Goal: Task Accomplishment & Management: Manage account settings

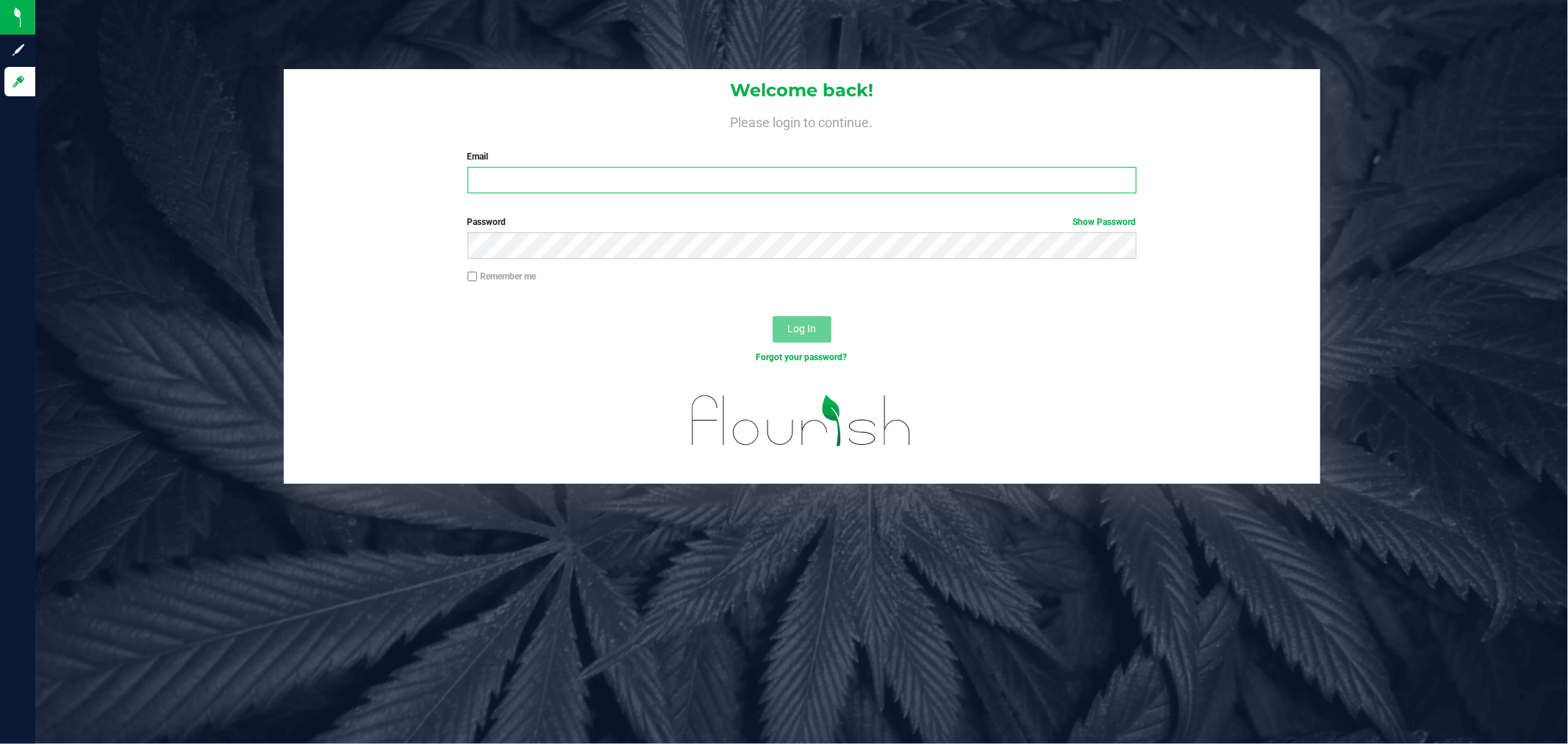
type input "[EMAIL_ADDRESS][DOMAIN_NAME]"
click at [812, 325] on span "Log In" at bounding box center [802, 328] width 29 height 11
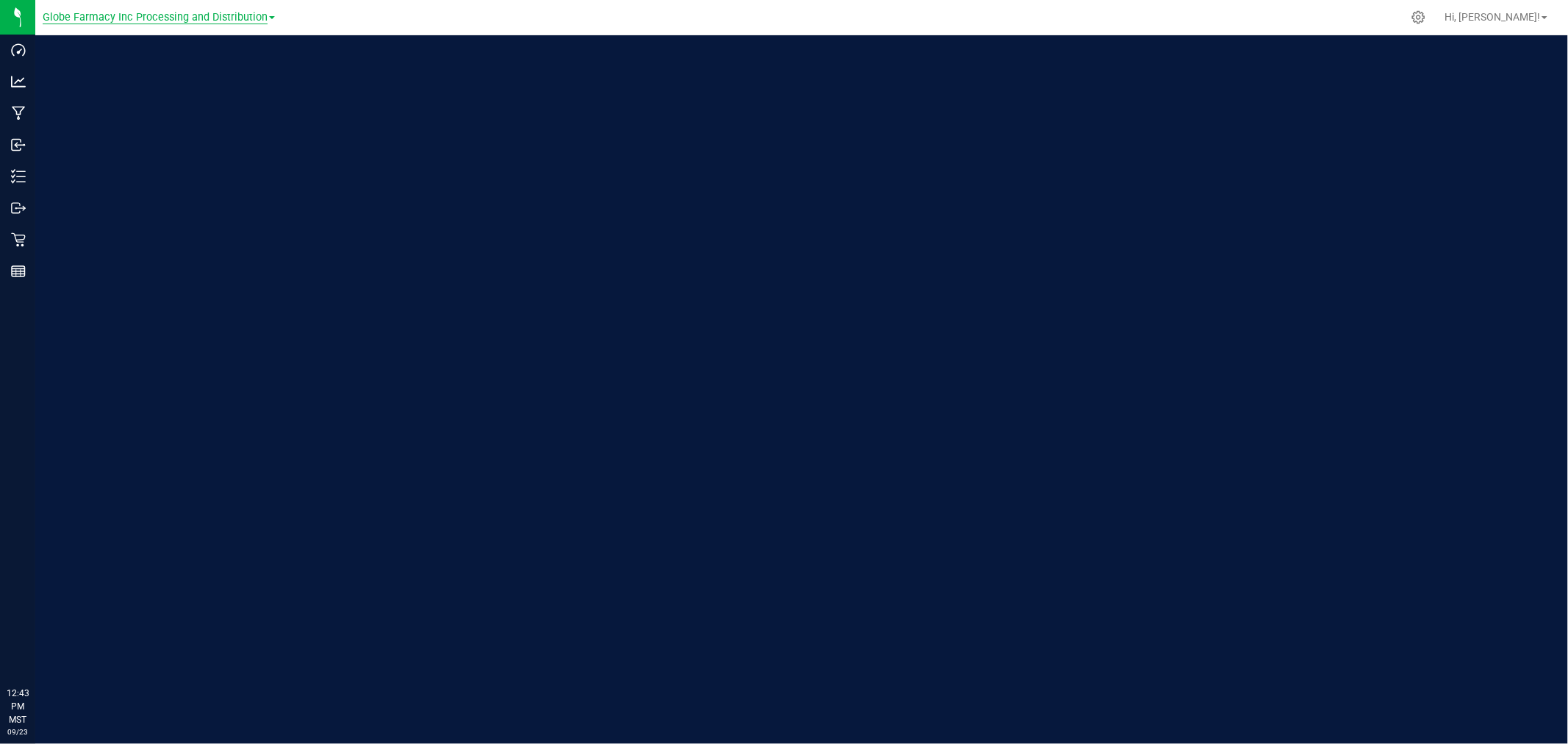
click at [196, 18] on span "Globe Farmacy Inc Processing and Distribution" at bounding box center [156, 18] width 225 height 13
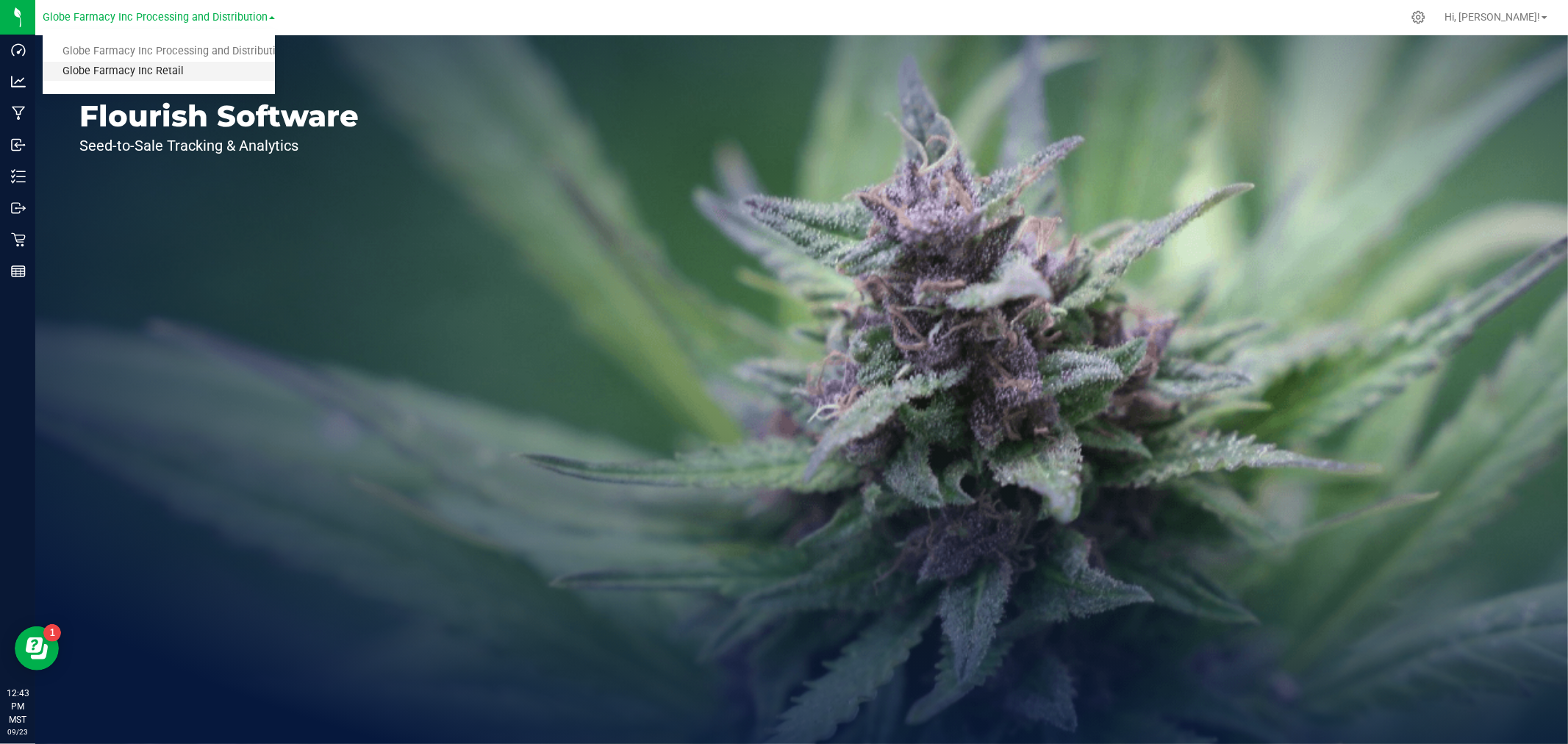
click at [156, 68] on link "Globe Farmacy Inc Retail" at bounding box center [158, 72] width 232 height 20
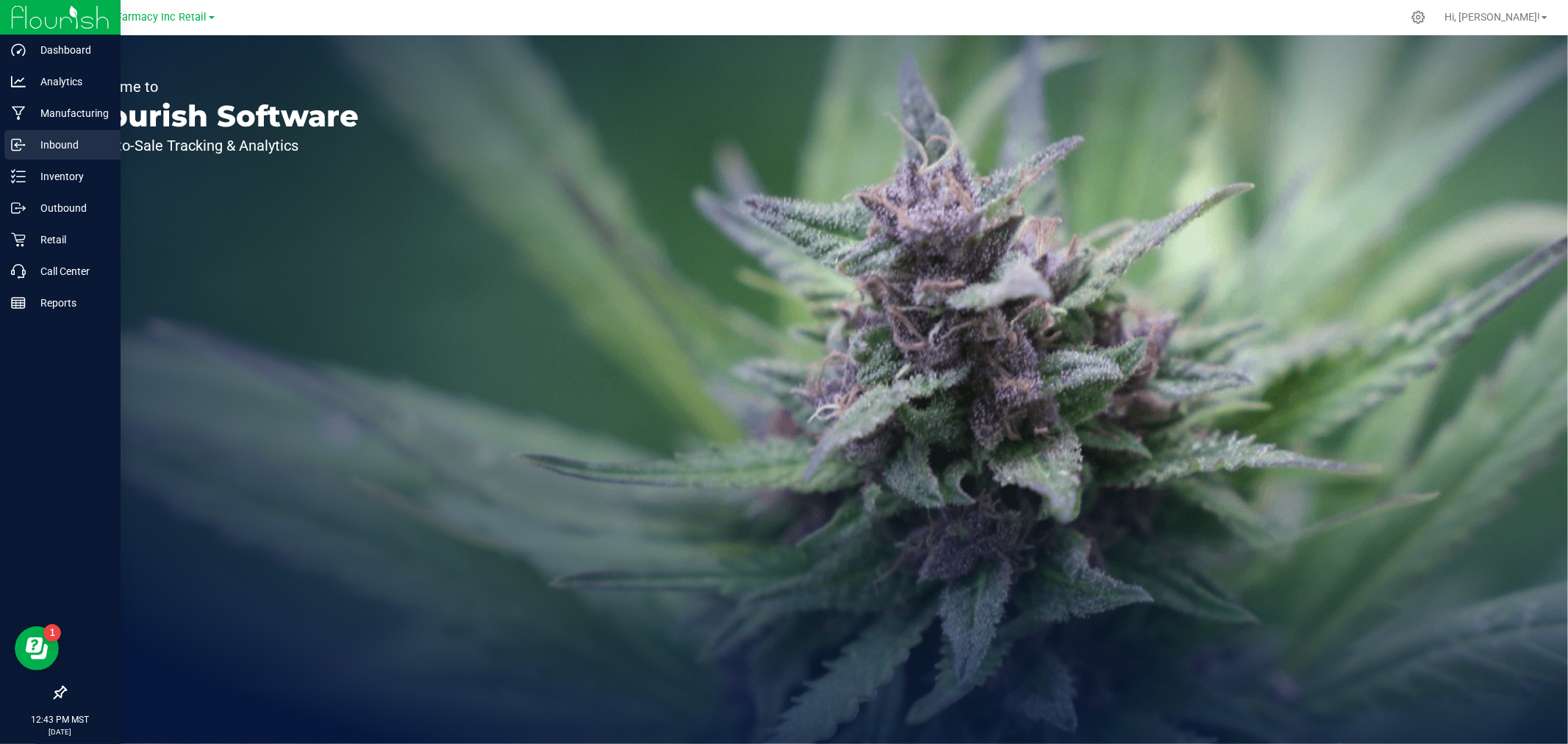
click at [47, 142] on p "Inbound" at bounding box center [70, 145] width 88 height 17
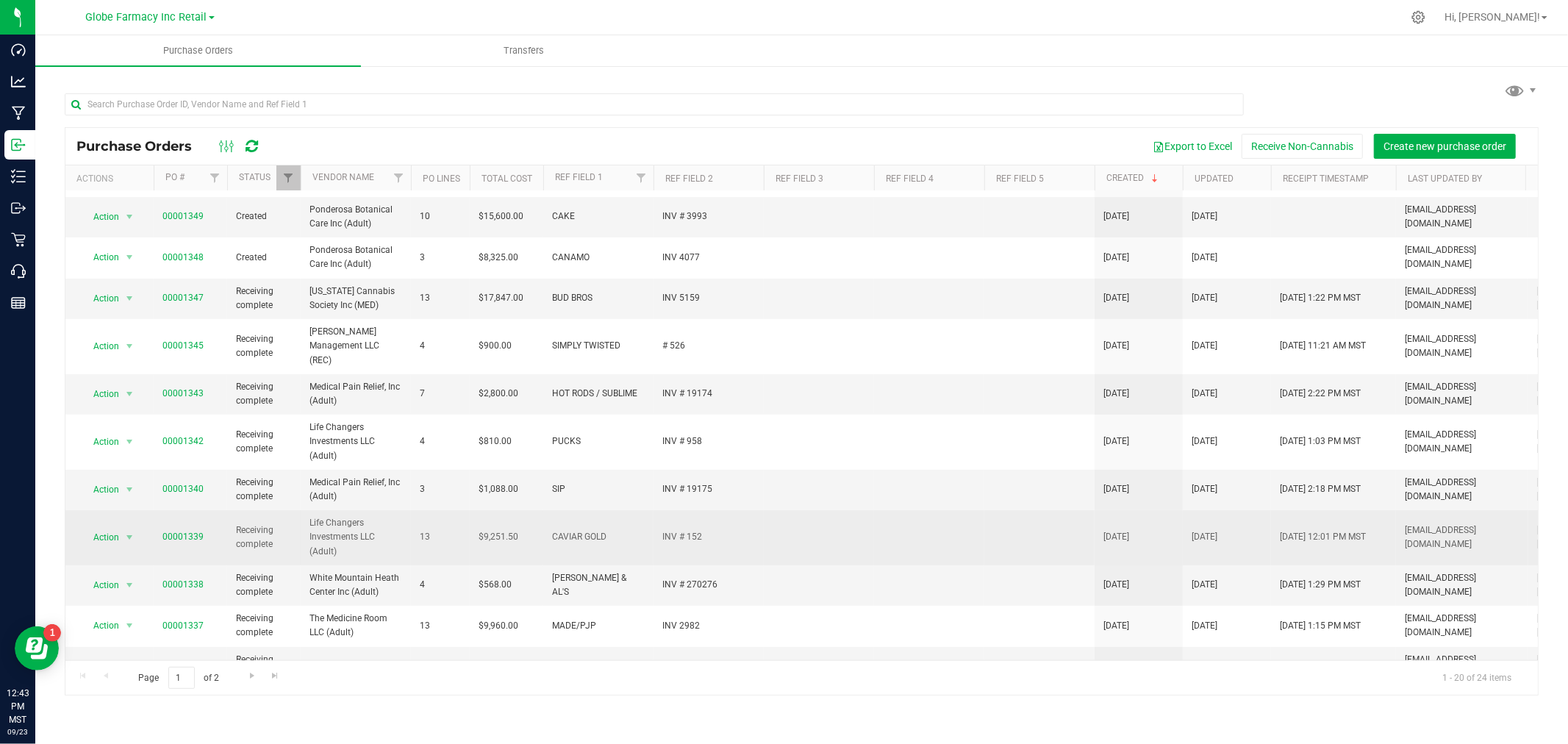
scroll to position [401, 0]
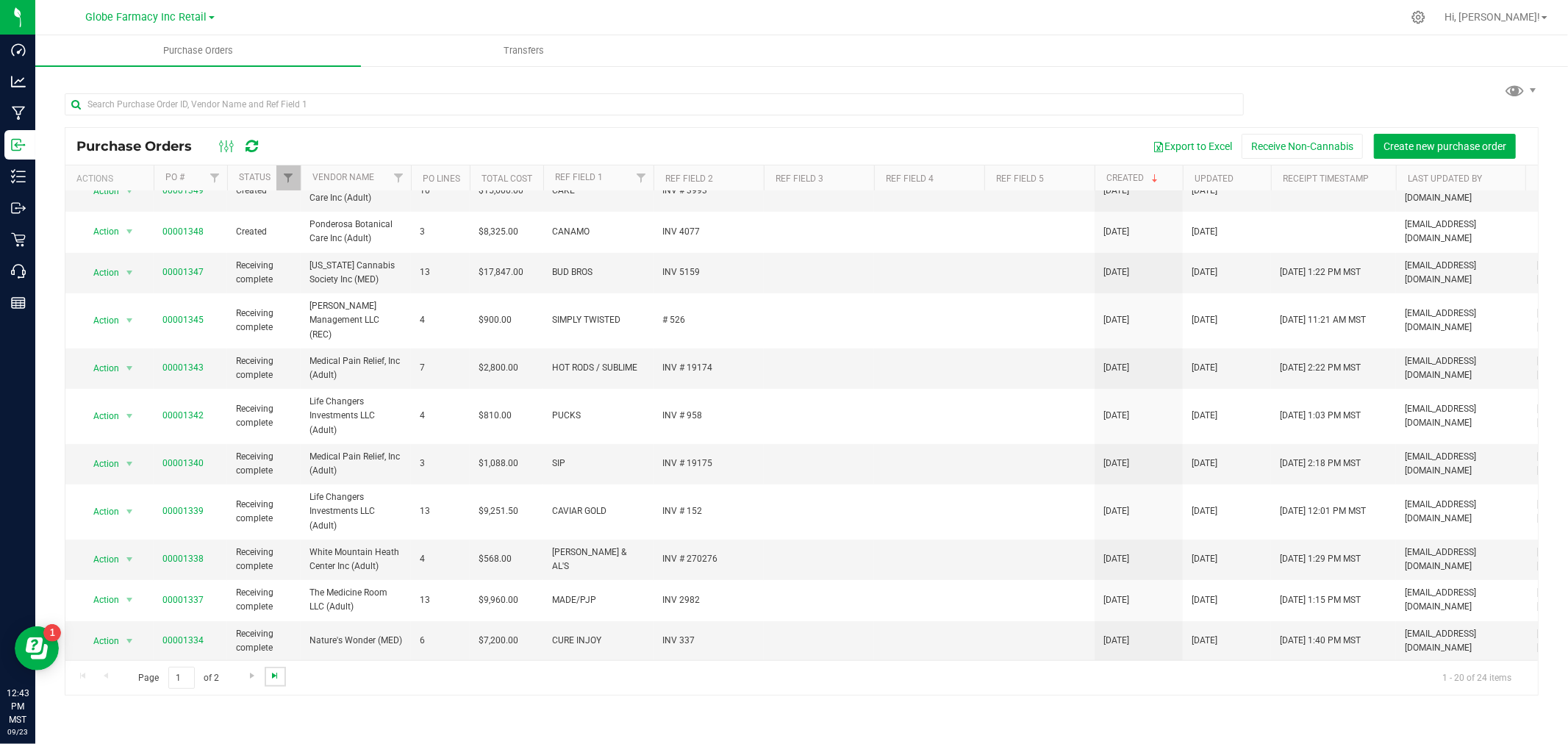
click at [269, 674] on span "Go to the last page" at bounding box center [275, 675] width 11 height 11
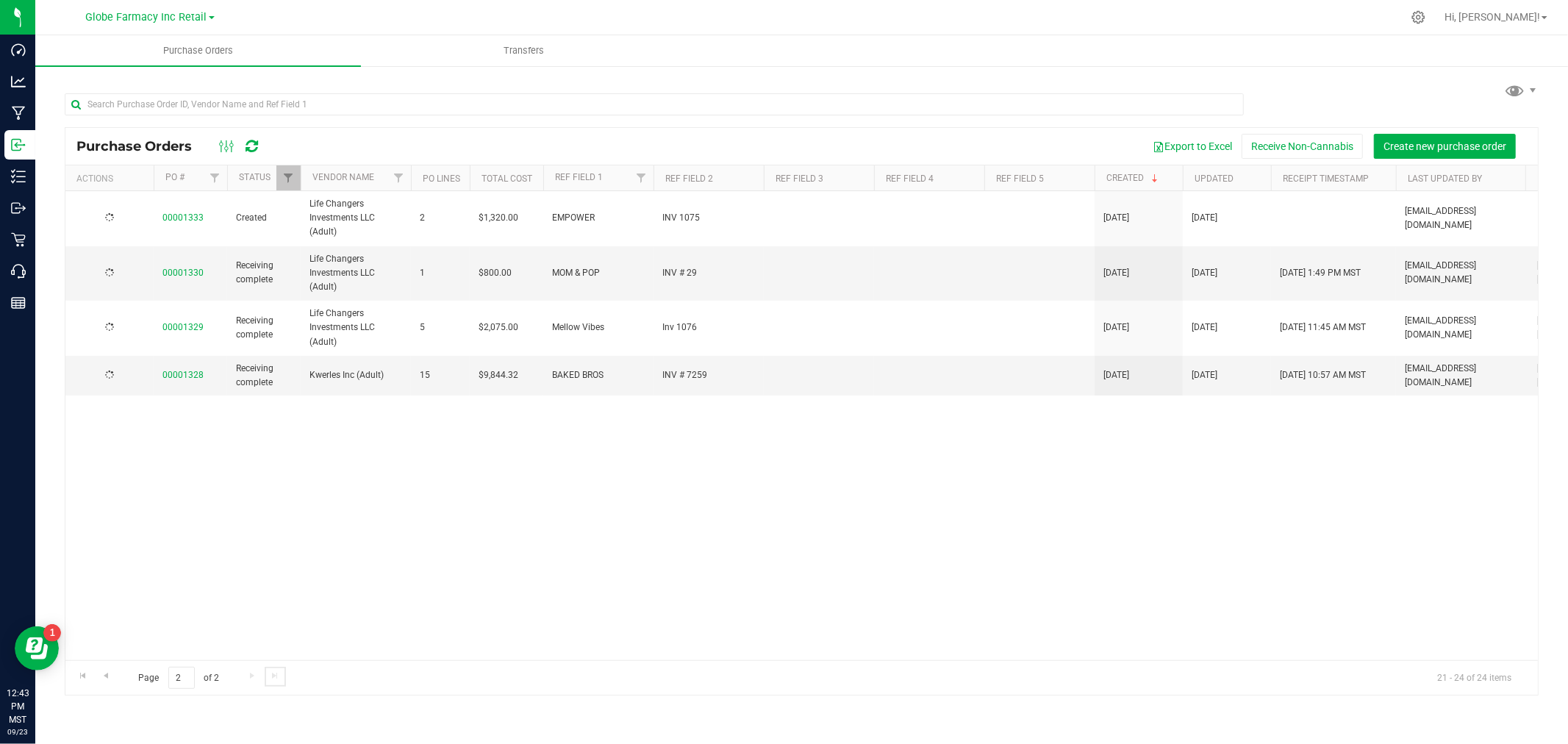
scroll to position [0, 0]
click at [180, 373] on link "00001328" at bounding box center [182, 375] width 41 height 10
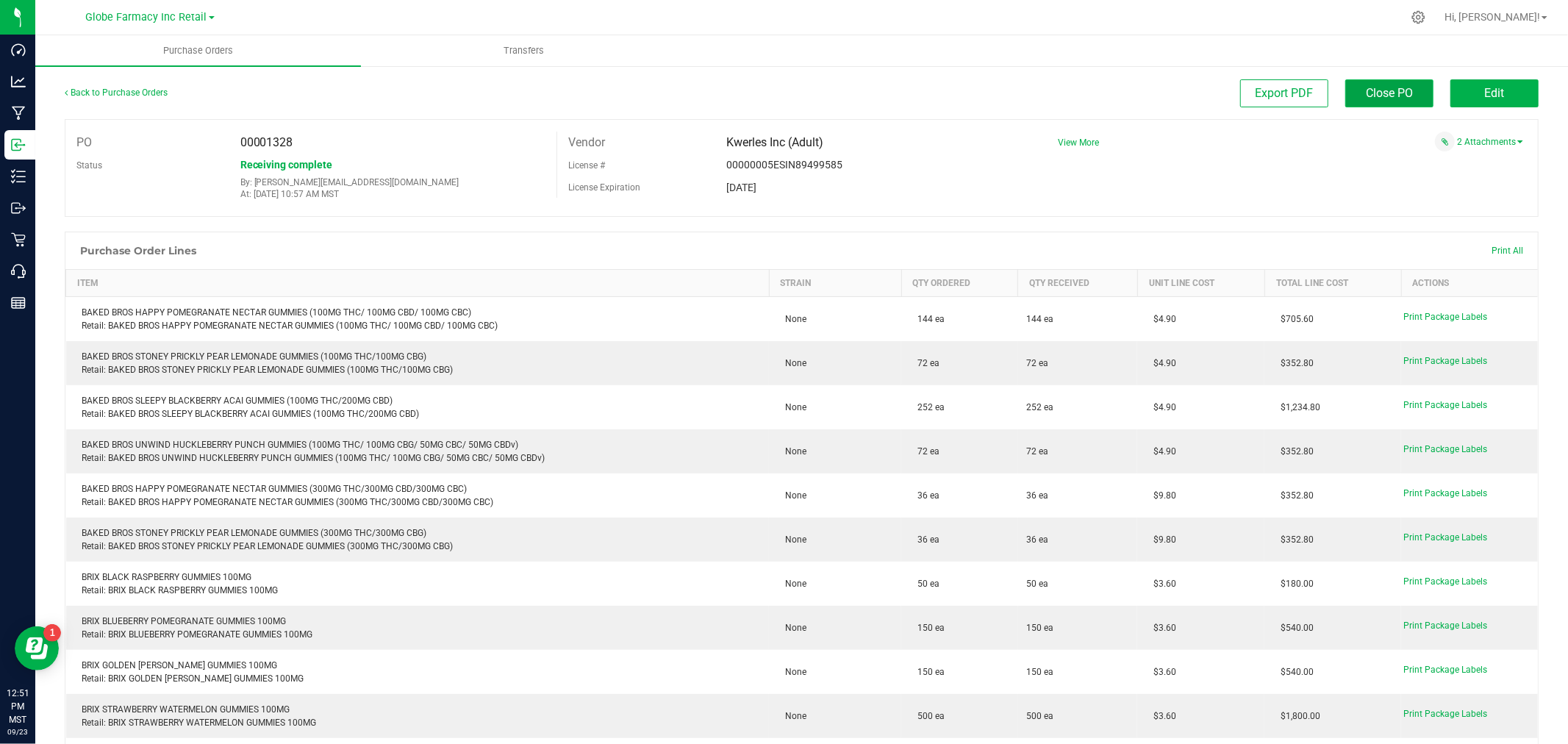
click at [1377, 92] on span "Close PO" at bounding box center [1390, 93] width 47 height 14
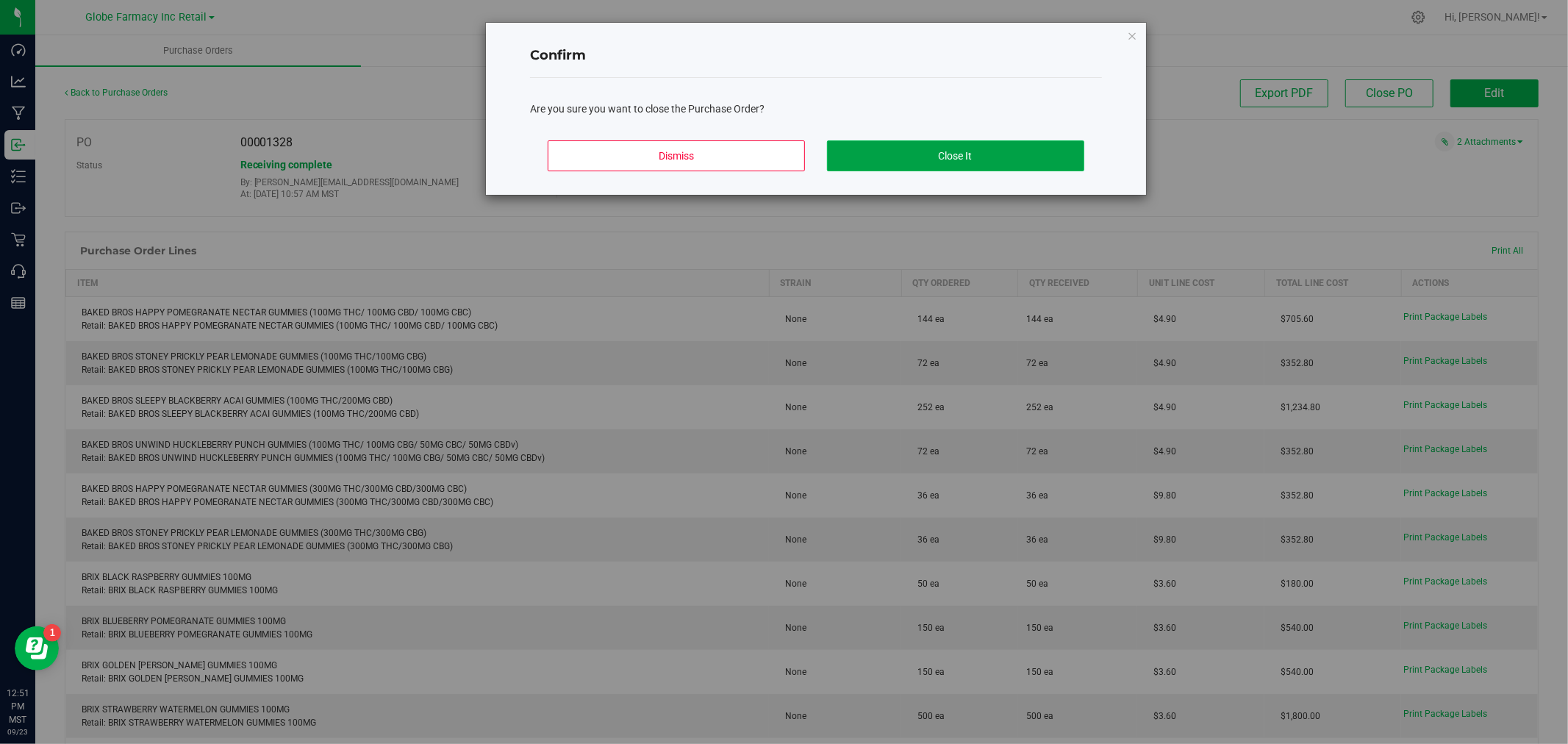
click at [1014, 151] on button "Close It" at bounding box center [956, 155] width 258 height 31
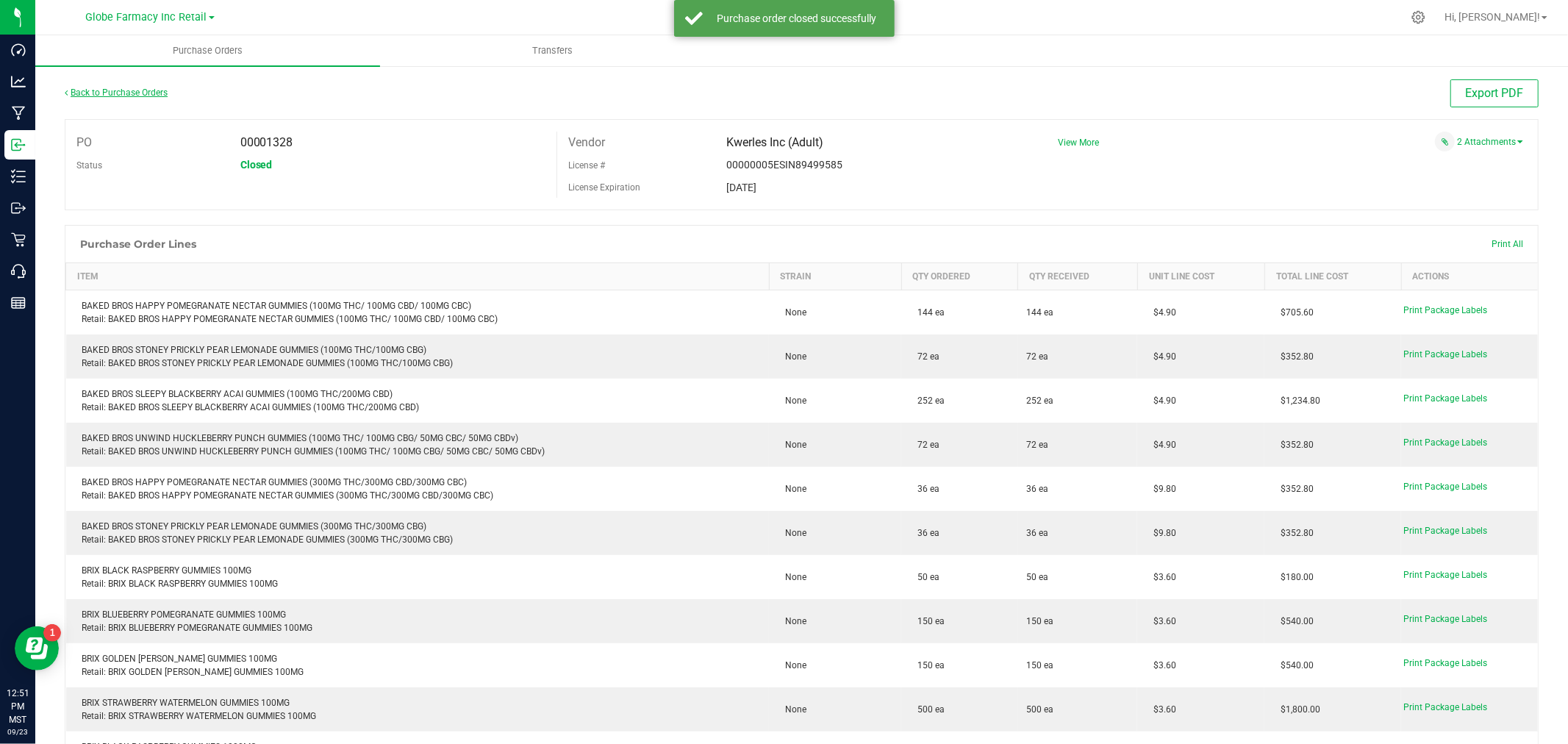
click at [131, 95] on link "Back to Purchase Orders" at bounding box center [116, 93] width 103 height 10
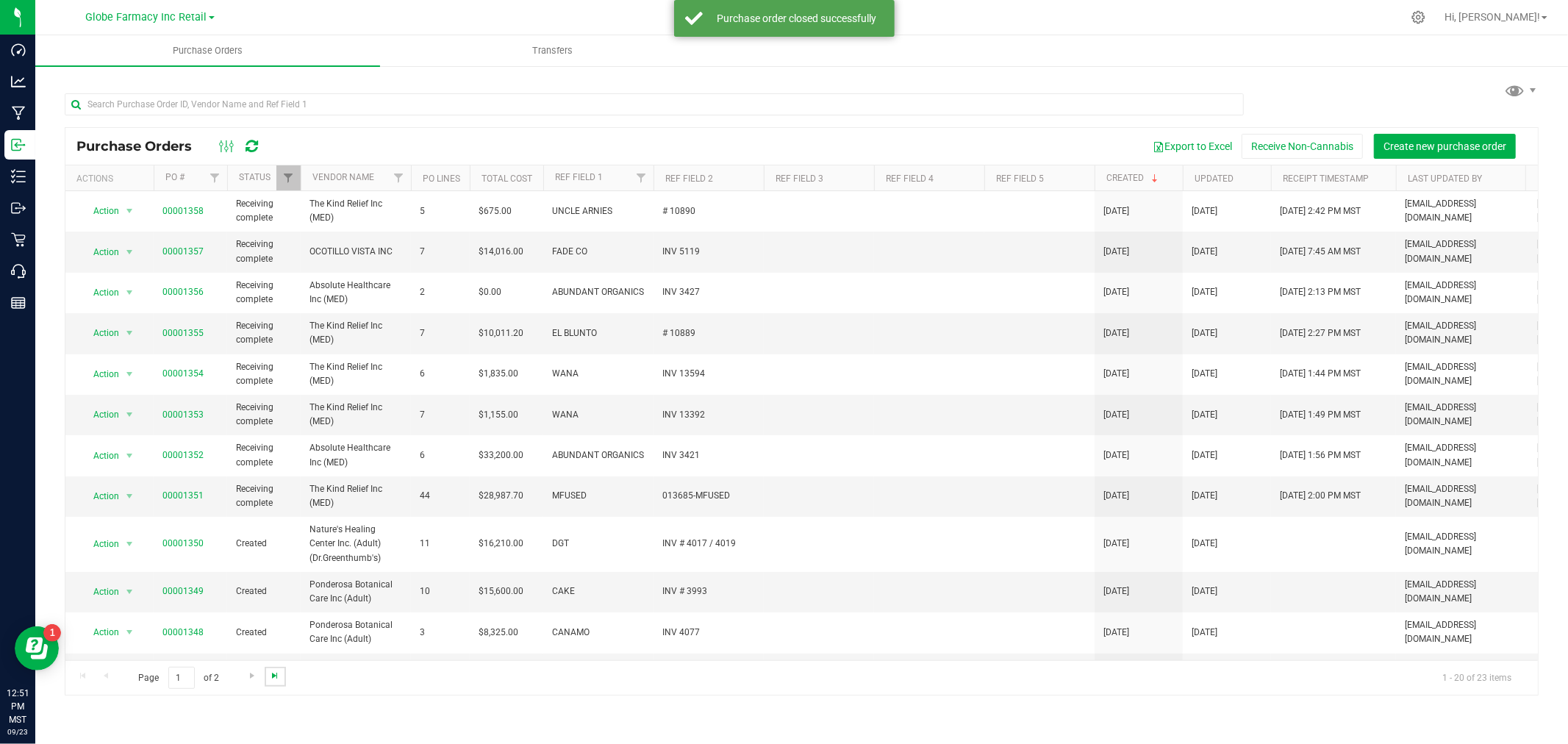
click at [278, 677] on span "Go to the last page" at bounding box center [275, 675] width 11 height 11
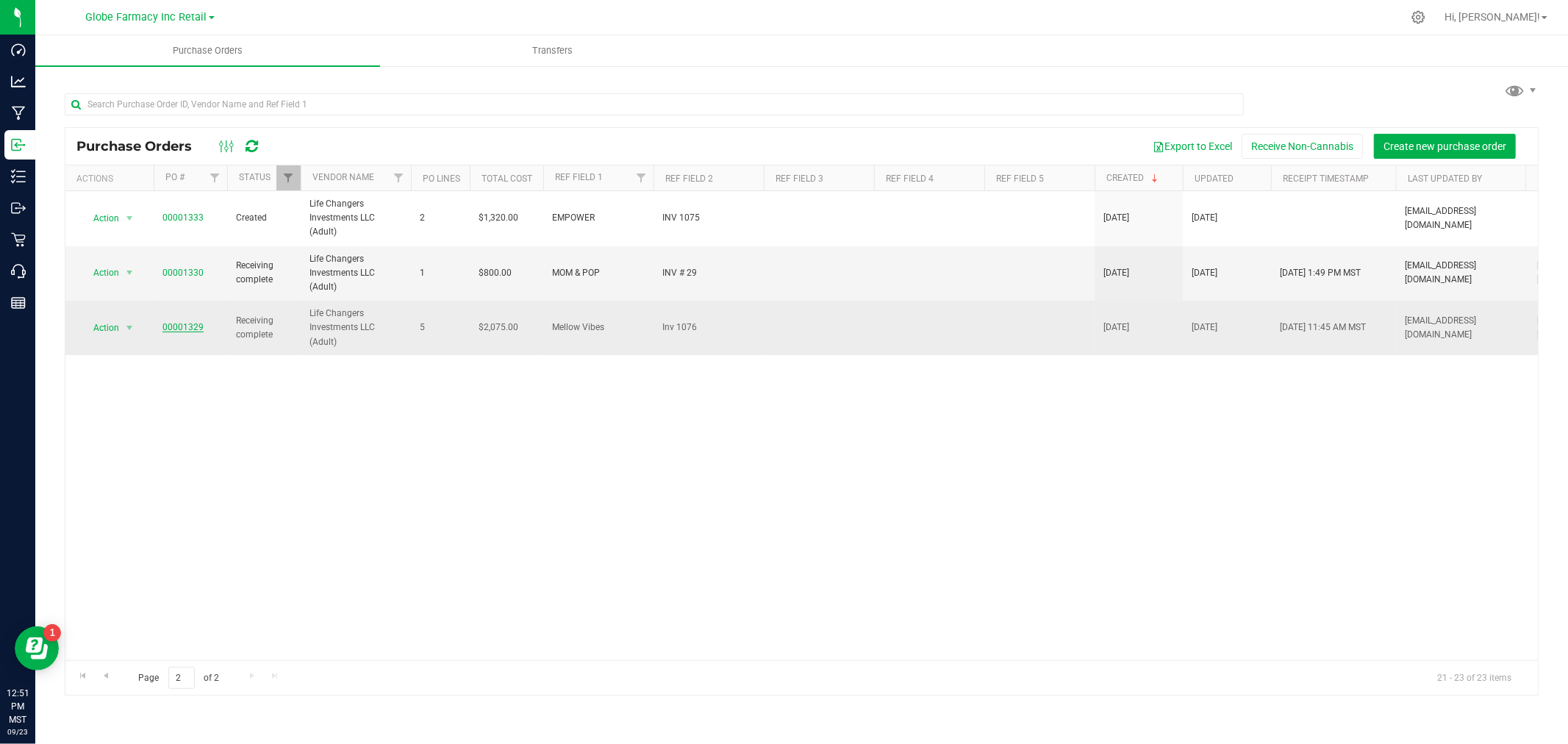
click at [187, 327] on link "00001329" at bounding box center [182, 326] width 41 height 10
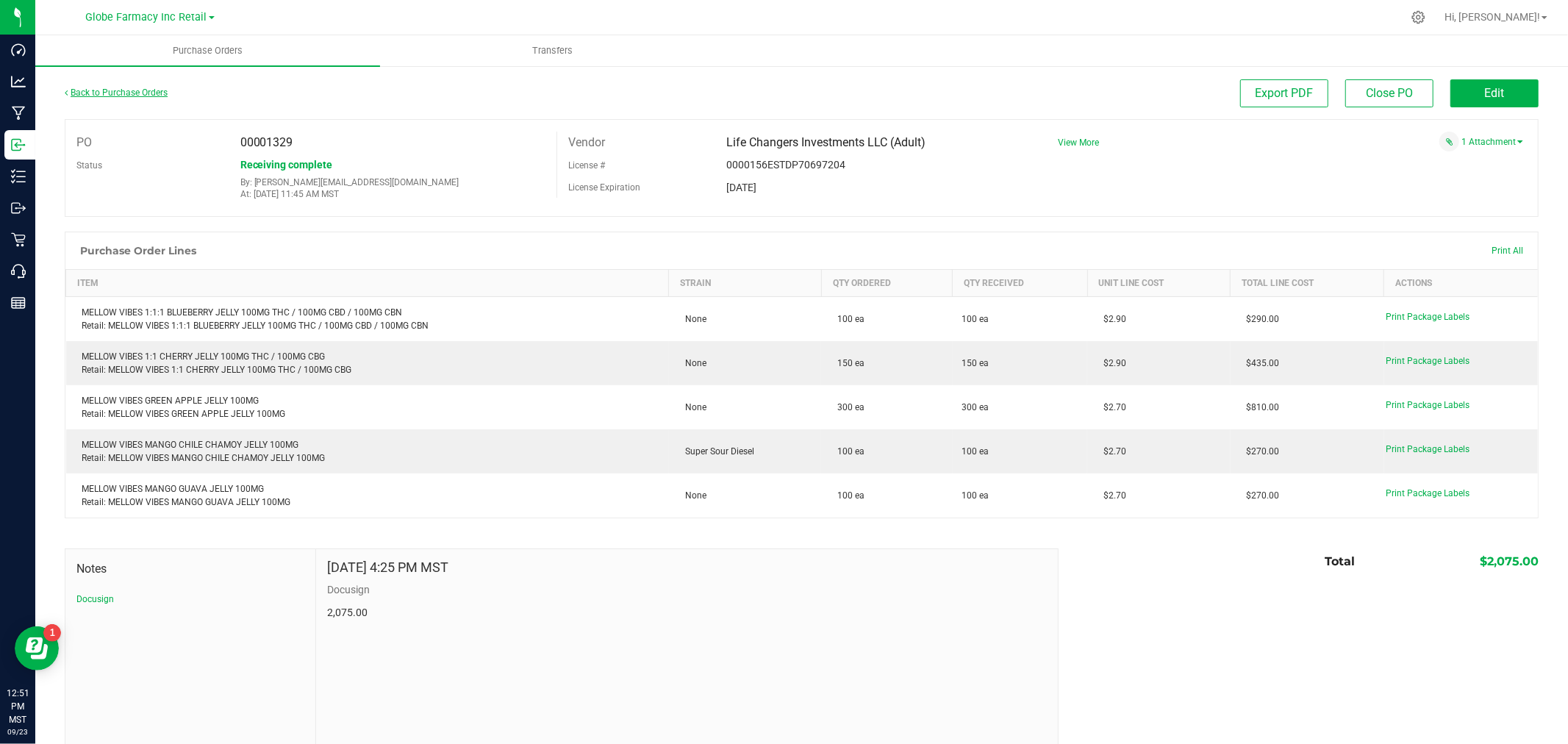
click at [136, 91] on link "Back to Purchase Orders" at bounding box center [116, 93] width 103 height 10
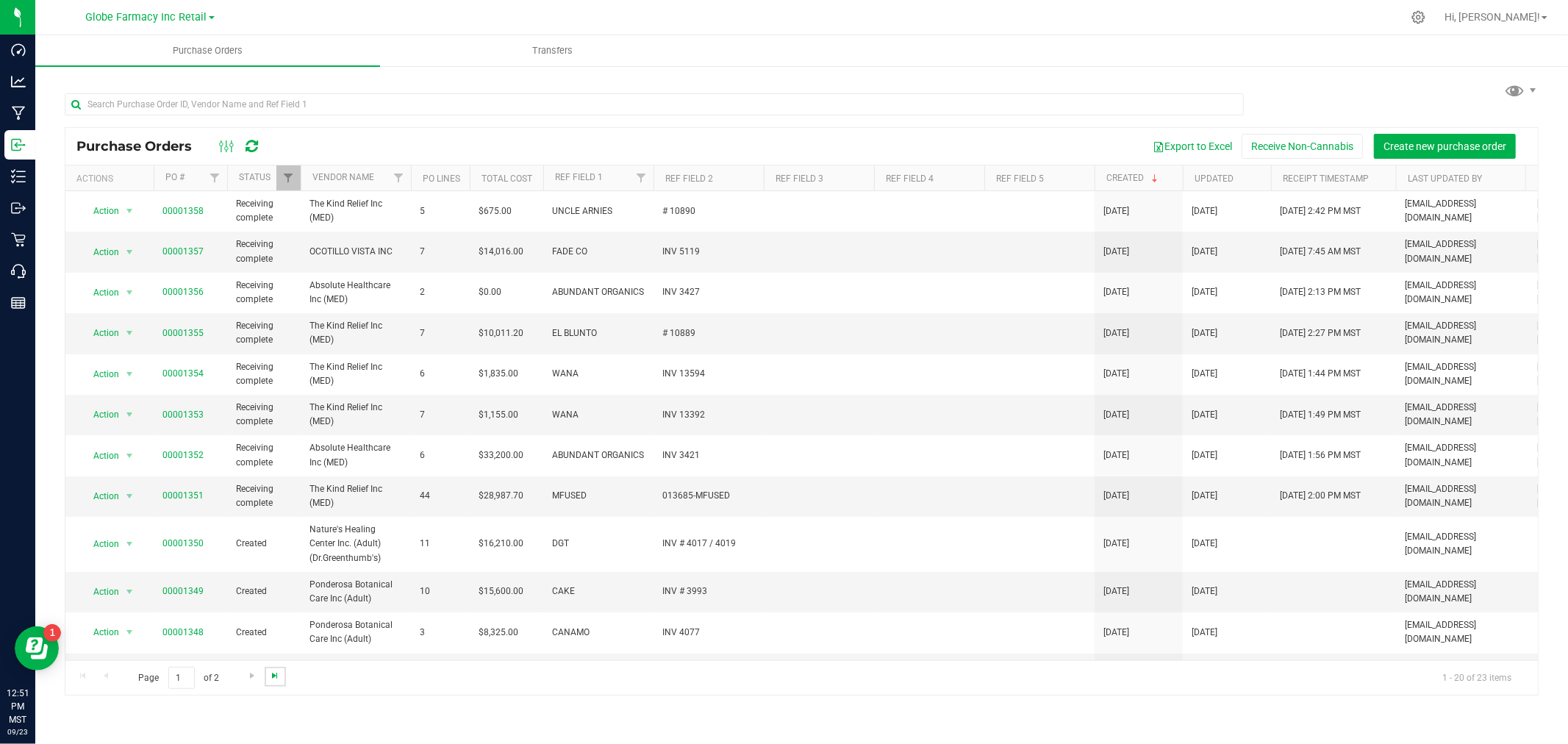
click at [274, 679] on span "Go to the last page" at bounding box center [275, 675] width 11 height 11
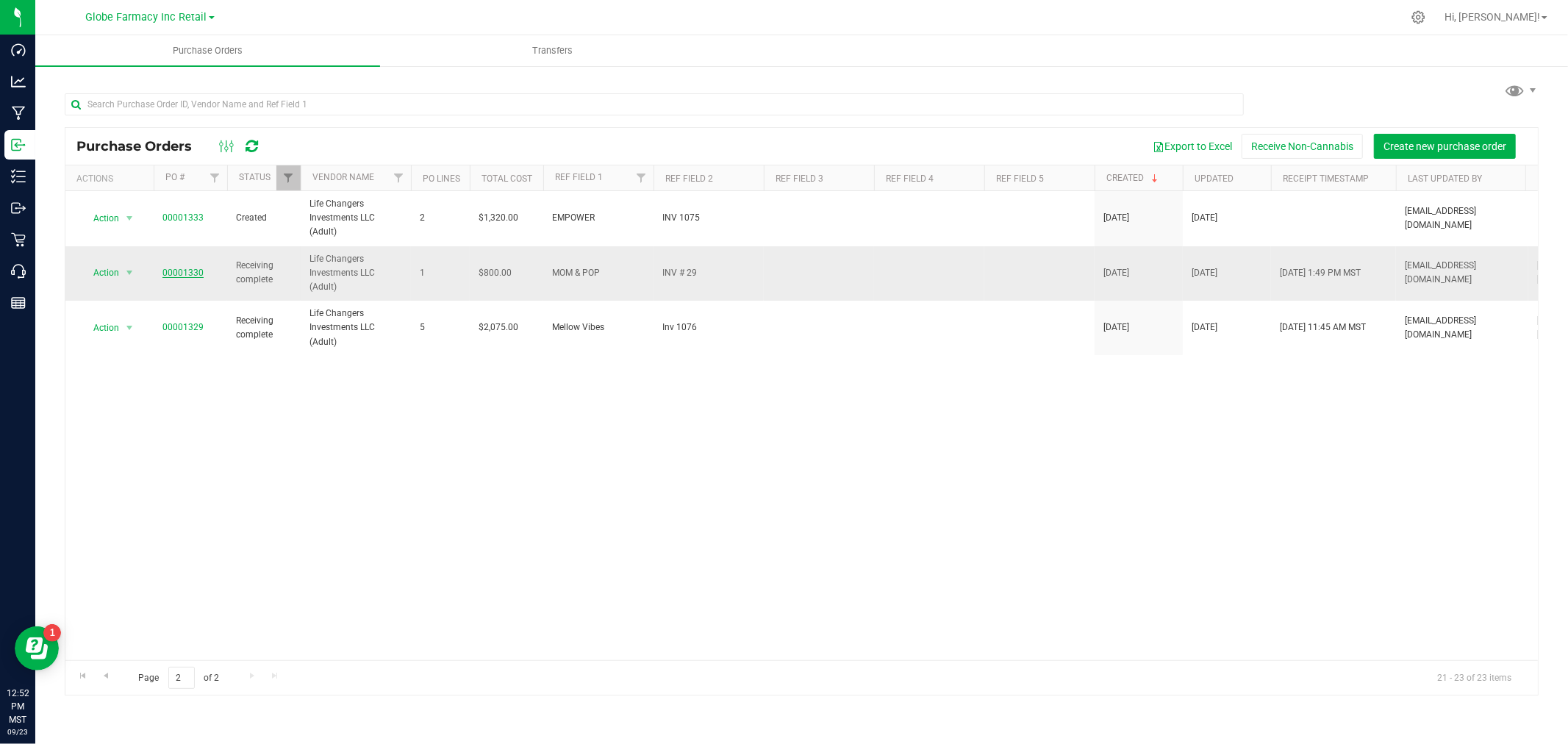
click at [182, 274] on link "00001330" at bounding box center [182, 272] width 41 height 10
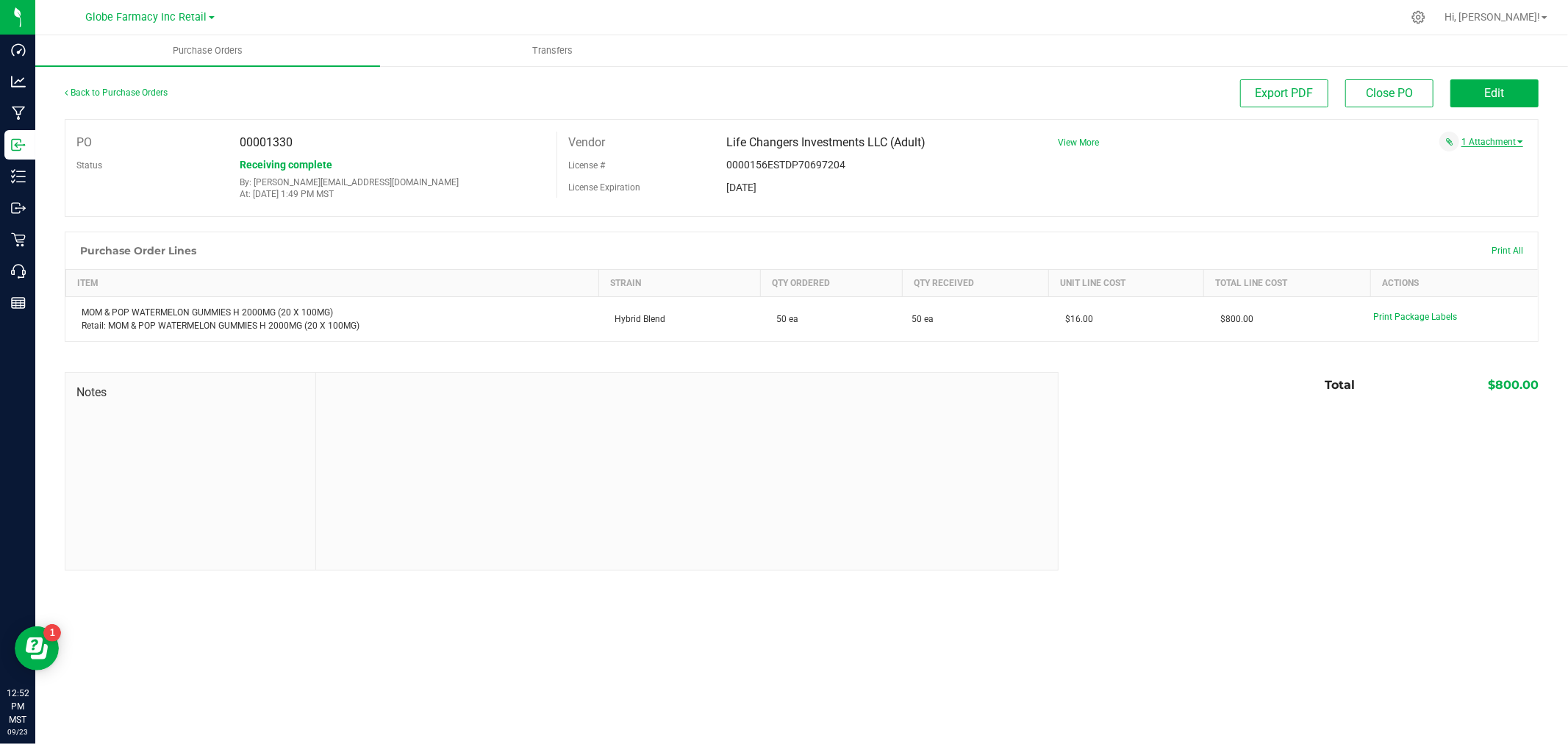
click at [1487, 143] on link "1 Attachment" at bounding box center [1493, 141] width 62 height 10
click at [1469, 156] on span "mom & pop # 29 09172025.pdf" at bounding box center [1443, 160] width 111 height 10
click at [1504, 95] on span "Edit" at bounding box center [1495, 93] width 20 height 14
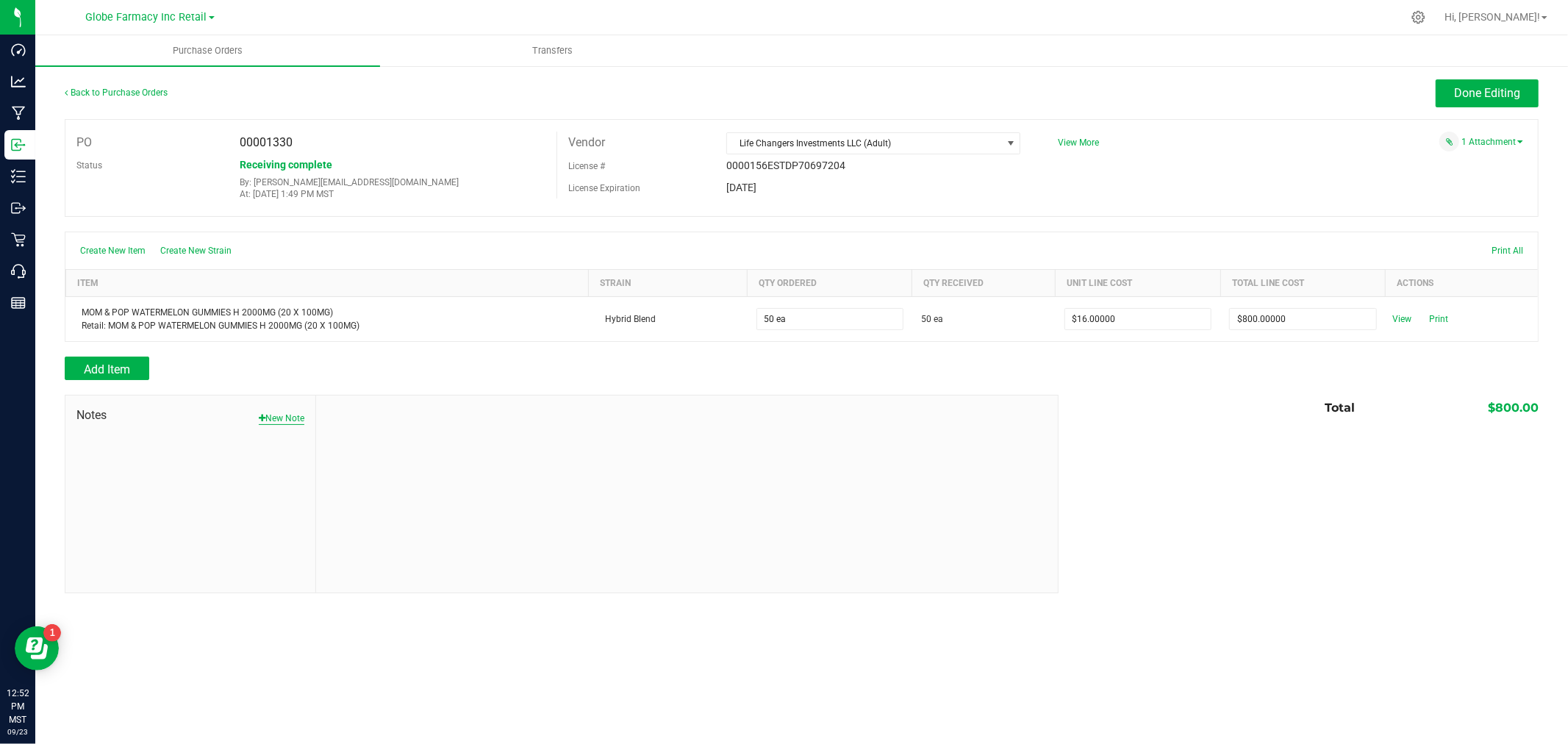
click at [282, 424] on button "New Note" at bounding box center [282, 418] width 46 height 13
drag, startPoint x: 390, startPoint y: 460, endPoint x: 417, endPoint y: 460, distance: 27.0
click at [391, 460] on input "Note Title" at bounding box center [687, 452] width 720 height 22
type input "Docusign"
click at [387, 519] on textarea "* Note" at bounding box center [687, 518] width 720 height 59
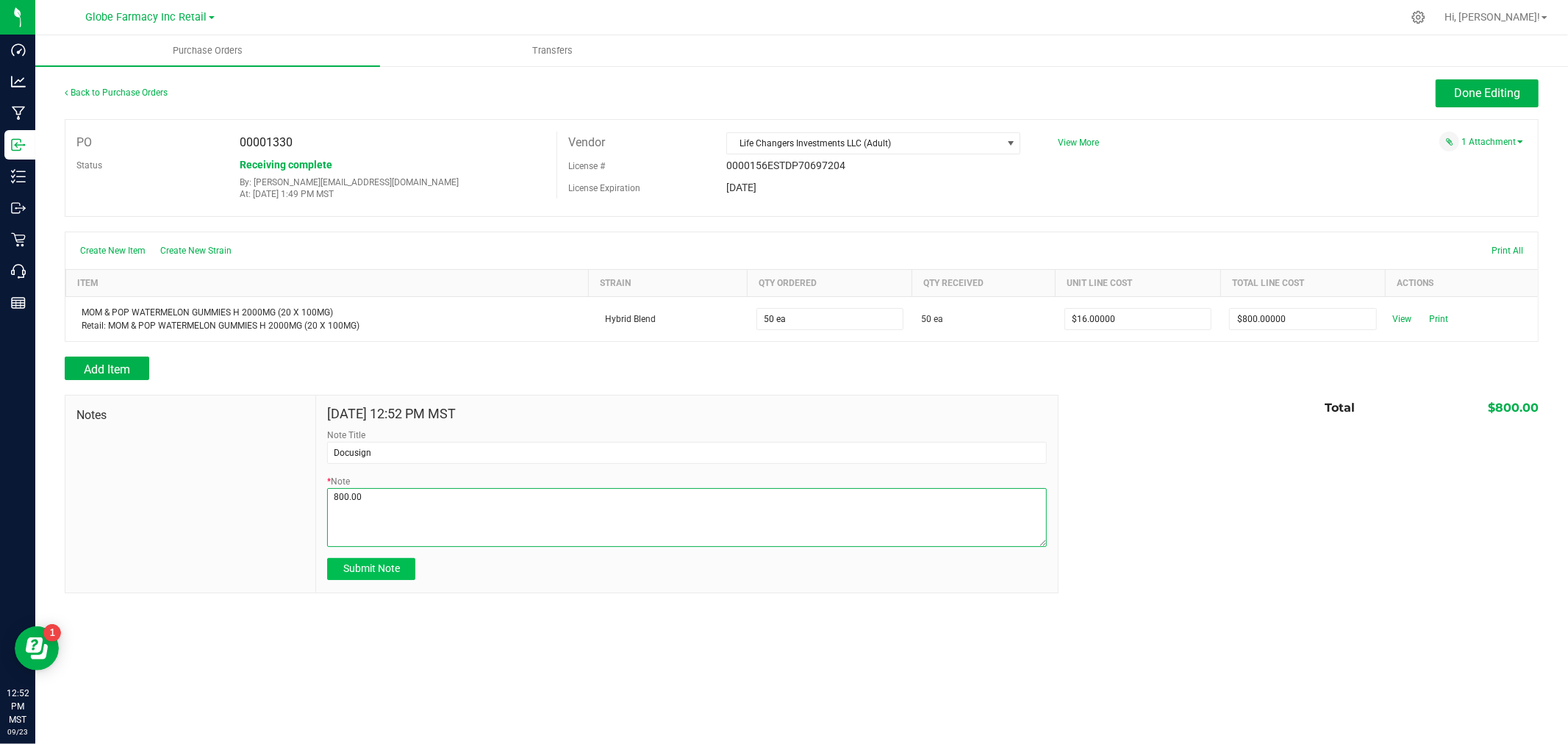
type textarea "800.00"
click at [378, 563] on button "Submit Note" at bounding box center [371, 568] width 88 height 22
click at [1094, 143] on span "View More" at bounding box center [1078, 142] width 41 height 10
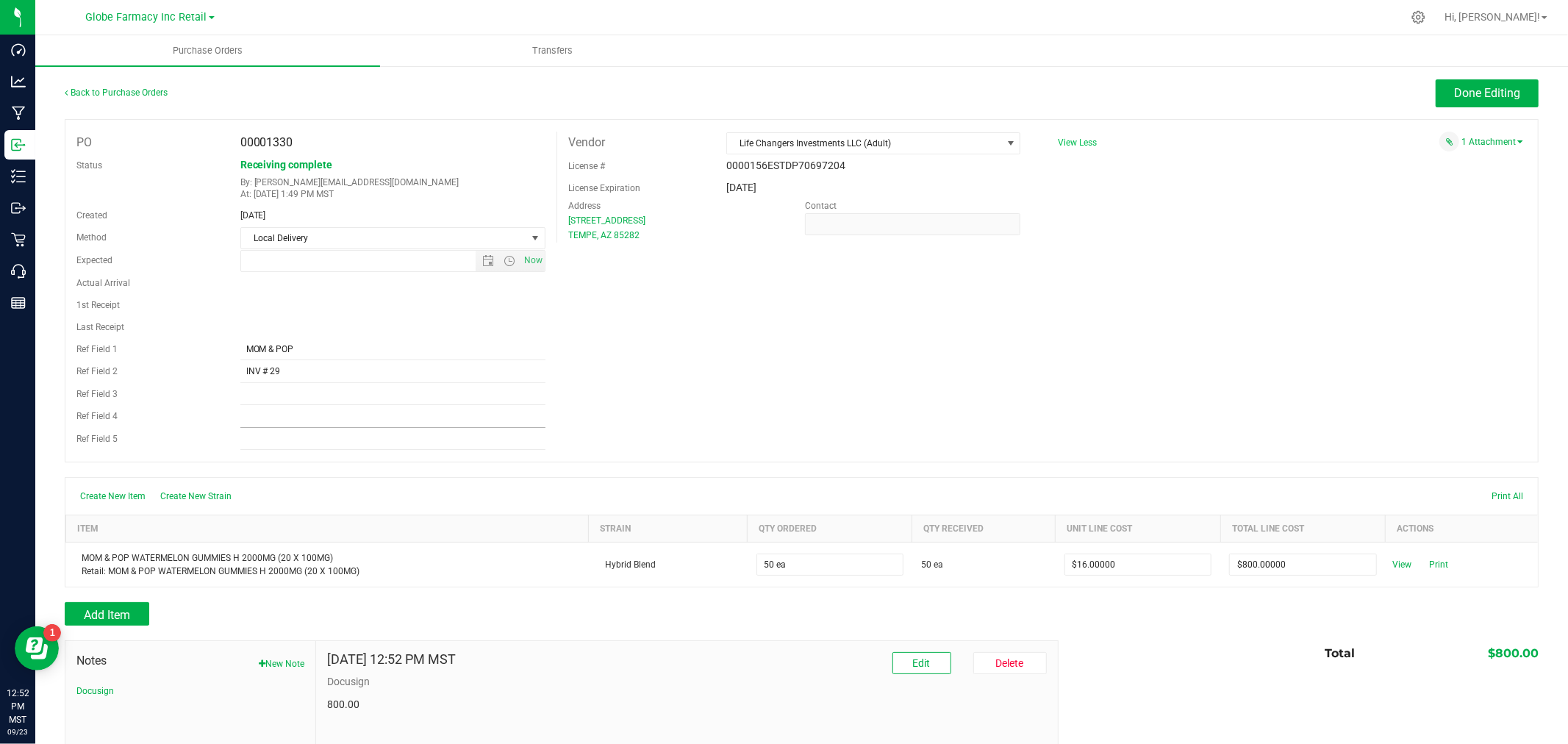
type input "9/16/2025 7:43 AM"
click at [1495, 89] on span "Done Editing" at bounding box center [1487, 93] width 66 height 14
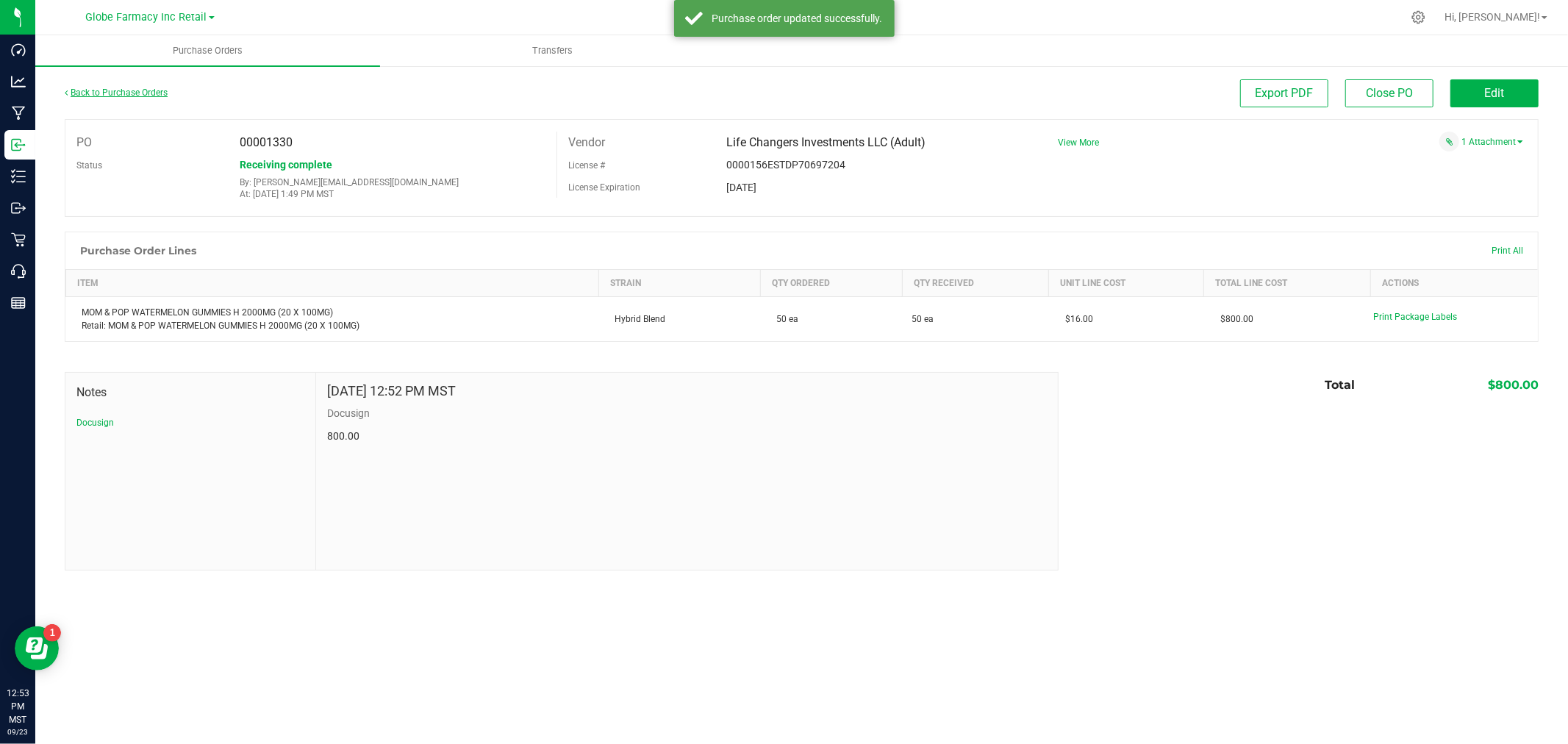
click at [133, 89] on link "Back to Purchase Orders" at bounding box center [116, 93] width 103 height 10
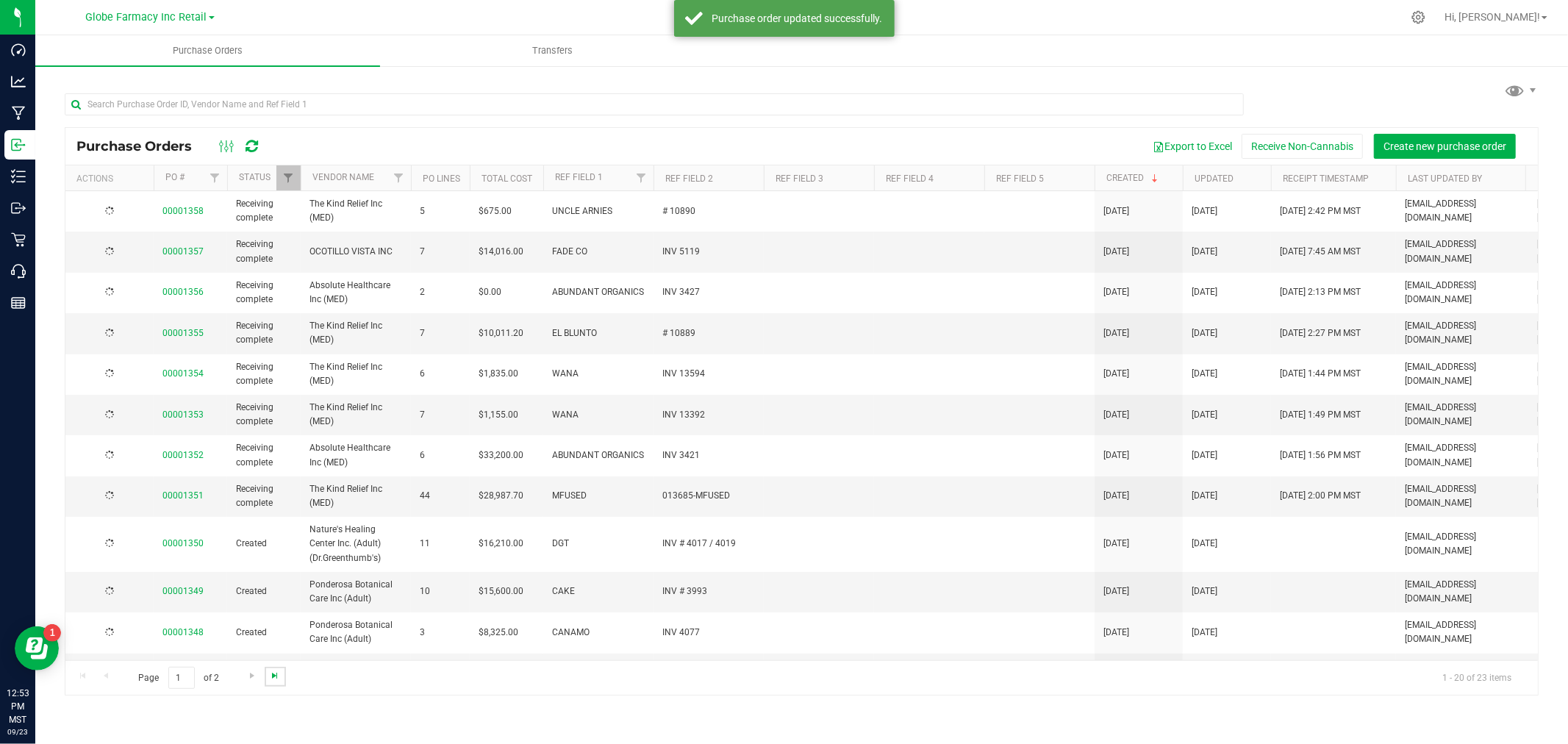
click at [277, 679] on span "Go to the last page" at bounding box center [275, 675] width 11 height 11
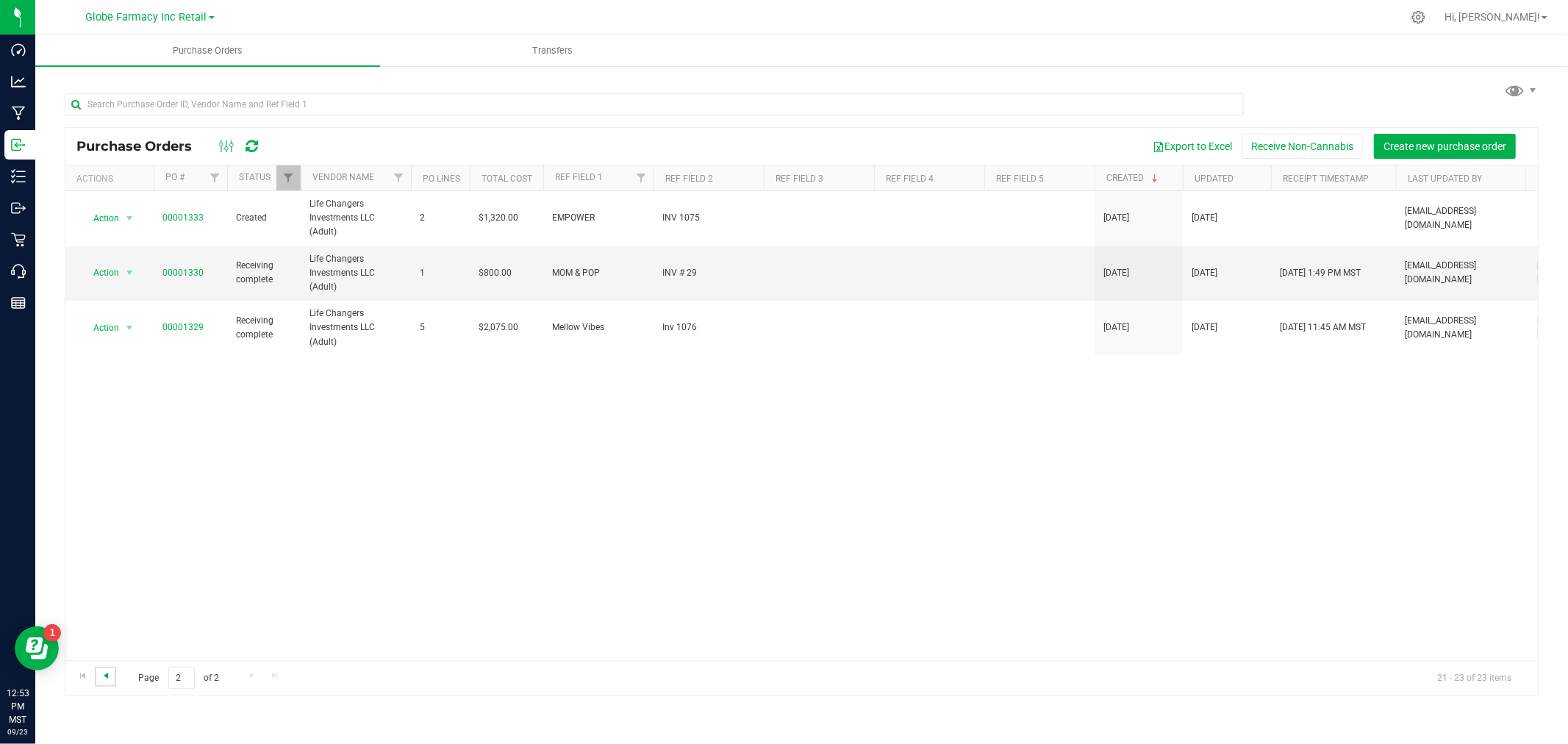
click at [105, 673] on span "Go to the previous page" at bounding box center [106, 675] width 11 height 11
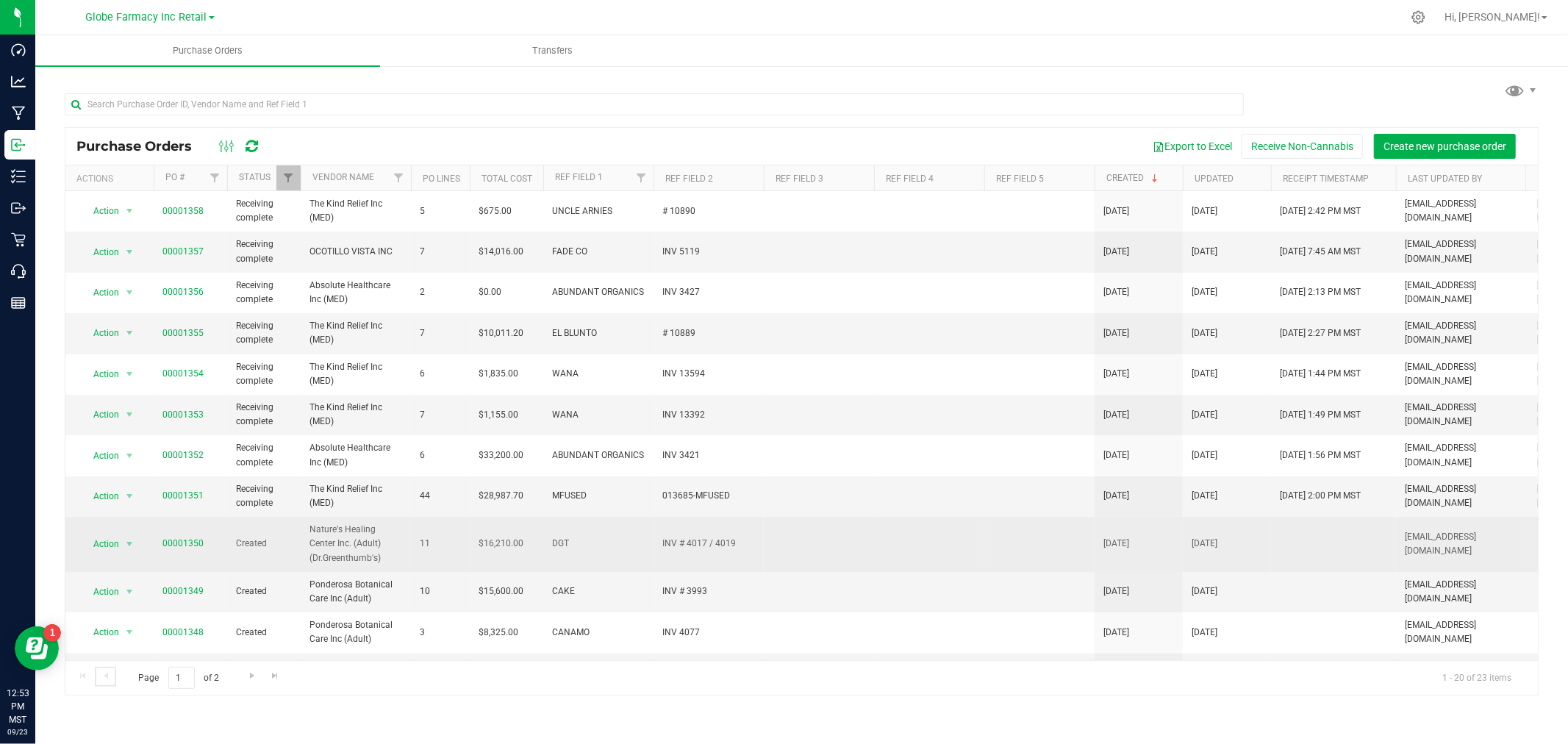
scroll to position [401, 0]
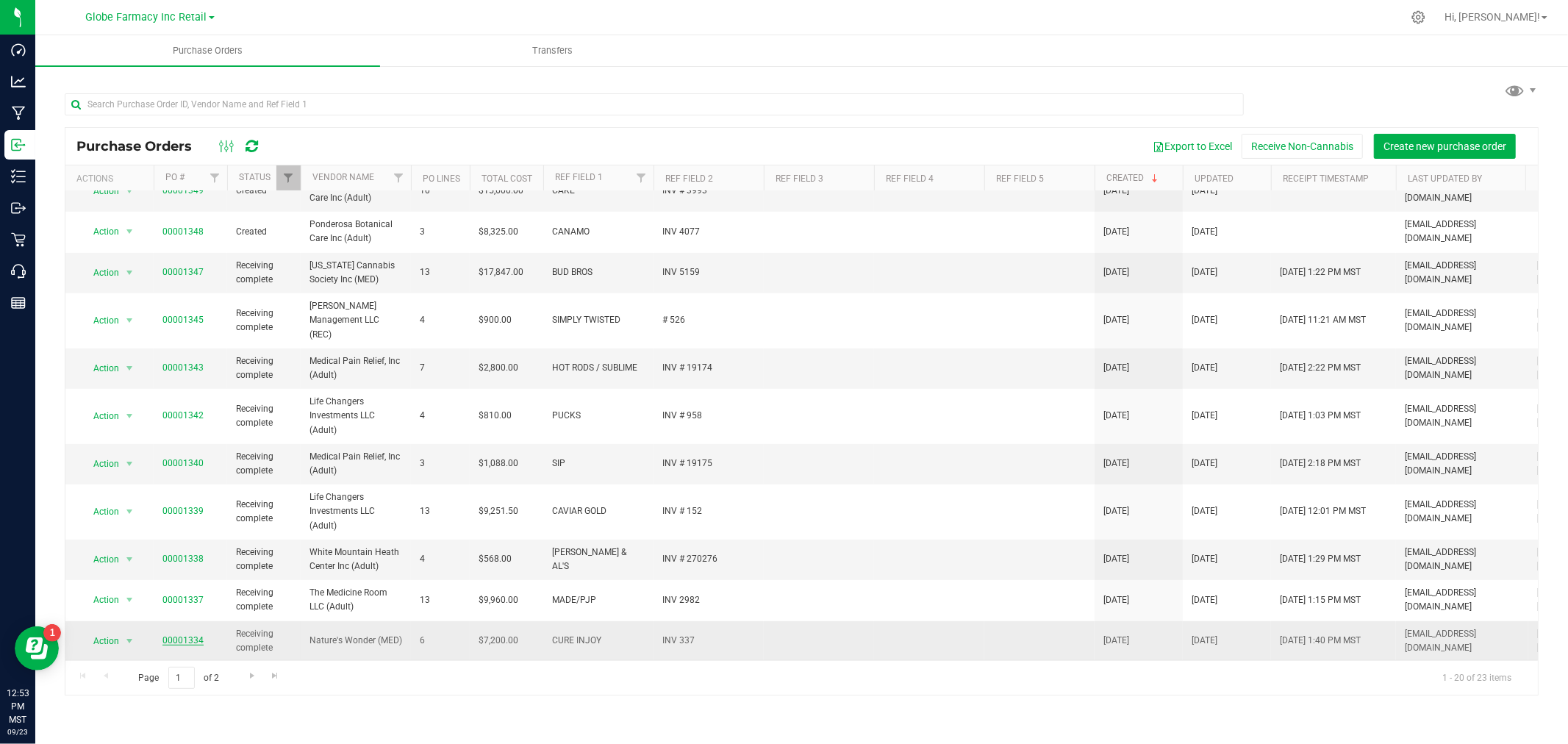
click at [188, 635] on link "00001334" at bounding box center [182, 640] width 41 height 10
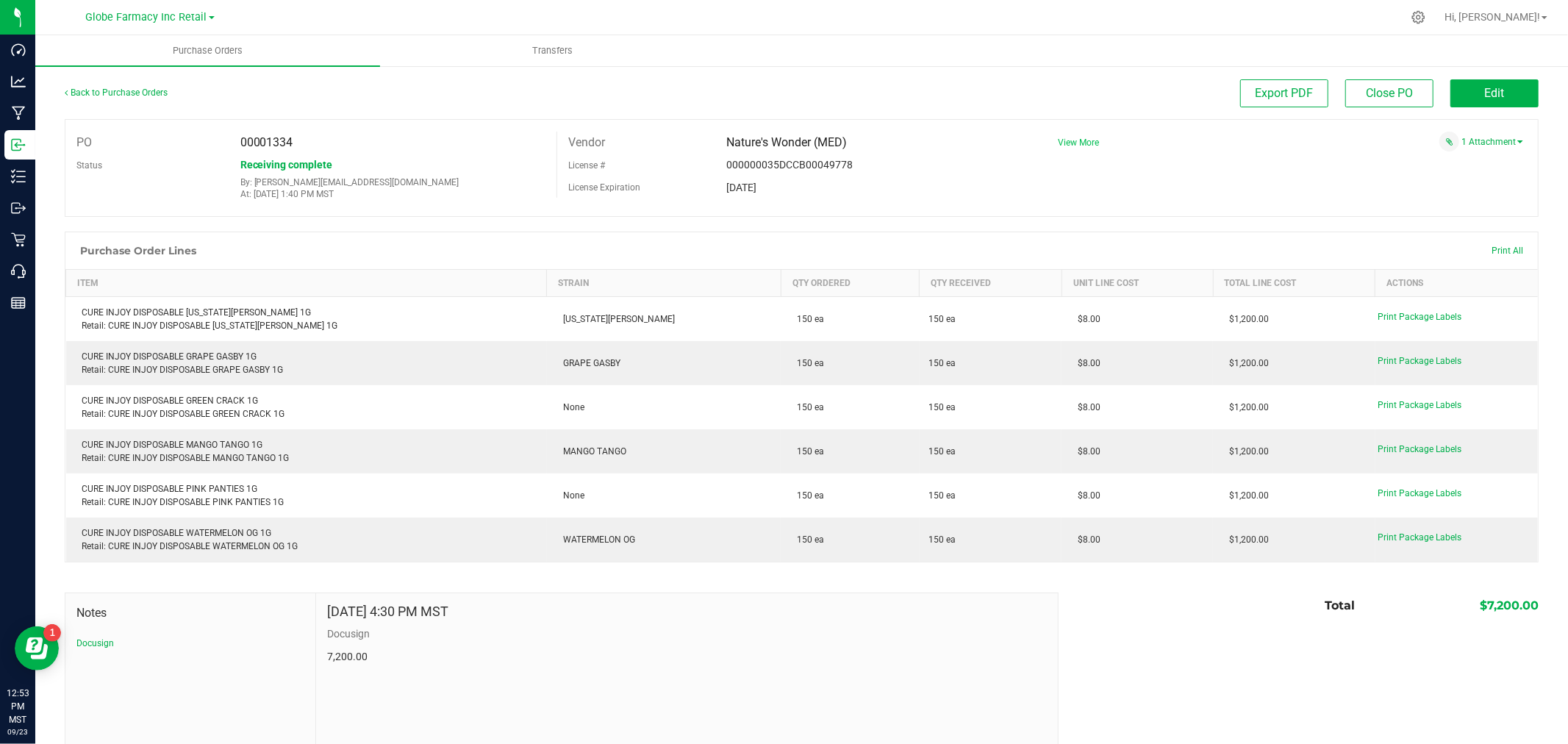
click at [1081, 143] on span "View More" at bounding box center [1078, 142] width 41 height 10
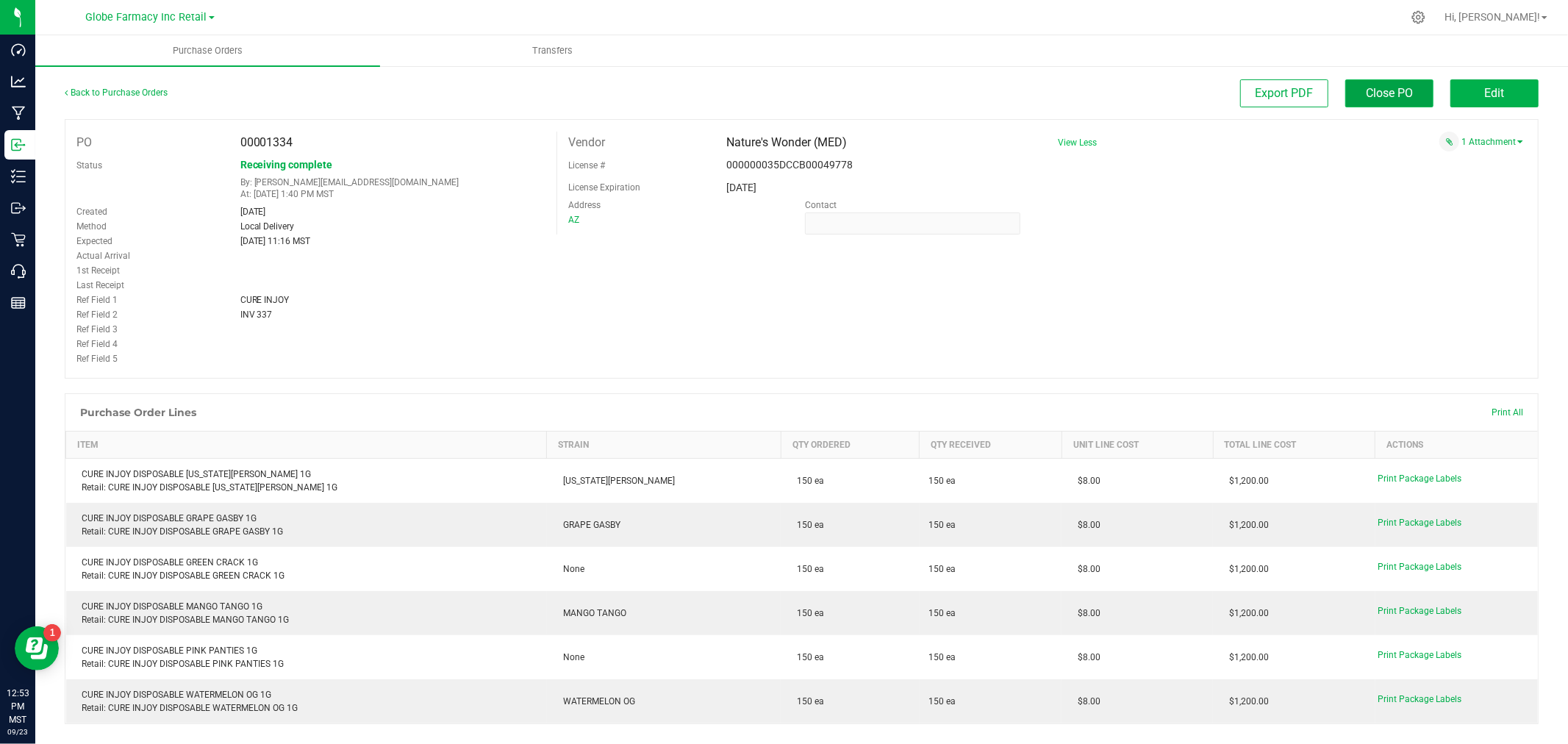
click at [1380, 86] on span "Close PO" at bounding box center [1390, 93] width 47 height 14
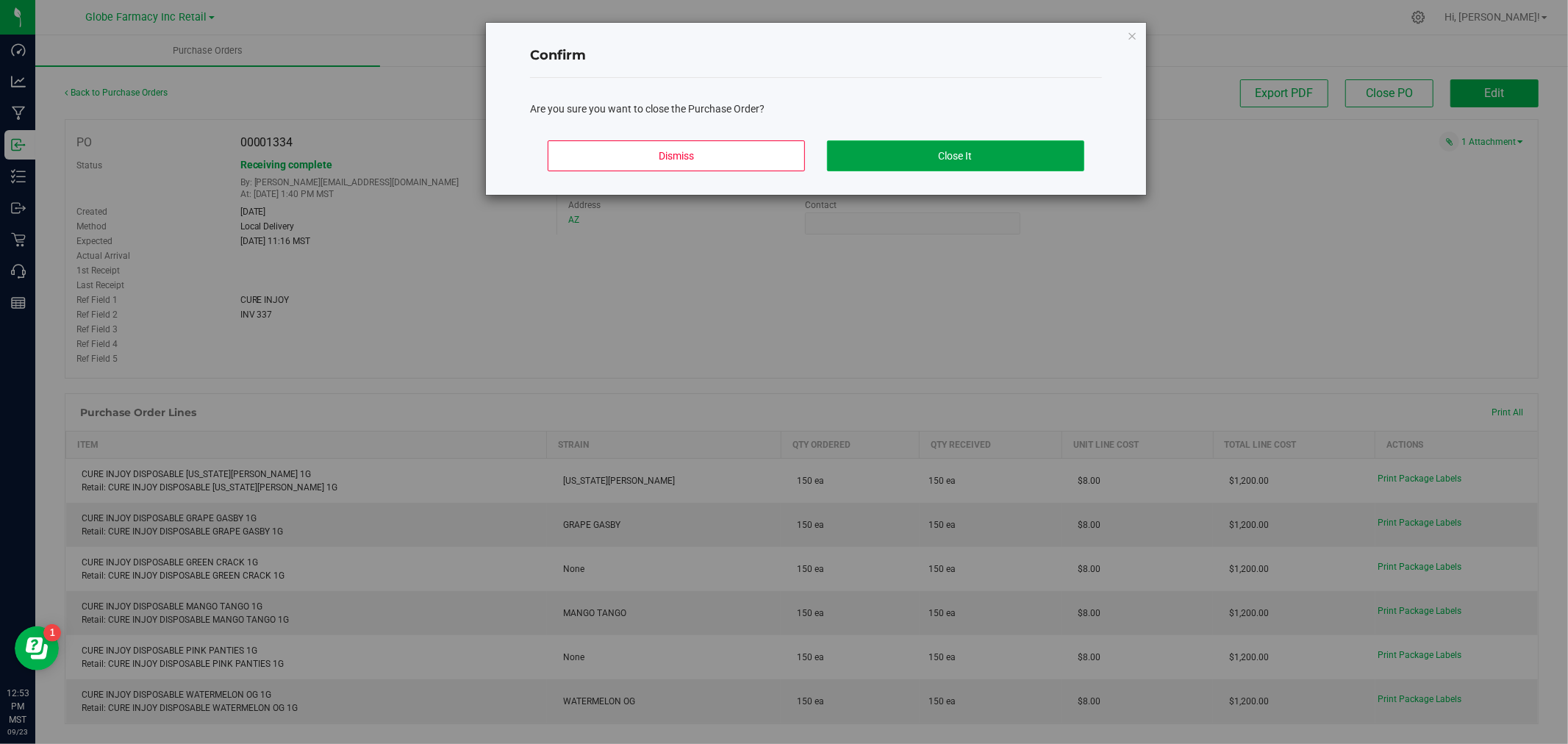
click at [981, 146] on button "Close It" at bounding box center [956, 155] width 258 height 31
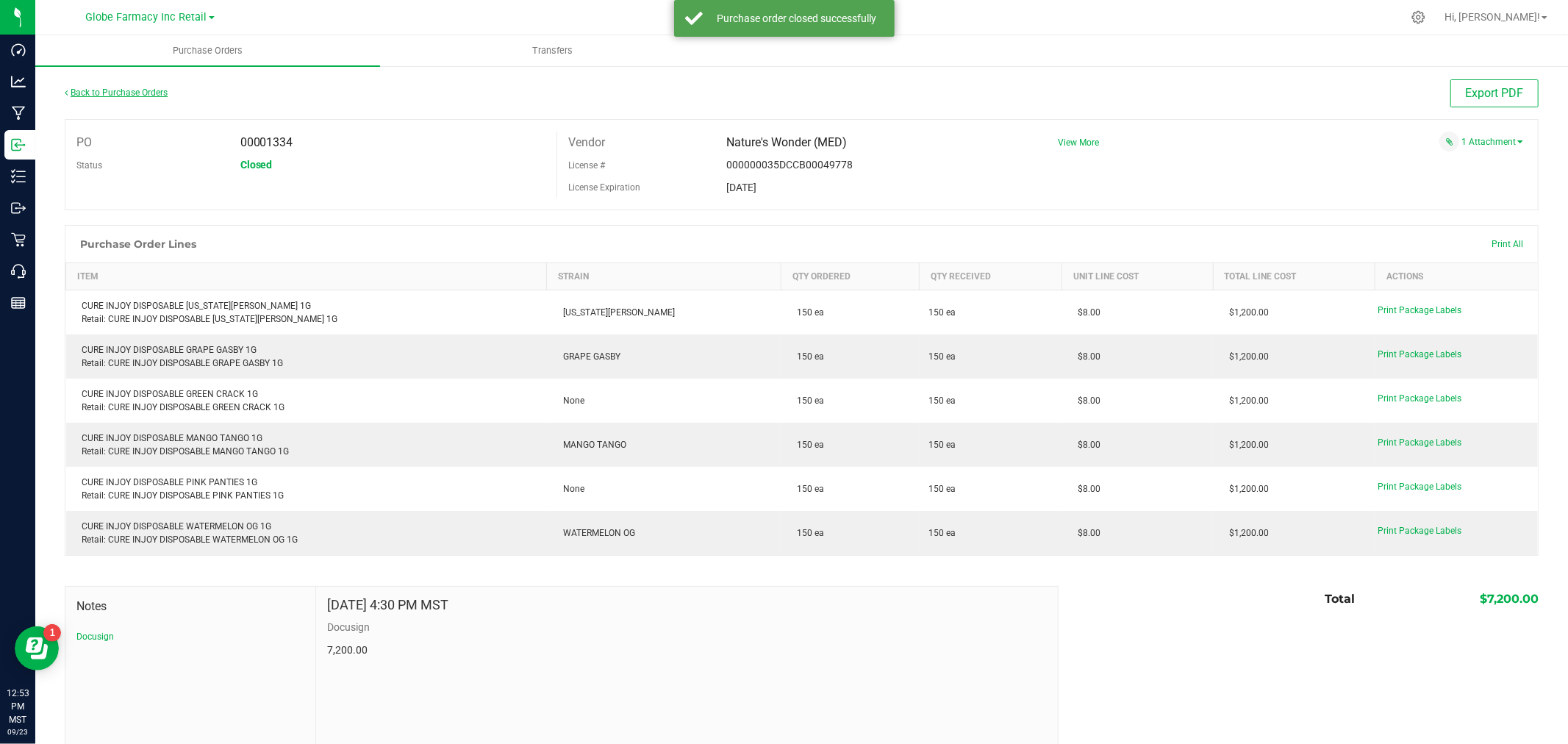
click at [111, 90] on link "Back to Purchase Orders" at bounding box center [116, 93] width 103 height 10
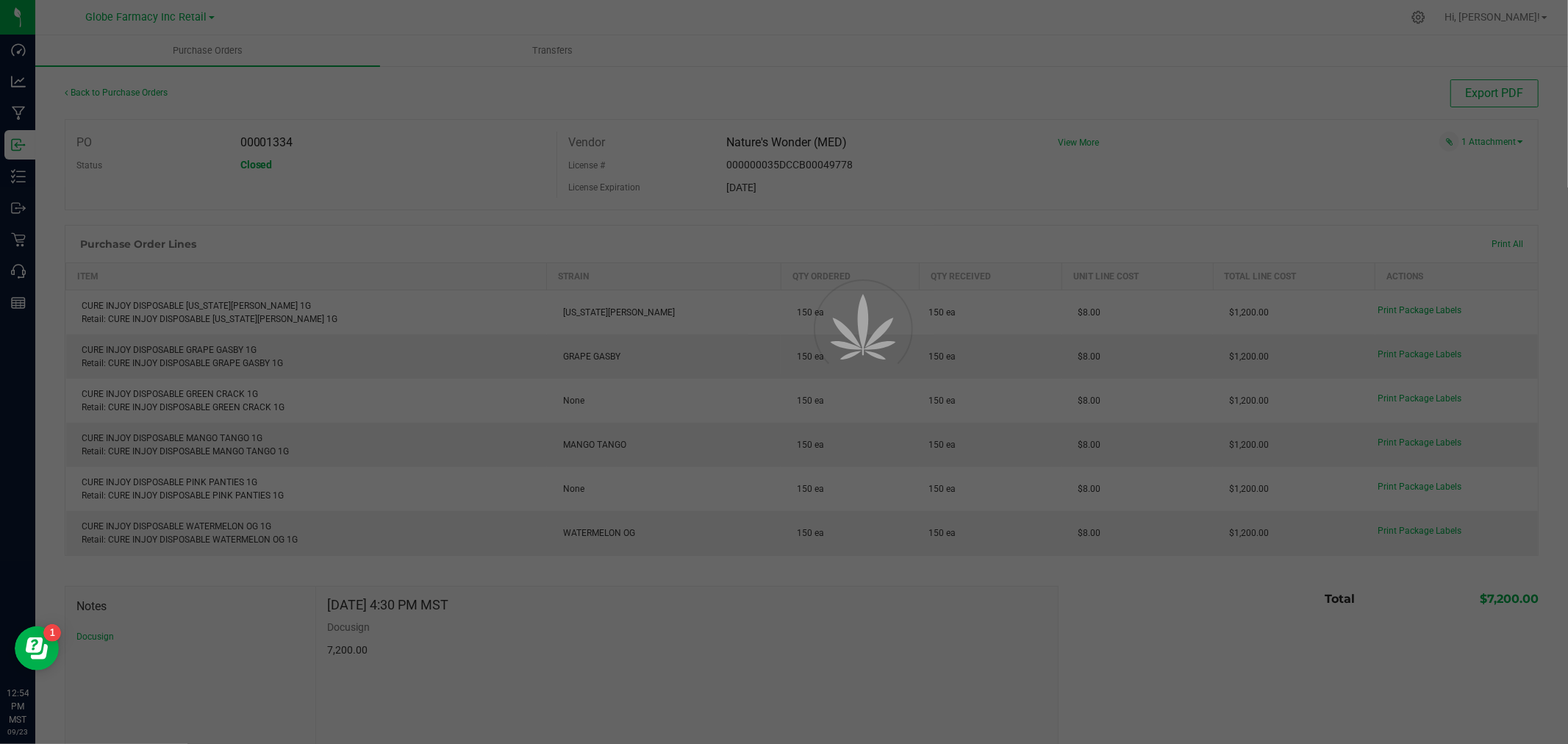
click at [460, 155] on div at bounding box center [784, 372] width 1568 height 744
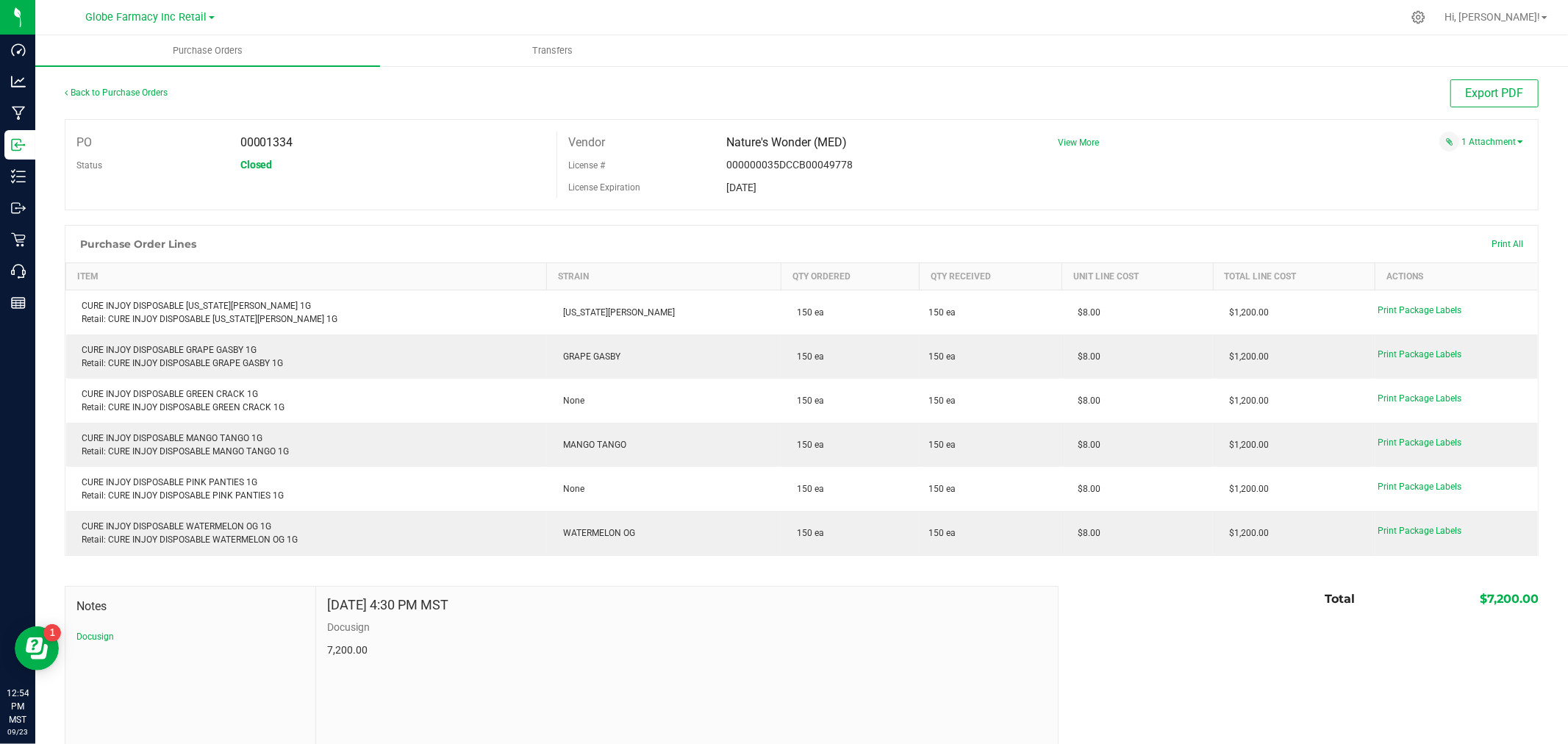
click at [115, 85] on div "Back to Purchase Orders" at bounding box center [249, 93] width 368 height 27
click at [115, 93] on link "Back to Purchase Orders" at bounding box center [116, 93] width 103 height 10
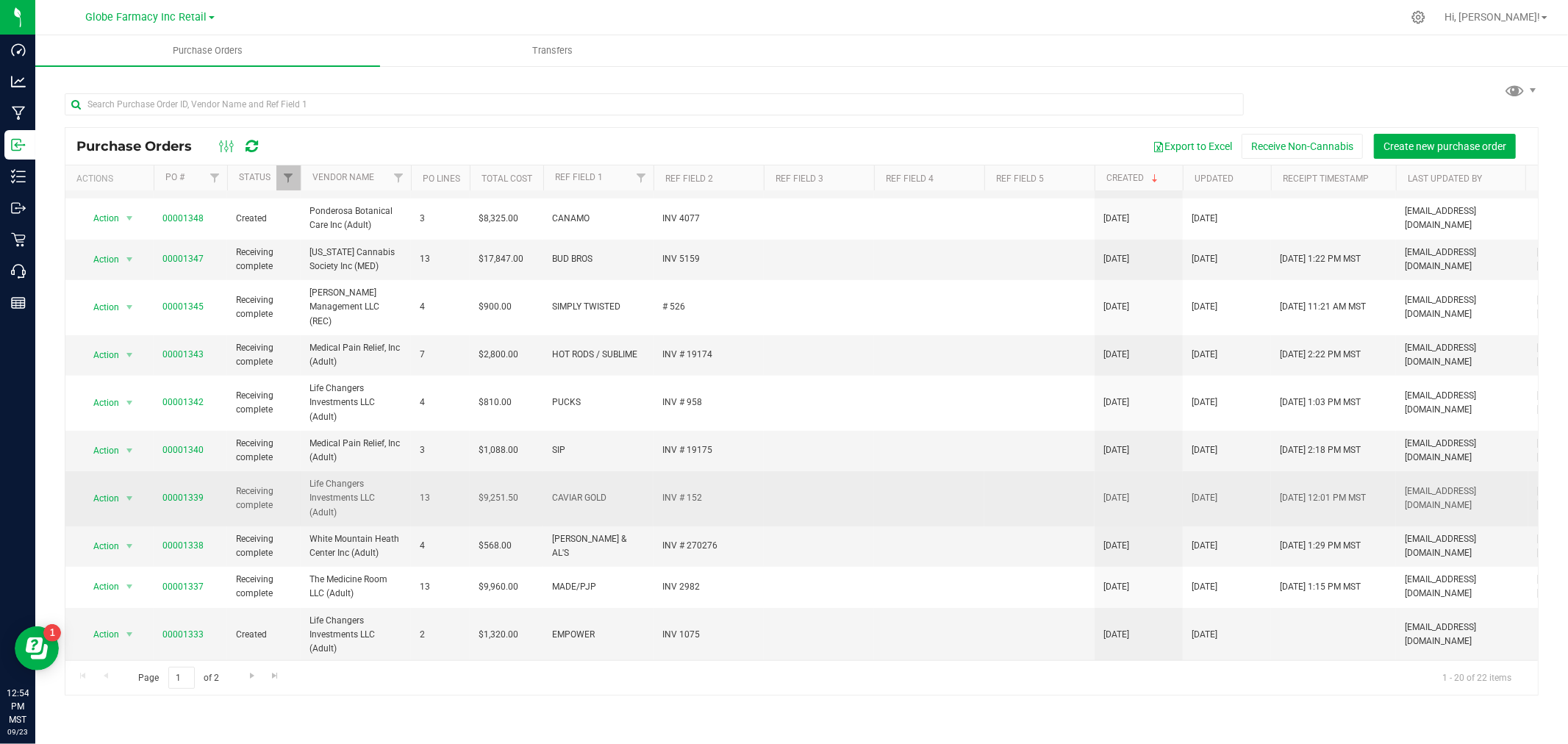
scroll to position [415, 0]
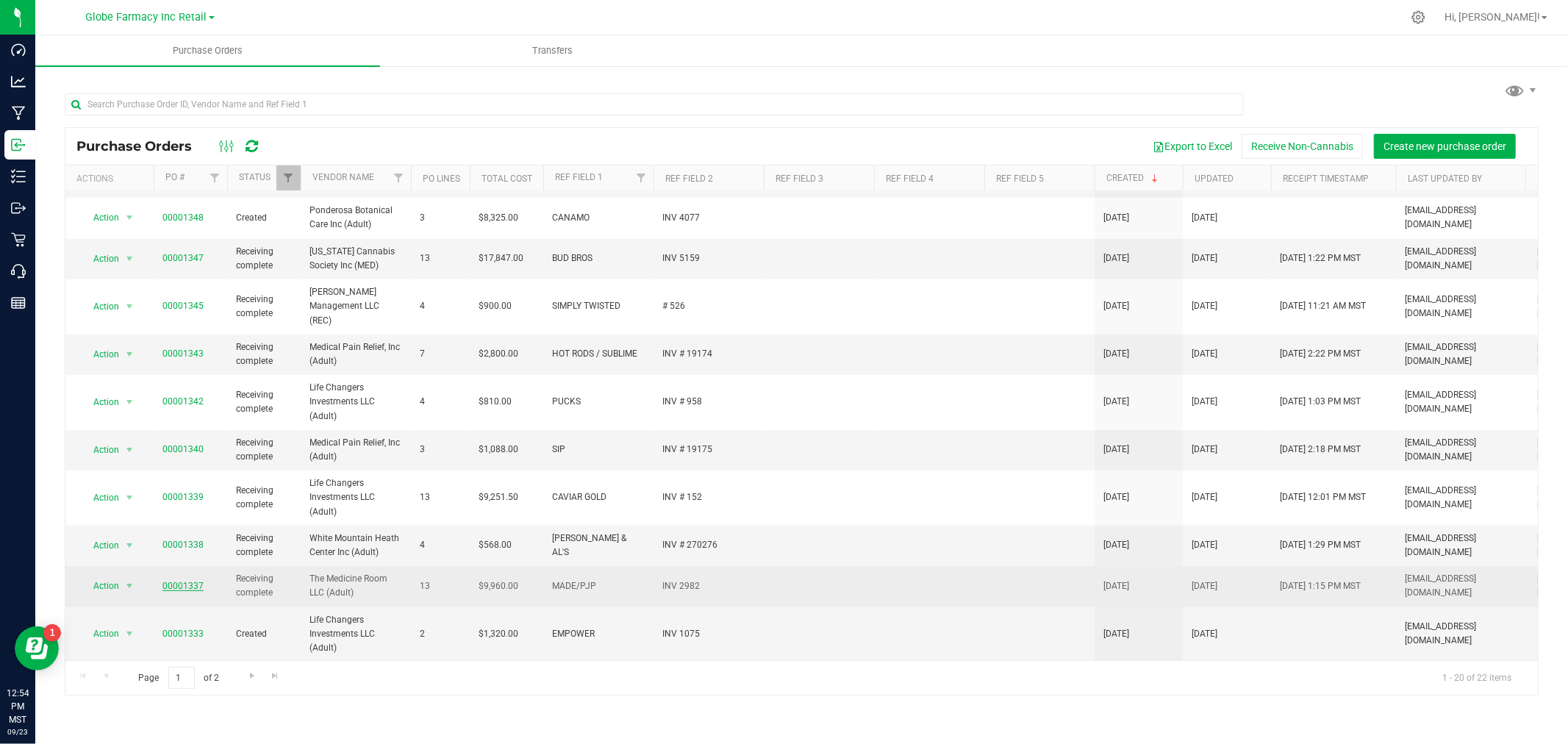
click at [184, 581] on link "00001337" at bounding box center [182, 586] width 41 height 10
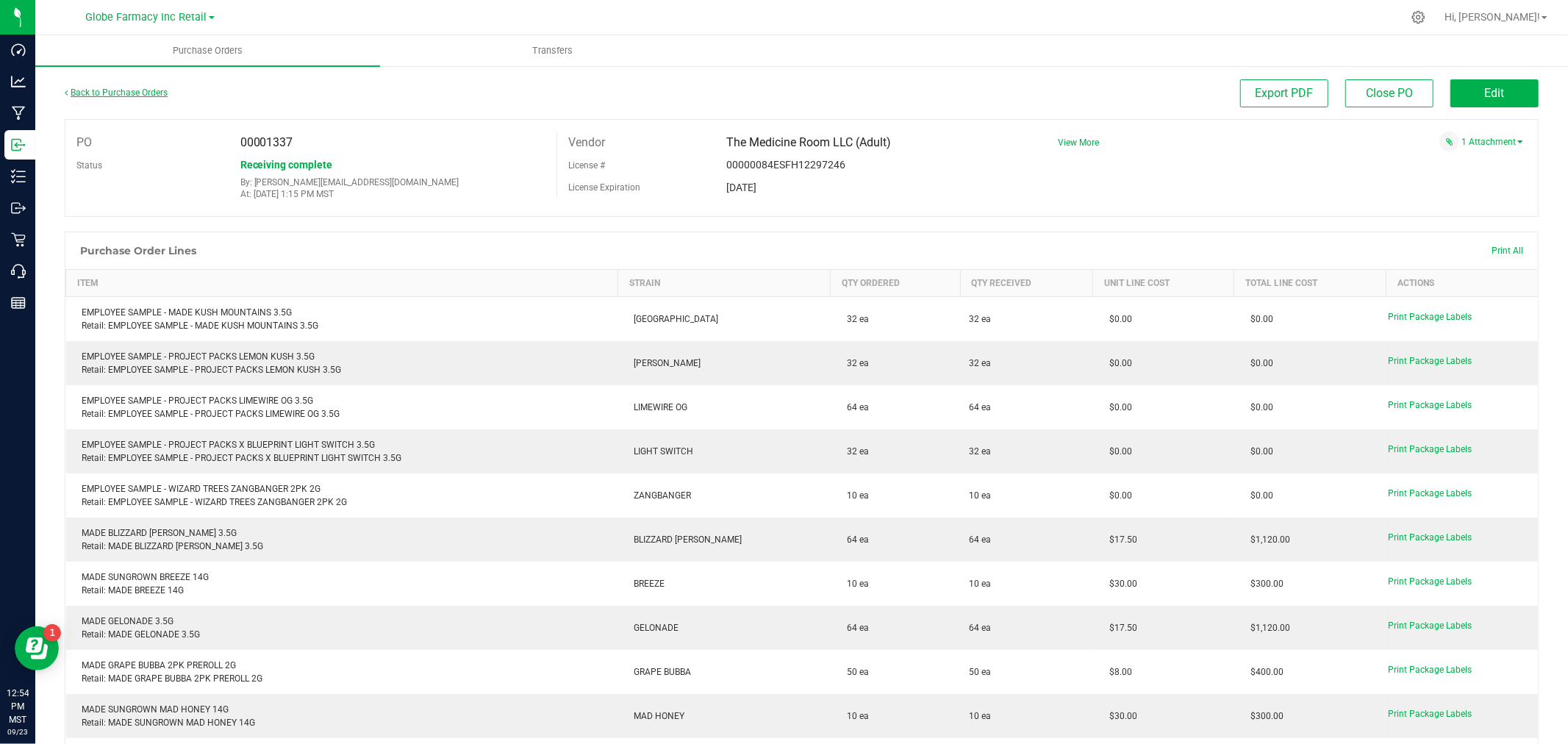
click at [152, 88] on link "Back to Purchase Orders" at bounding box center [116, 93] width 103 height 10
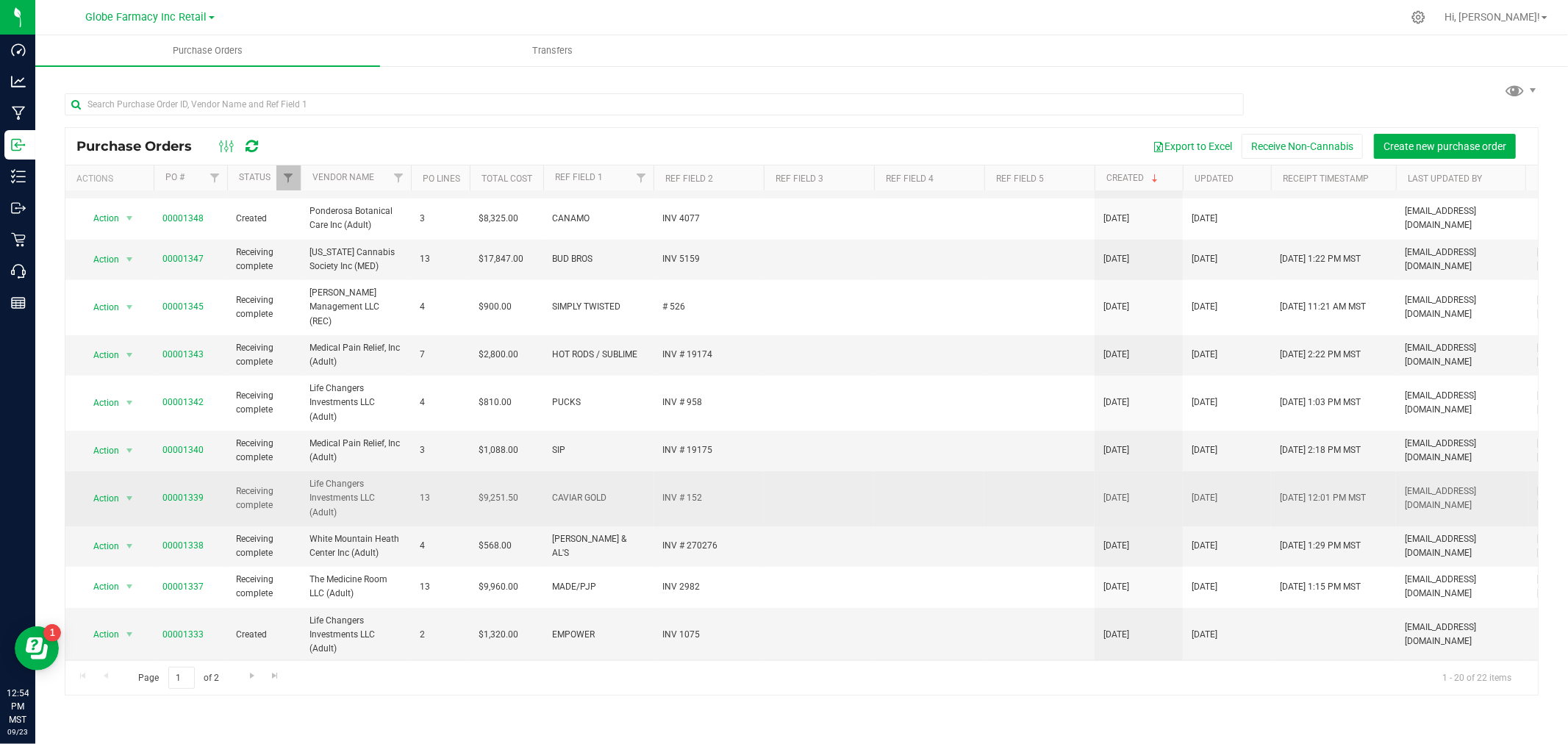
scroll to position [415, 0]
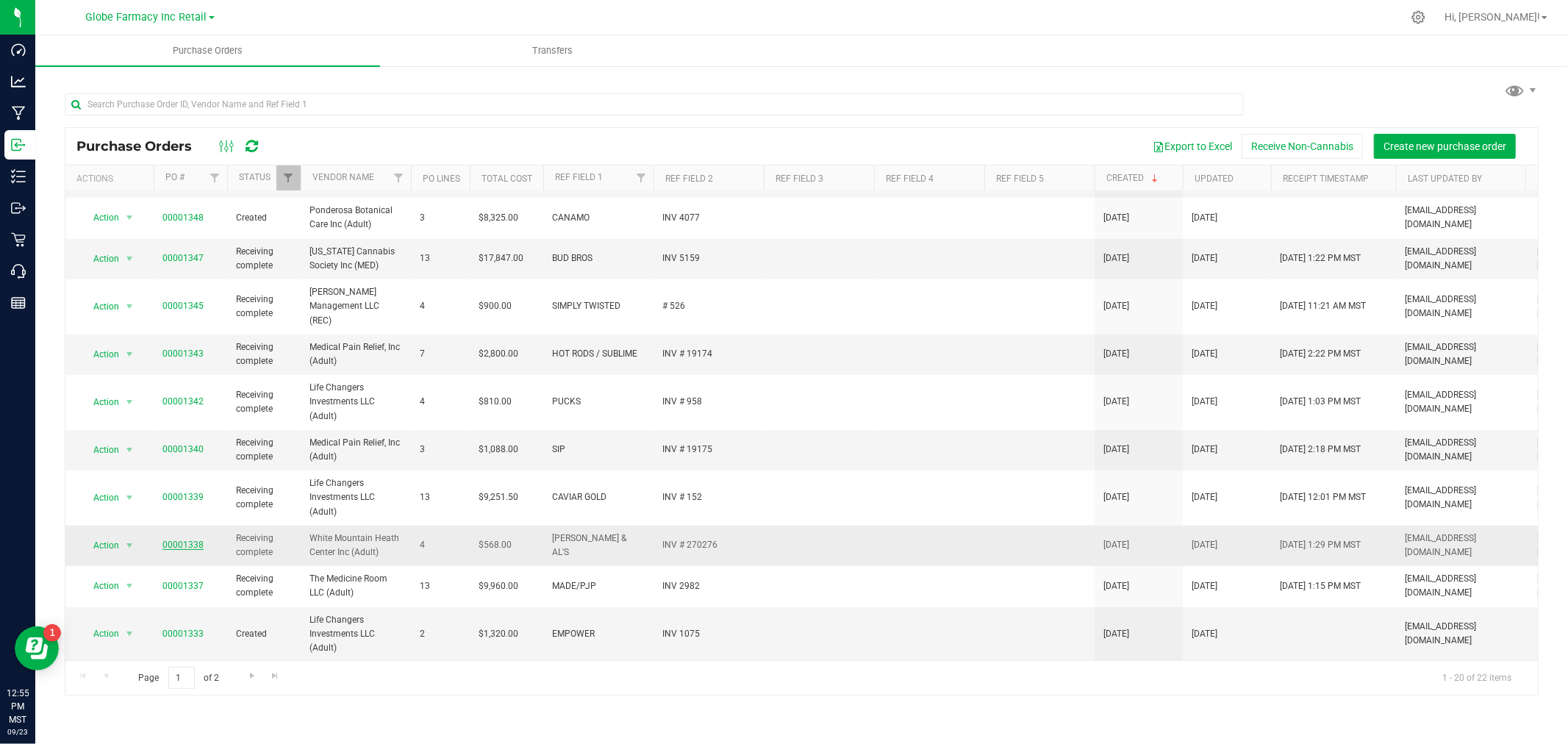
click at [177, 540] on link "00001338" at bounding box center [182, 545] width 41 height 10
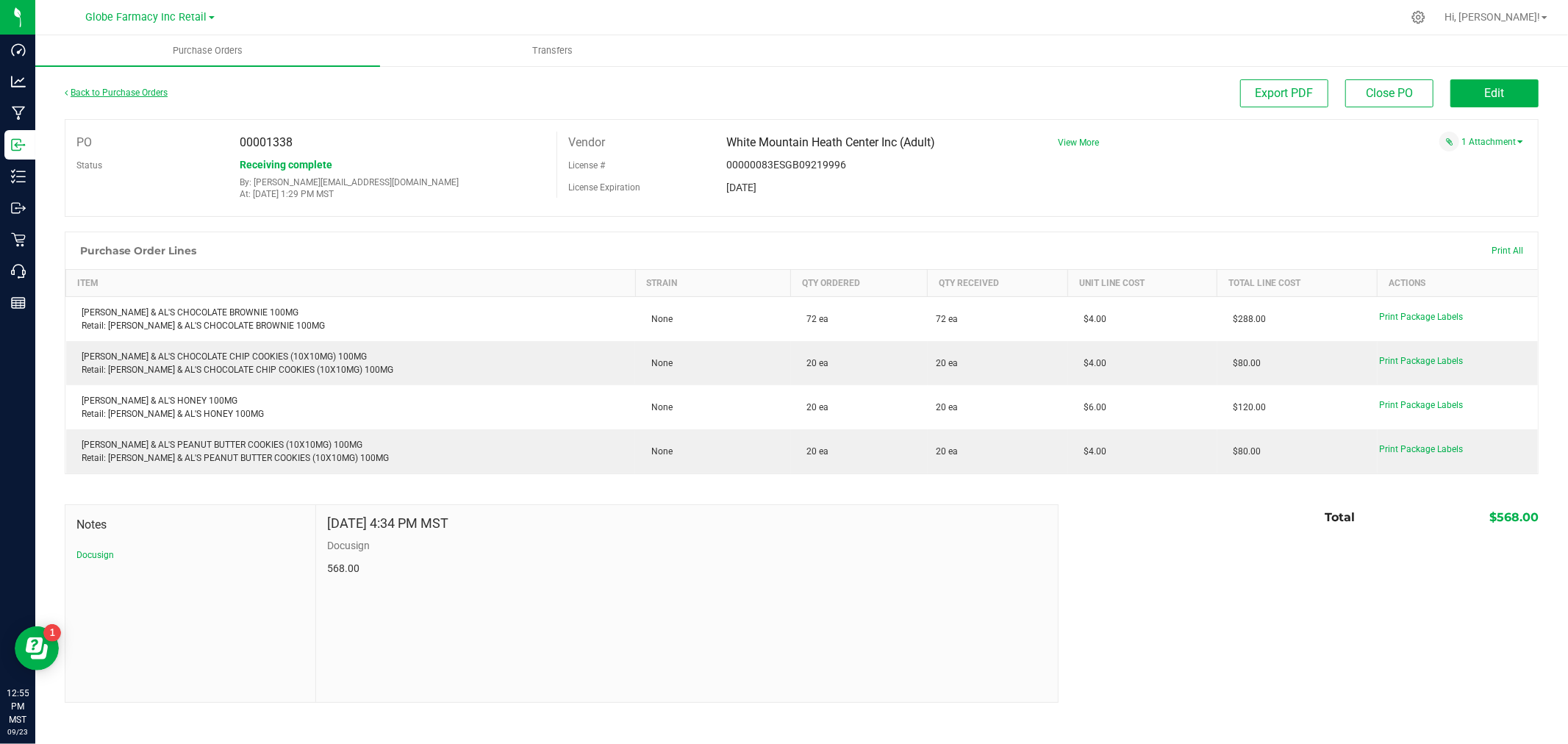
click at [130, 88] on link "Back to Purchase Orders" at bounding box center [116, 93] width 103 height 10
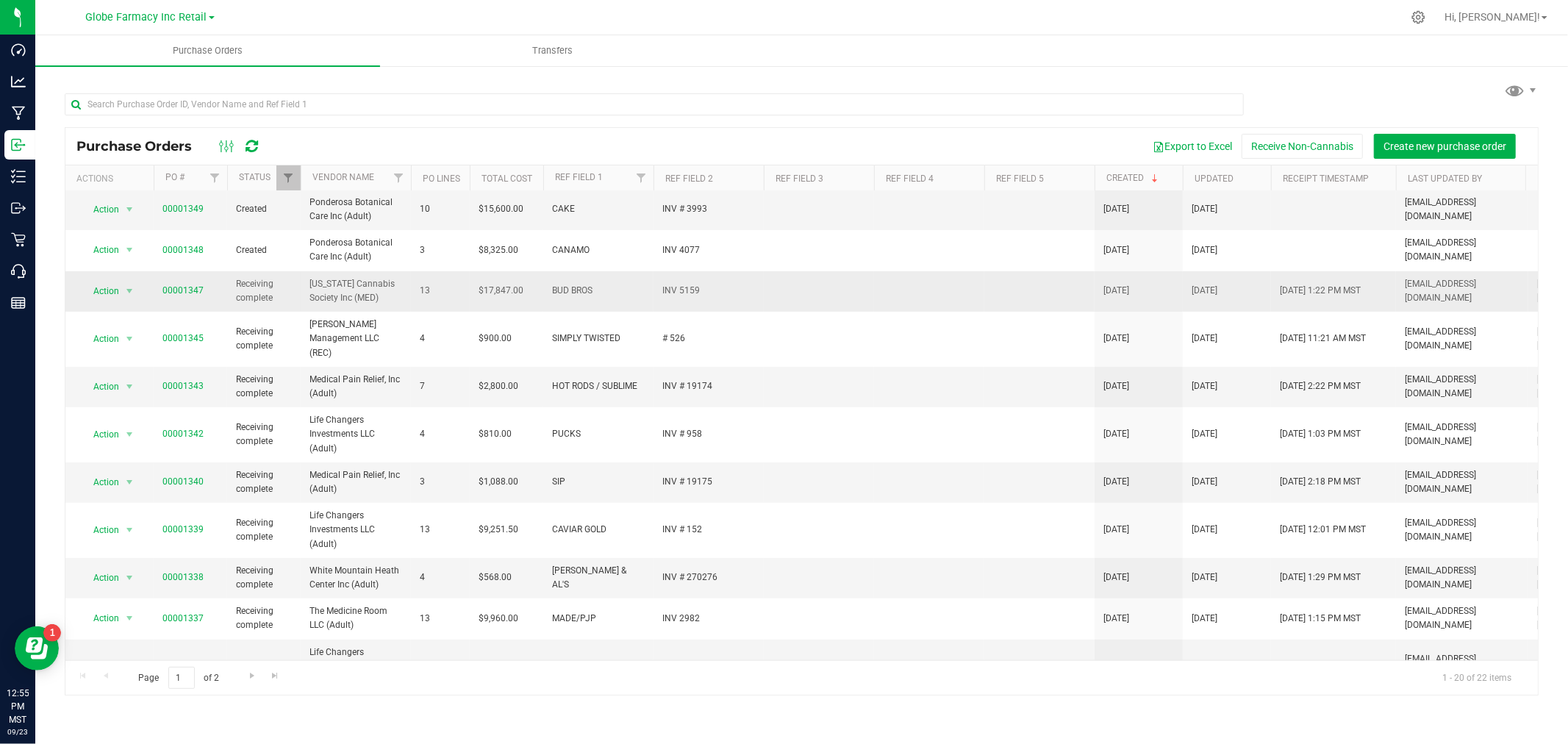
scroll to position [415, 0]
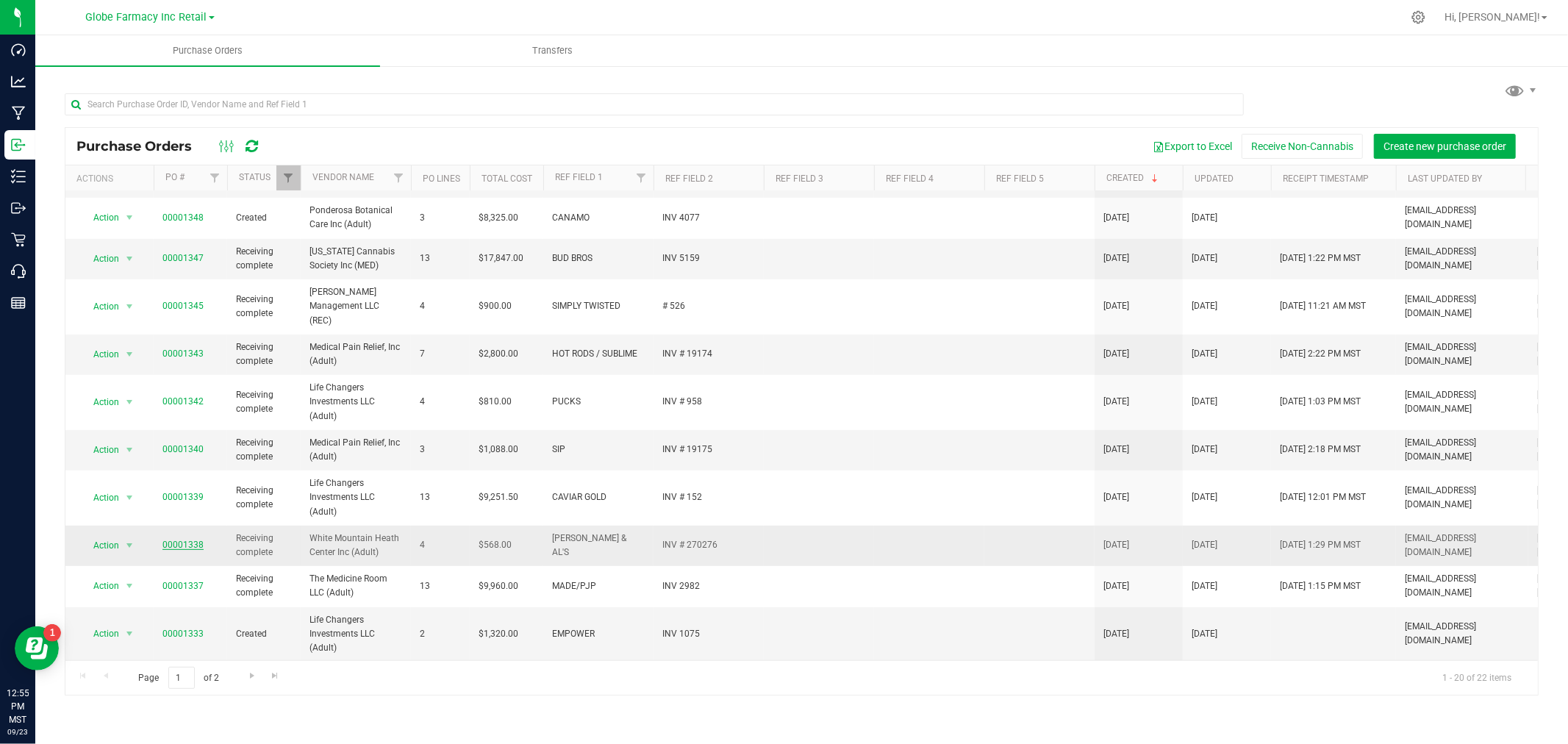
click at [195, 540] on link "00001338" at bounding box center [182, 545] width 41 height 10
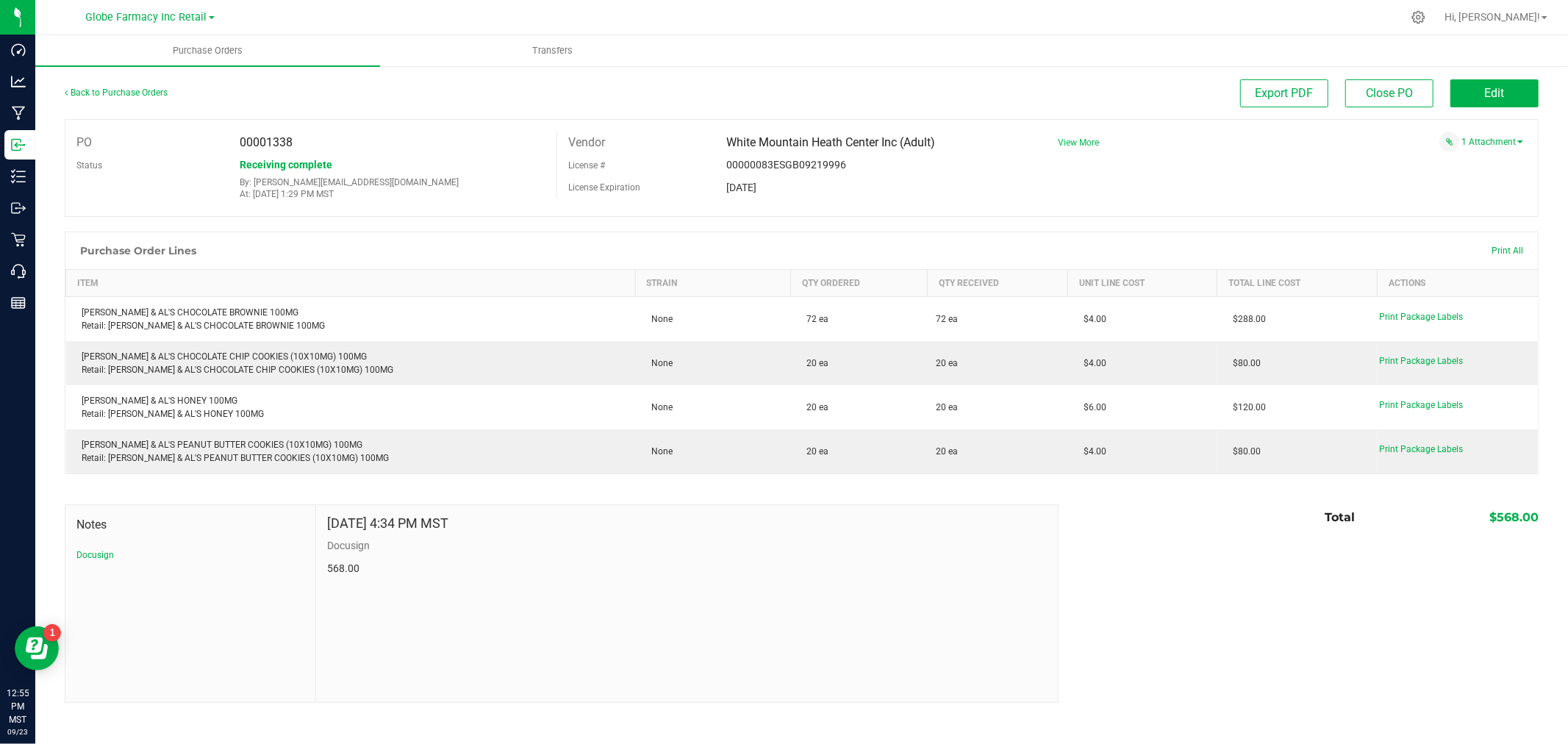
click at [1072, 138] on span "View More" at bounding box center [1078, 142] width 41 height 10
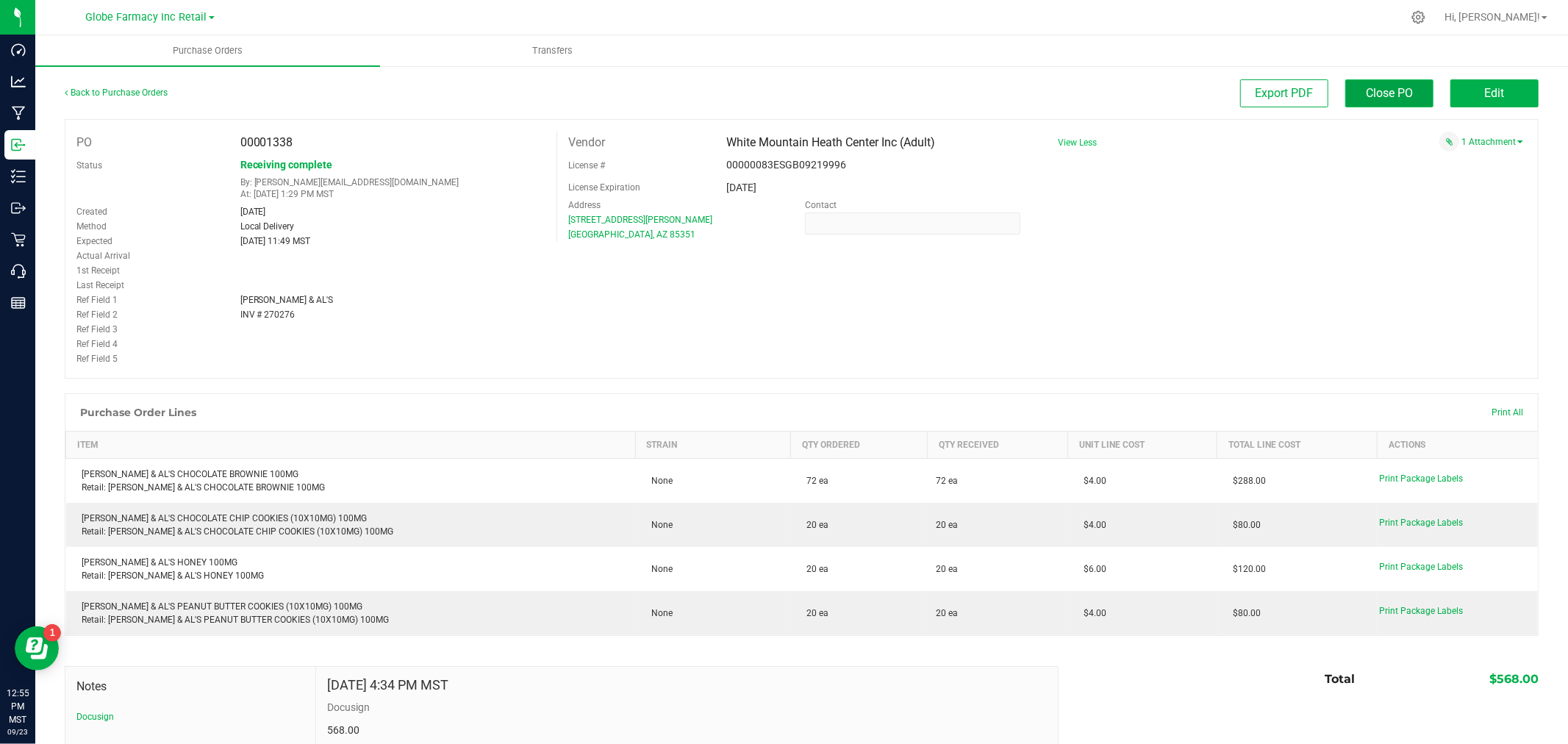
click at [1383, 85] on button "Close PO" at bounding box center [1390, 93] width 88 height 28
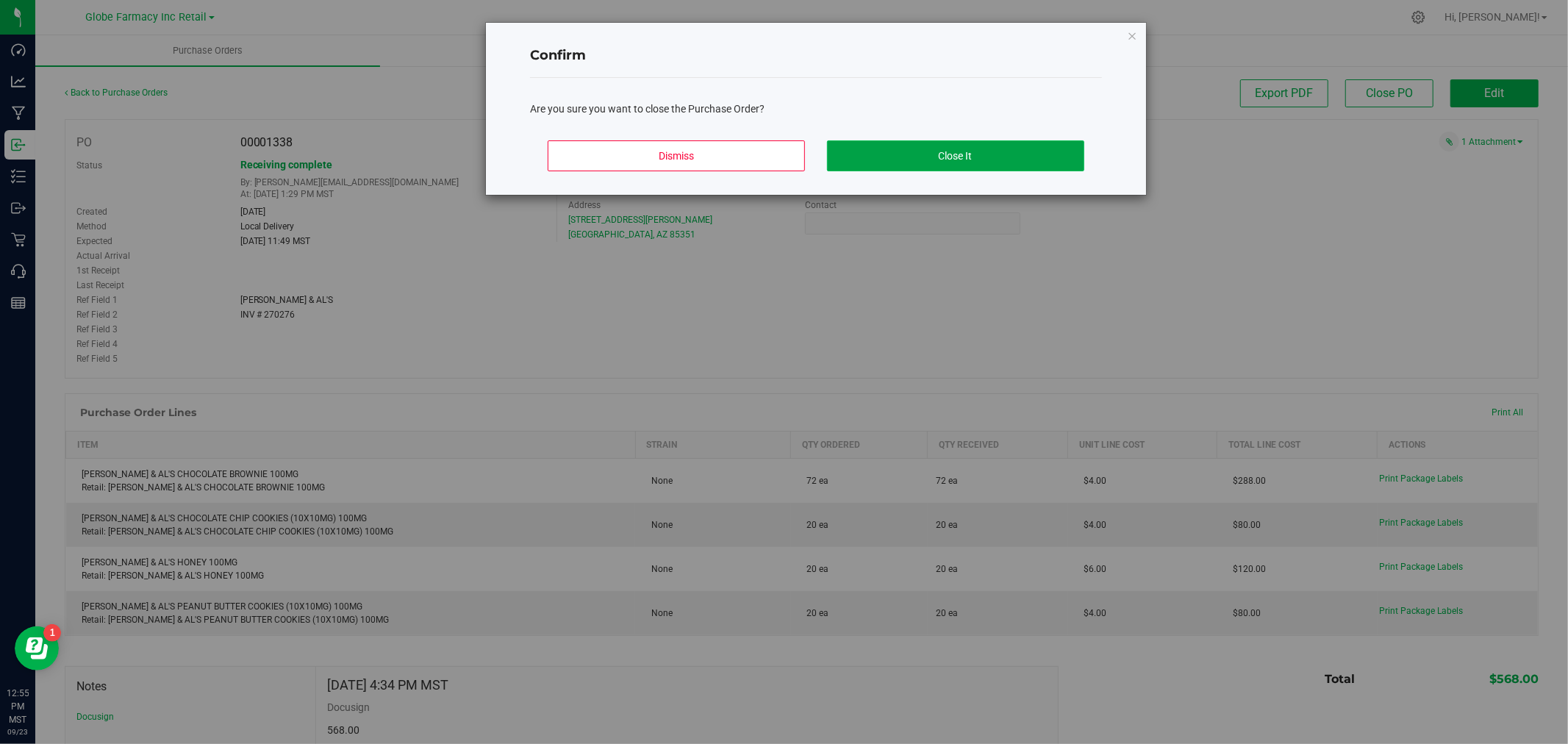
click at [1031, 158] on button "Close It" at bounding box center [956, 155] width 258 height 31
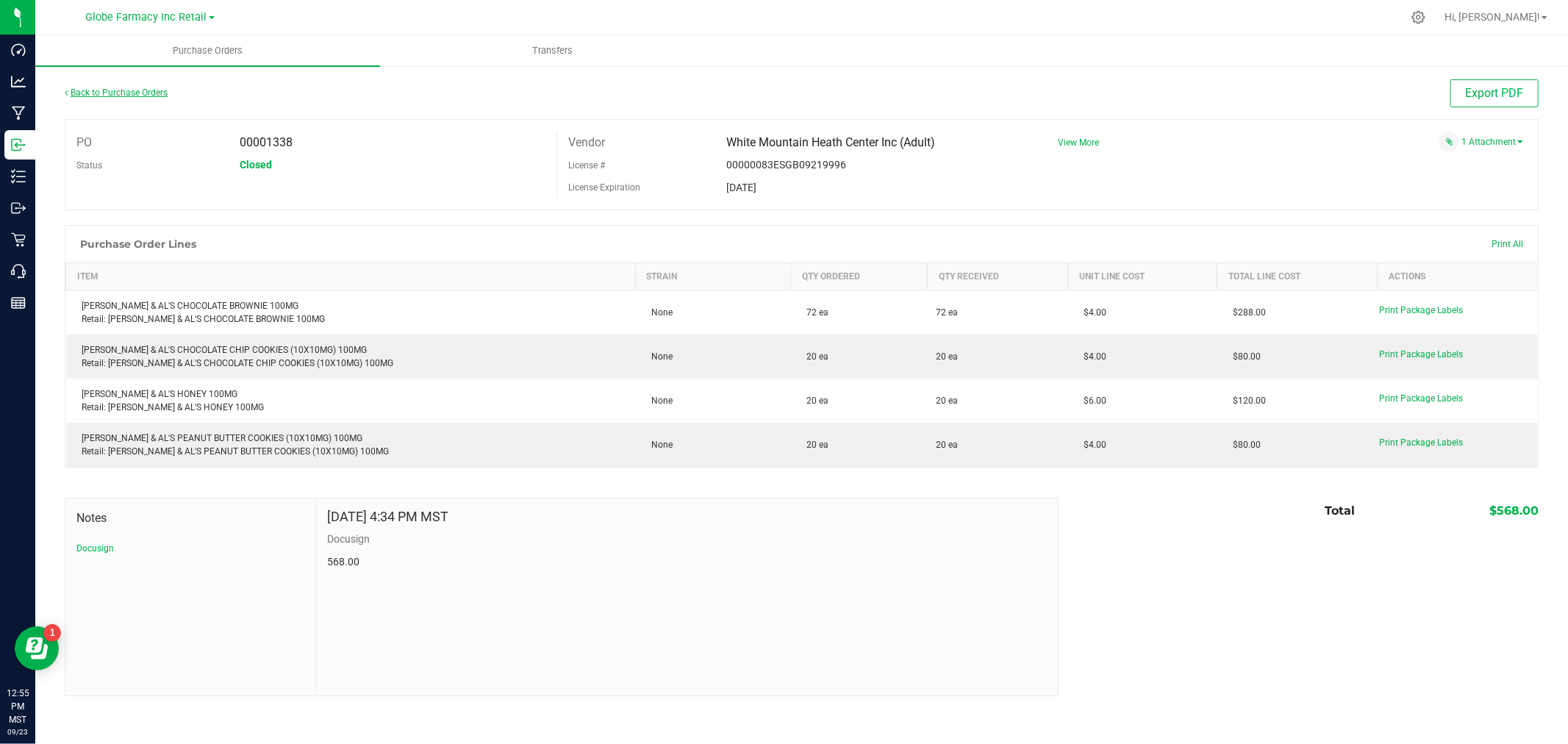
click at [149, 90] on link "Back to Purchase Orders" at bounding box center [116, 93] width 103 height 10
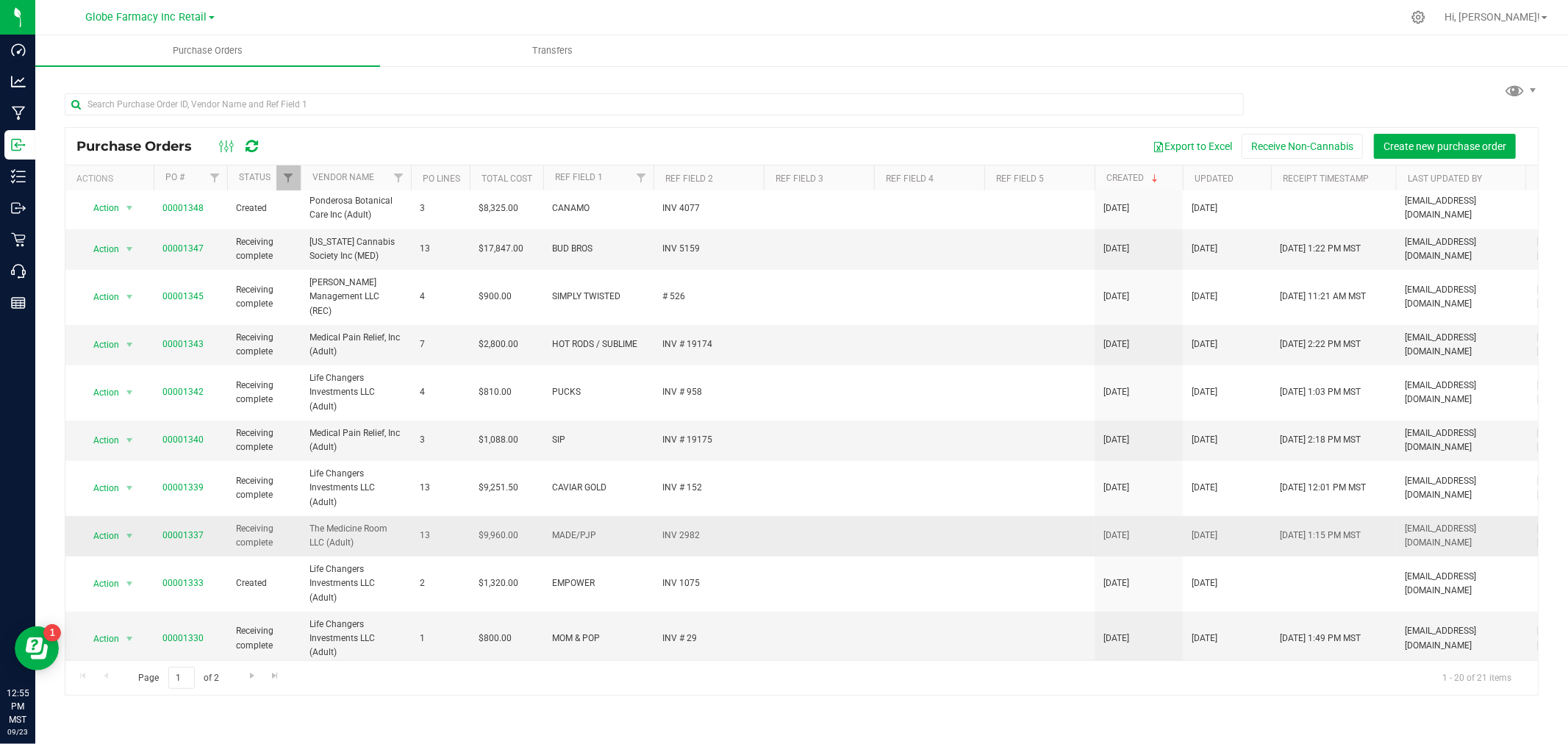
scroll to position [428, 0]
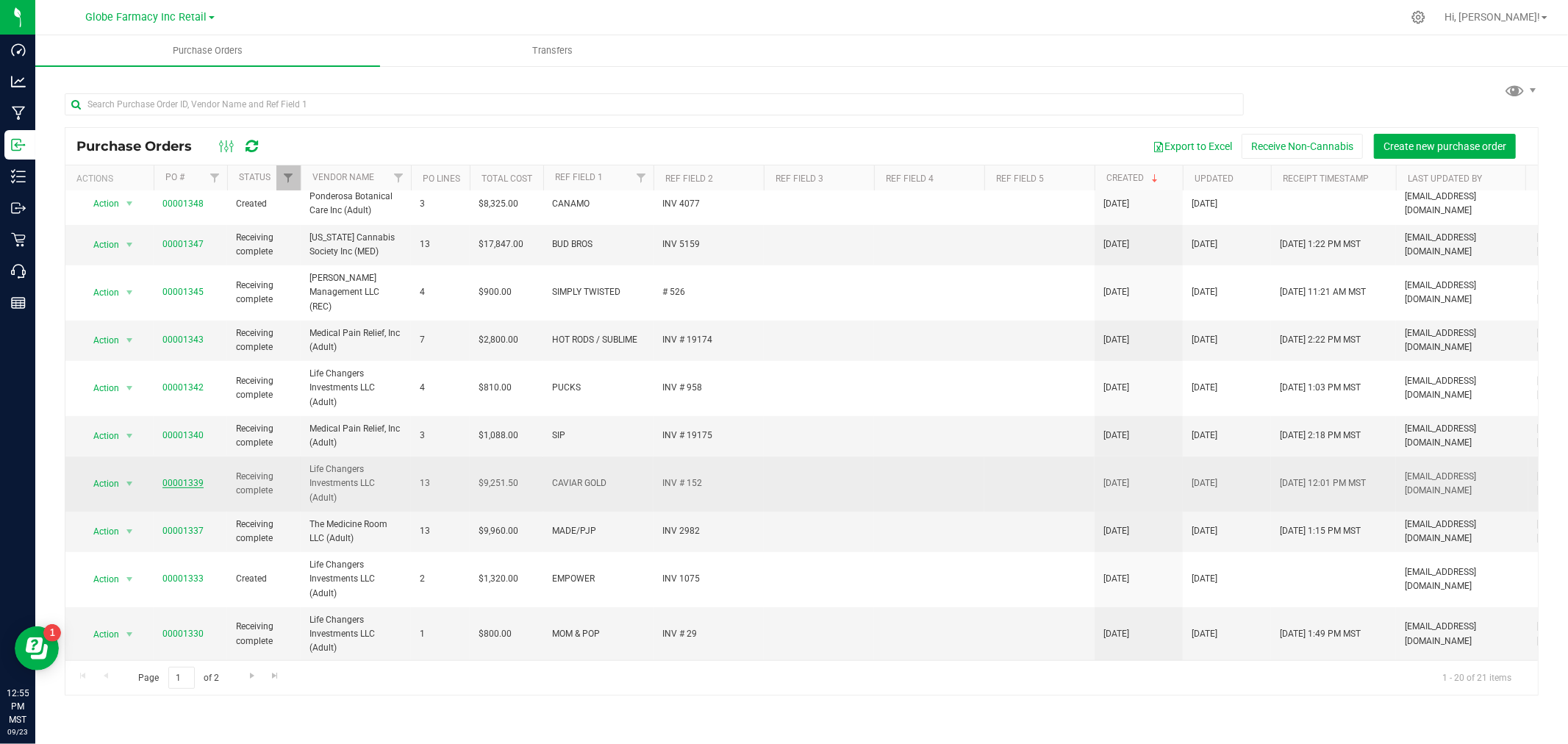
click at [179, 478] on link "00001339" at bounding box center [182, 483] width 41 height 10
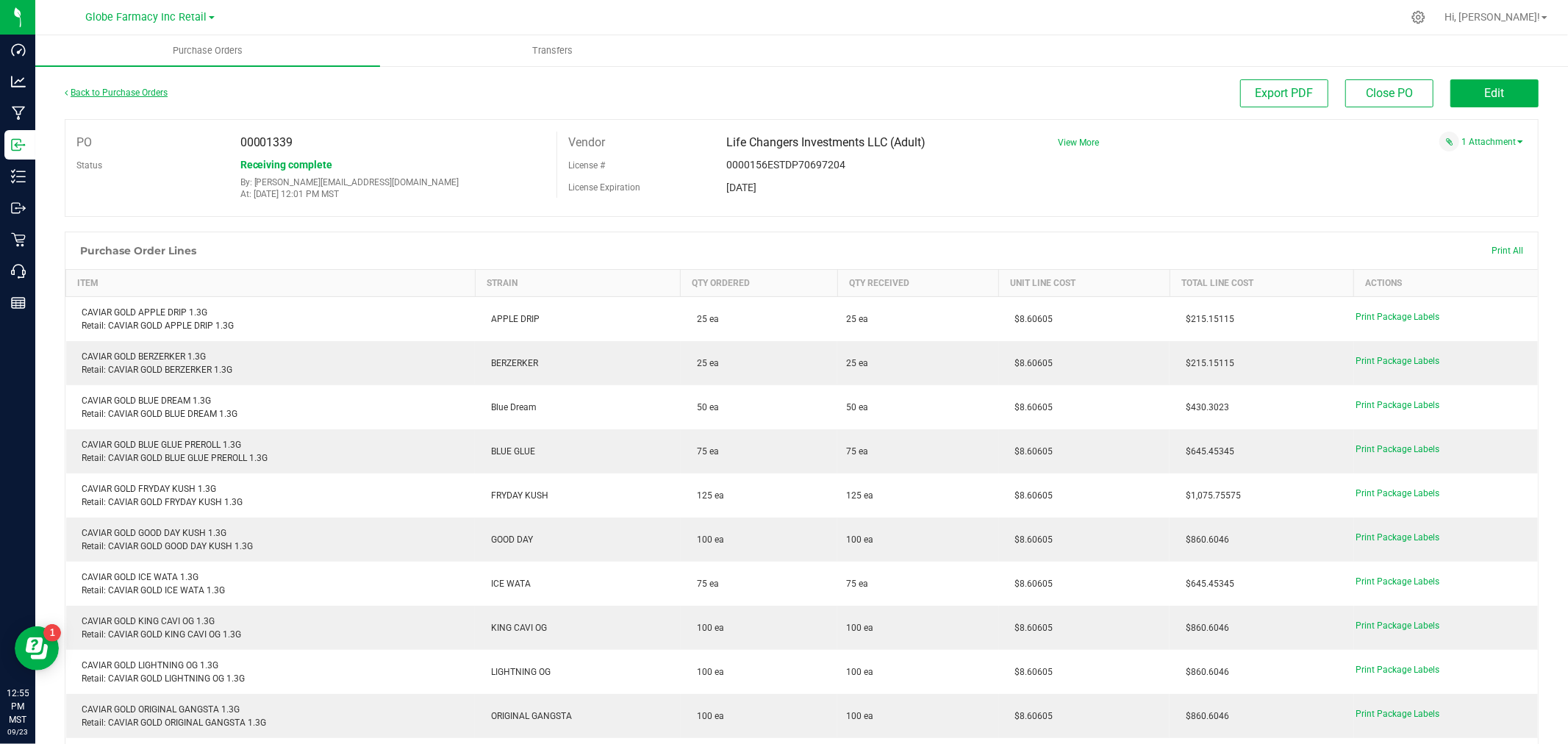
click at [115, 88] on link "Back to Purchase Orders" at bounding box center [116, 93] width 103 height 10
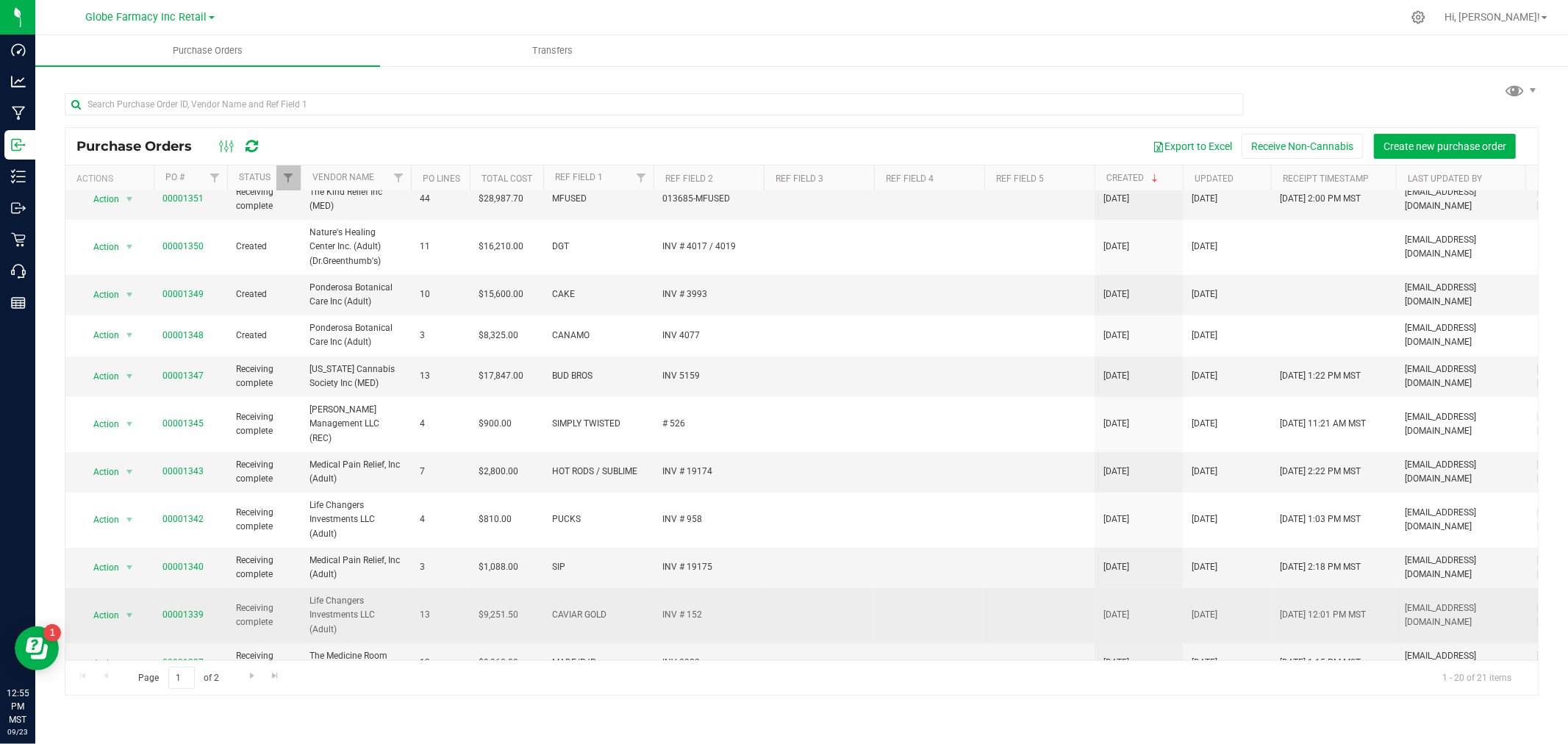
scroll to position [326, 0]
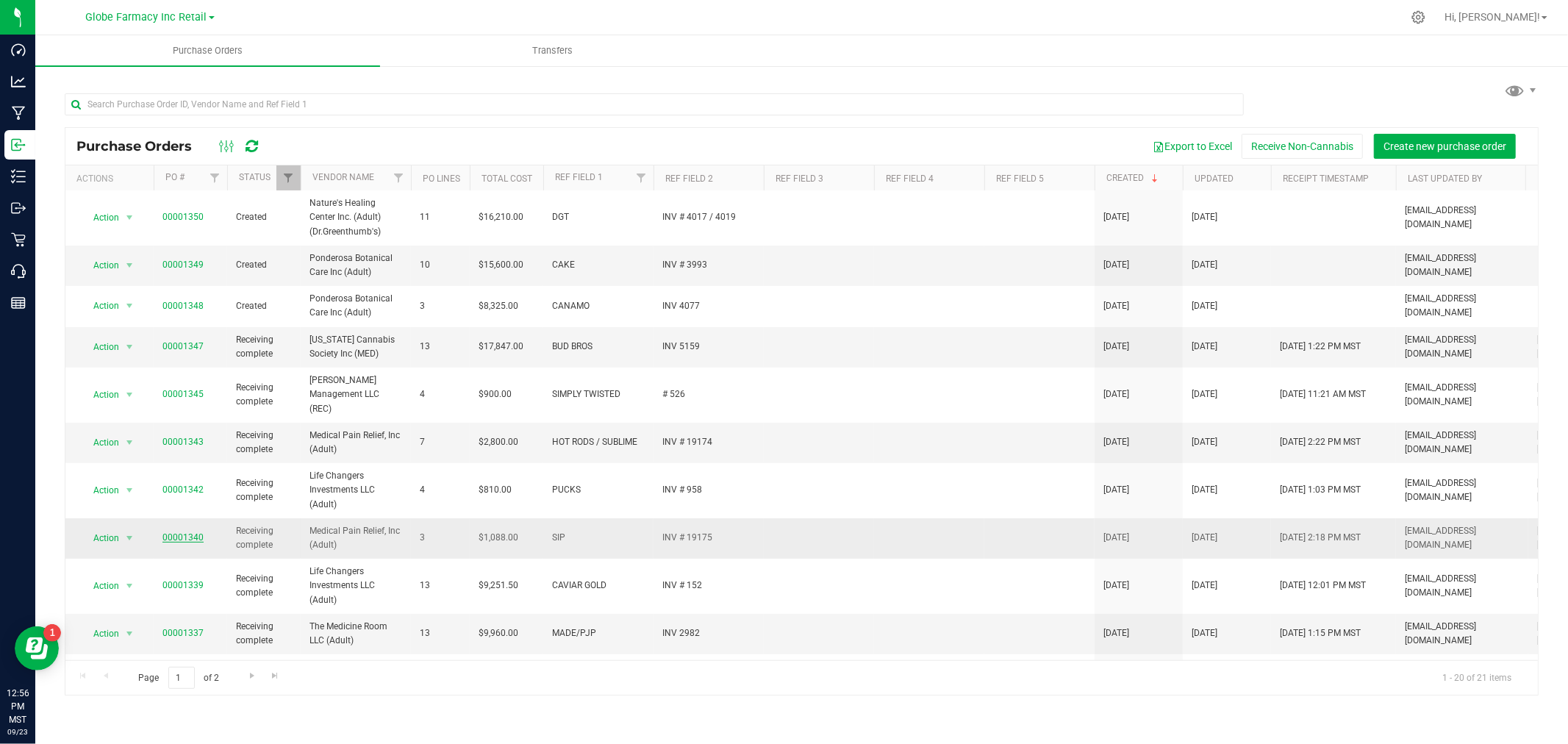
click at [195, 532] on link "00001340" at bounding box center [182, 537] width 41 height 10
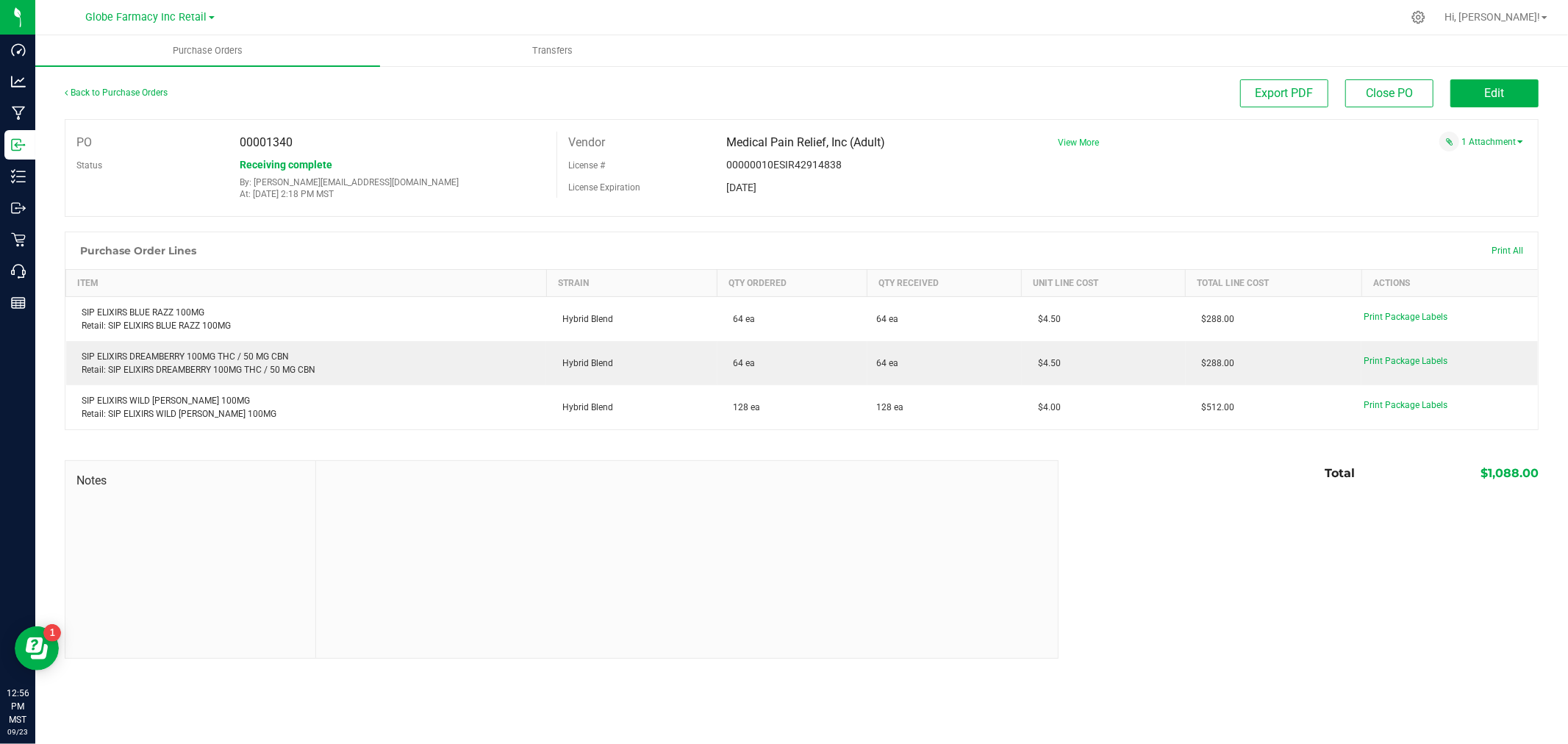
click at [1079, 142] on span "View More" at bounding box center [1078, 142] width 41 height 10
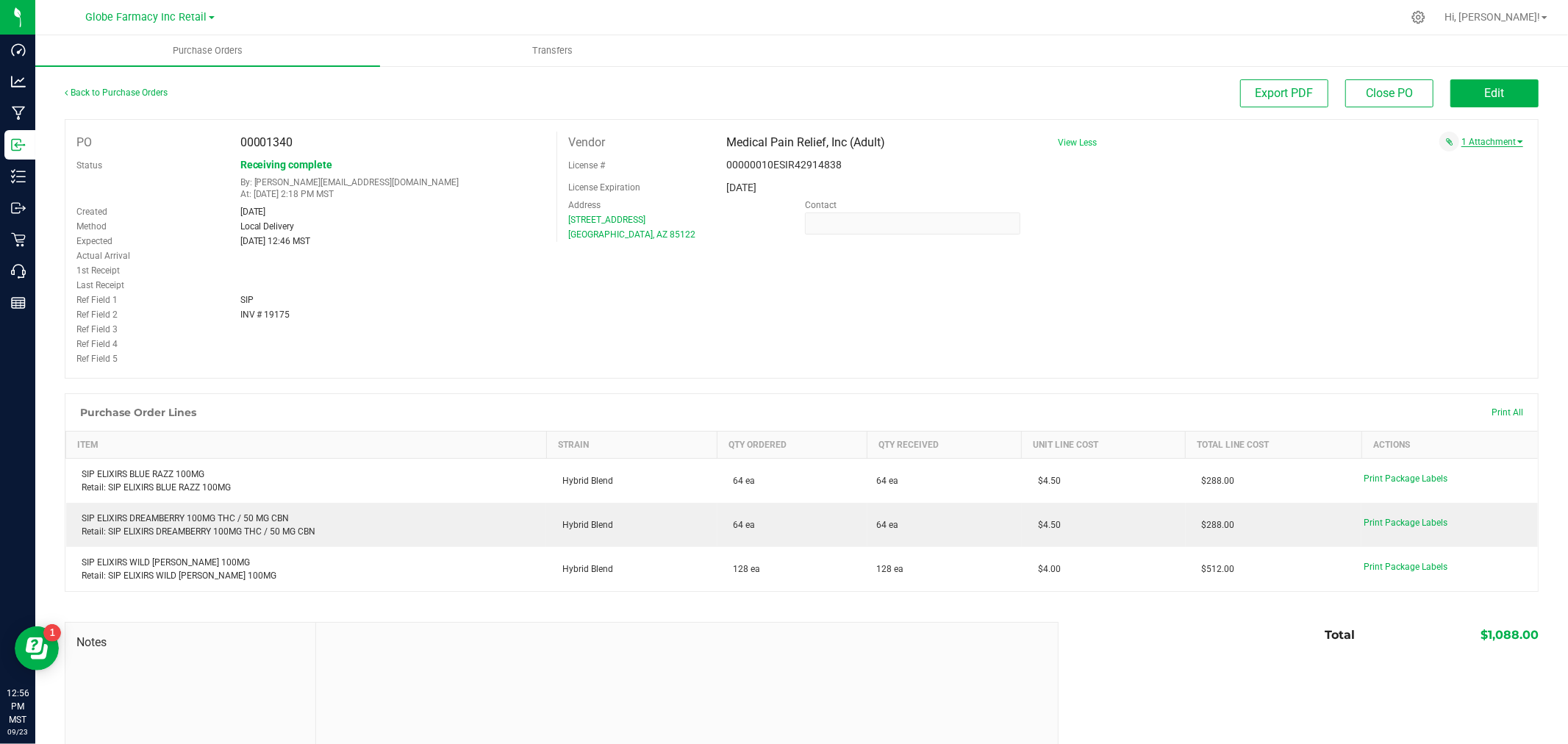
click at [1487, 139] on link "1 Attachment" at bounding box center [1493, 141] width 62 height 10
click at [1441, 158] on span "SIP INV # [PHONE_NUMBER][DATE].pdf" at bounding box center [1427, 160] width 140 height 10
click at [1492, 91] on span "Edit" at bounding box center [1495, 93] width 20 height 14
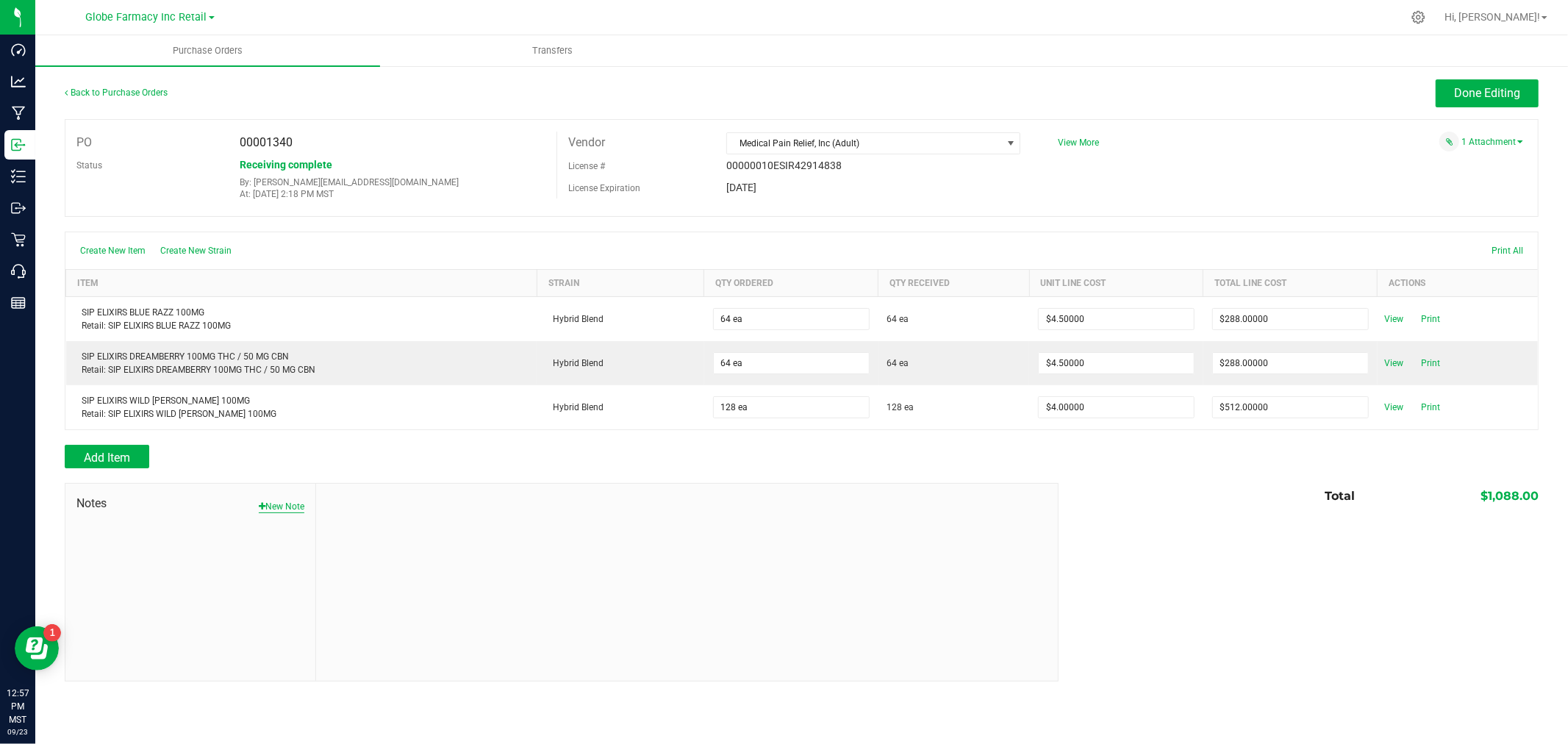
click at [282, 507] on button "New Note" at bounding box center [282, 506] width 46 height 13
click at [391, 538] on input "Note Title" at bounding box center [687, 541] width 720 height 22
type input "Docusign"
click at [394, 590] on textarea "* Note" at bounding box center [687, 606] width 720 height 59
type textarea "1,088.00"
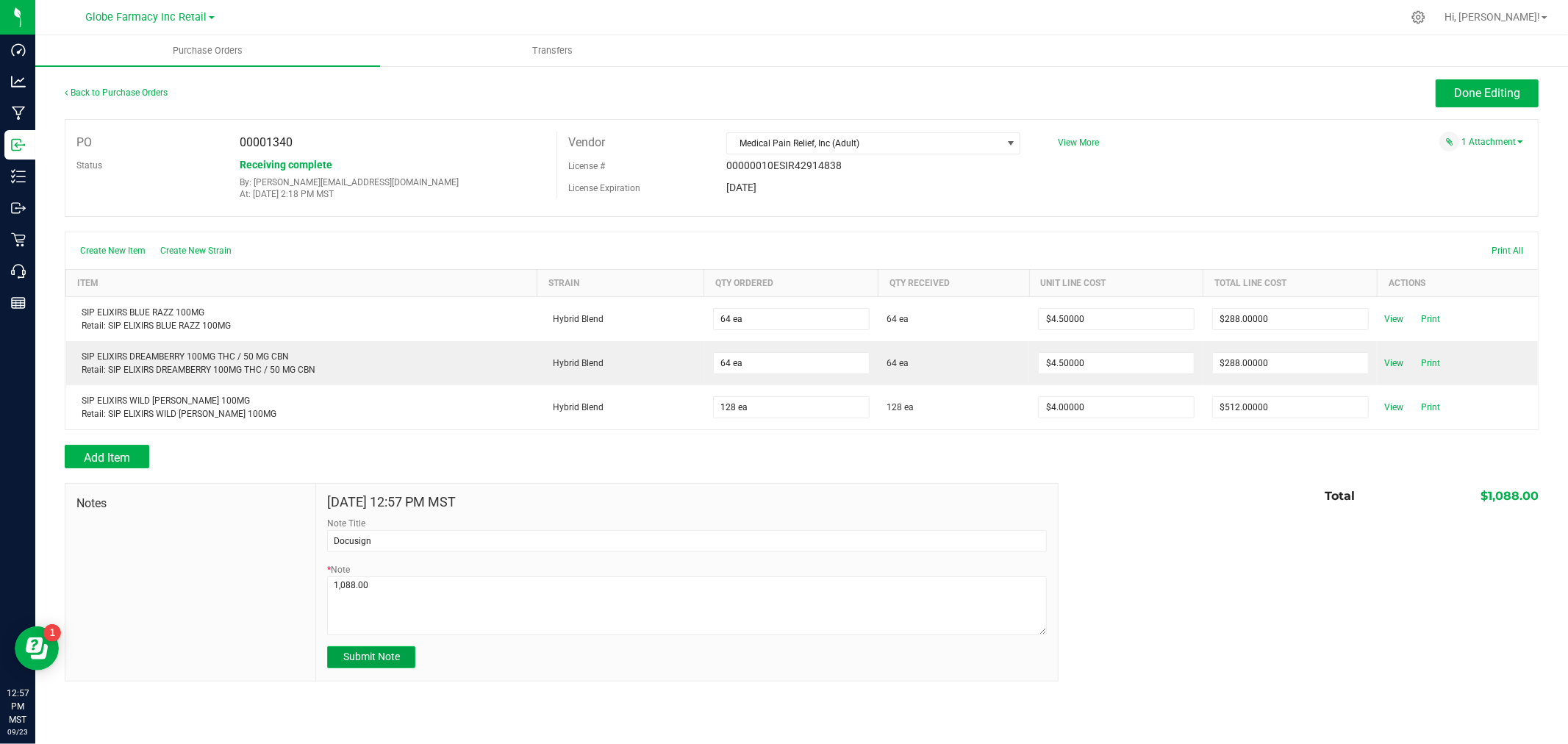
click at [378, 662] on span "Submit Note" at bounding box center [371, 656] width 56 height 11
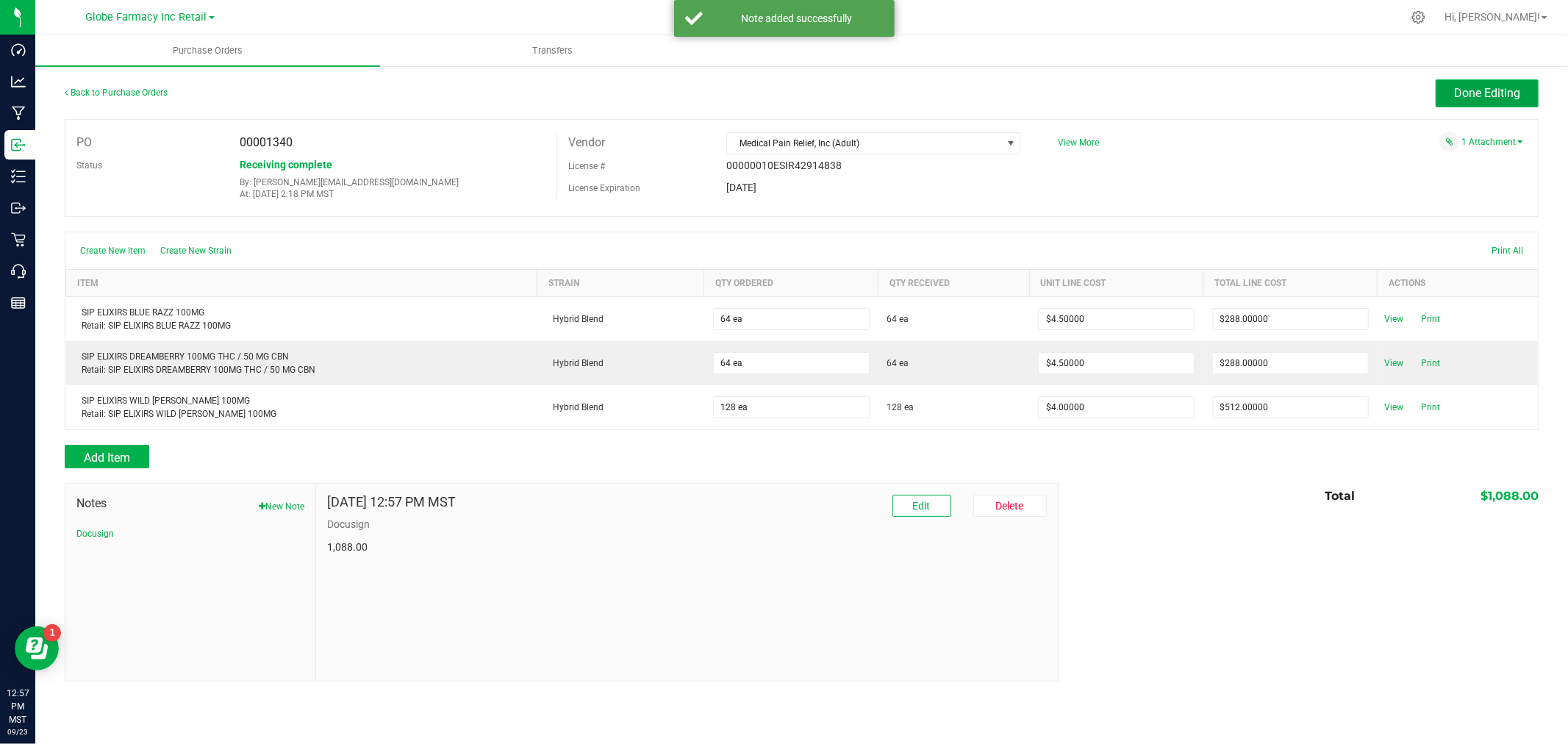
click at [1478, 92] on span "Done Editing" at bounding box center [1487, 93] width 66 height 14
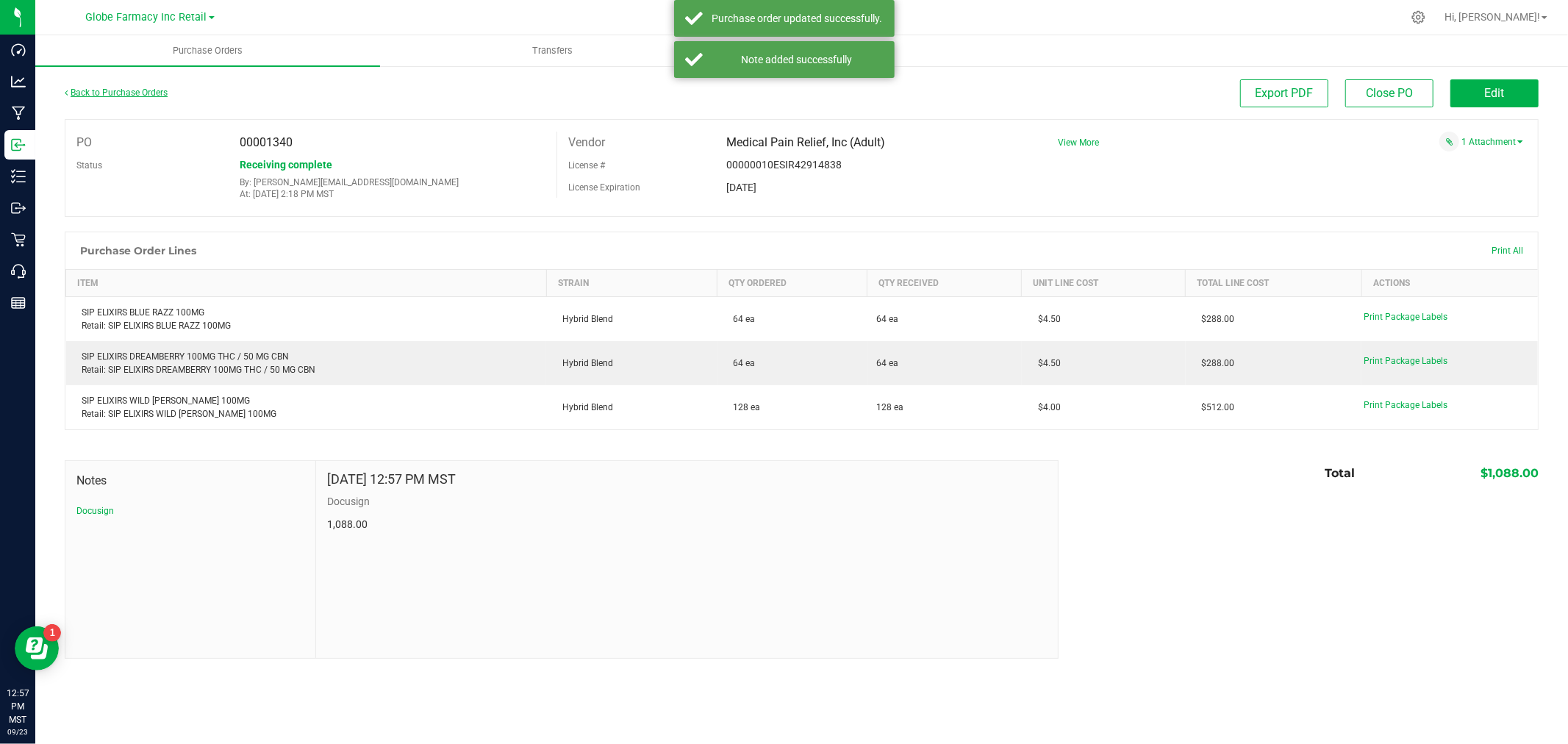
click at [118, 93] on link "Back to Purchase Orders" at bounding box center [116, 93] width 103 height 10
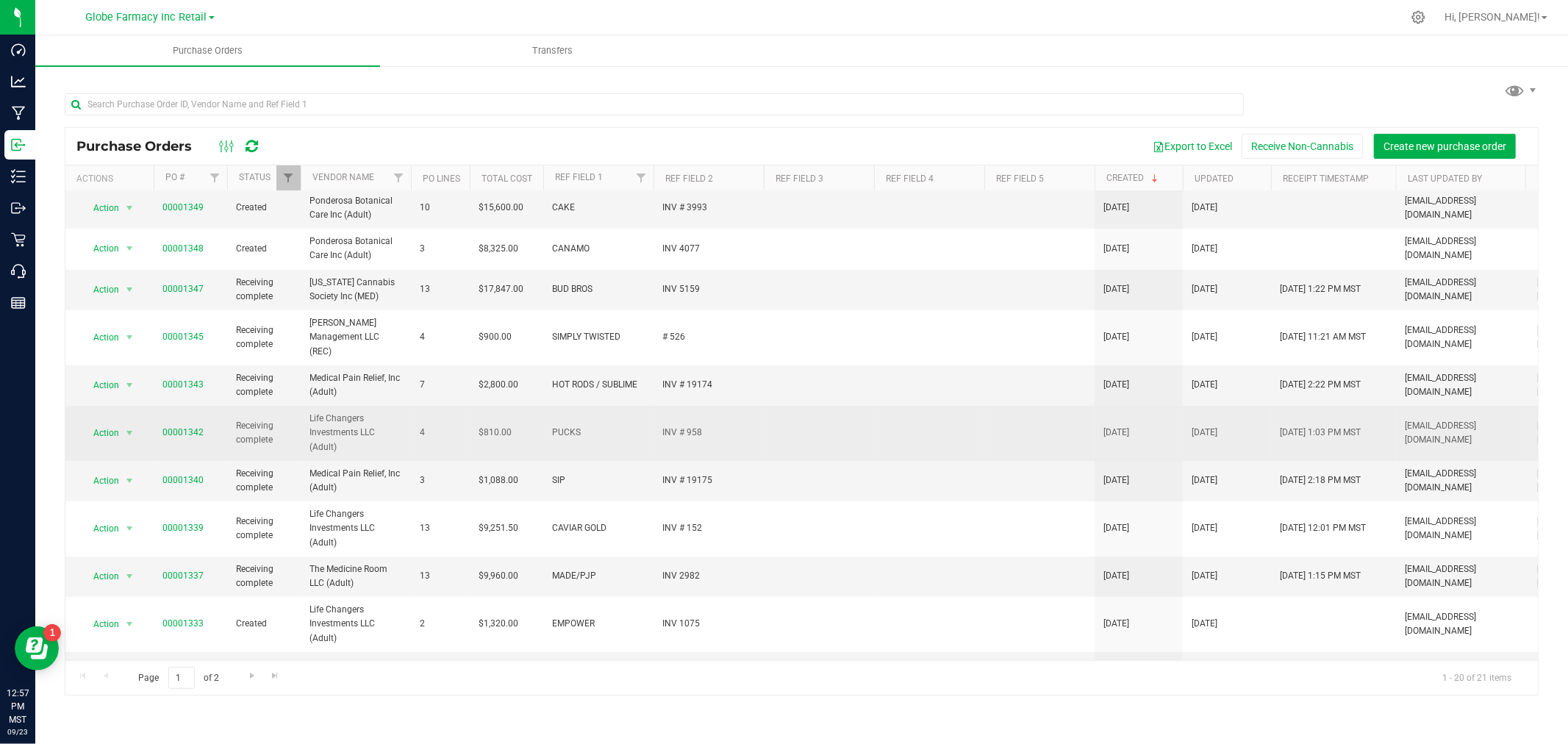
scroll to position [347, 0]
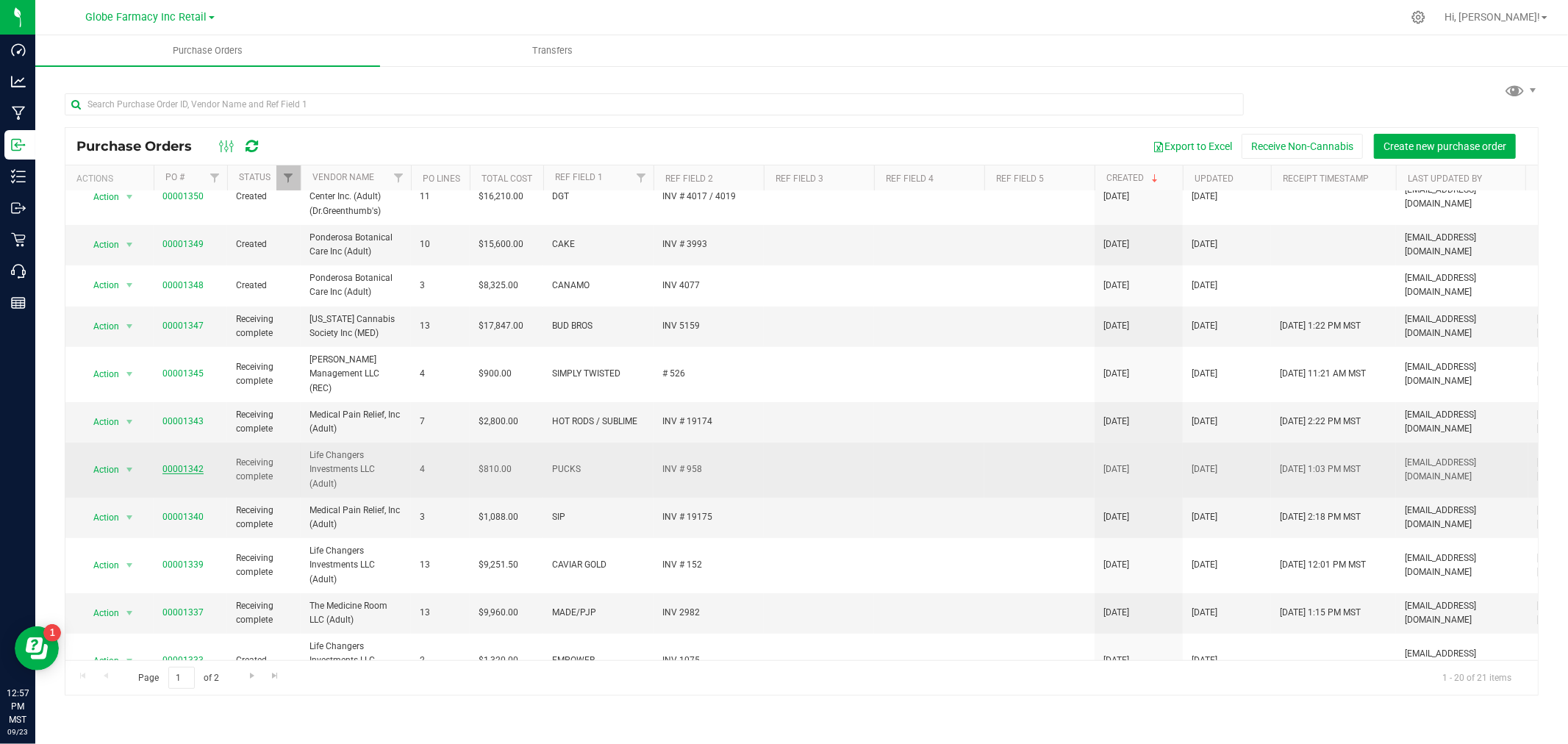
click at [181, 464] on link "00001342" at bounding box center [182, 468] width 41 height 10
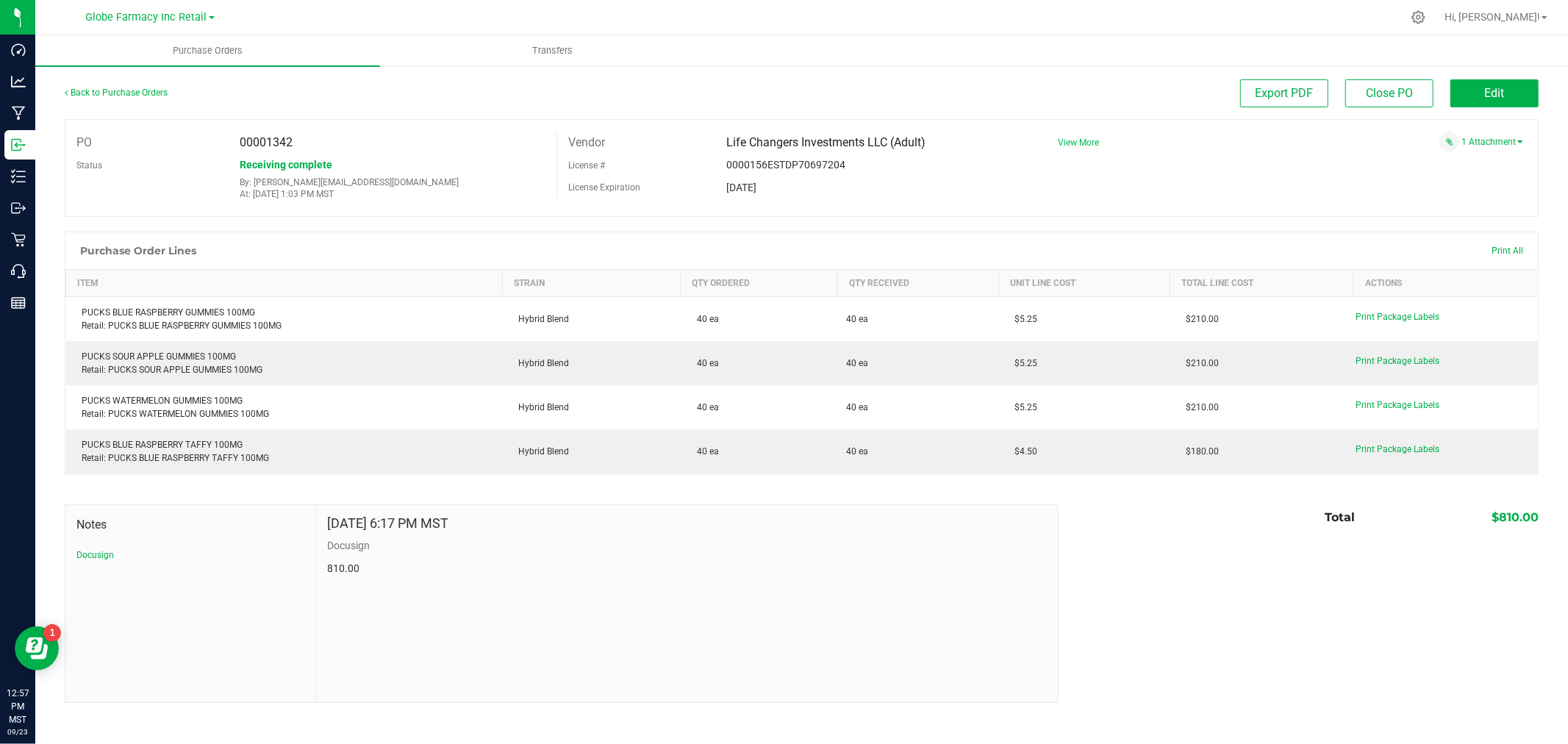
click at [1098, 144] on div "View More 1 Attachment" at bounding box center [1293, 142] width 470 height 22
click at [1097, 143] on span "View More" at bounding box center [1078, 142] width 41 height 10
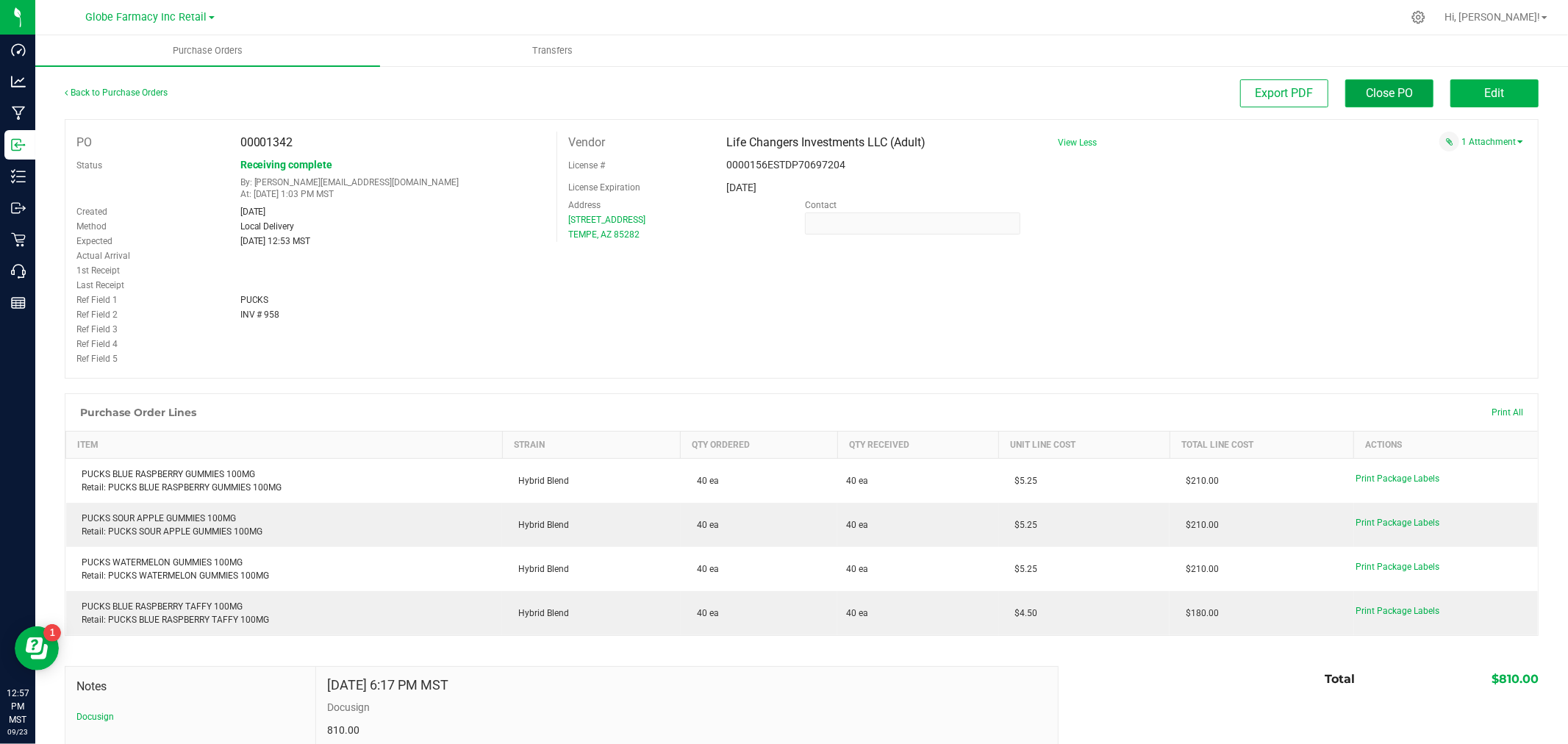
click at [1371, 97] on span "Close PO" at bounding box center [1390, 93] width 47 height 14
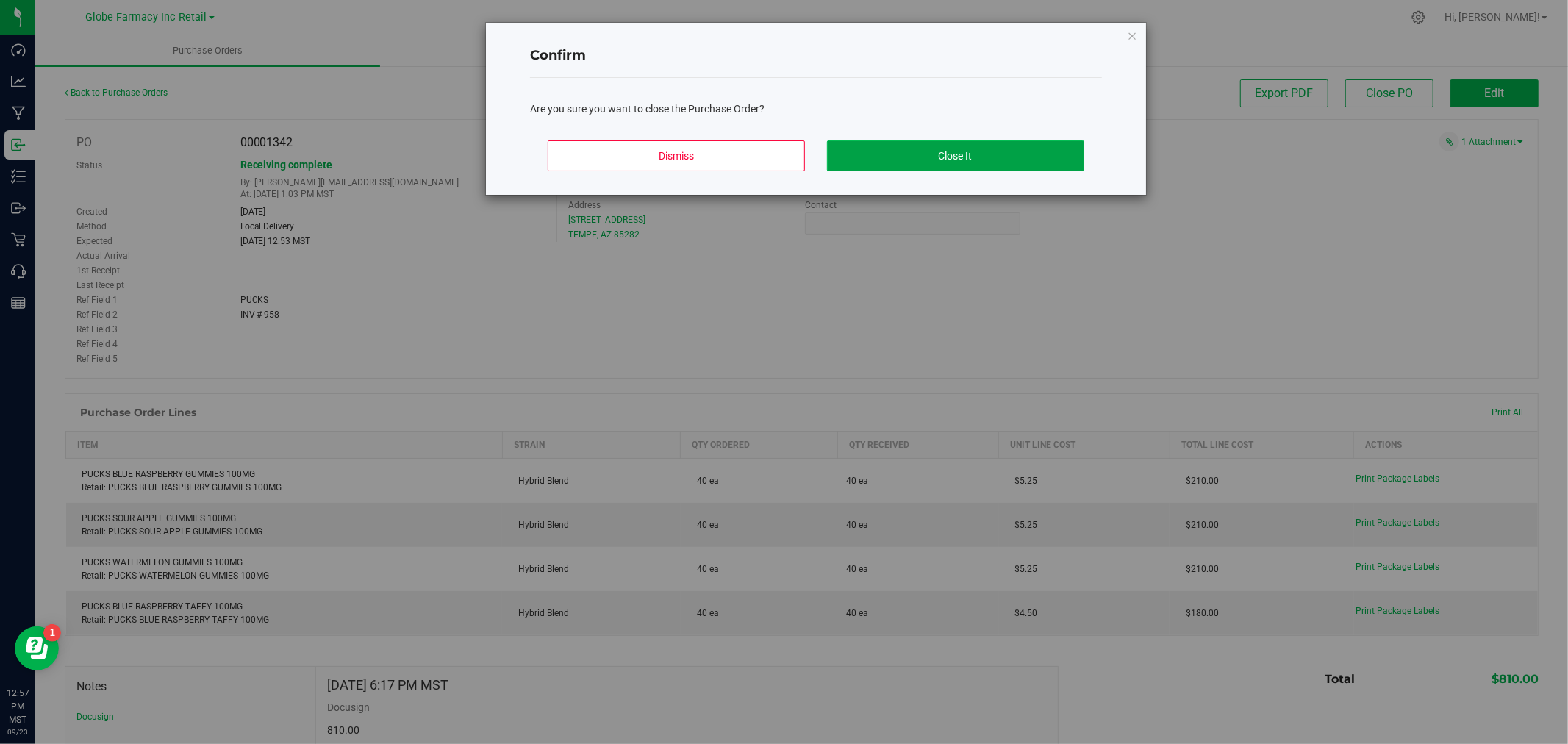
click at [912, 155] on button "Close It" at bounding box center [956, 155] width 258 height 31
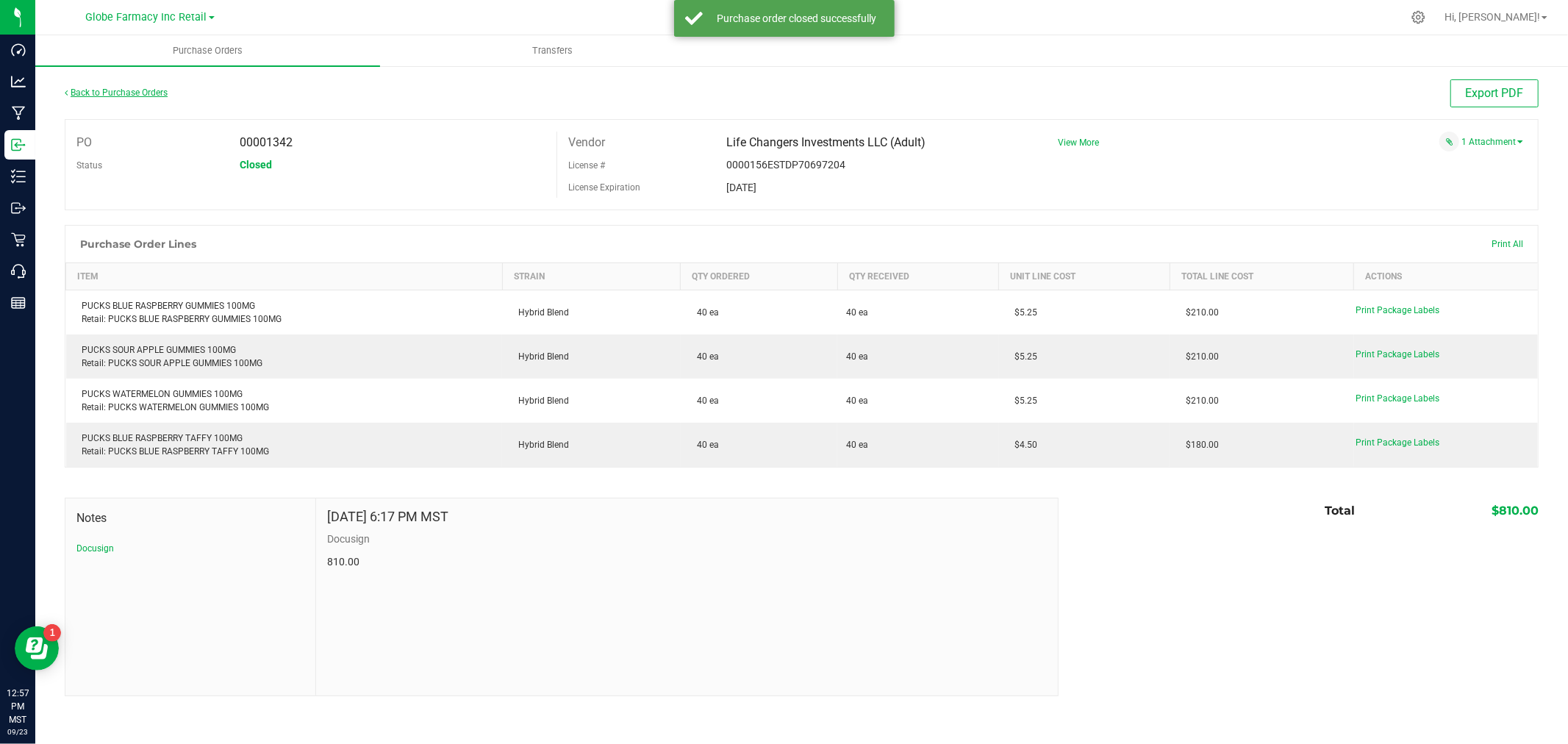
click at [105, 93] on link "Back to Purchase Orders" at bounding box center [116, 93] width 103 height 10
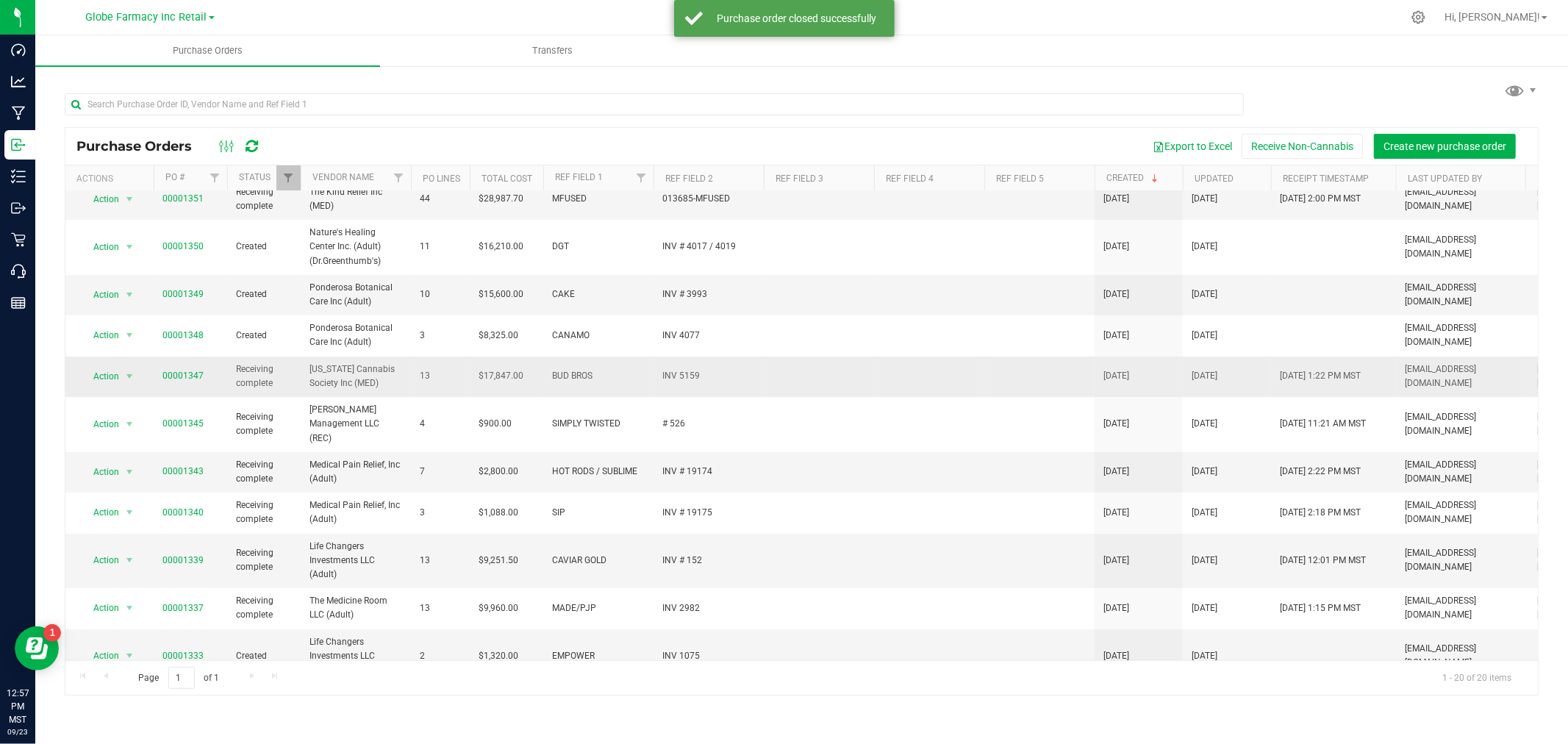
scroll to position [326, 0]
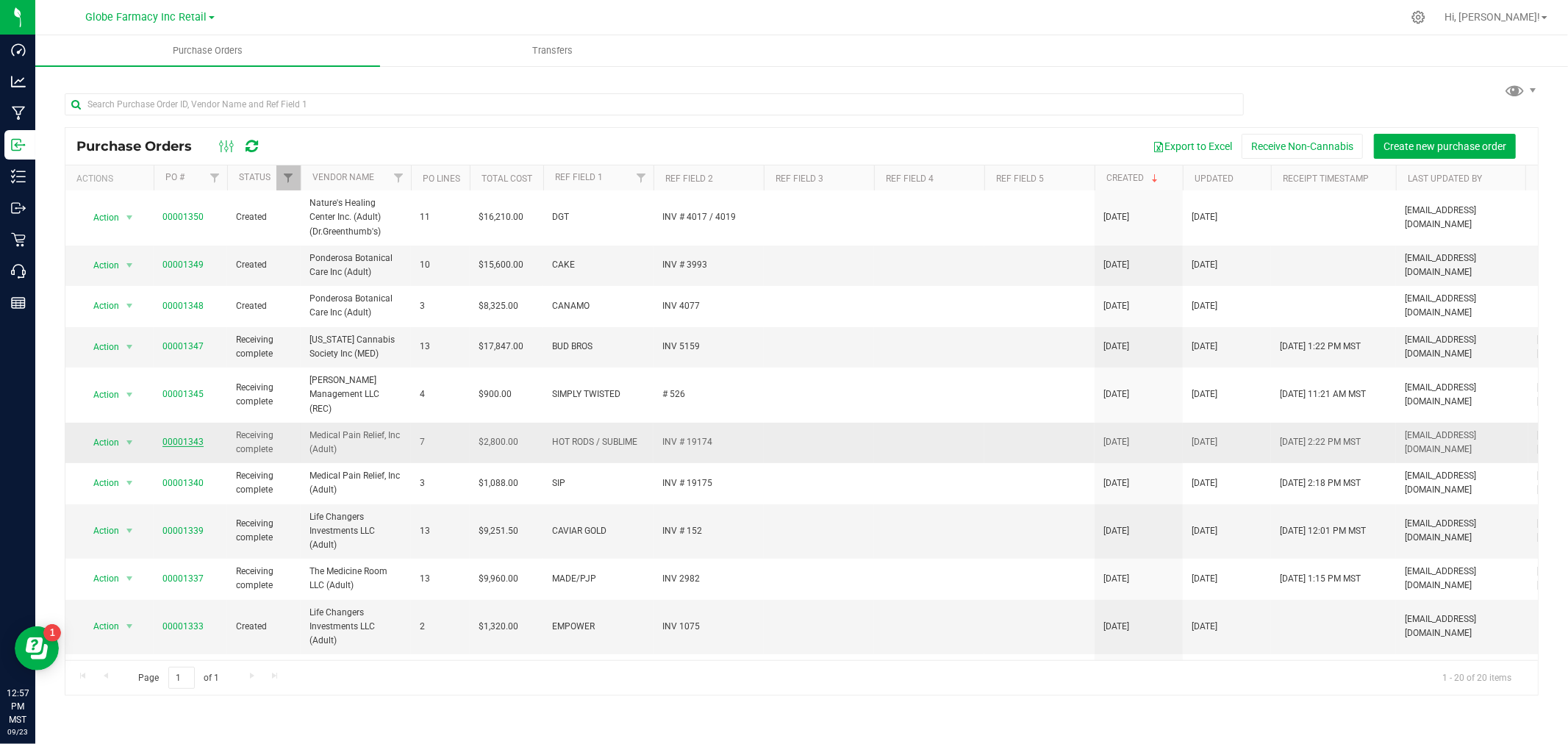
click at [180, 437] on link "00001343" at bounding box center [182, 442] width 41 height 10
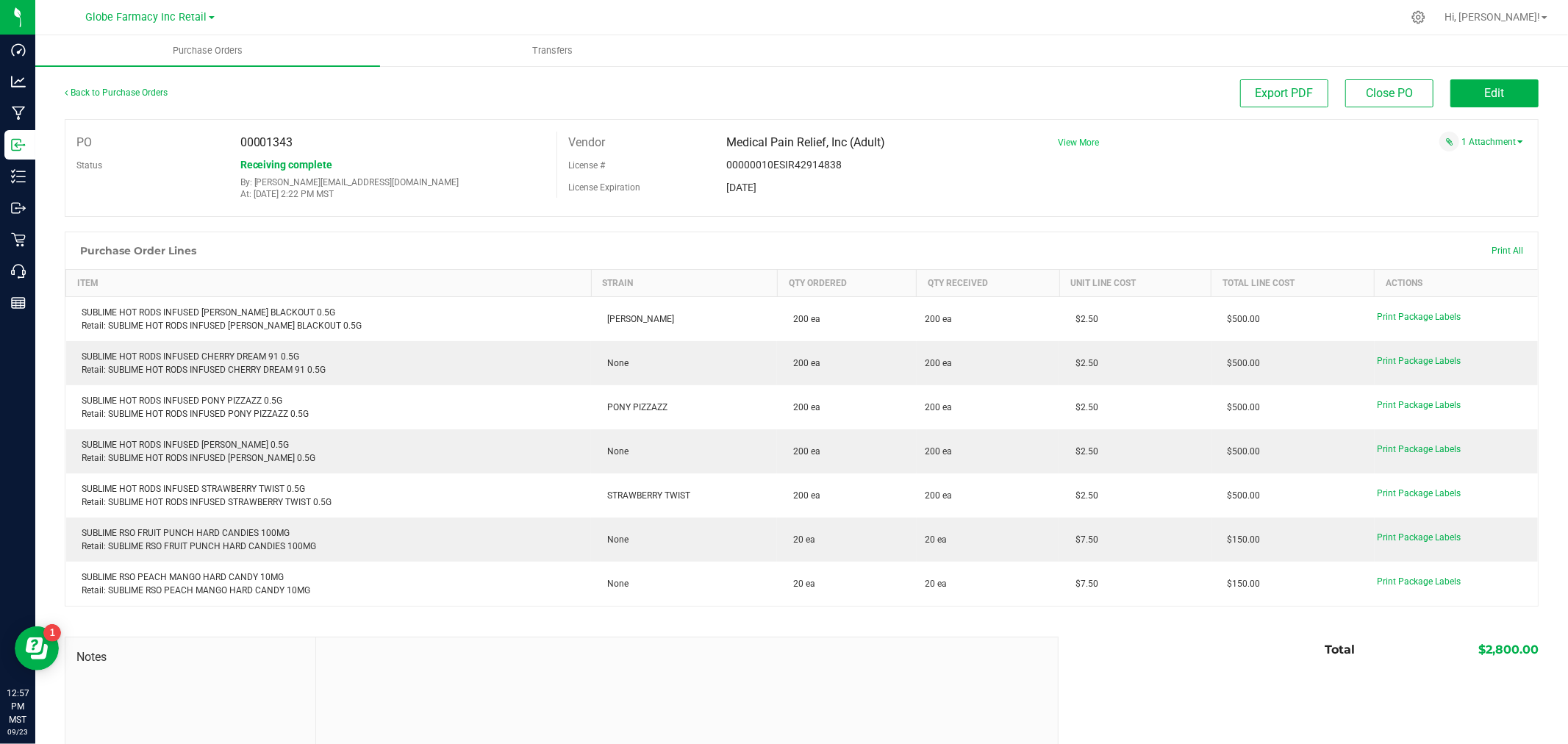
click at [1069, 141] on span "View More" at bounding box center [1078, 142] width 41 height 10
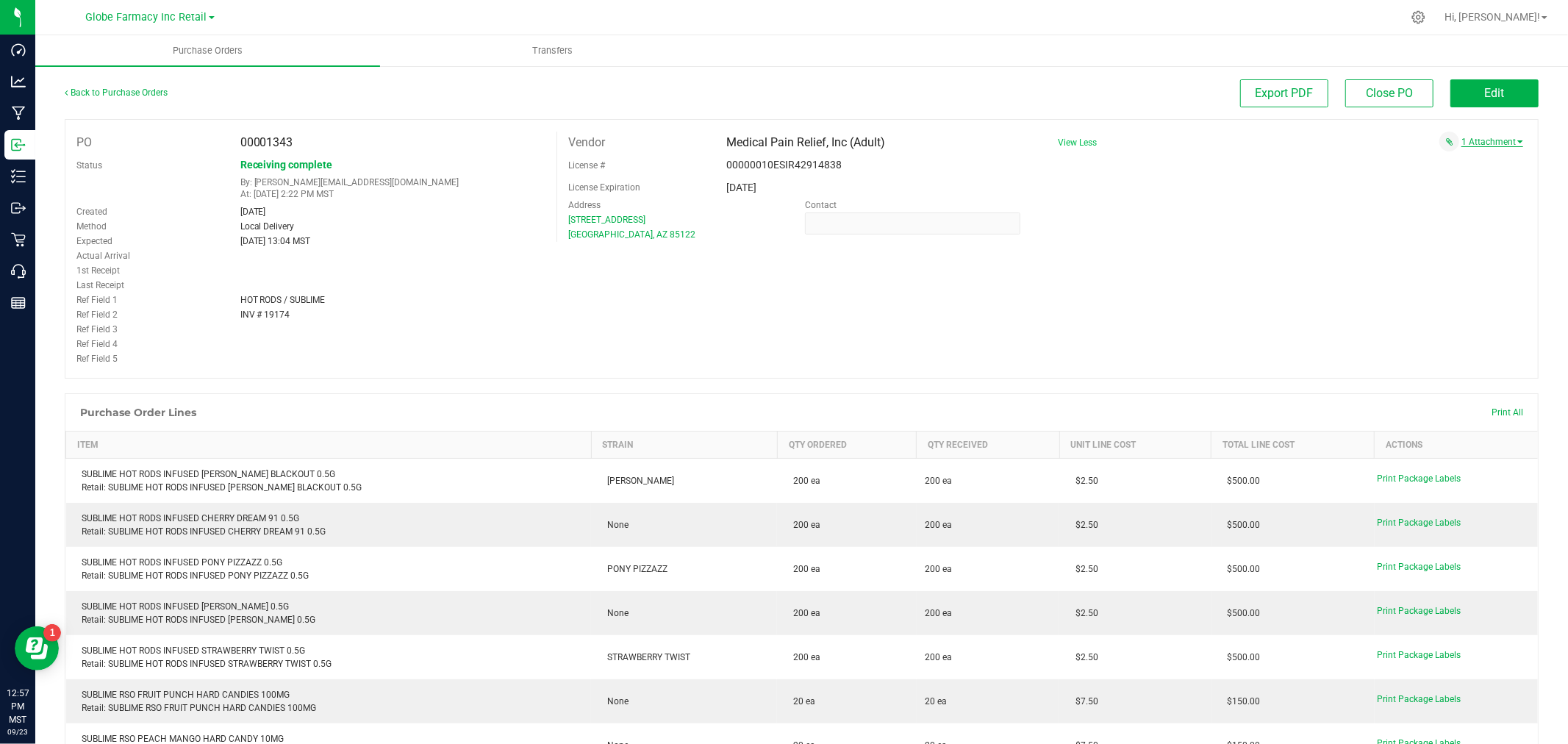
click at [1485, 142] on link "1 Attachment" at bounding box center [1493, 141] width 62 height 10
click at [1449, 158] on span "HOT RODS.SUBLIME INV 19174 [DATE].pdf" at bounding box center [1423, 160] width 151 height 10
click at [1485, 96] on span "Edit" at bounding box center [1495, 93] width 20 height 14
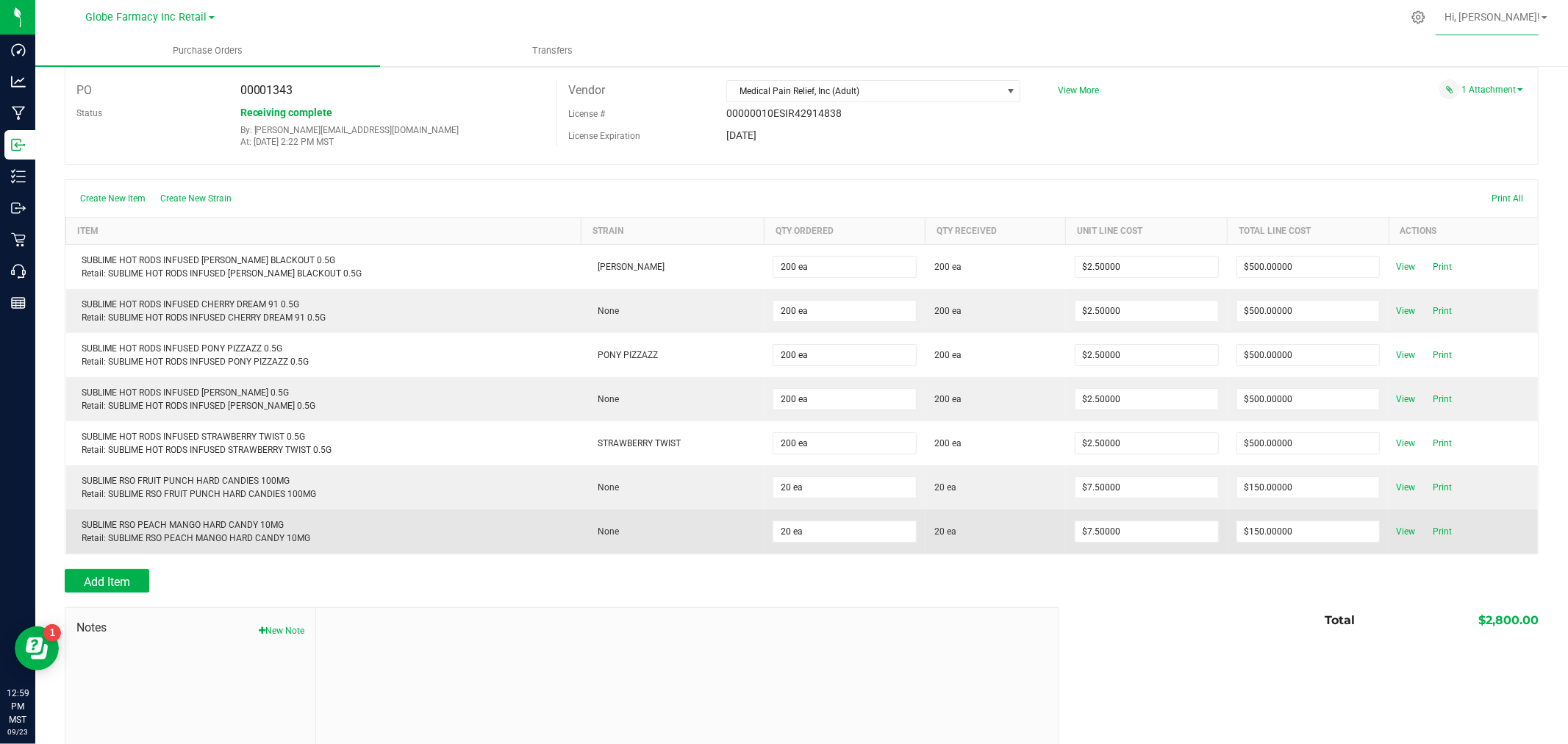
scroll to position [130, 0]
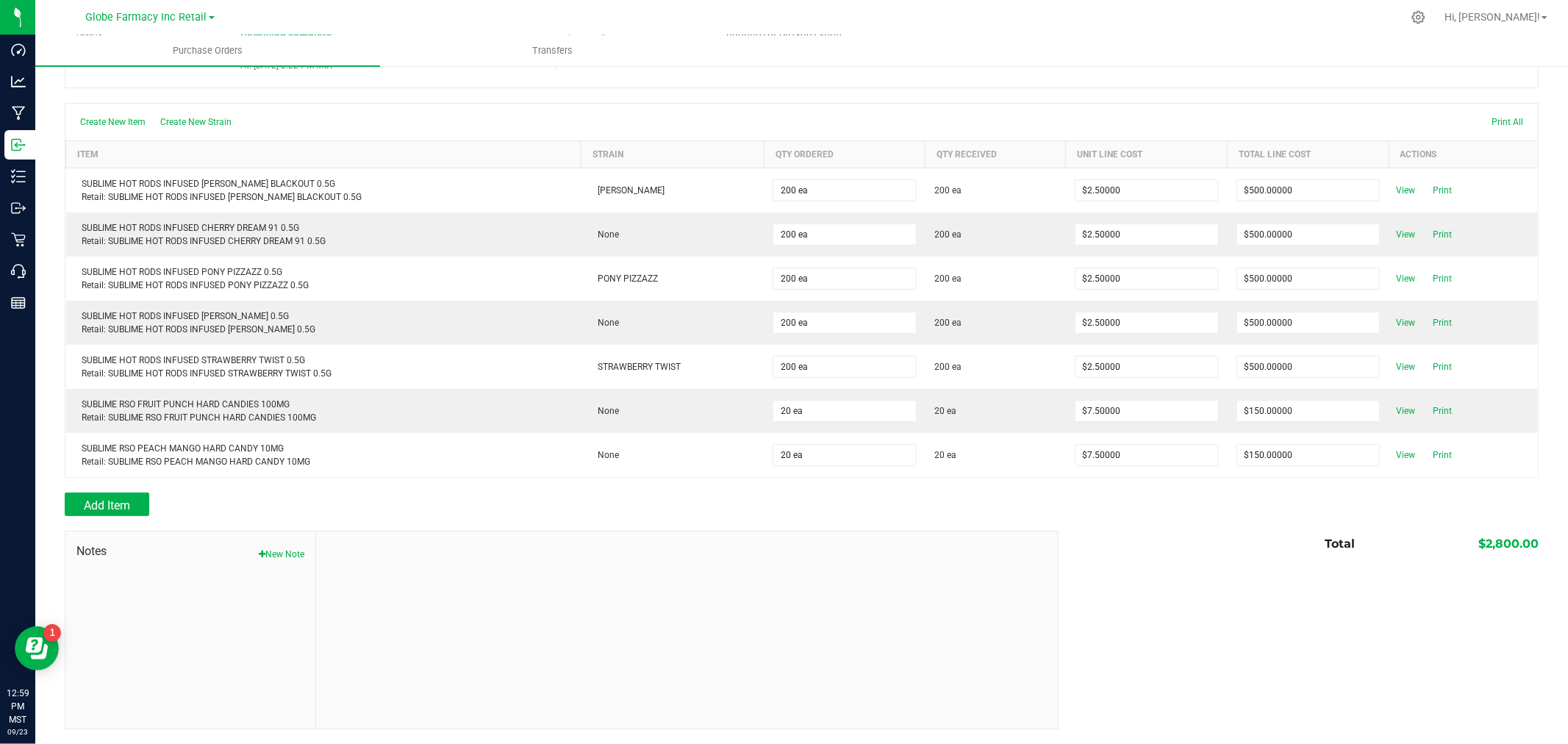
click at [278, 544] on span "Notes" at bounding box center [190, 551] width 228 height 17
click at [262, 555] on button "New Note" at bounding box center [282, 554] width 46 height 13
drag, startPoint x: 413, startPoint y: 592, endPoint x: 425, endPoint y: 578, distance: 18.4
click at [413, 591] on input "Note Title" at bounding box center [687, 589] width 720 height 22
type input "Docusign"
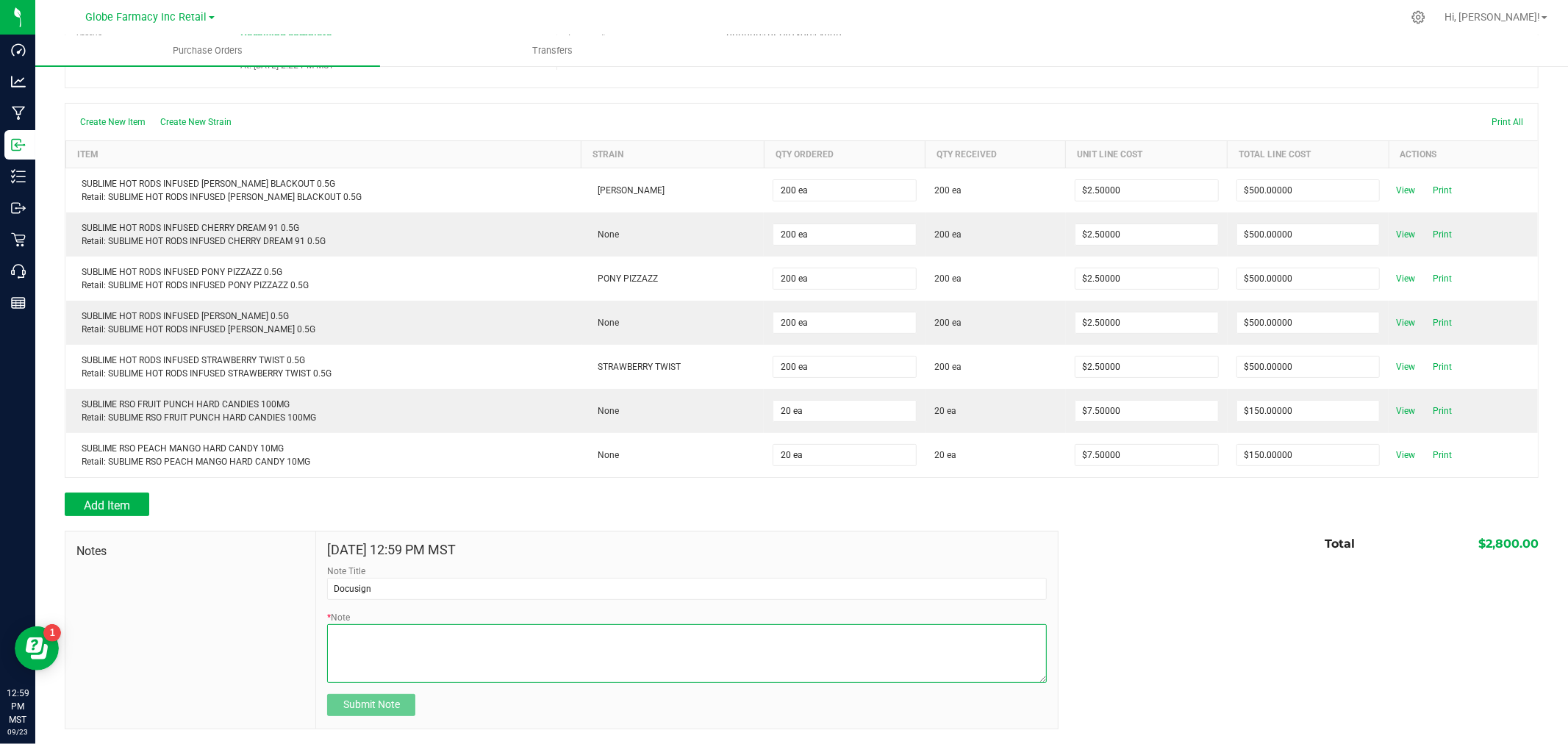
click at [429, 655] on textarea "* Note" at bounding box center [687, 653] width 720 height 59
type textarea "2,800.00"
click at [385, 703] on span "Submit Note" at bounding box center [371, 704] width 56 height 11
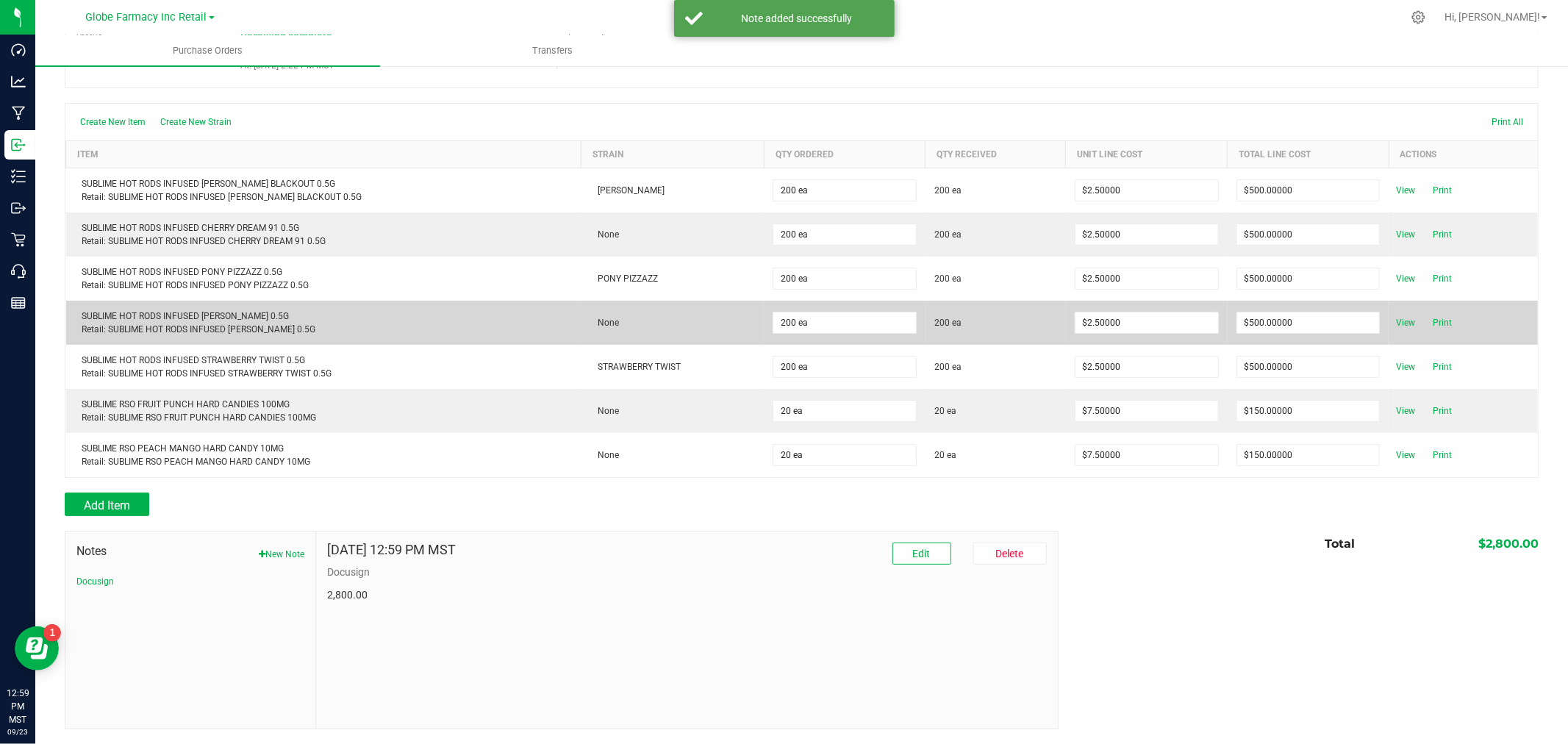
scroll to position [0, 0]
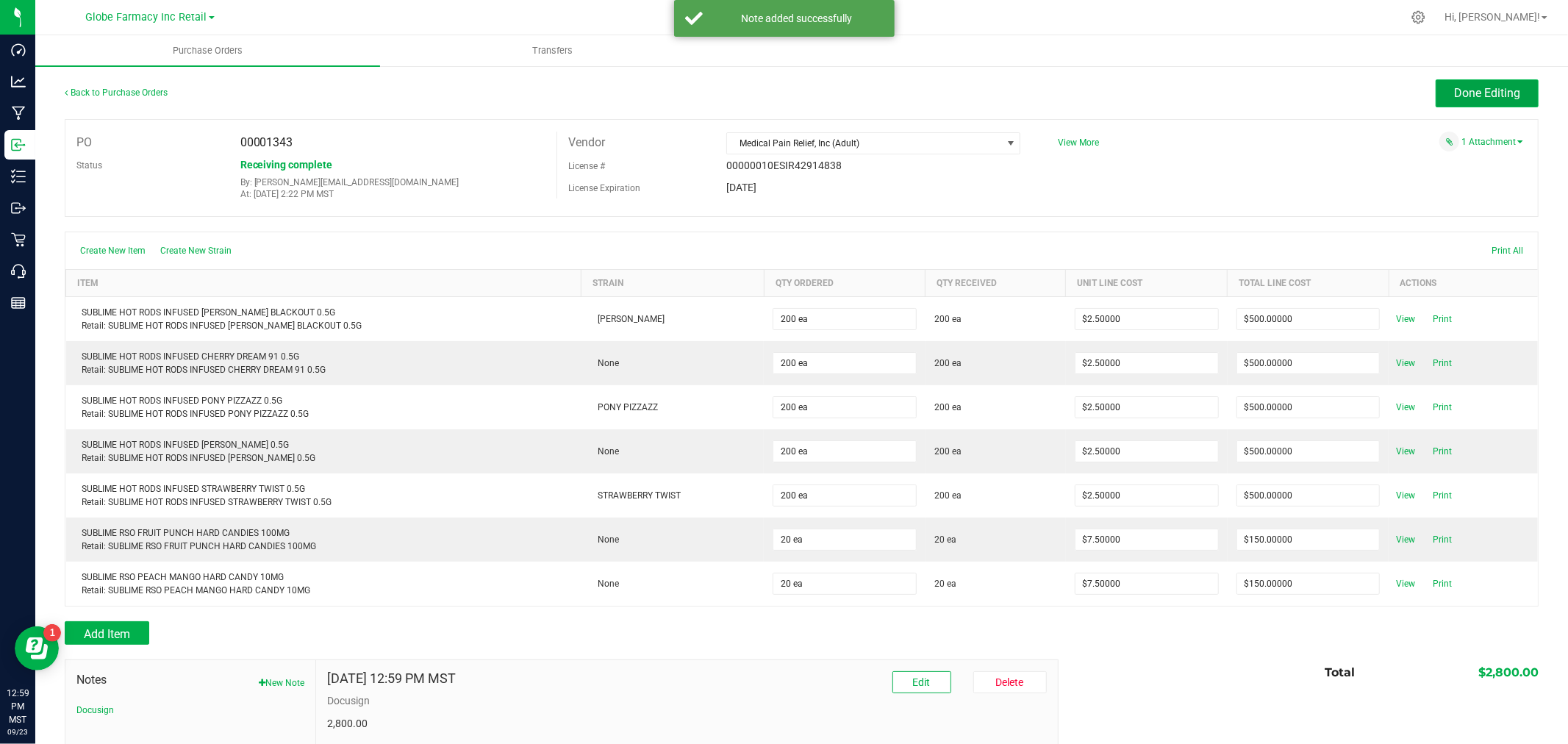
click at [1466, 91] on span "Done Editing" at bounding box center [1487, 93] width 66 height 14
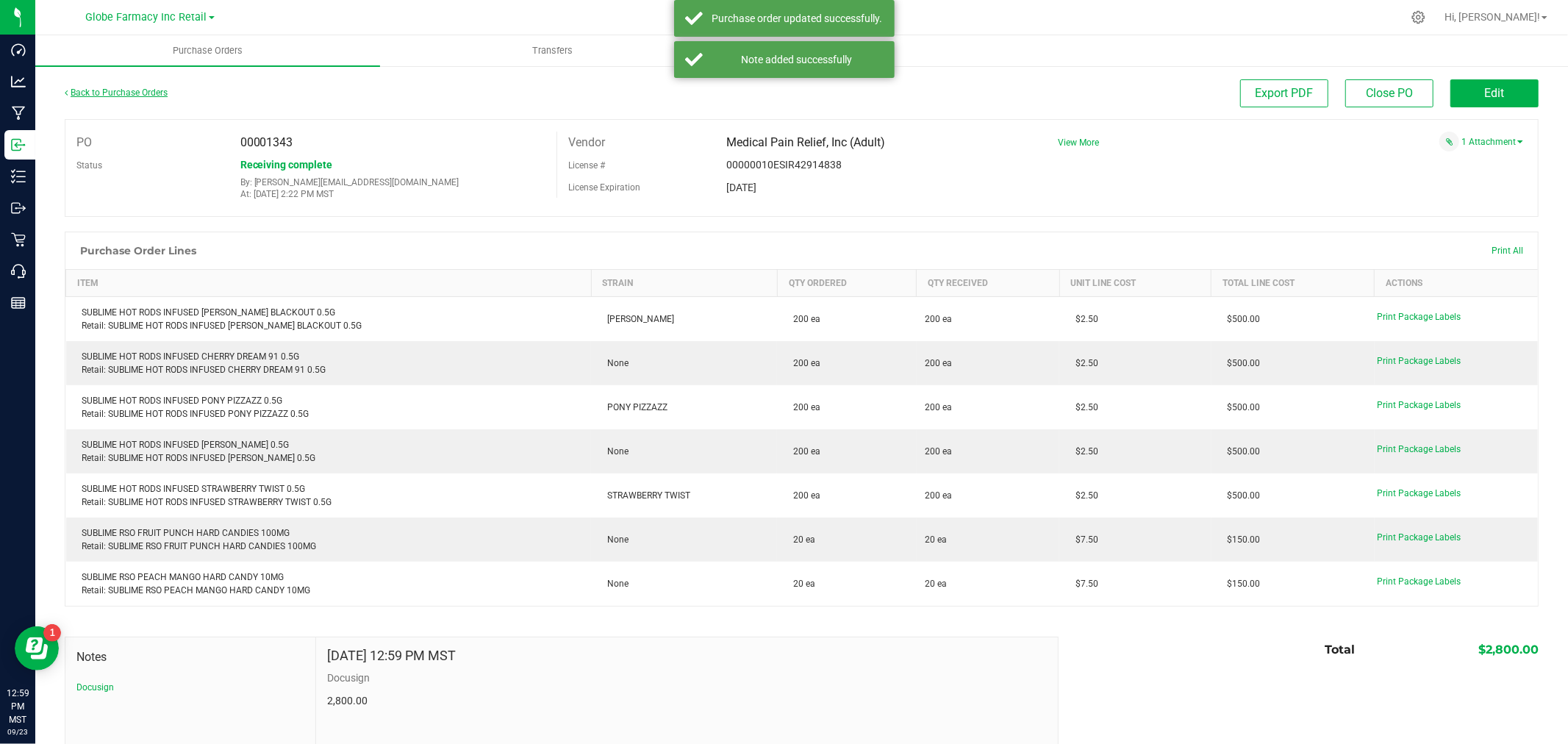
click at [133, 90] on link "Back to Purchase Orders" at bounding box center [116, 93] width 103 height 10
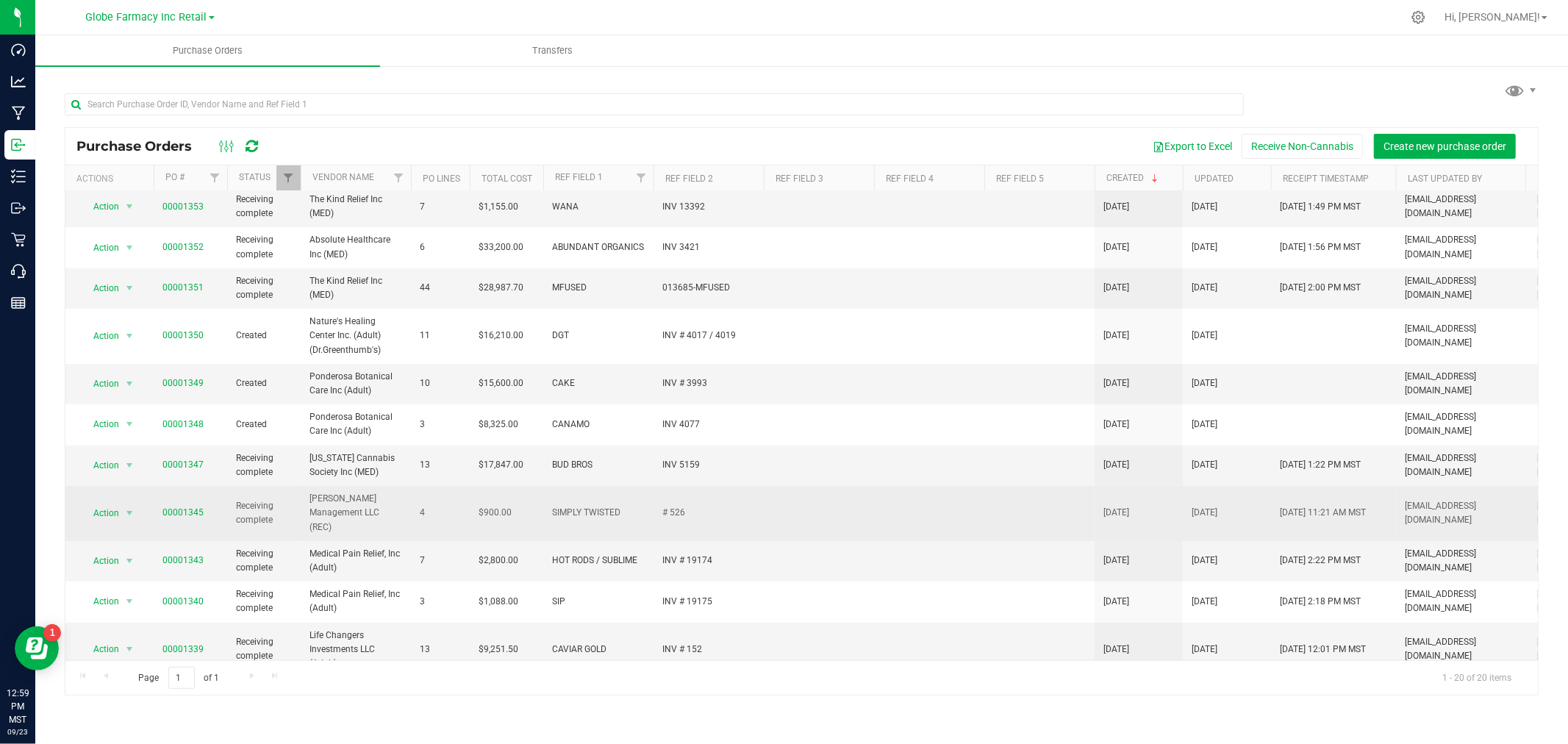
scroll to position [245, 0]
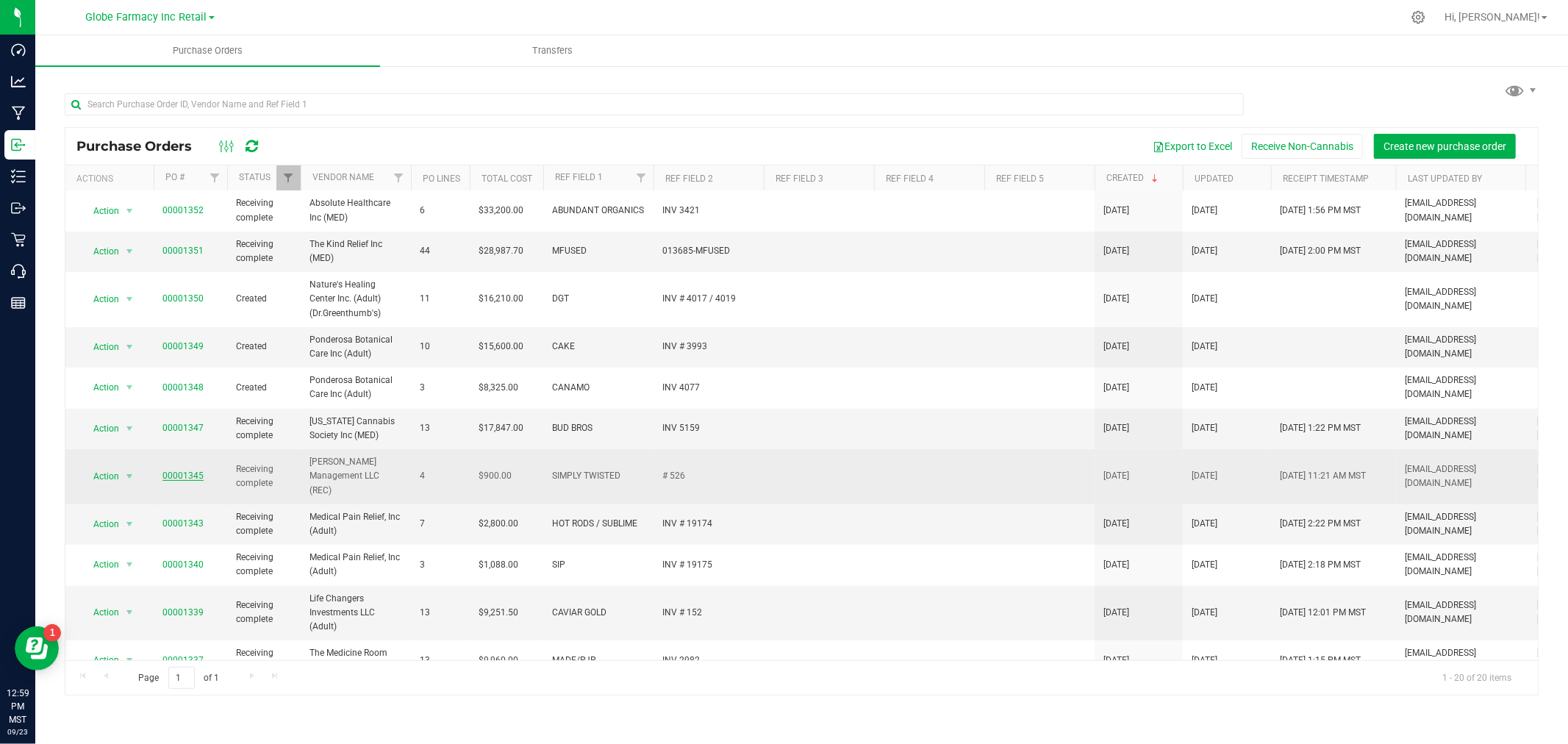
click at [189, 470] on link "00001345" at bounding box center [182, 475] width 41 height 10
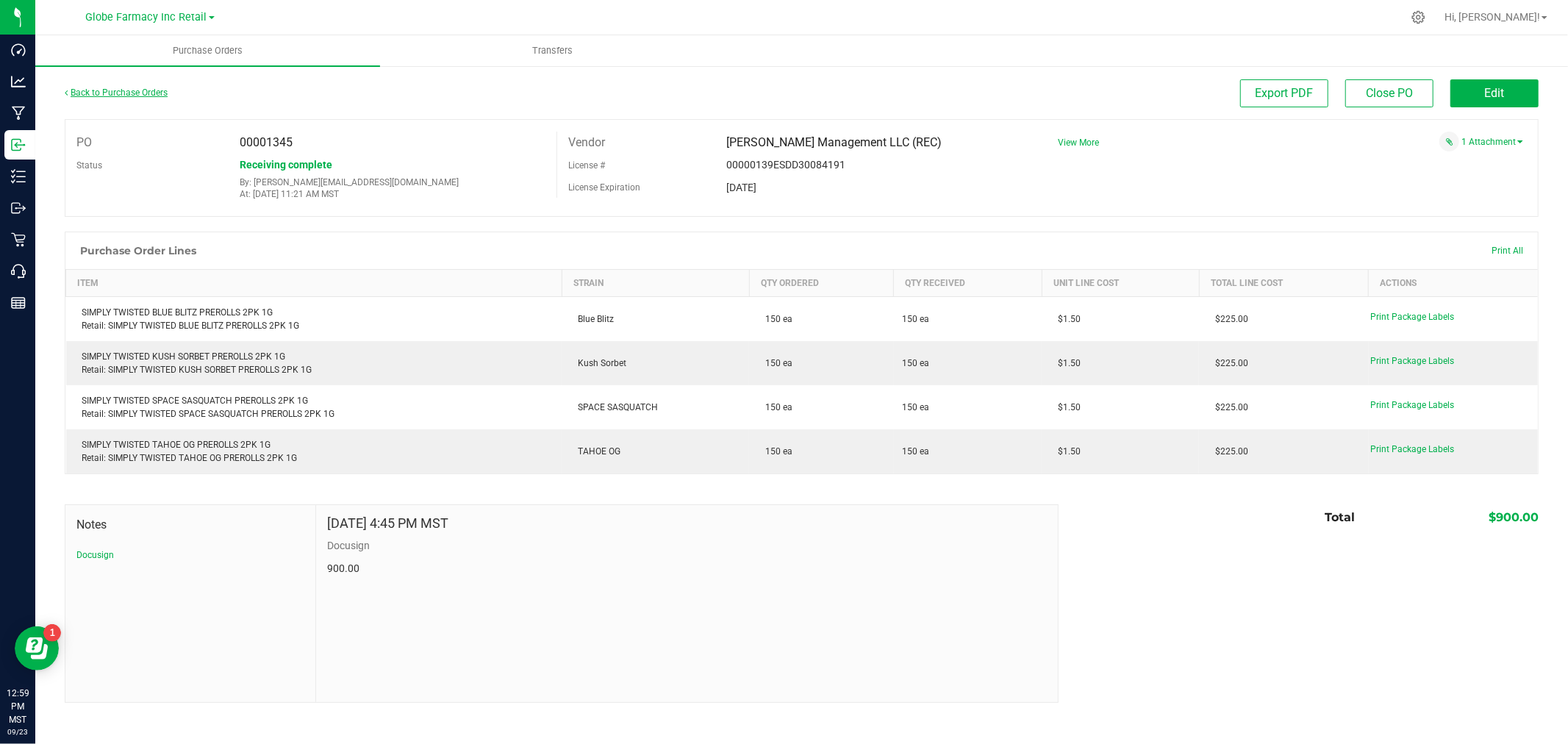
click at [114, 92] on link "Back to Purchase Orders" at bounding box center [116, 93] width 103 height 10
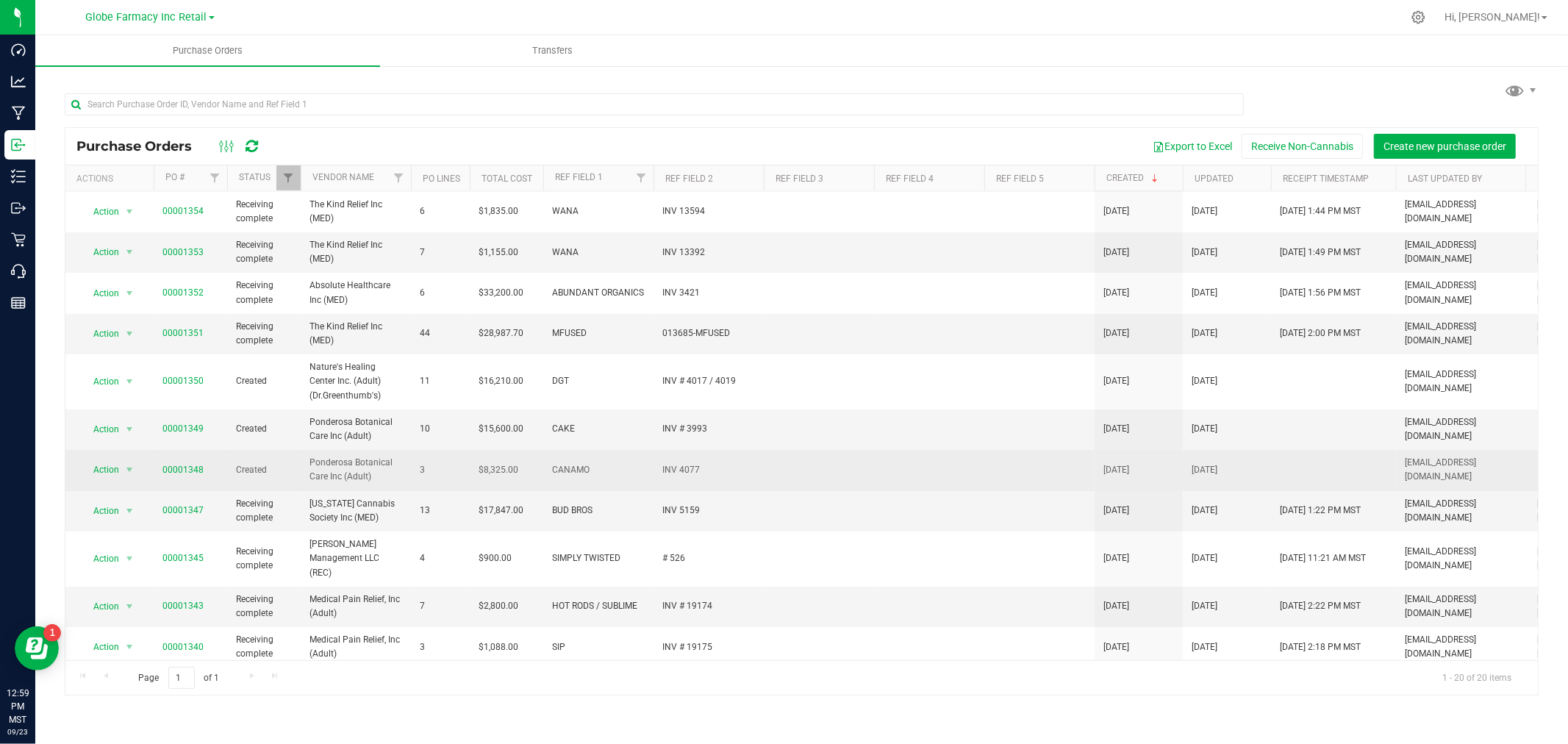
scroll to position [163, 0]
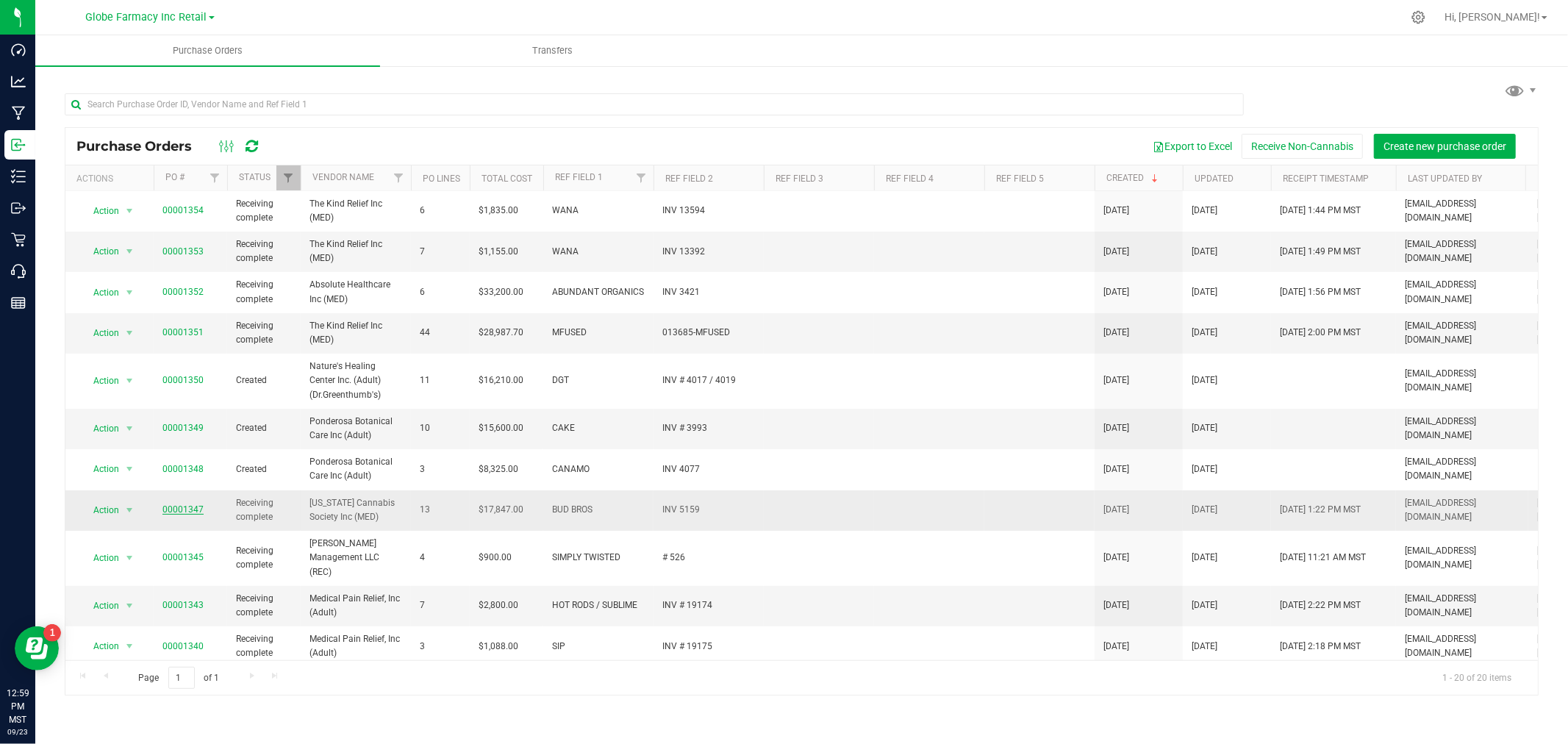
click at [179, 507] on link "00001347" at bounding box center [182, 509] width 41 height 10
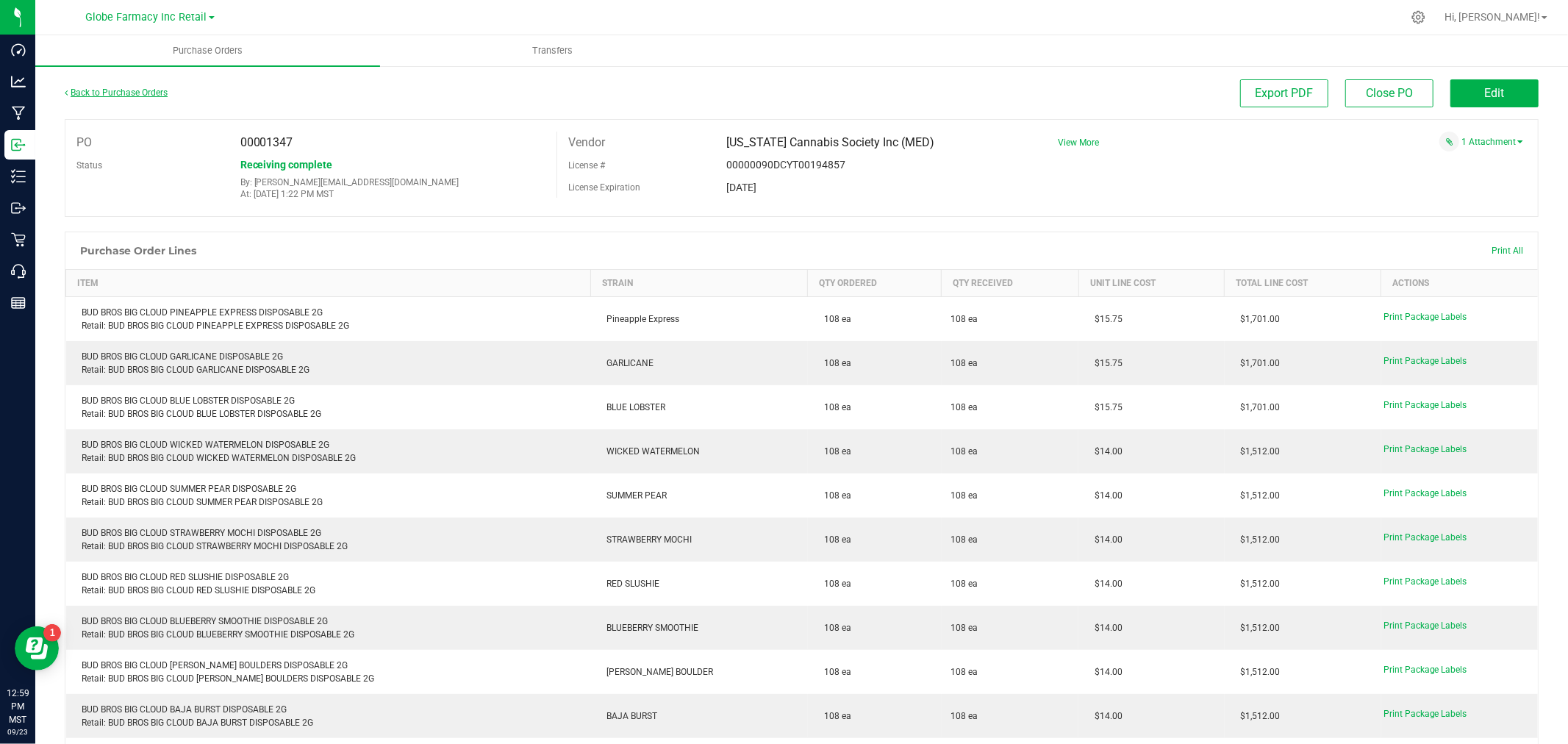
click at [130, 93] on link "Back to Purchase Orders" at bounding box center [116, 93] width 103 height 10
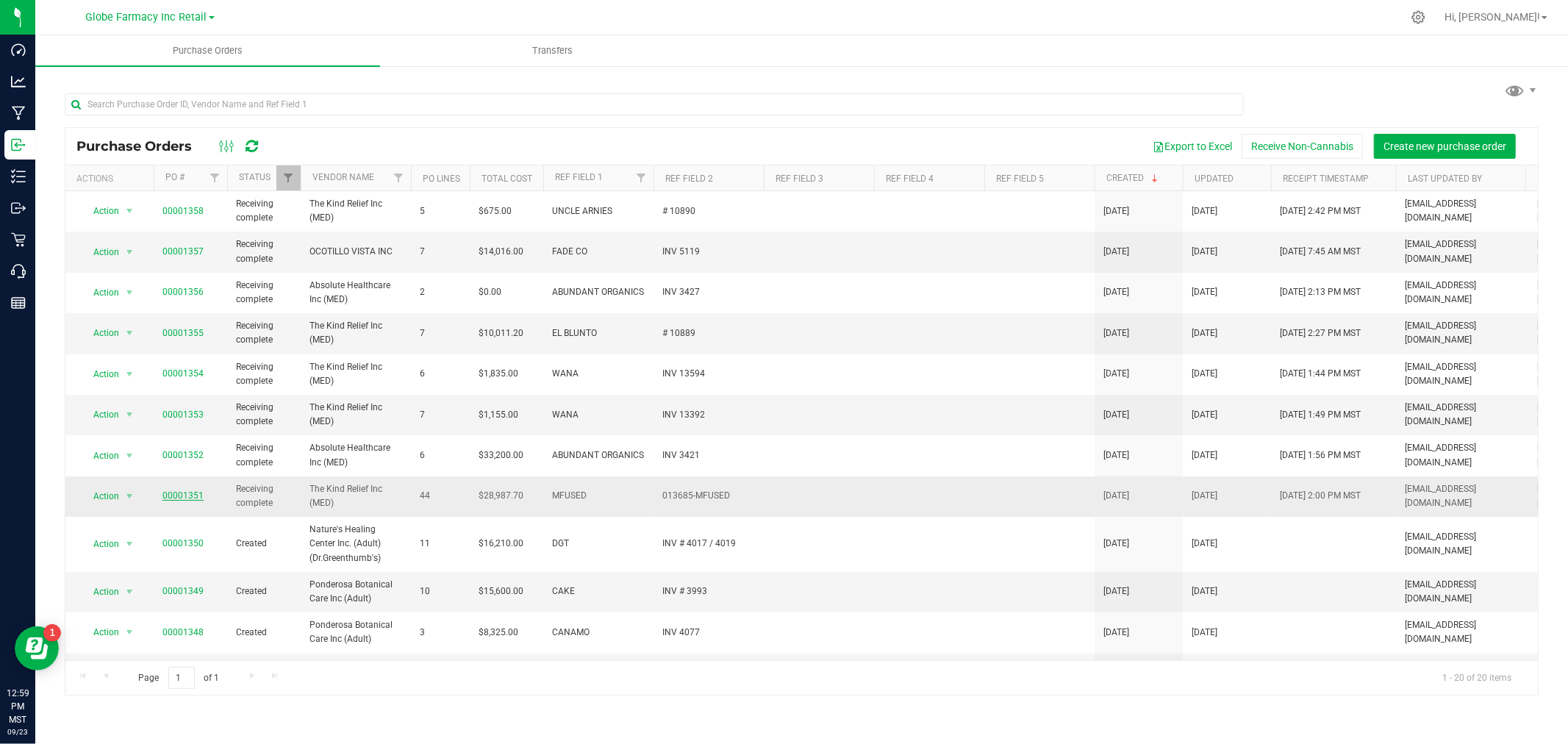
click at [184, 497] on link "00001351" at bounding box center [182, 495] width 41 height 10
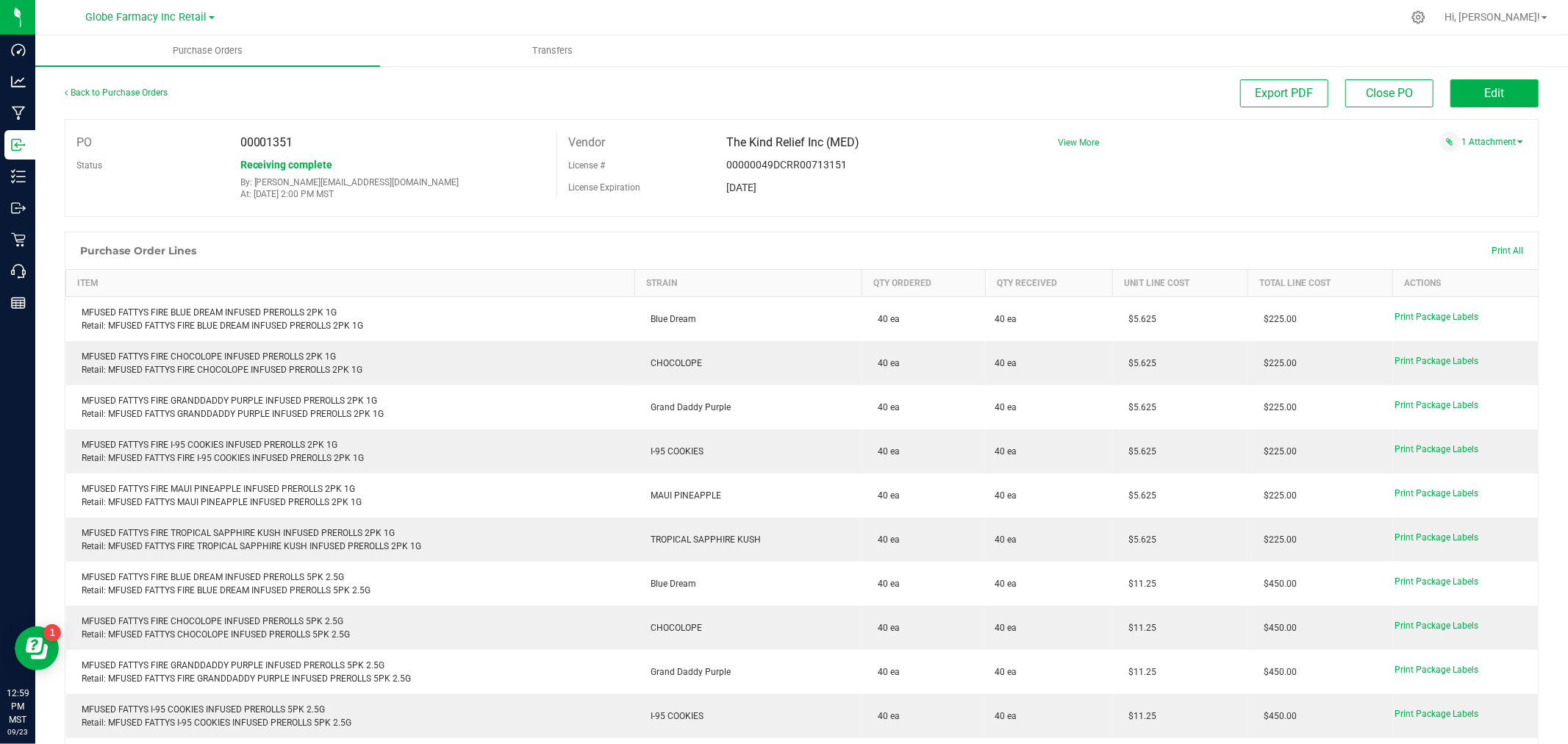
click at [1062, 141] on span "View More" at bounding box center [1078, 142] width 41 height 10
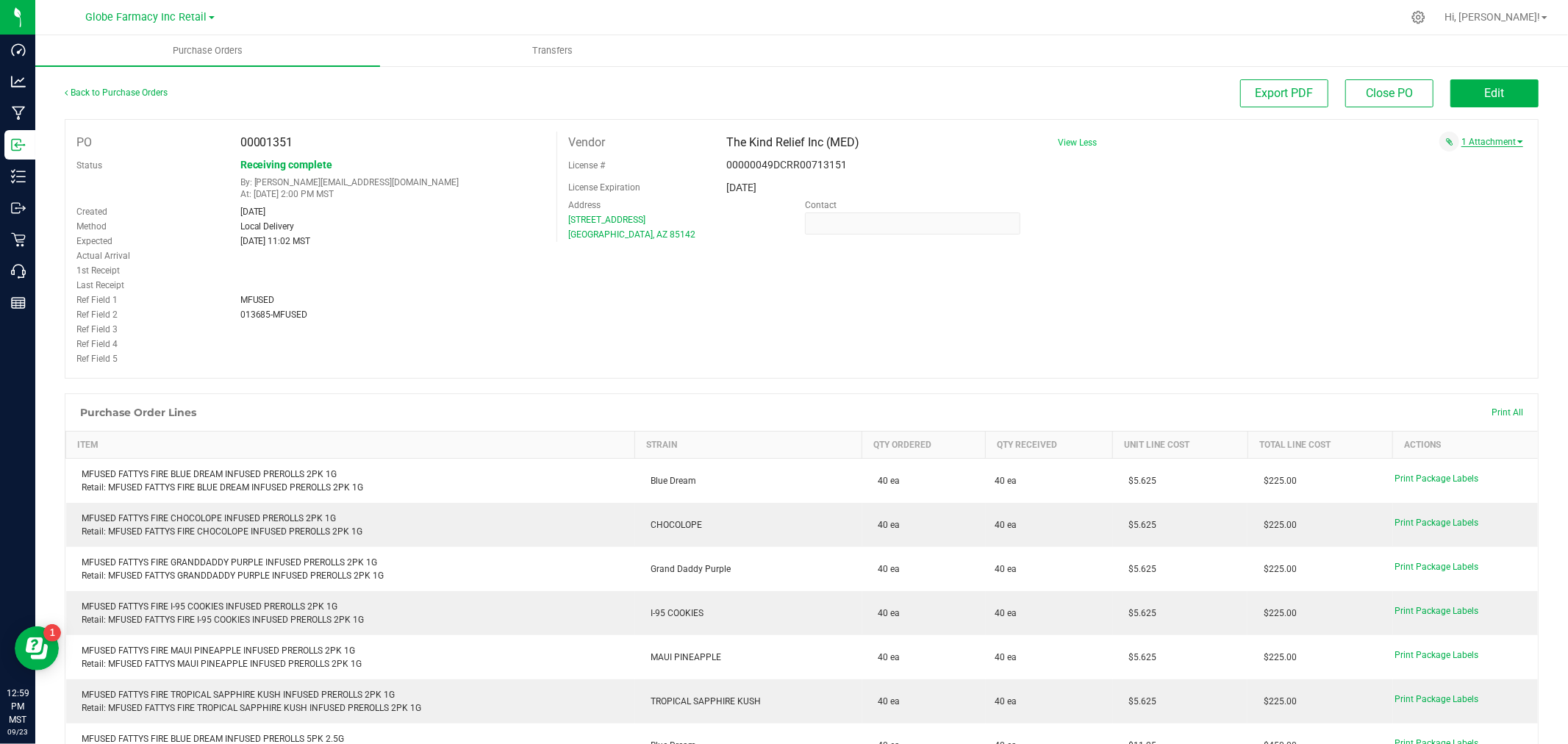
click at [1475, 140] on link "1 Attachment" at bounding box center [1493, 141] width 62 height 10
click at [1415, 159] on span "MFUSED INV # 13685 [DATE].pdf" at bounding box center [1440, 160] width 116 height 10
click at [1497, 92] on button "Edit" at bounding box center [1495, 93] width 88 height 28
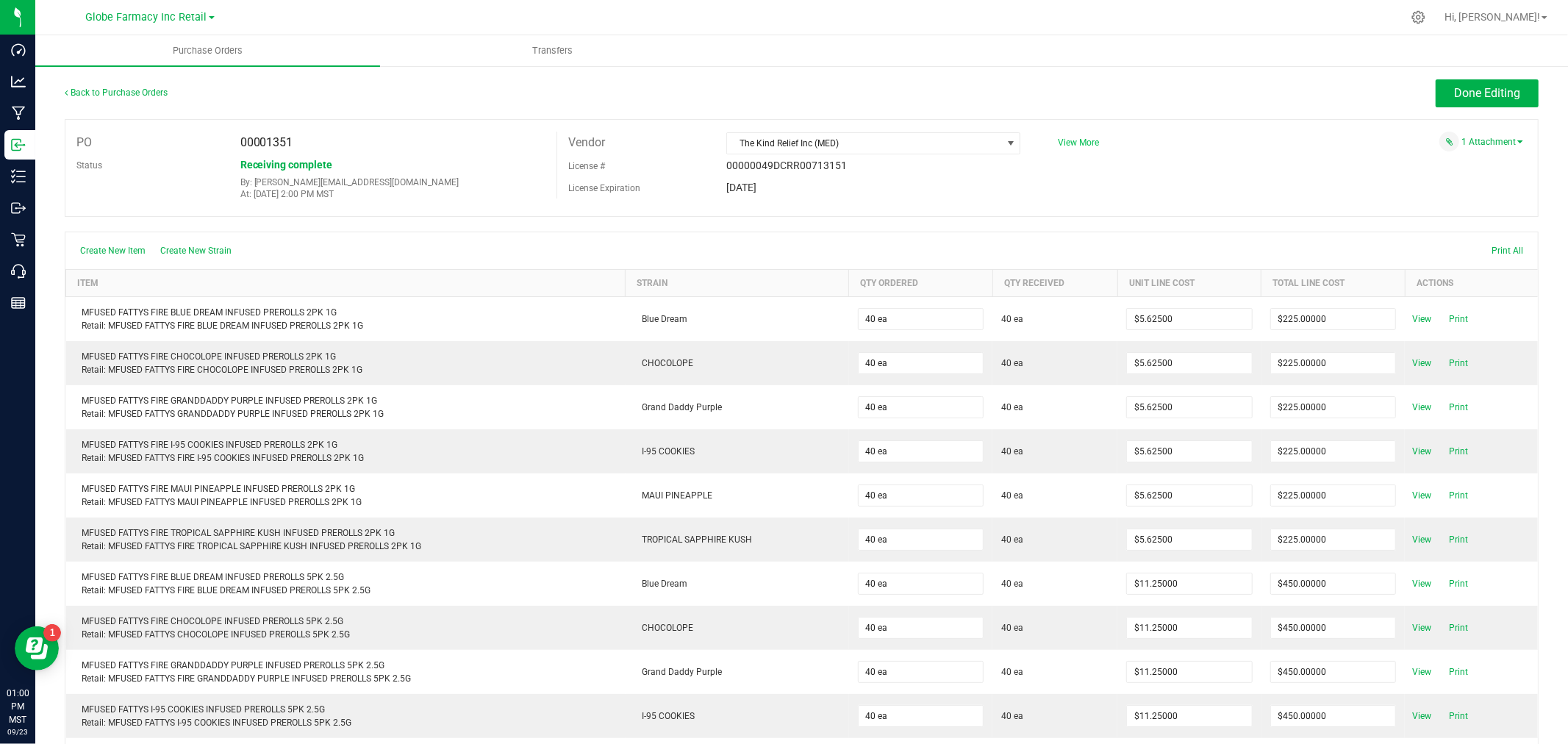
click at [1066, 141] on span "View More" at bounding box center [1078, 142] width 41 height 10
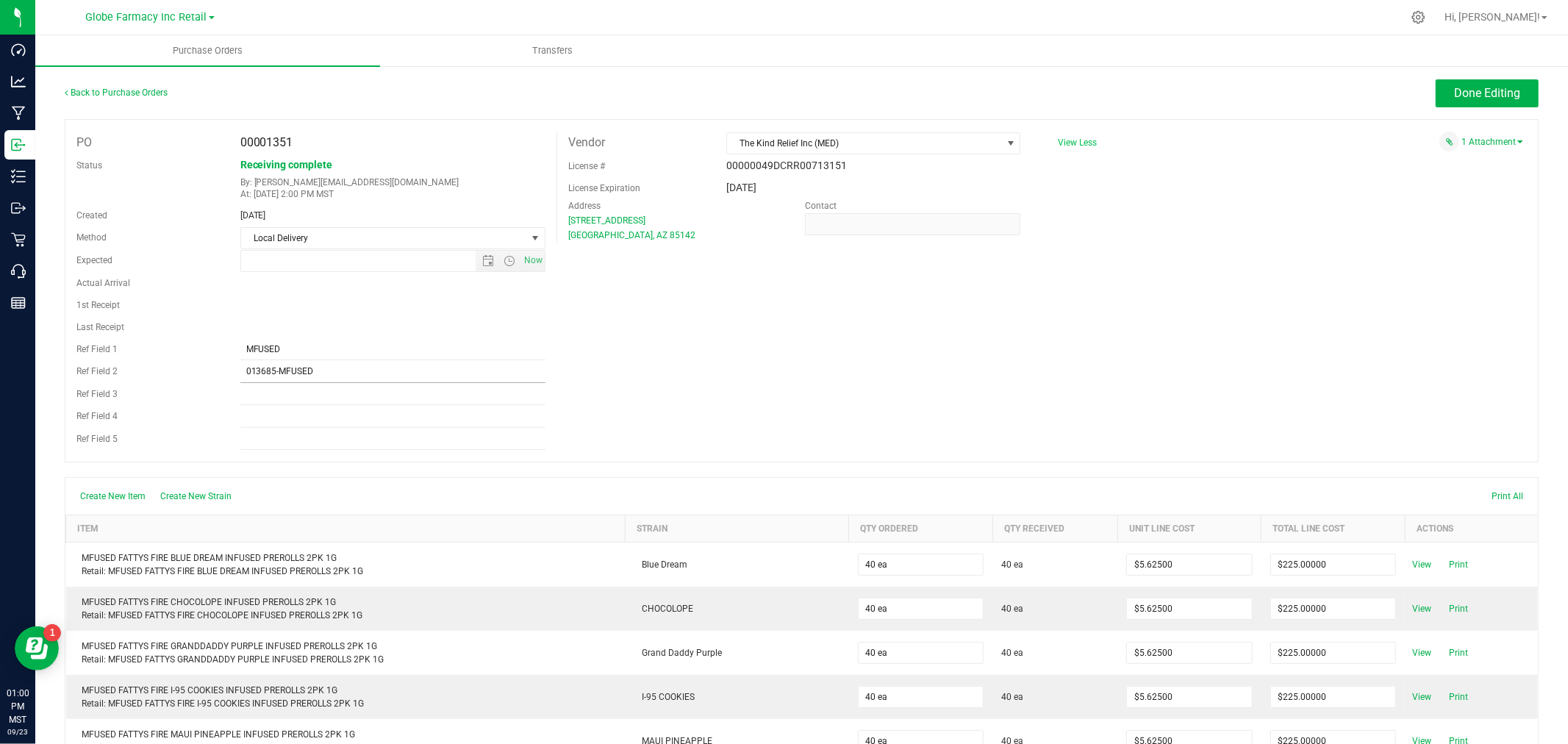
type input "[DATE] 11:02 AM"
drag, startPoint x: 336, startPoint y: 379, endPoint x: 56, endPoint y: 377, distance: 280.0
type input "INV010891-MFUSE"
click at [790, 382] on div "PO 00001351 Status Receiving complete By: [EMAIL_ADDRESS][DOMAIN_NAME] At: [DAT…" at bounding box center [802, 291] width 1474 height 343
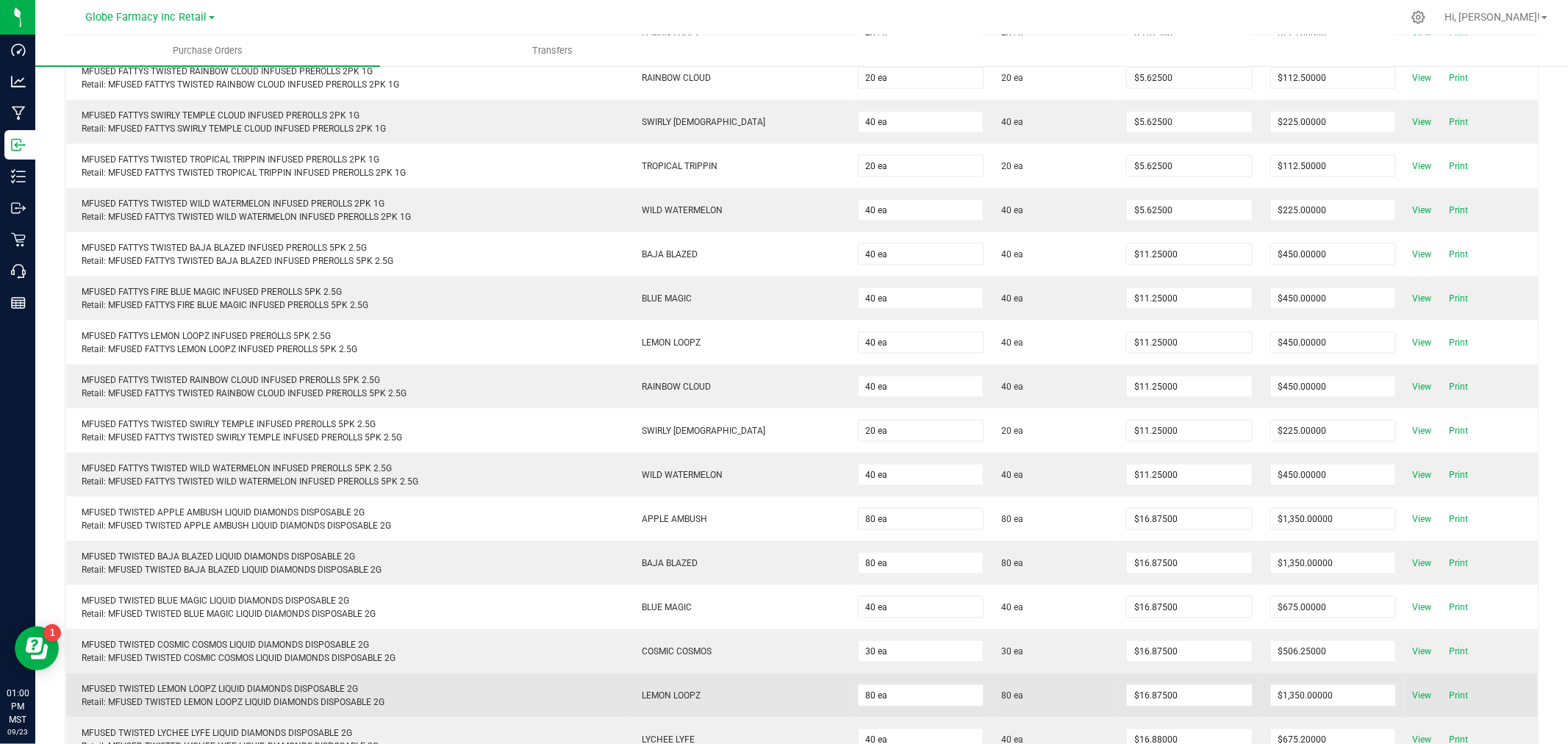
scroll to position [2005, 0]
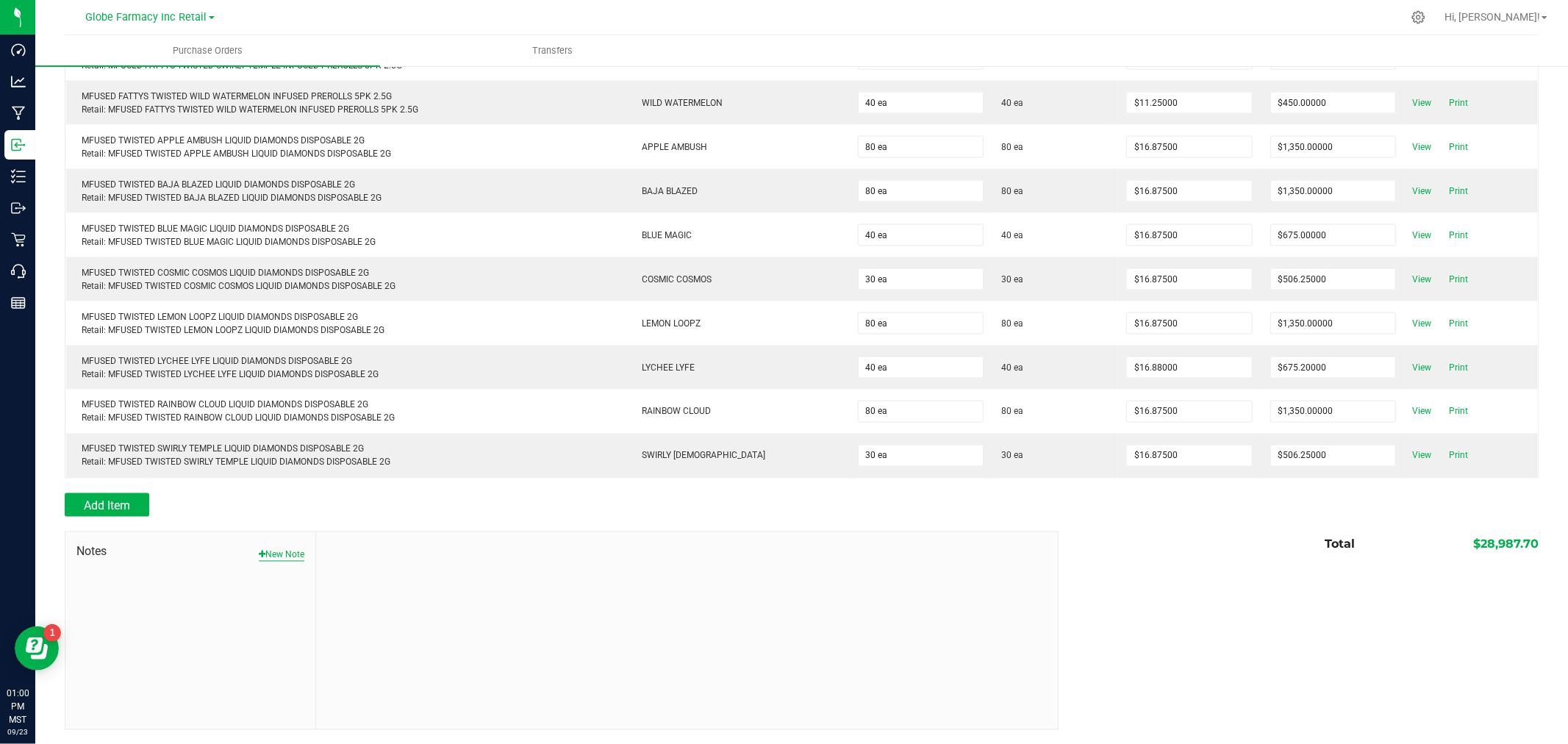
drag, startPoint x: 278, startPoint y: 551, endPoint x: 297, endPoint y: 536, distance: 24.2
click at [280, 549] on button "New Note" at bounding box center [282, 555] width 46 height 13
drag, startPoint x: 403, startPoint y: 592, endPoint x: 416, endPoint y: 577, distance: 19.8
click at [403, 592] on input "Note Title" at bounding box center [687, 589] width 720 height 22
type input "Docusign"
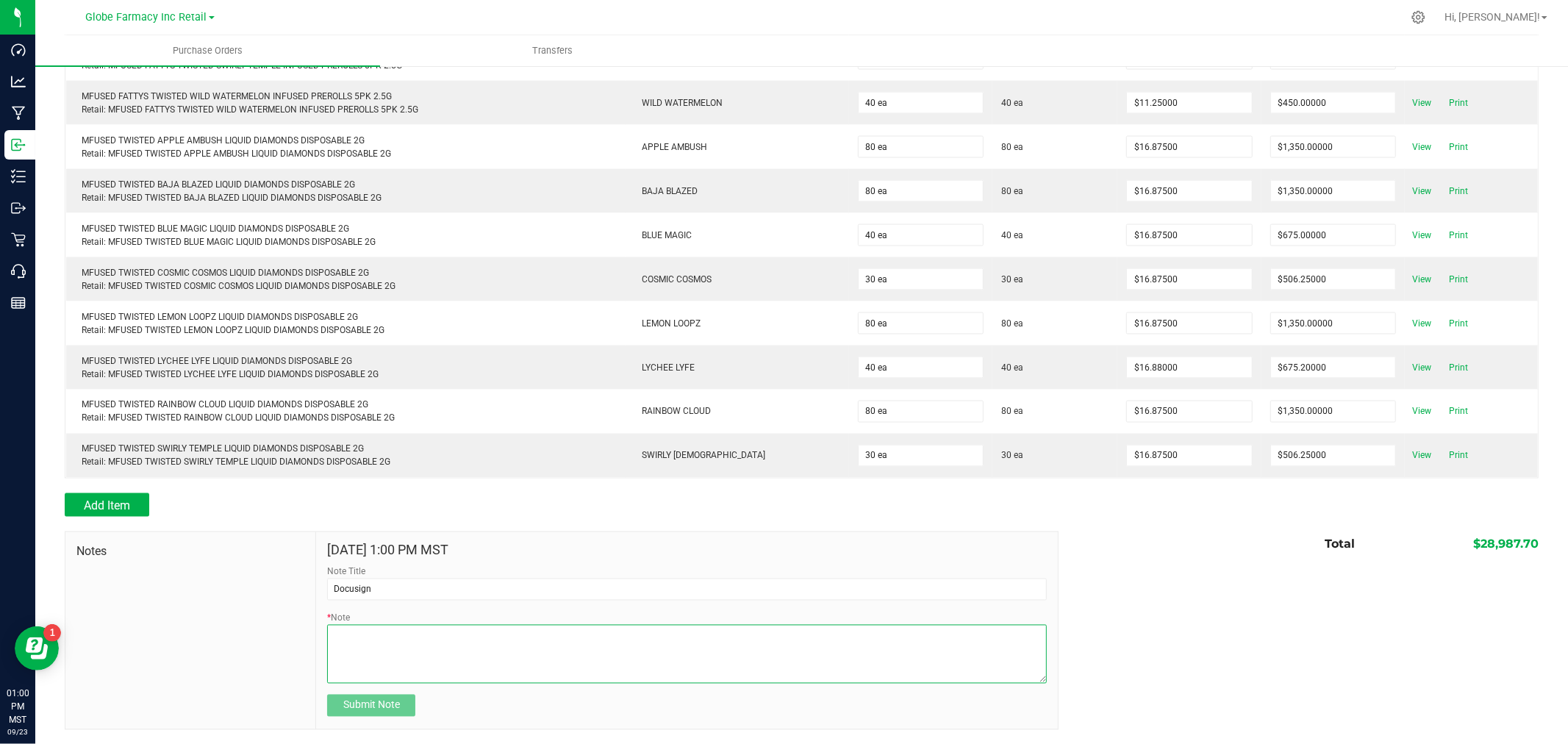
click at [411, 642] on textarea "* Note" at bounding box center [687, 654] width 720 height 59
type textarea "28,987.70"
click at [378, 711] on span "Submit Note" at bounding box center [371, 705] width 56 height 11
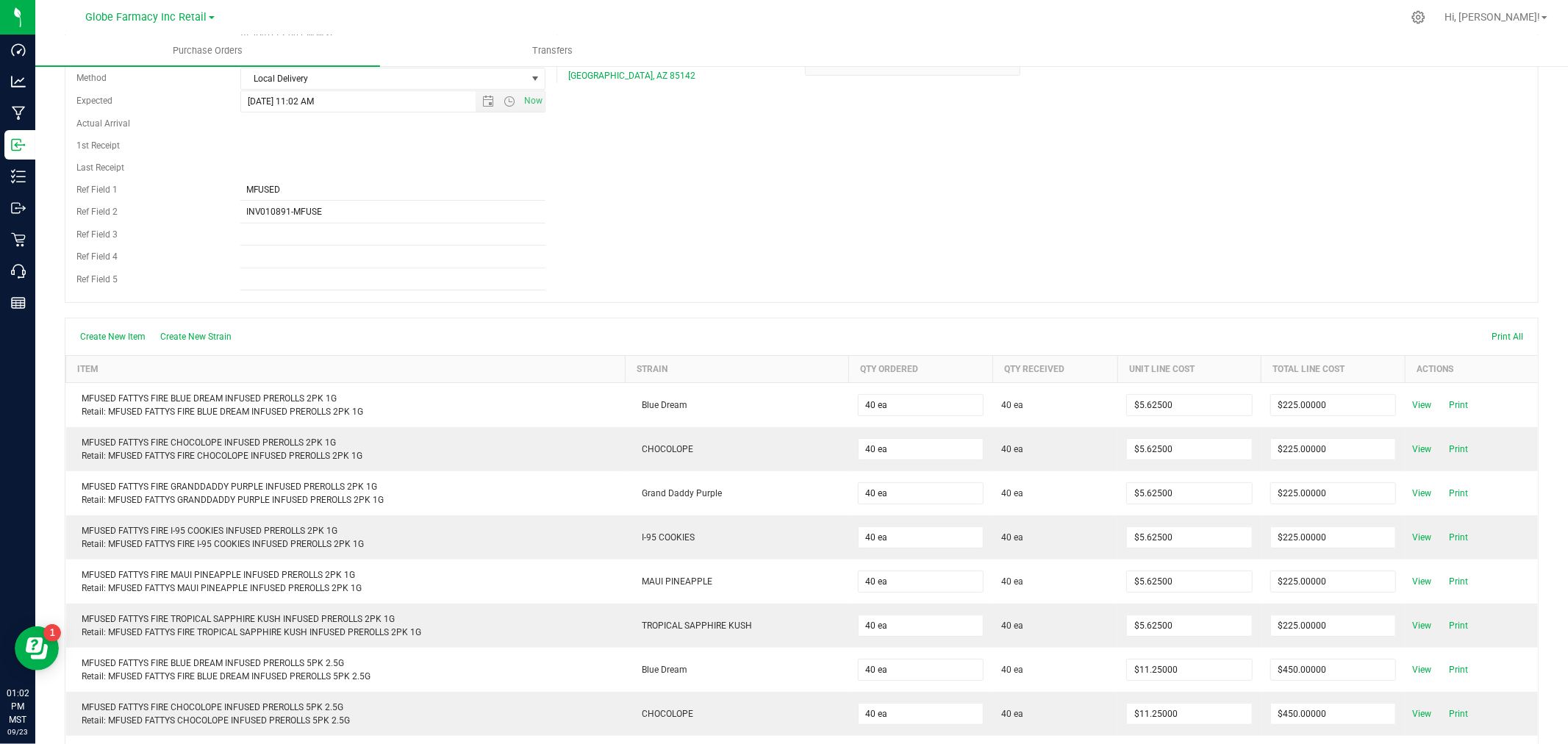
scroll to position [0, 0]
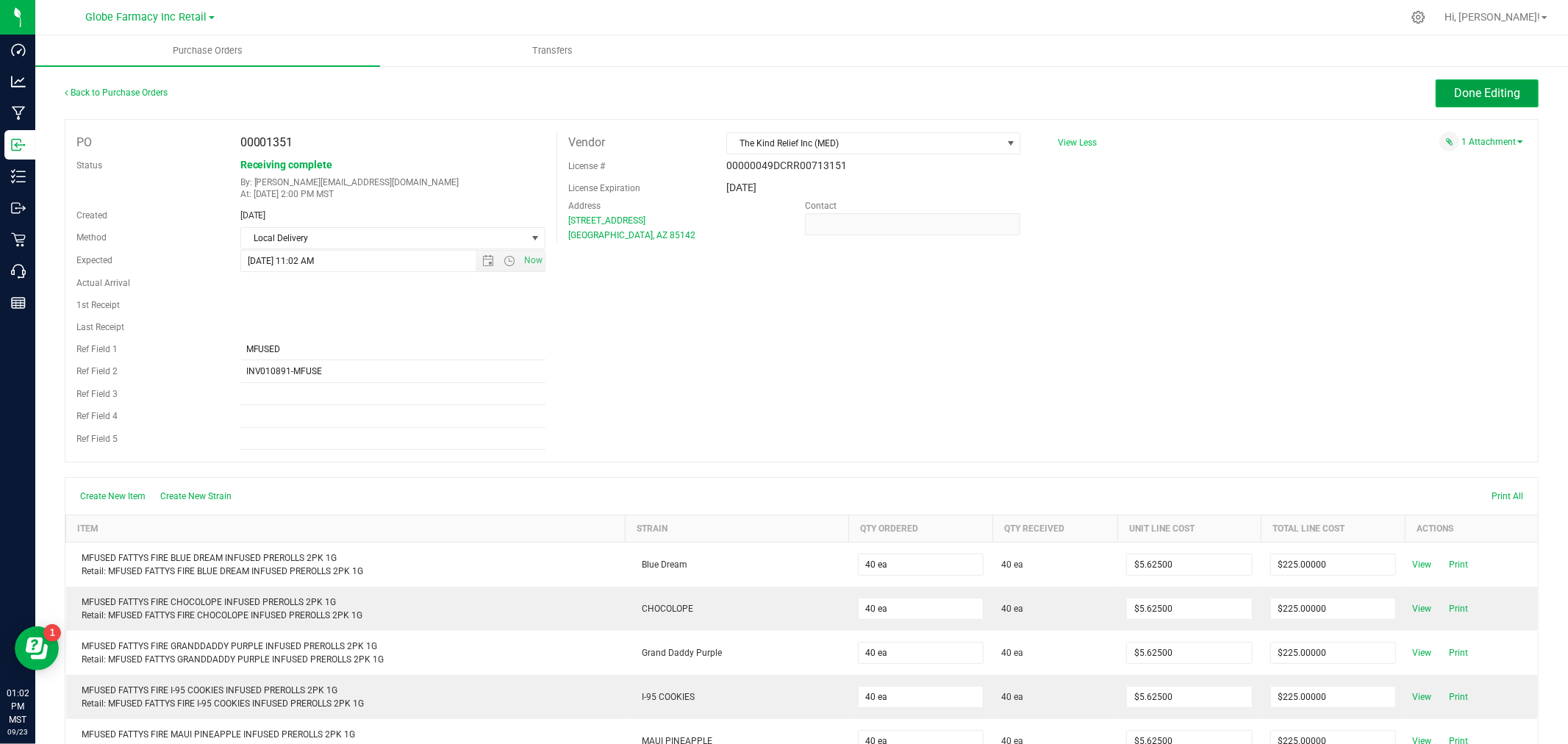
click at [1478, 96] on span "Done Editing" at bounding box center [1487, 93] width 66 height 14
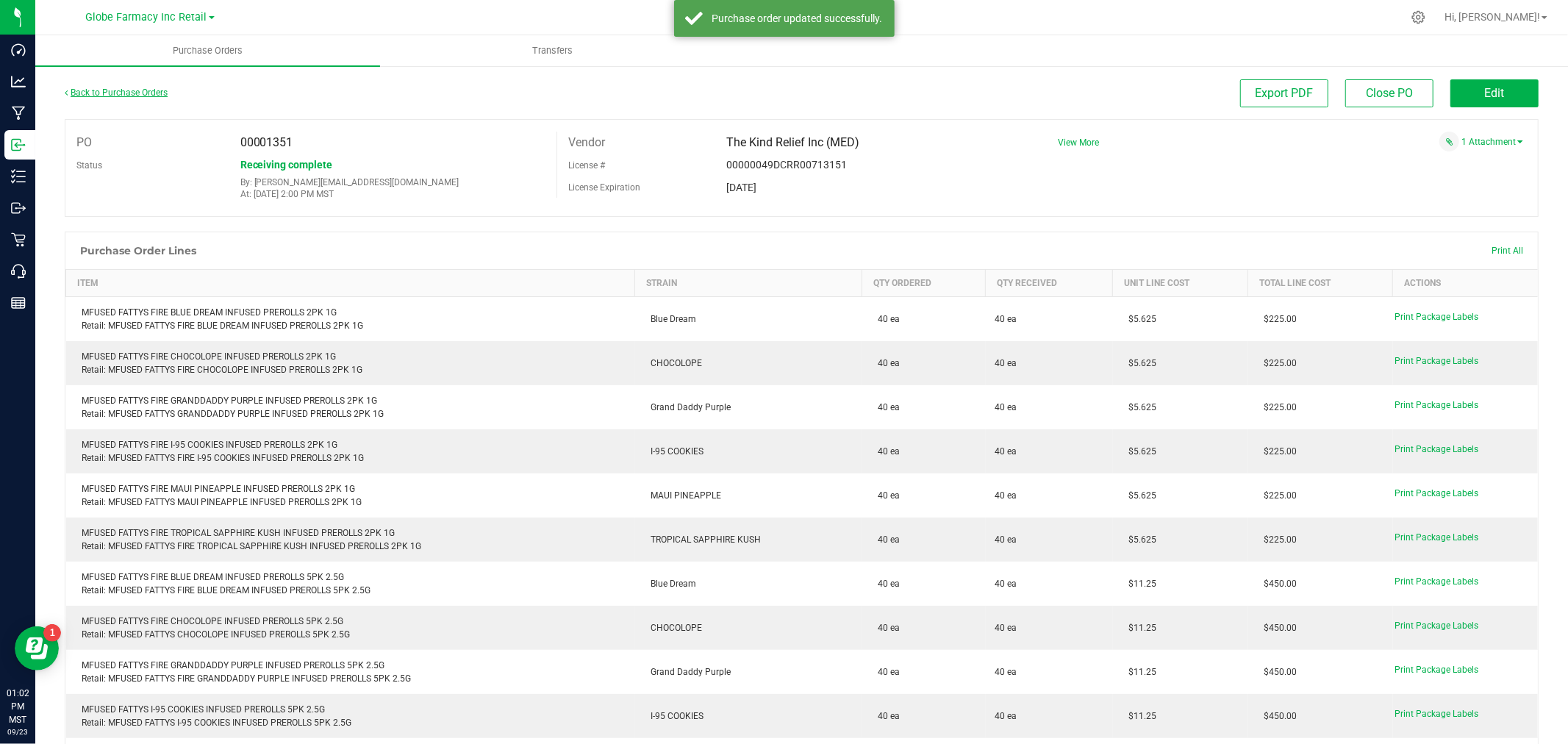
click at [122, 93] on link "Back to Purchase Orders" at bounding box center [116, 93] width 103 height 10
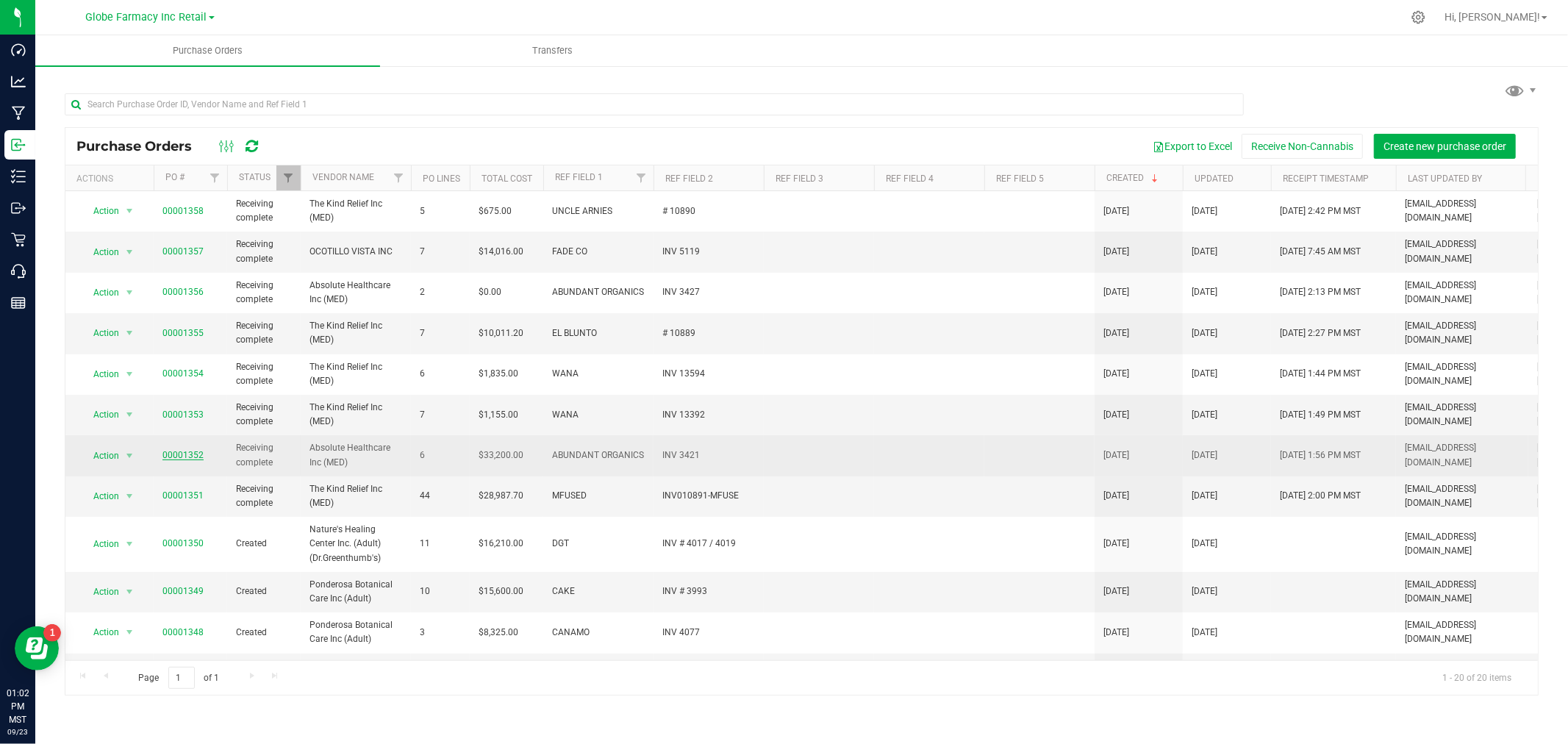
click at [175, 458] on link "00001352" at bounding box center [182, 455] width 41 height 10
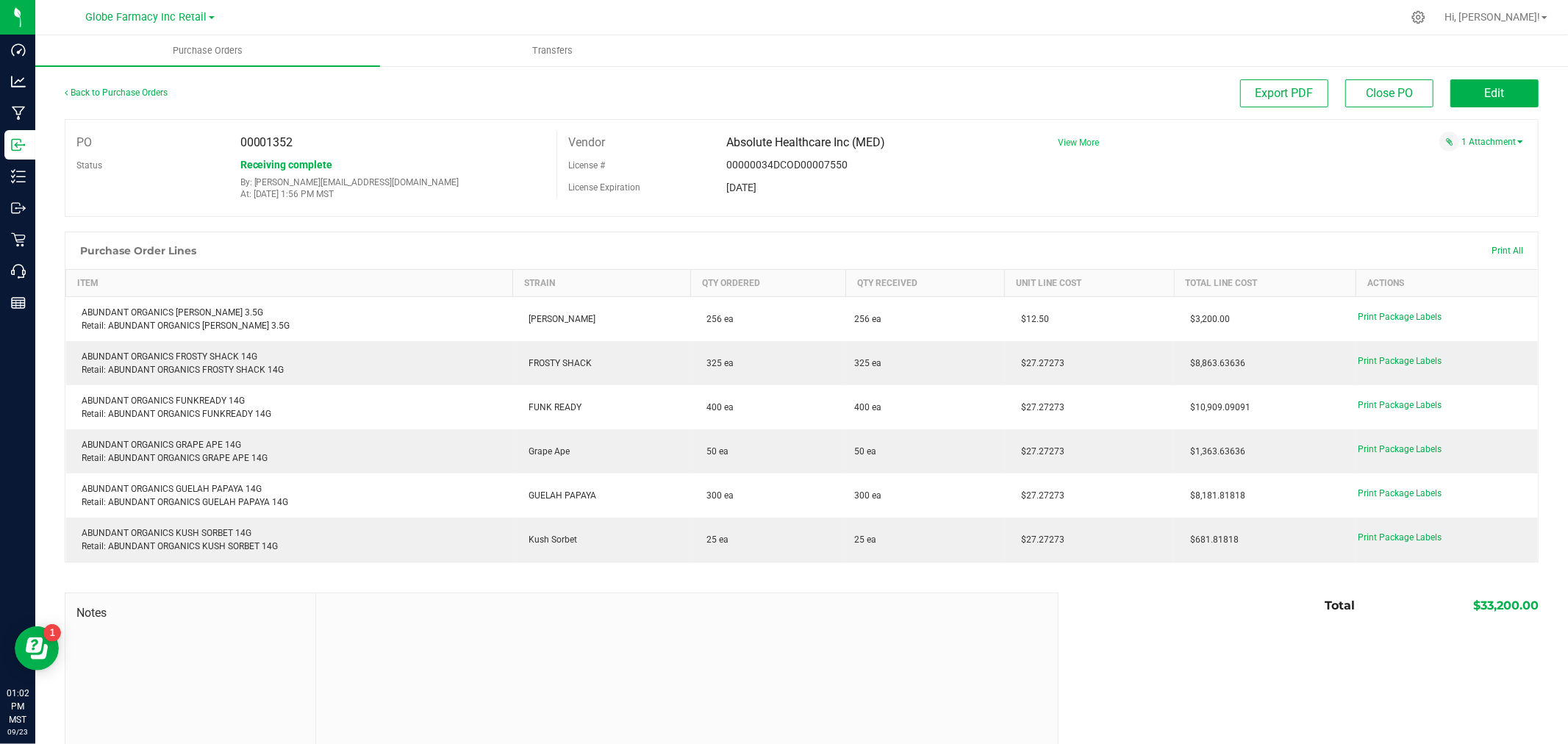
click at [1079, 146] on span "View More" at bounding box center [1078, 142] width 41 height 10
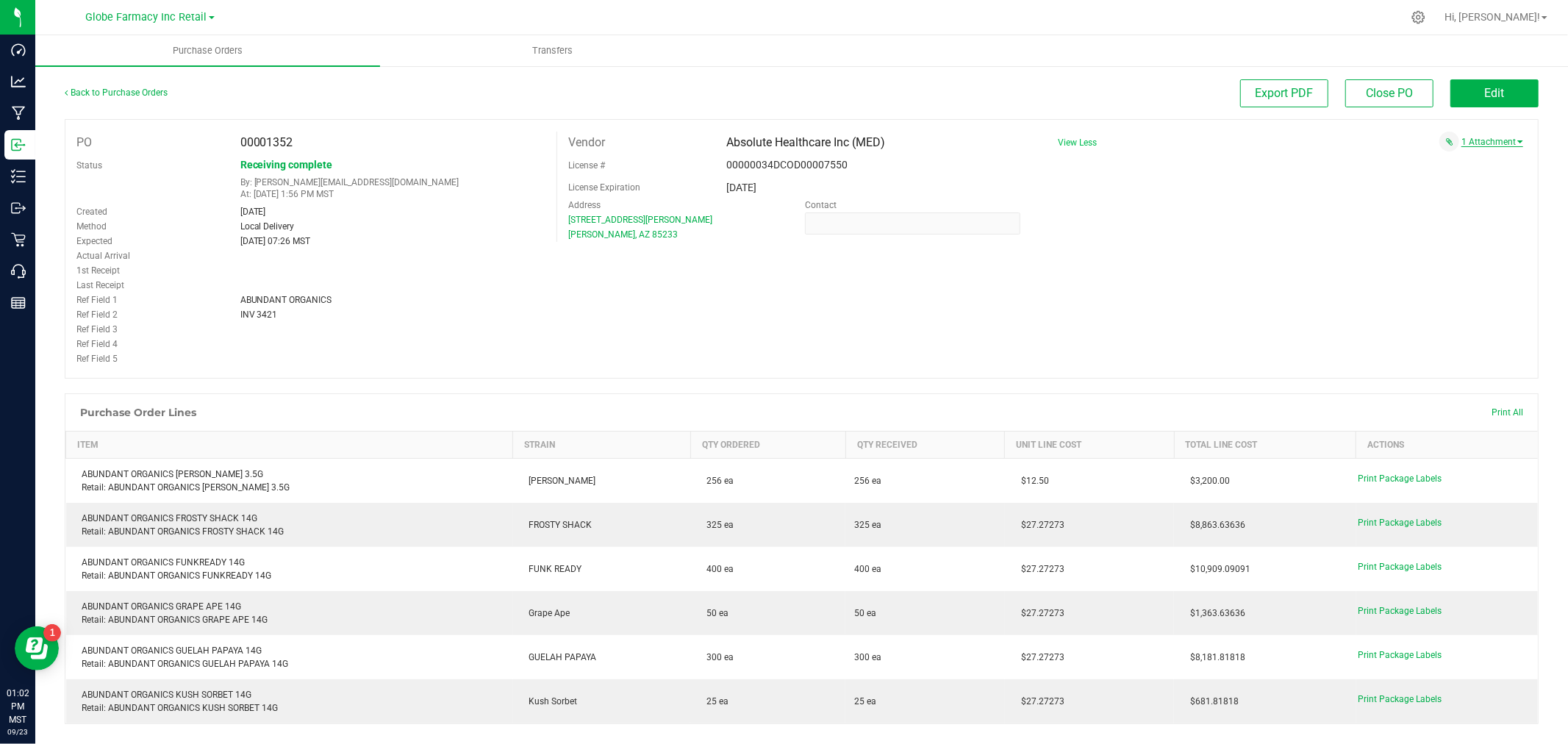
click at [1484, 141] on link "1 Attachment" at bounding box center [1493, 141] width 62 height 10
click at [1464, 162] on span "ABUNDANT ORGANICS INV 3421 [DATE].pdf" at bounding box center [1419, 160] width 157 height 10
click at [1494, 93] on button "Edit" at bounding box center [1495, 93] width 88 height 28
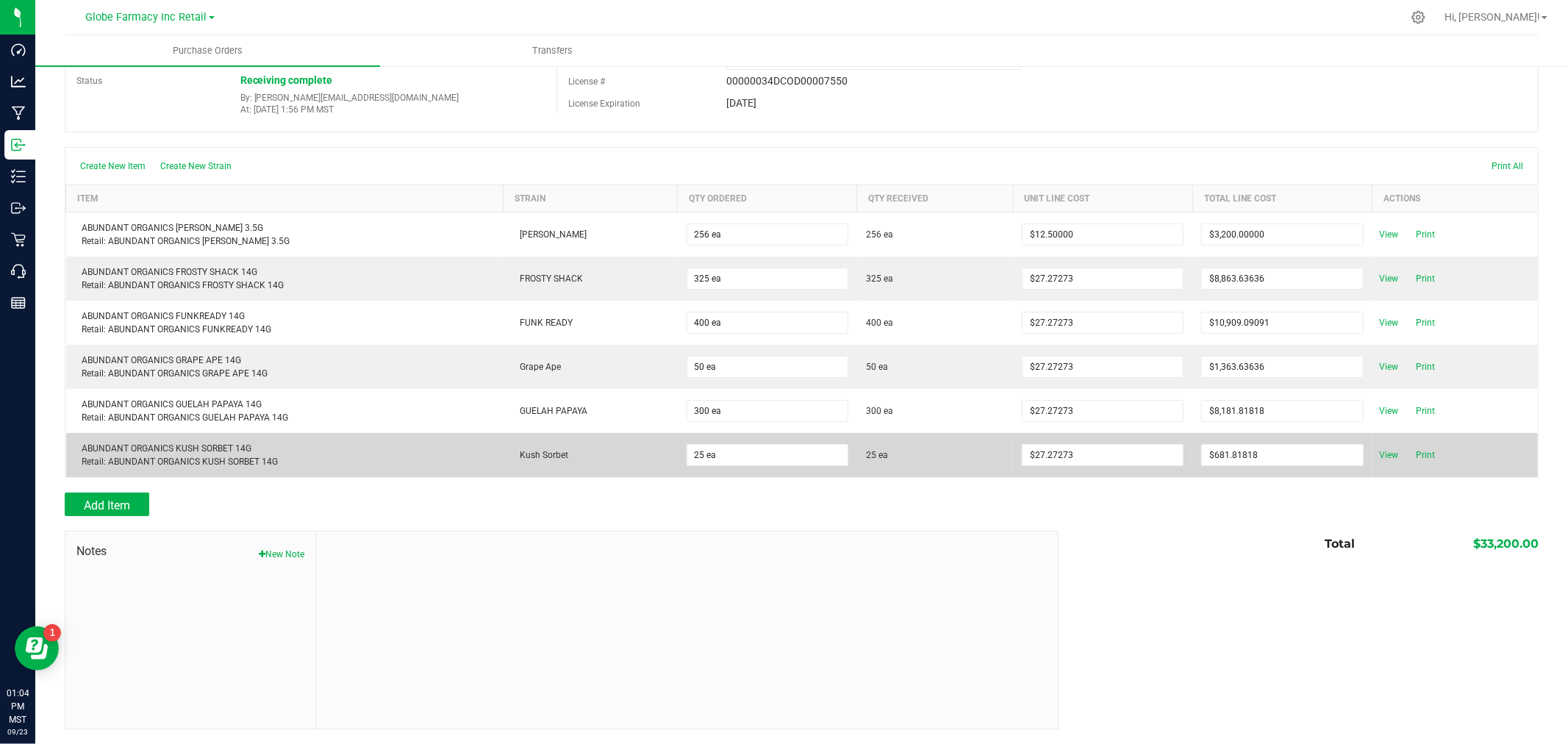
scroll to position [85, 0]
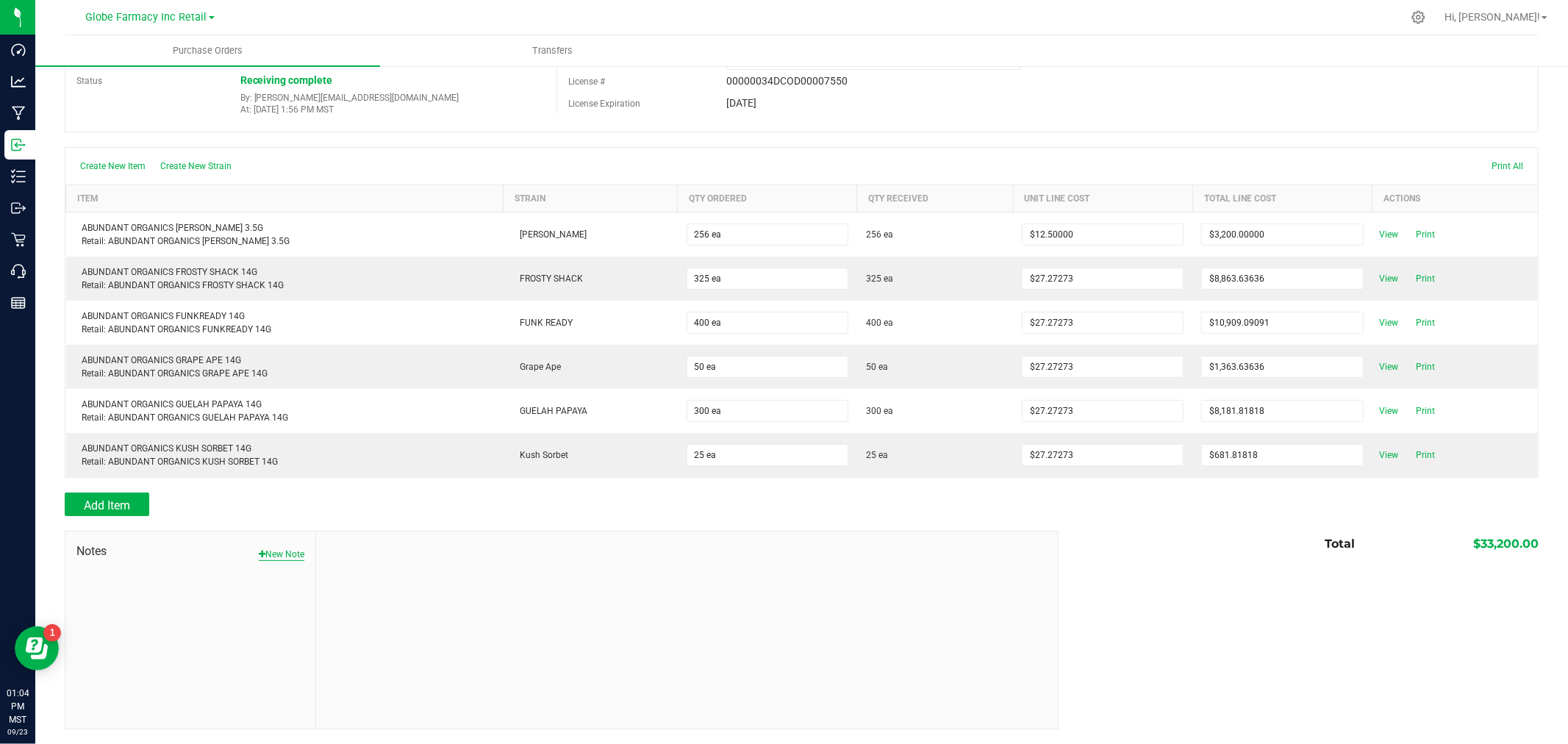
click at [293, 555] on button "New Note" at bounding box center [282, 554] width 46 height 13
click at [370, 585] on input "Note Title" at bounding box center [687, 589] width 720 height 22
type input "Docusign"
click at [376, 658] on textarea "* Note" at bounding box center [687, 653] width 720 height 59
type textarea "33,200.00"
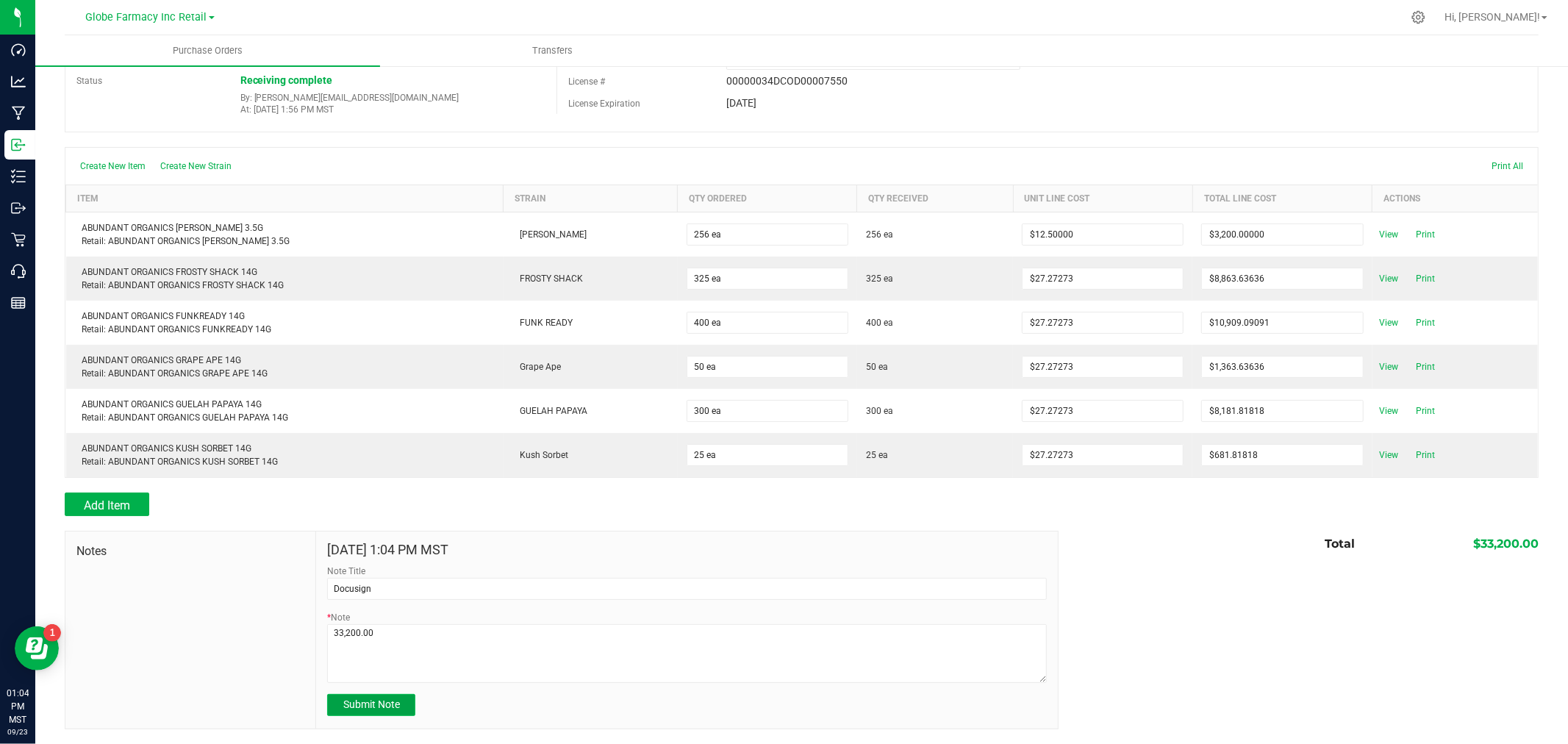
click at [368, 700] on span "Submit Note" at bounding box center [371, 704] width 56 height 11
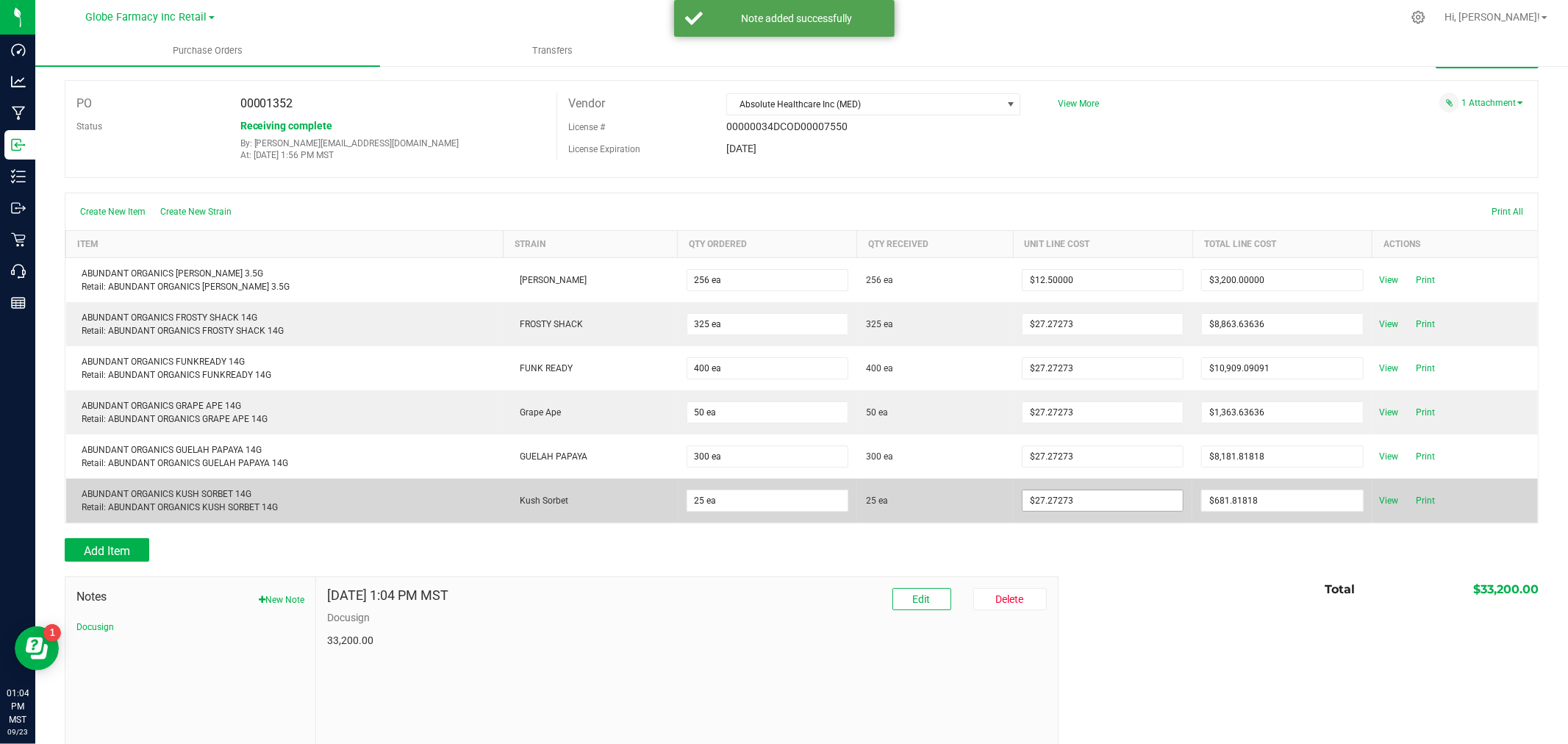
scroll to position [0, 0]
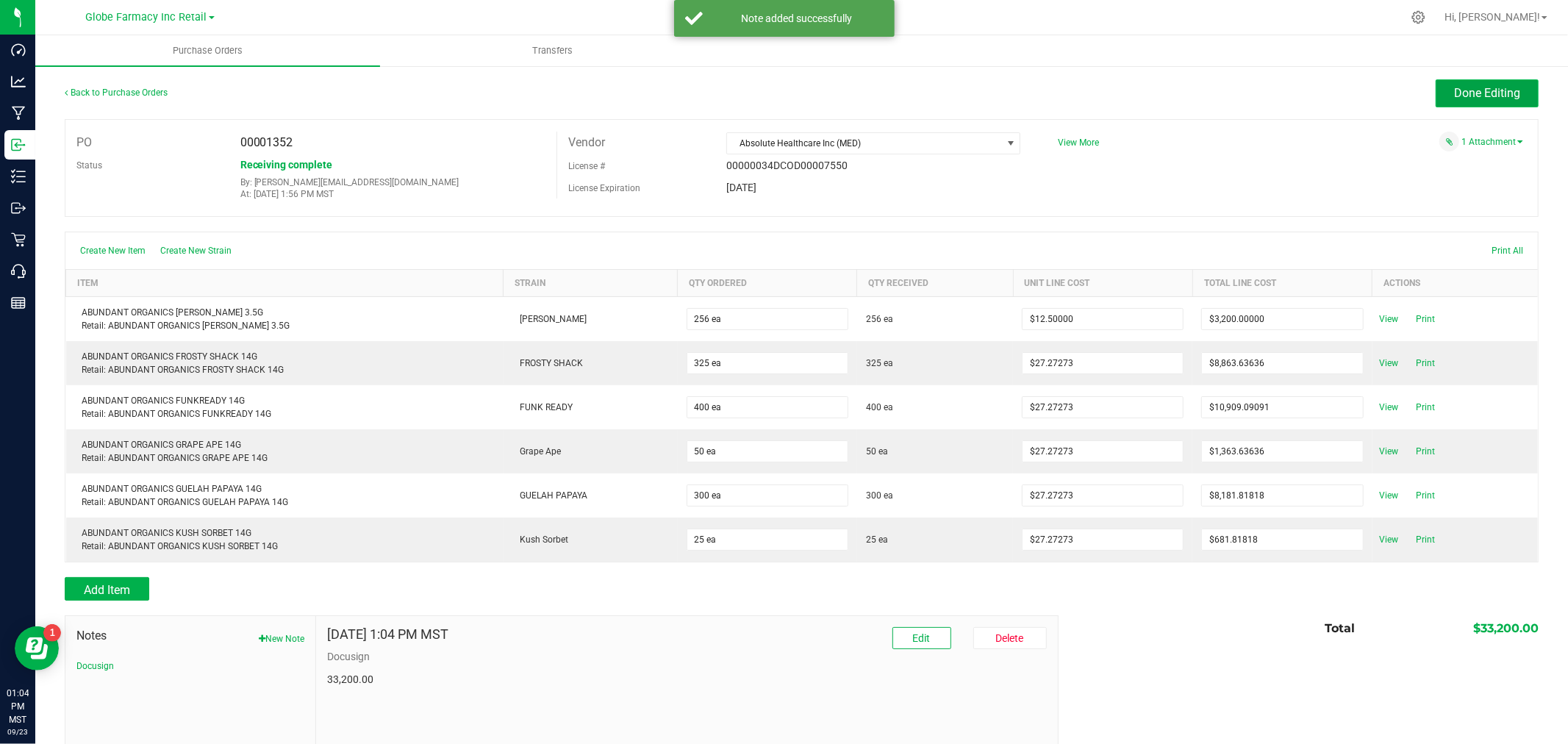
click at [1474, 88] on span "Done Editing" at bounding box center [1487, 93] width 66 height 14
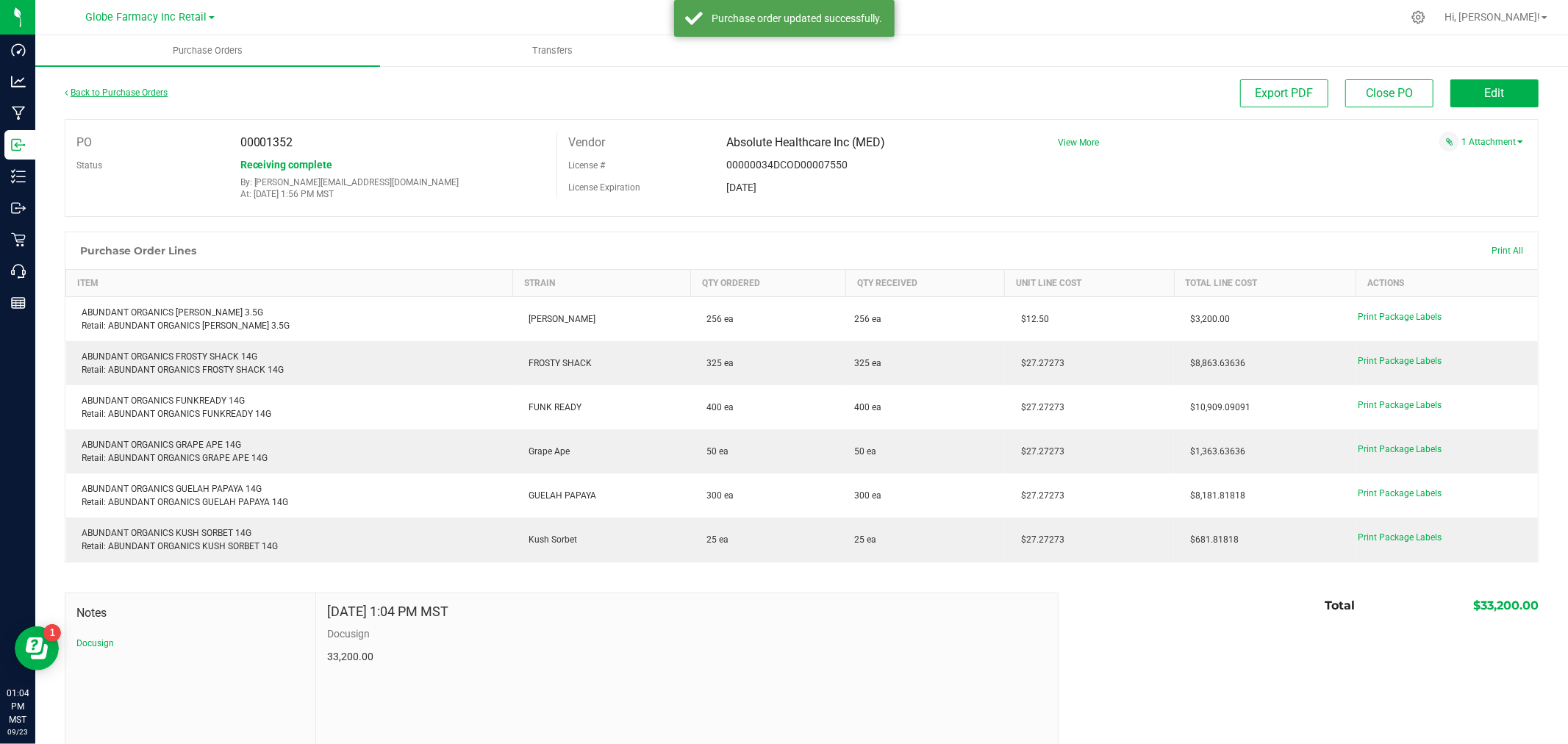
click at [125, 92] on link "Back to Purchase Orders" at bounding box center [116, 93] width 103 height 10
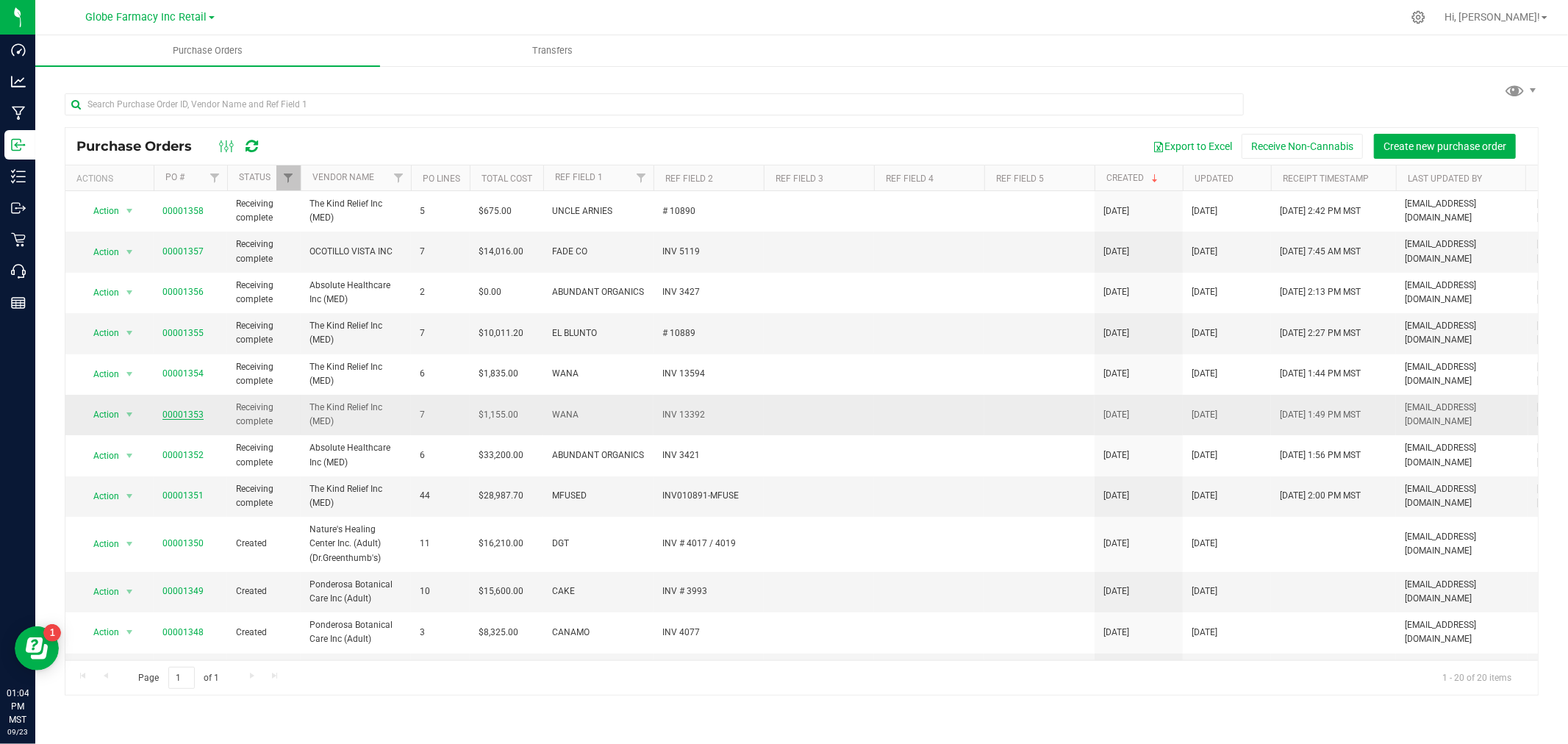
click at [187, 415] on link "00001353" at bounding box center [182, 414] width 41 height 10
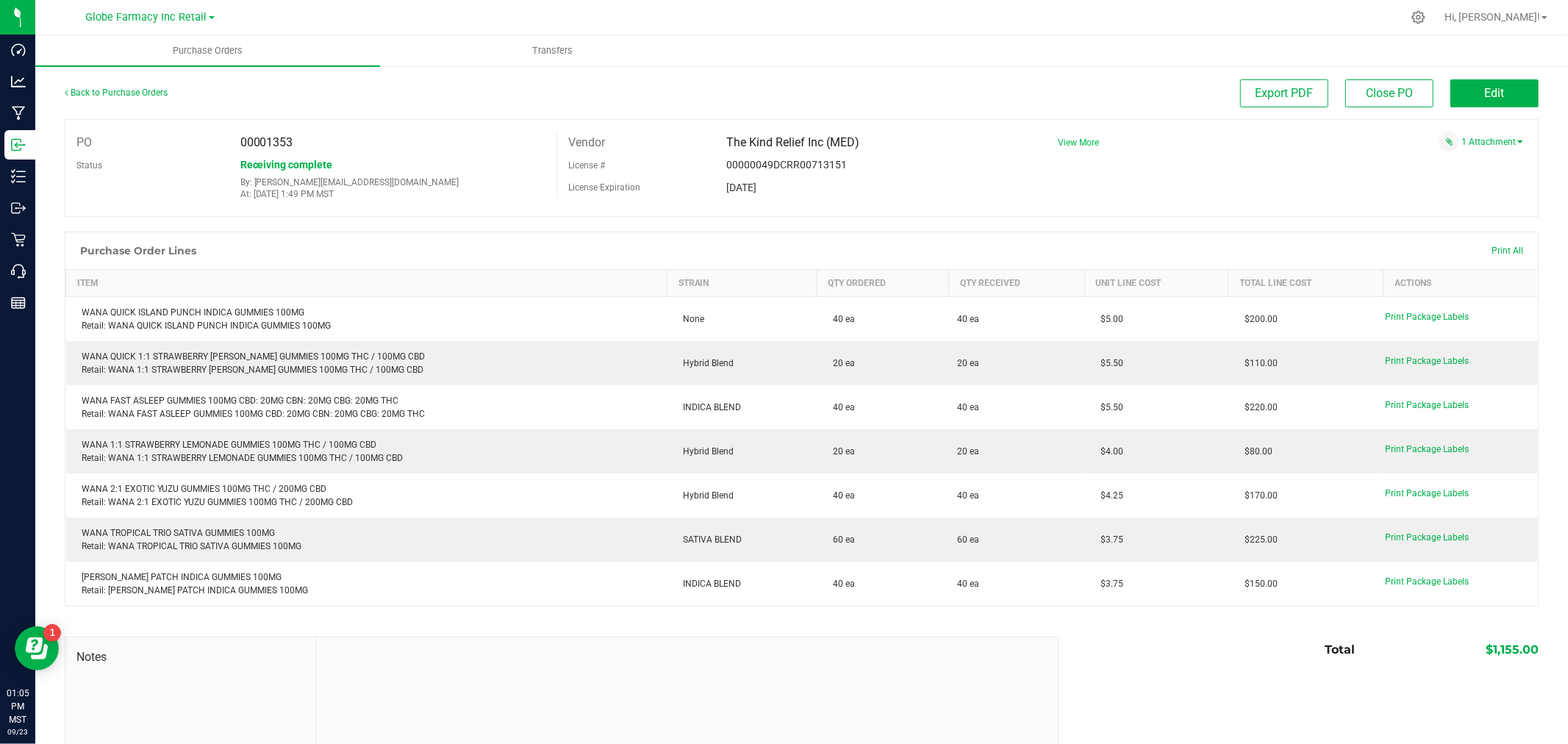
click at [1066, 141] on span "View More" at bounding box center [1078, 142] width 41 height 10
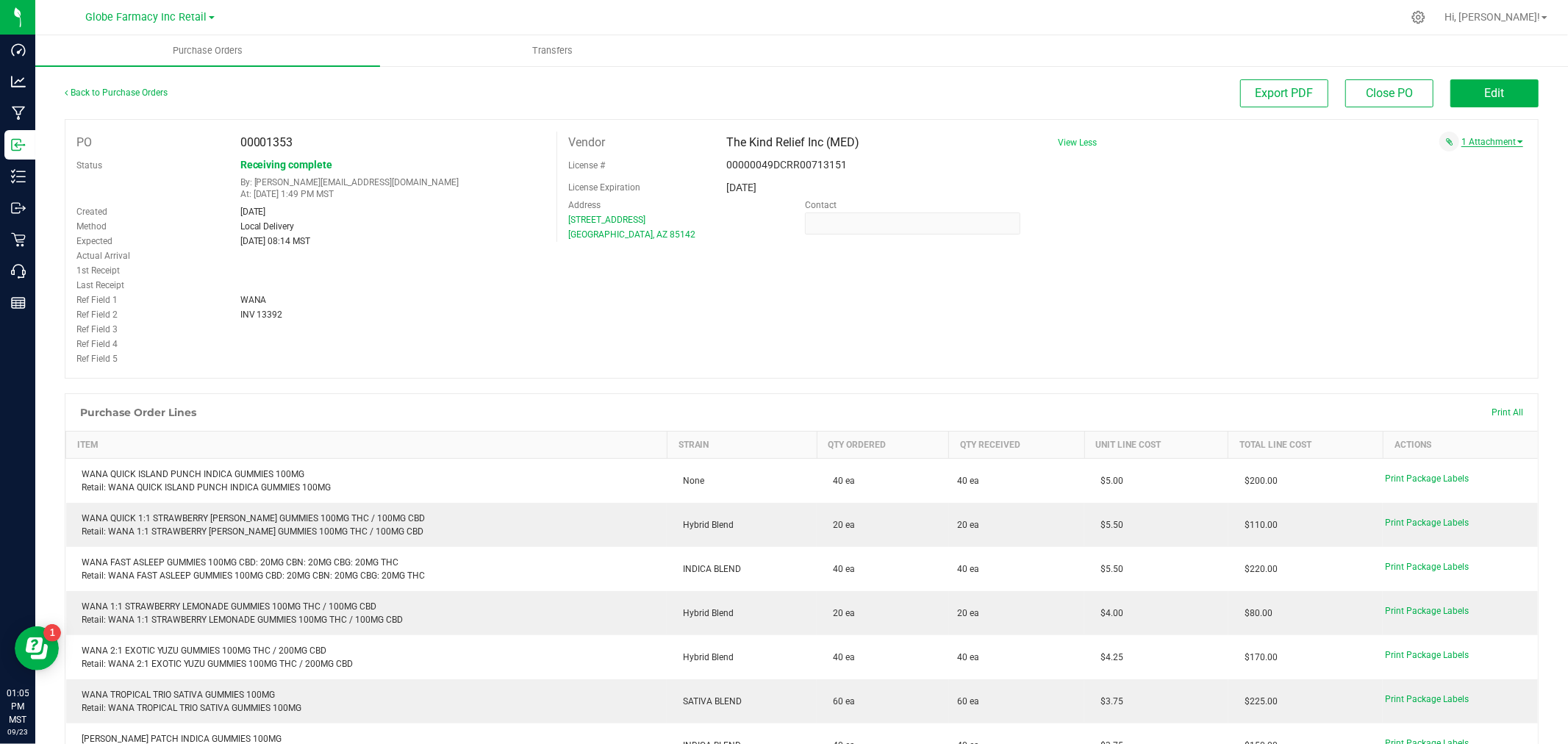
click at [1478, 141] on link "1 Attachment" at bounding box center [1493, 141] width 62 height 10
click at [1442, 160] on span "wana # 10887 09222025.pdf" at bounding box center [1446, 160] width 102 height 10
click at [1486, 91] on span "Edit" at bounding box center [1495, 93] width 20 height 14
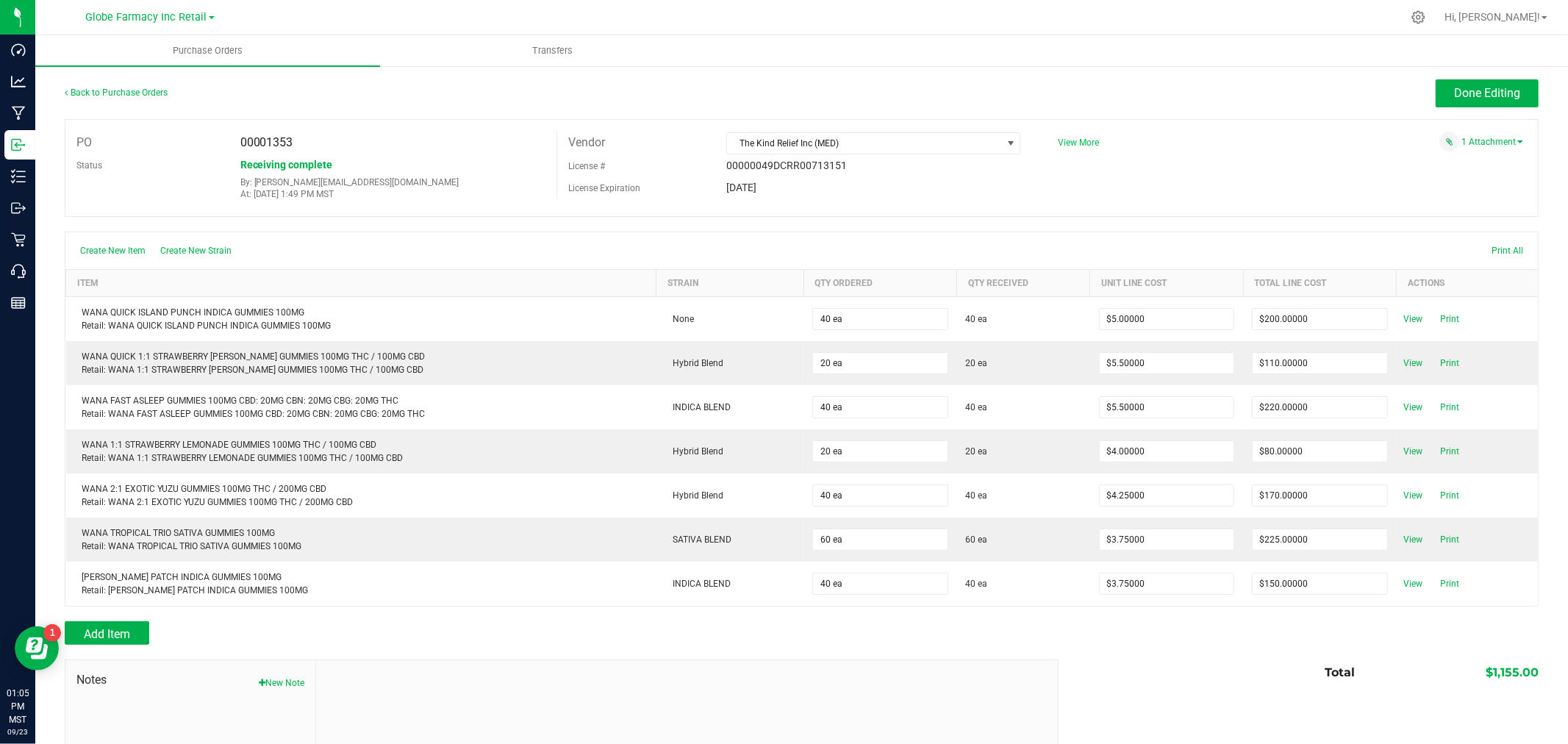
click at [1078, 138] on span "View More" at bounding box center [1078, 142] width 41 height 10
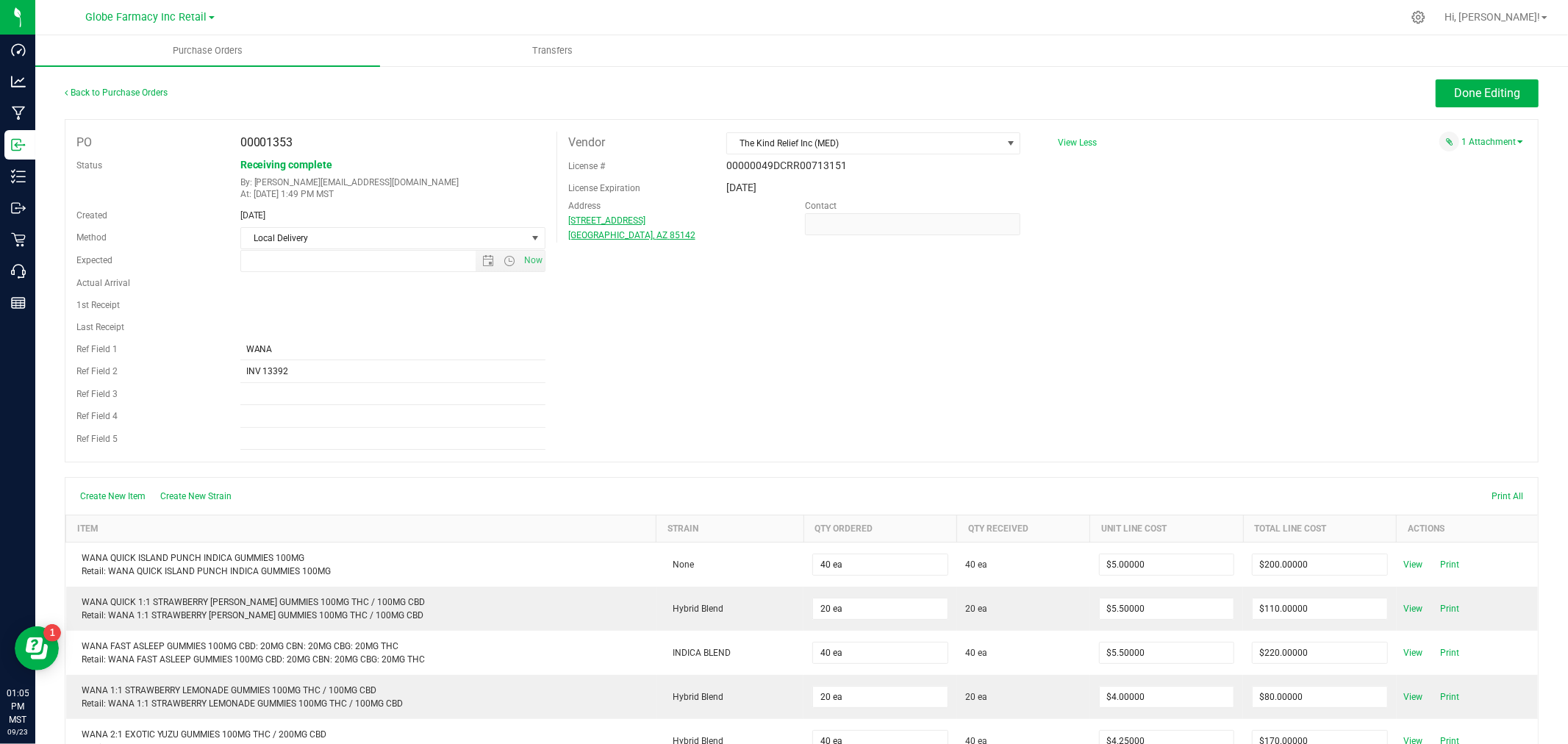
type input "[DATE] 8:14 AM"
drag, startPoint x: 261, startPoint y: 371, endPoint x: 568, endPoint y: 362, distance: 307.1
click at [572, 367] on div "PO 00001353 Status Receiving complete By: [EMAIL_ADDRESS][DOMAIN_NAME] At: [DAT…" at bounding box center [802, 291] width 1474 height 343
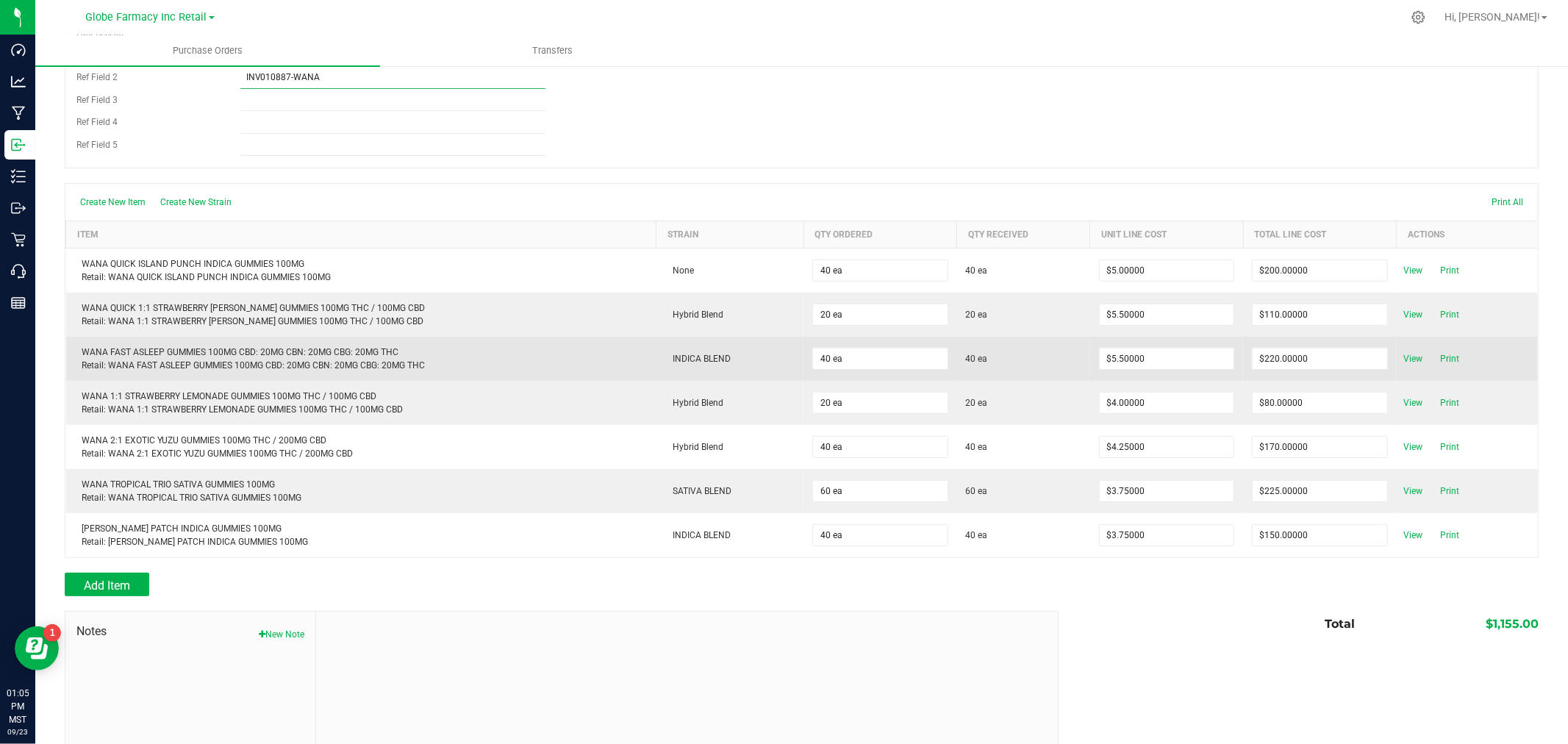
scroll to position [376, 0]
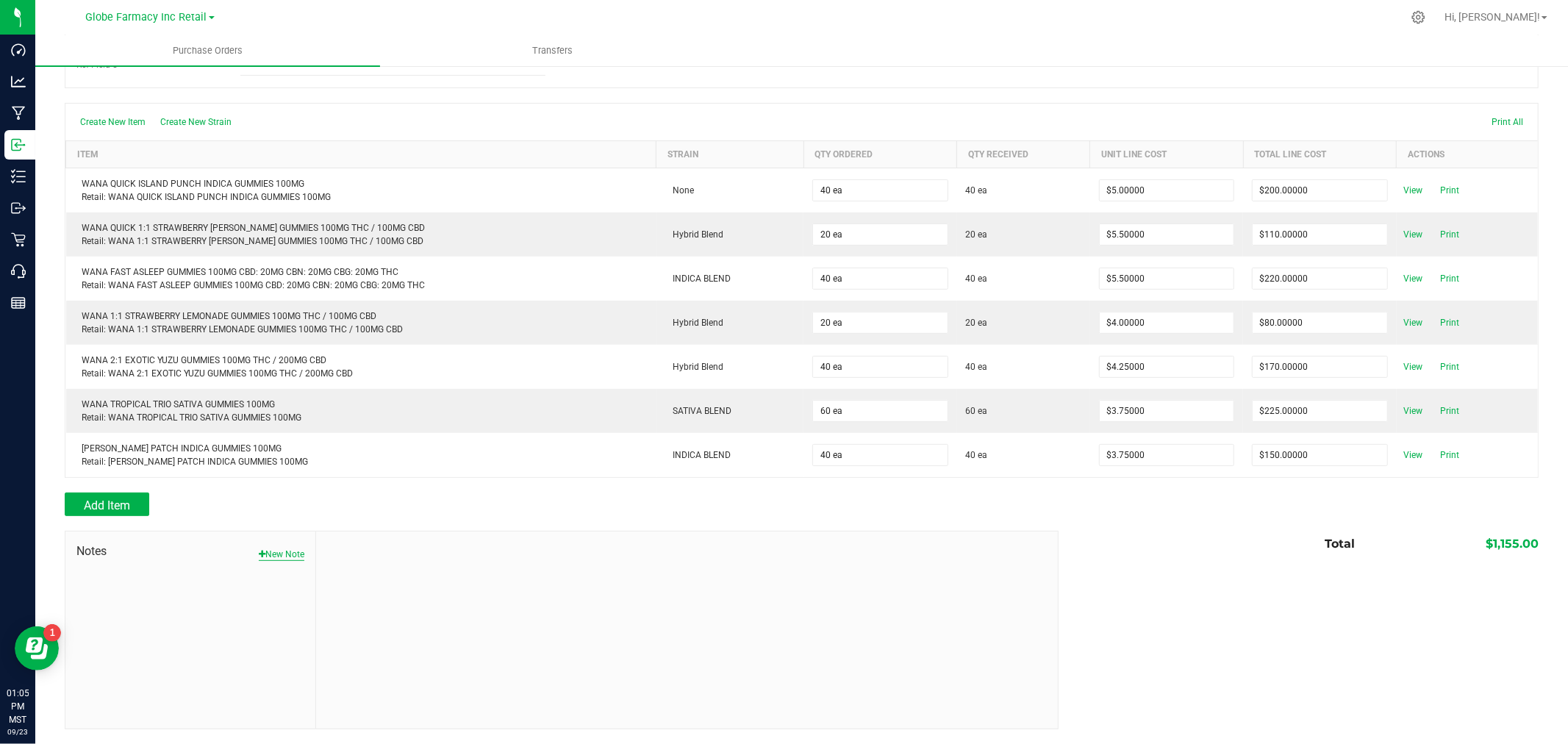
type input "INV010887-WANA"
drag, startPoint x: 278, startPoint y: 549, endPoint x: 319, endPoint y: 501, distance: 63.1
click at [280, 549] on button "New Note" at bounding box center [282, 554] width 46 height 13
click at [392, 588] on input "Note Title" at bounding box center [687, 589] width 720 height 22
type input "Docusign"
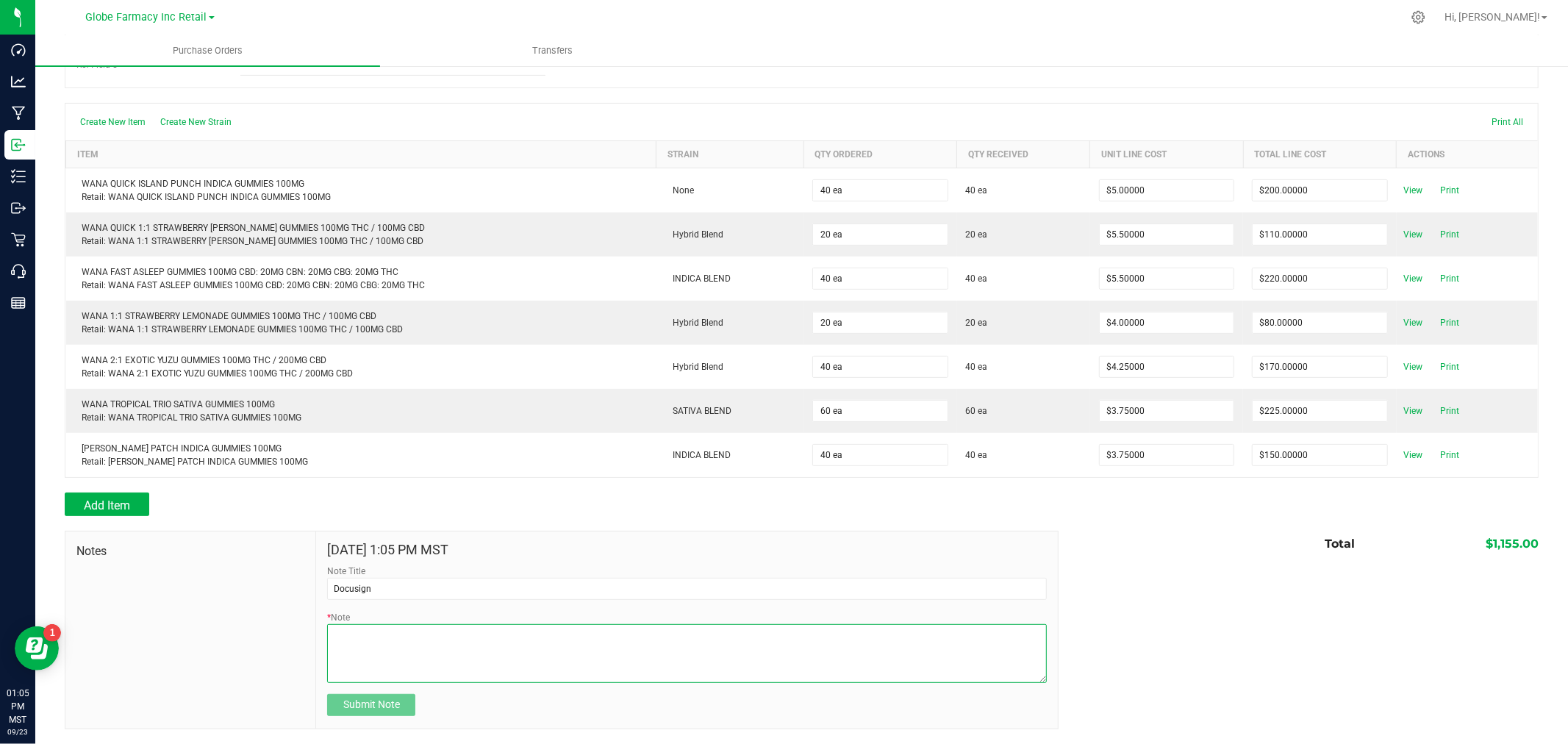
click at [412, 644] on textarea "* Note" at bounding box center [687, 653] width 720 height 59
type textarea "1155.00"
drag, startPoint x: 366, startPoint y: 706, endPoint x: 412, endPoint y: 622, distance: 95.8
click at [366, 703] on span "Submit Note" at bounding box center [371, 704] width 56 height 11
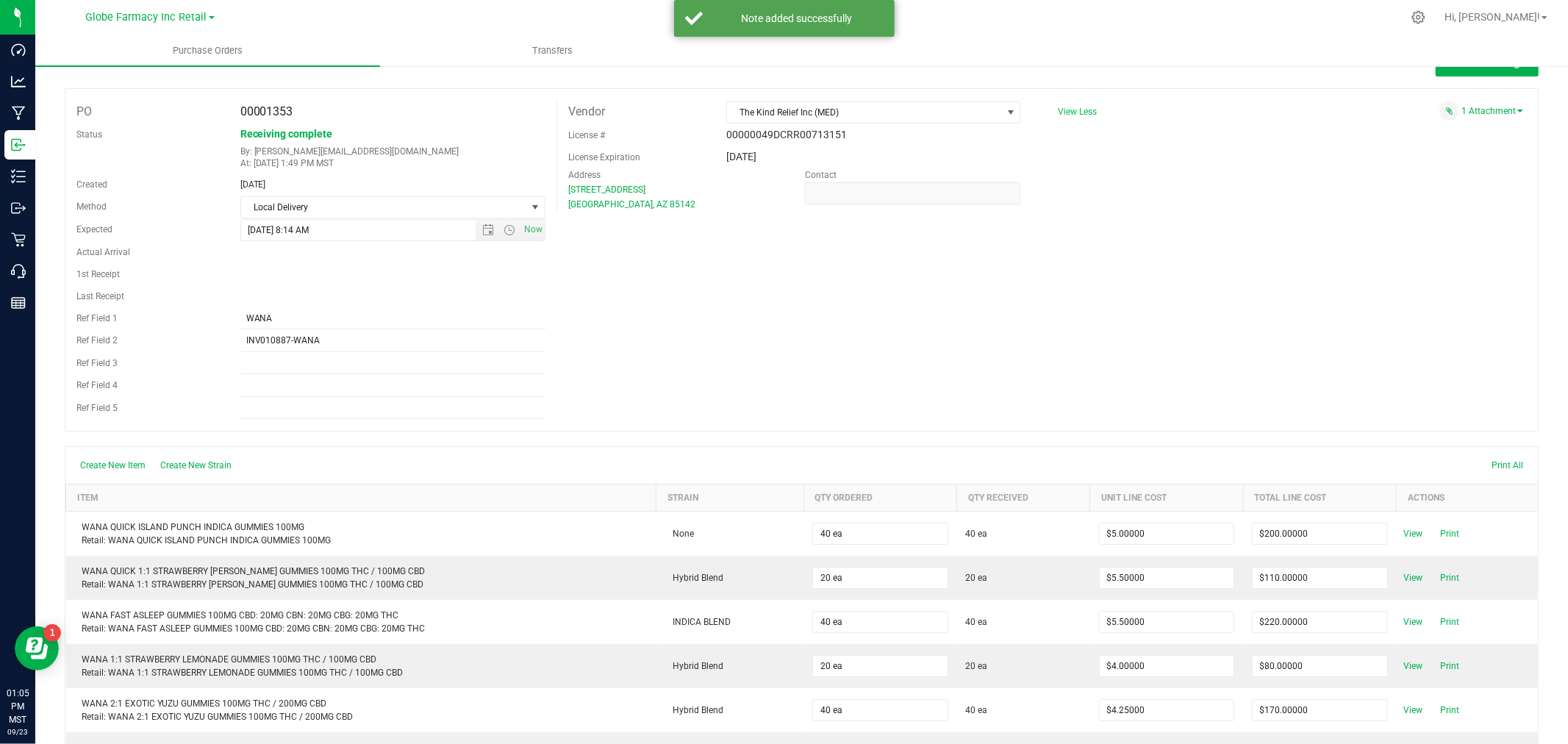
scroll to position [0, 0]
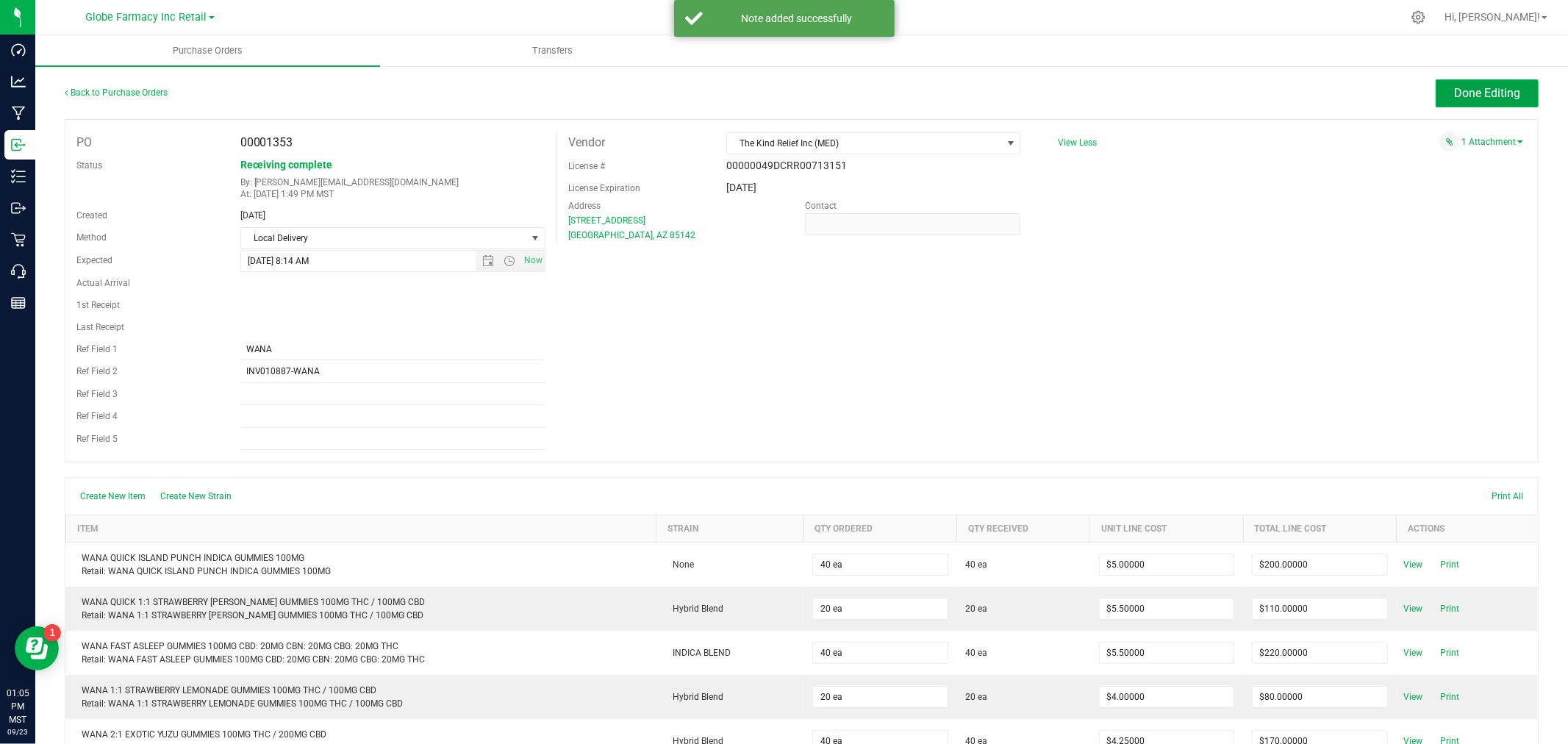
click at [1454, 94] on span "Done Editing" at bounding box center [1487, 93] width 66 height 14
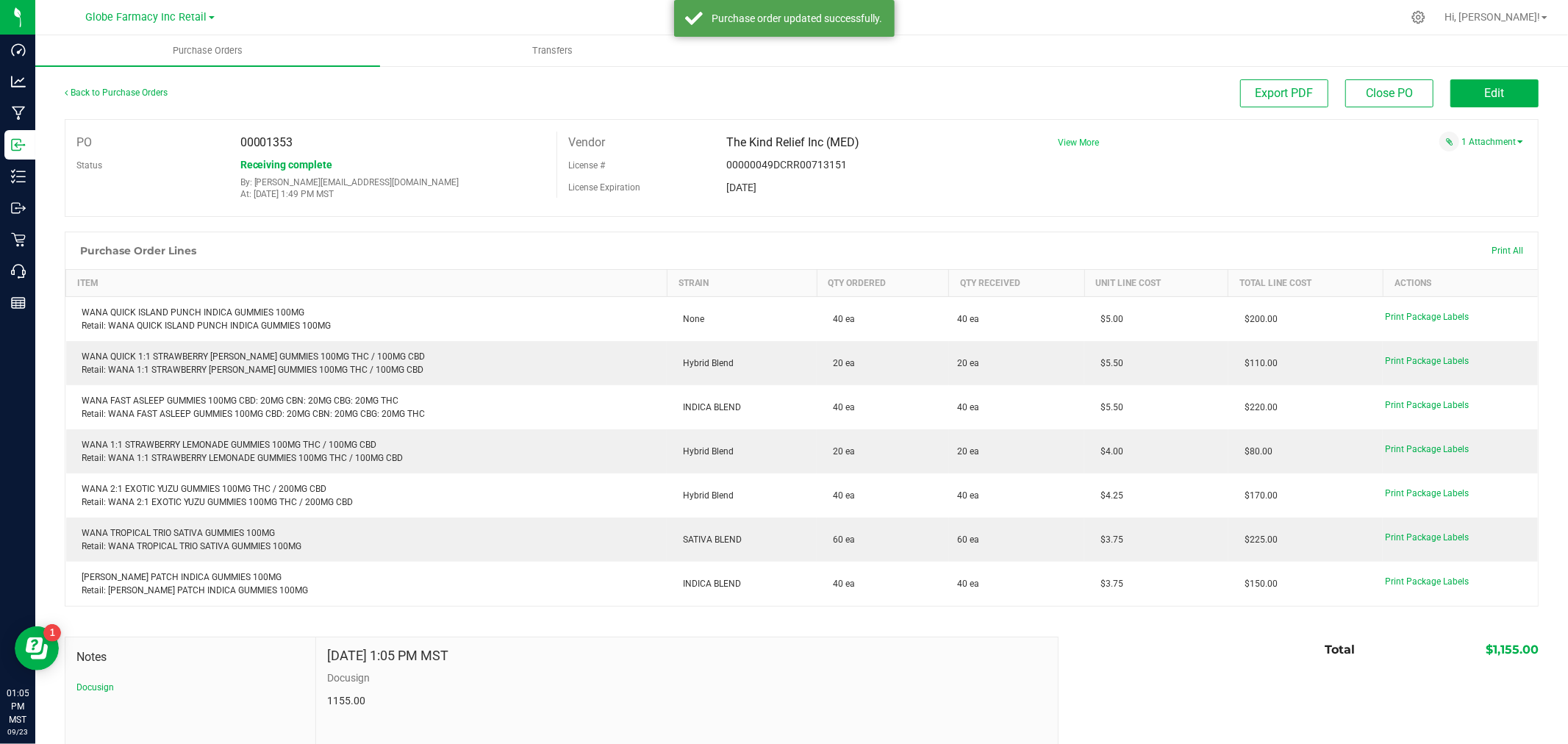
click at [1068, 142] on span "View More" at bounding box center [1078, 142] width 41 height 10
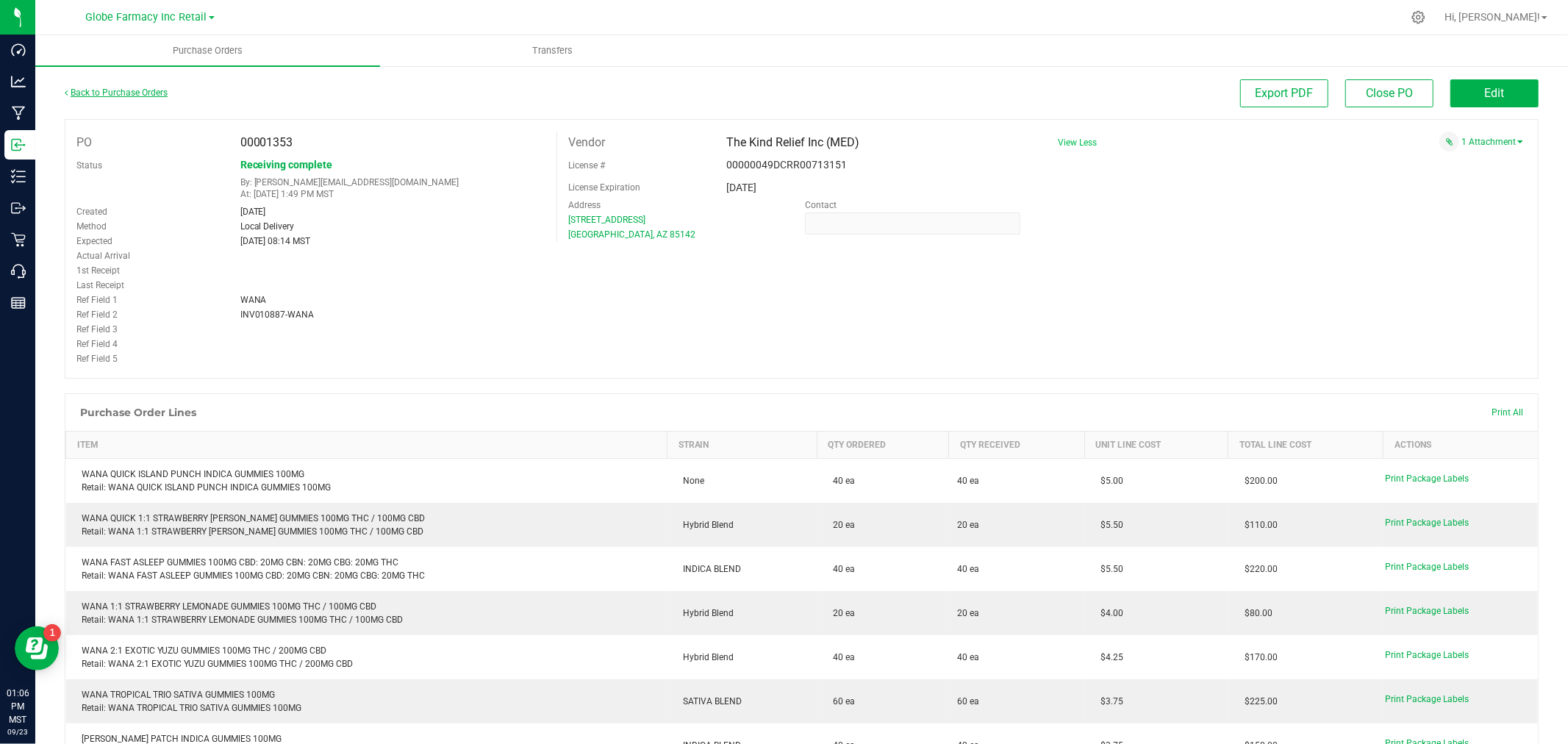
click at [142, 93] on link "Back to Purchase Orders" at bounding box center [116, 93] width 103 height 10
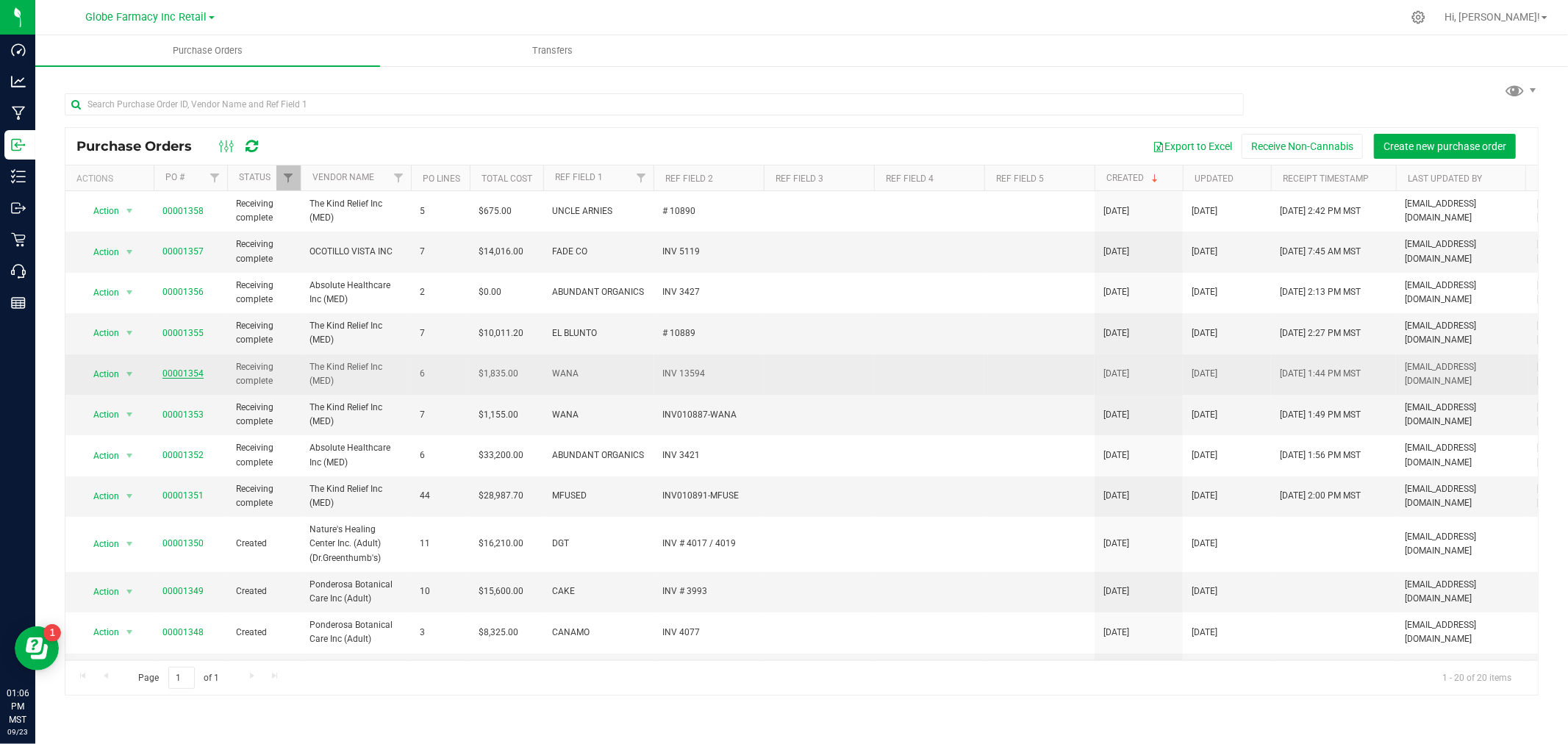
click at [193, 372] on link "00001354" at bounding box center [182, 373] width 41 height 10
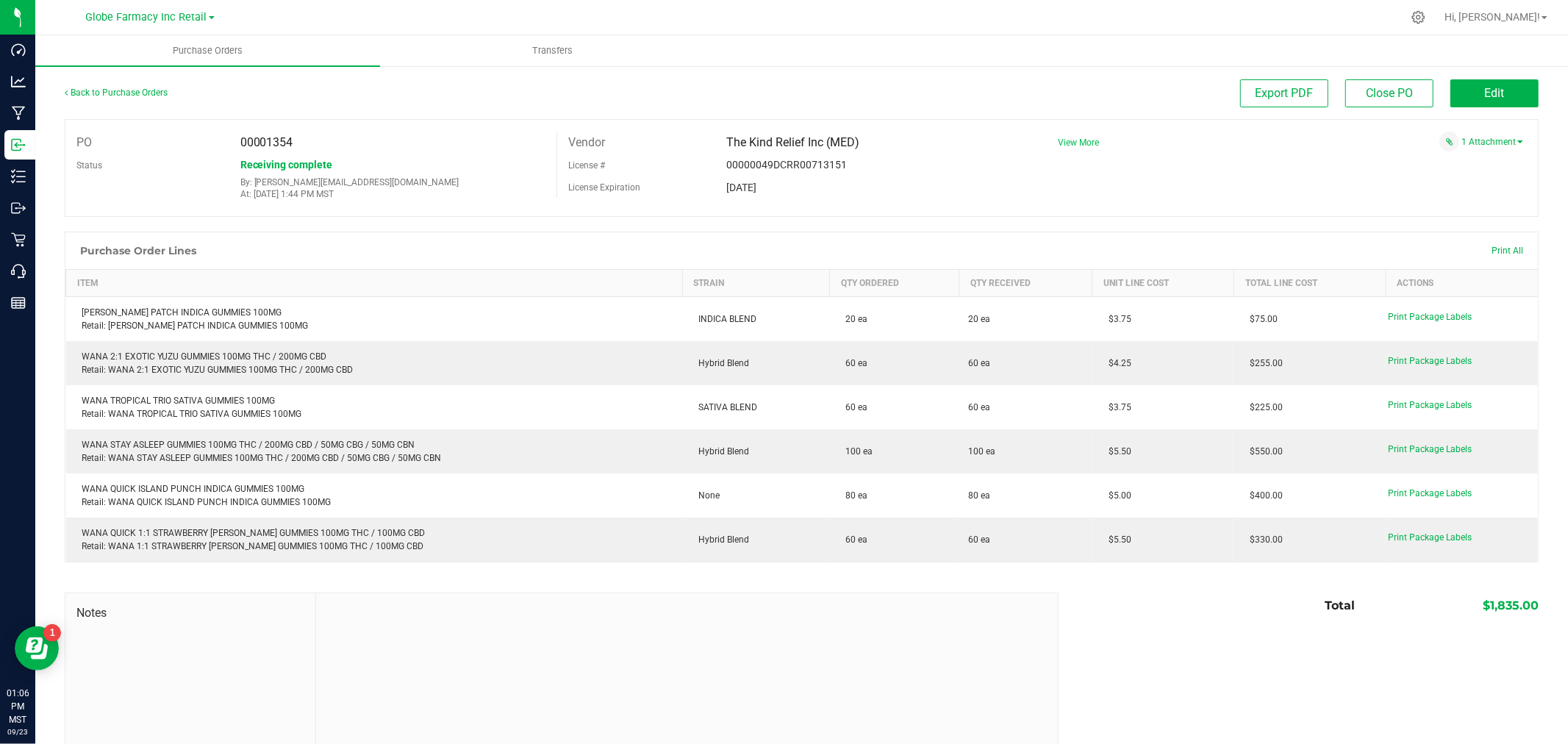
click at [1076, 144] on span "View More" at bounding box center [1078, 142] width 41 height 10
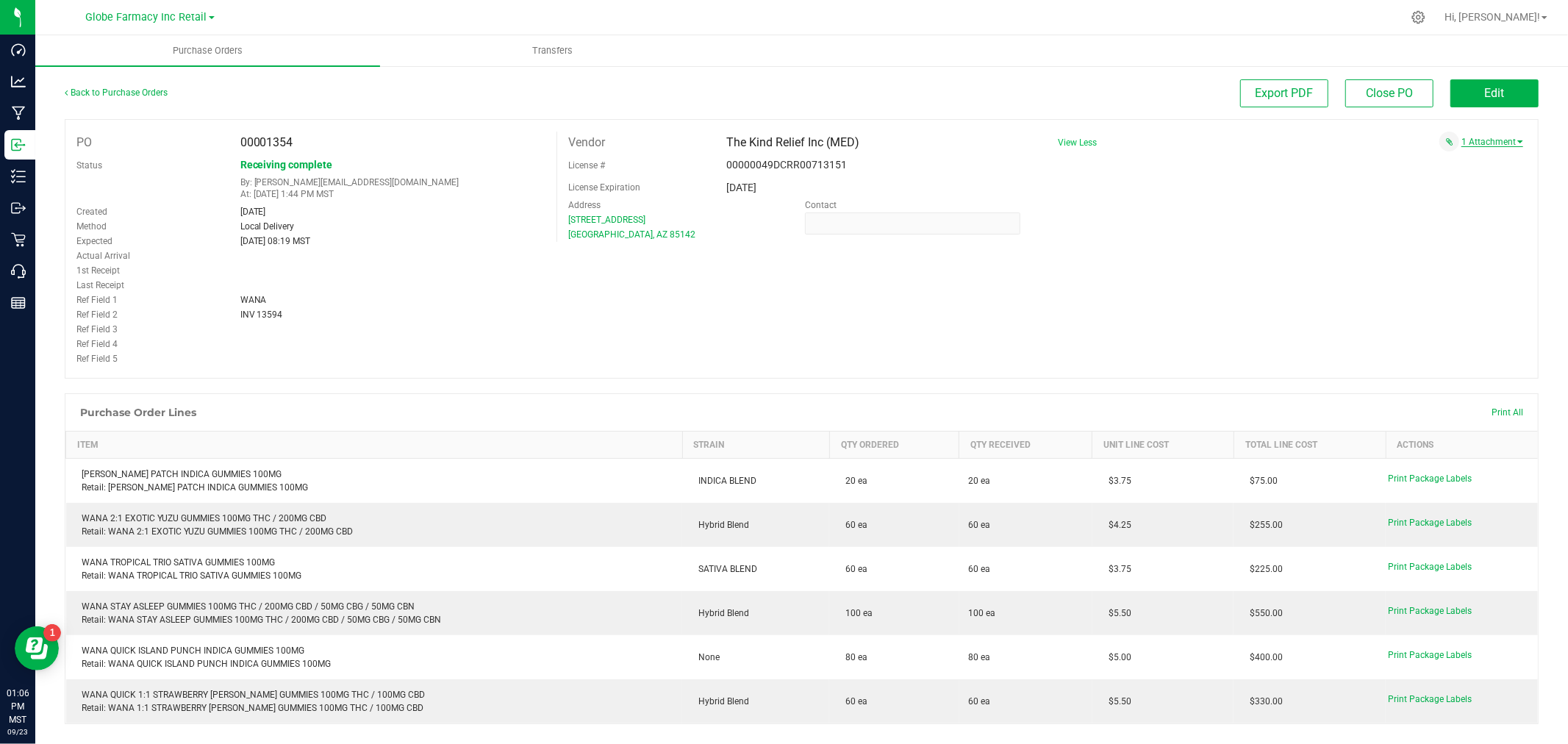
click at [1478, 143] on link "1 Attachment" at bounding box center [1493, 141] width 62 height 10
click at [1461, 162] on span "wana # 10888 09222025.pdf" at bounding box center [1446, 160] width 102 height 10
click at [1489, 89] on span "Edit" at bounding box center [1495, 93] width 20 height 14
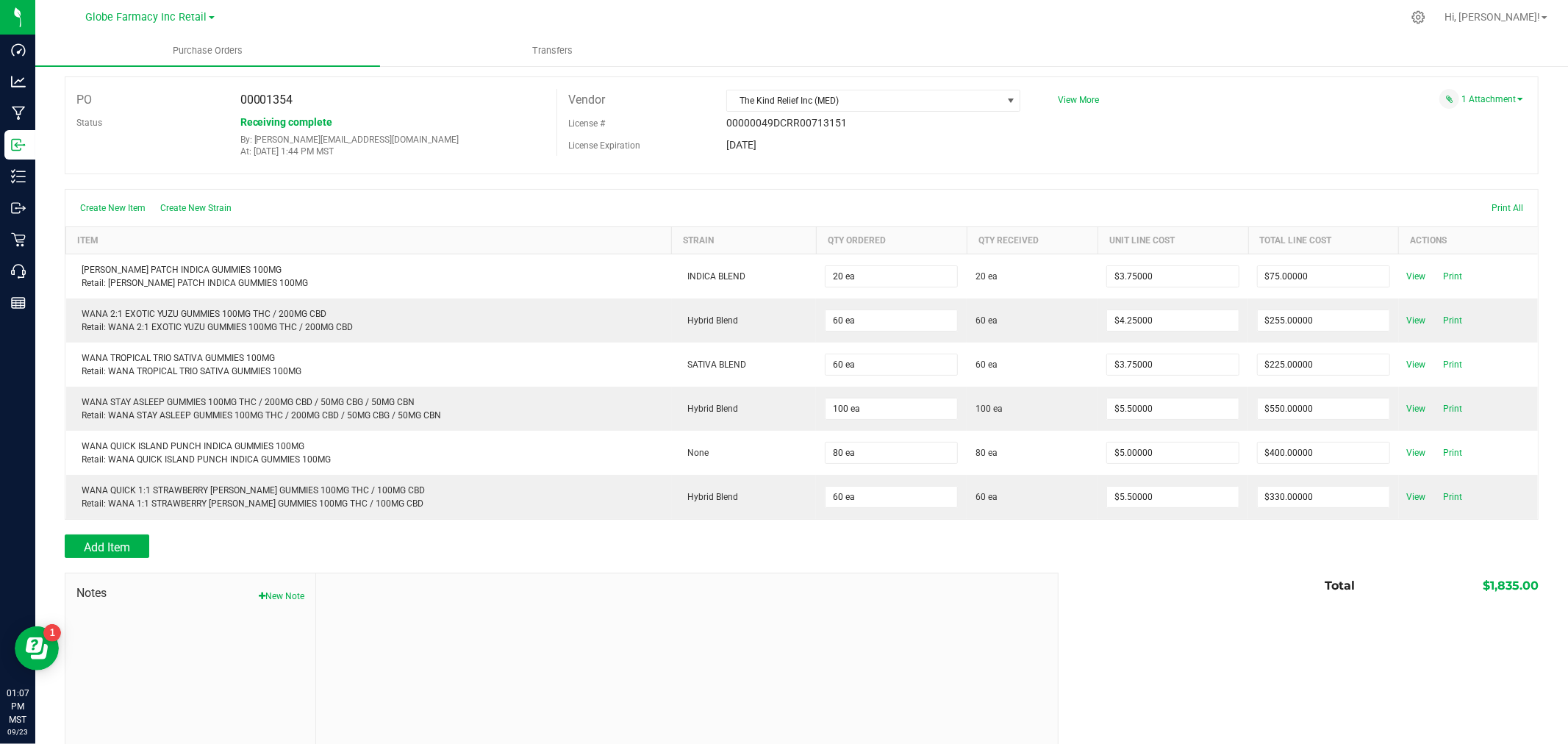
scroll to position [85, 0]
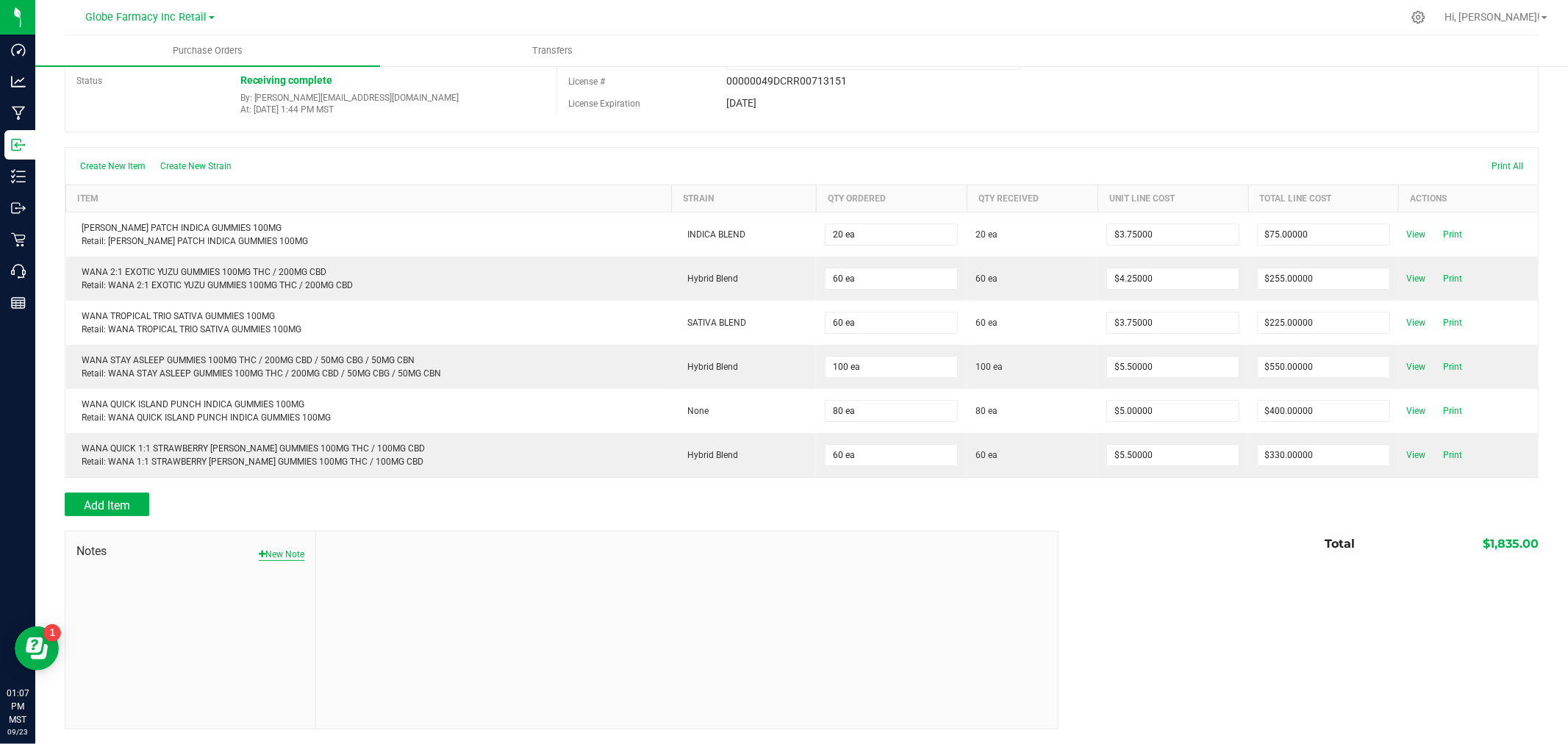
click at [278, 552] on button "New Note" at bounding box center [282, 554] width 46 height 13
click at [393, 585] on input "Note Title" at bounding box center [687, 589] width 720 height 22
type input "Docusign"
click at [445, 671] on textarea "* Note" at bounding box center [687, 653] width 720 height 59
type textarea "1,835.00"
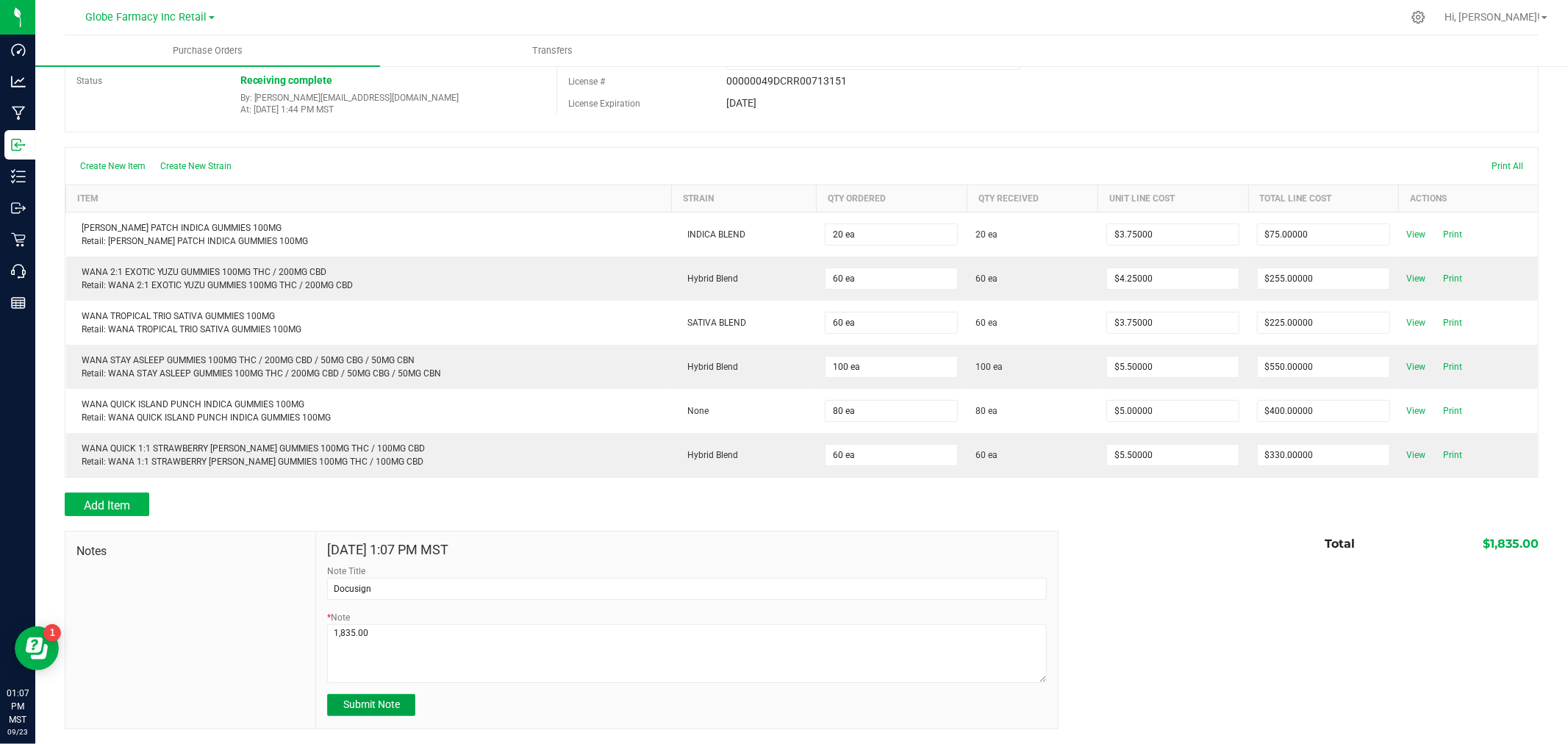
click at [383, 704] on span "Submit Note" at bounding box center [371, 704] width 56 height 11
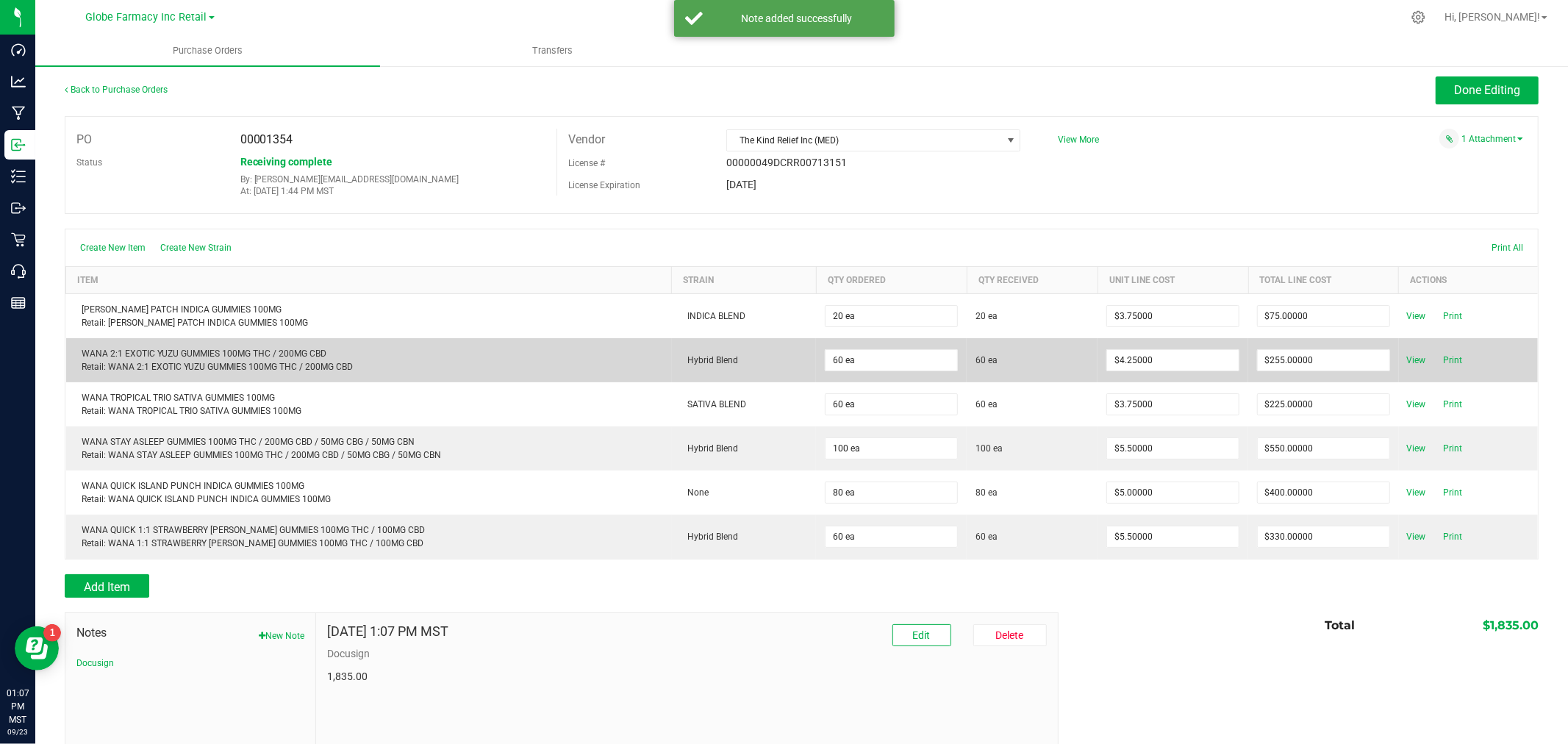
scroll to position [0, 0]
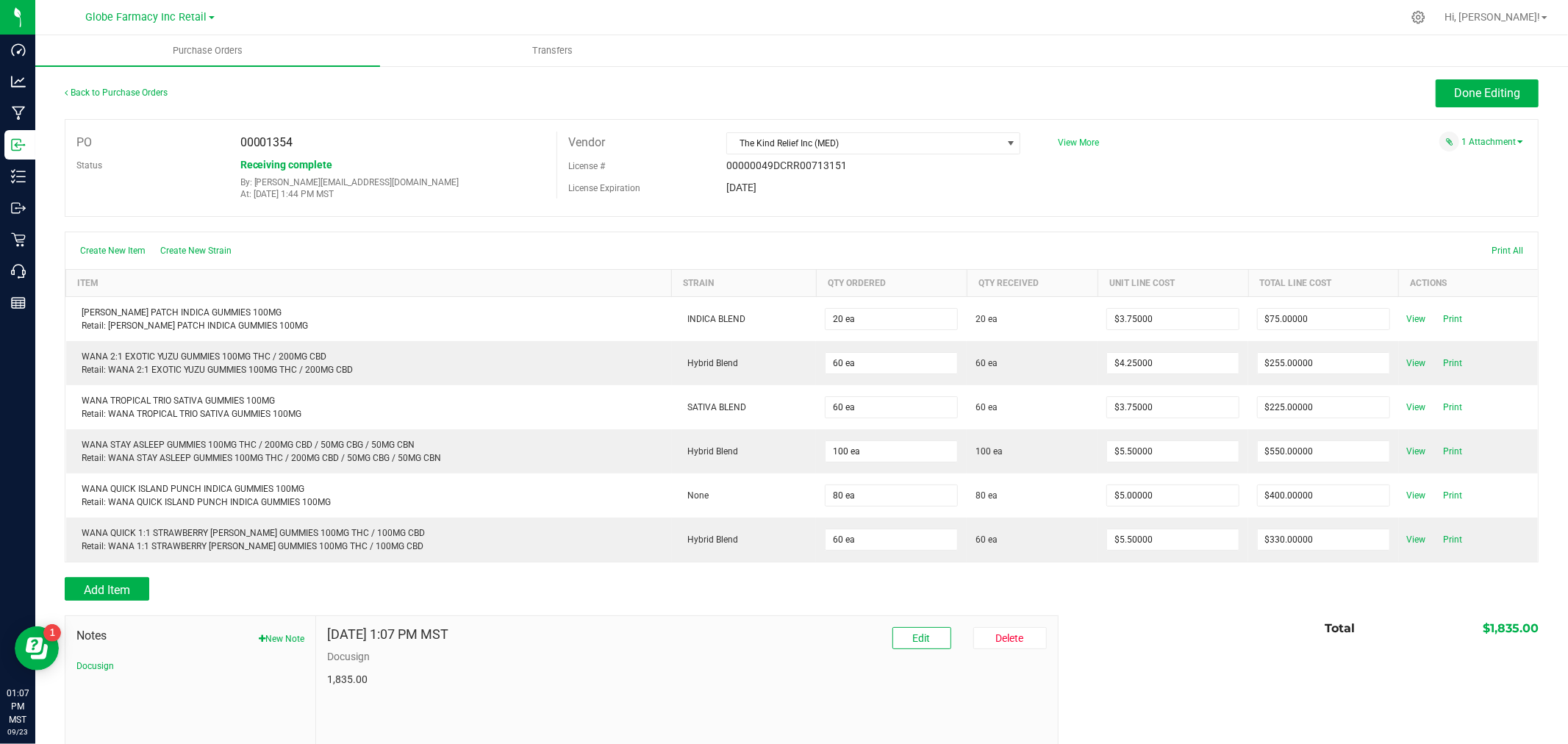
click at [1069, 145] on span "View More" at bounding box center [1078, 142] width 41 height 10
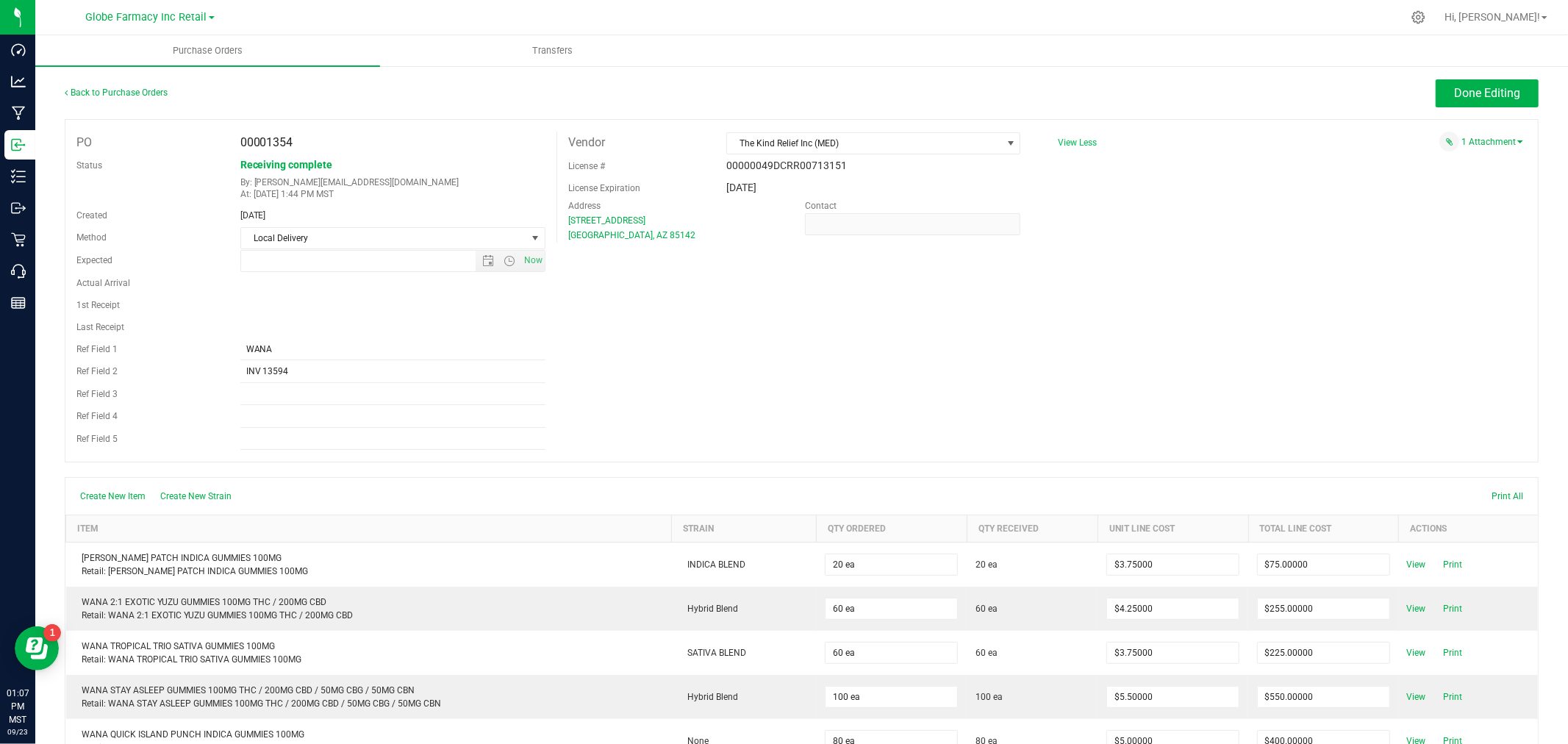
type input "[DATE] 8:19 AM"
drag, startPoint x: 335, startPoint y: 376, endPoint x: 71, endPoint y: 376, distance: 264.0
click at [71, 376] on div "Ref Field 2 INV 13594" at bounding box center [311, 372] width 491 height 23
type input "INV010888-WANA"
click at [1472, 91] on span "Done Editing" at bounding box center [1487, 93] width 66 height 14
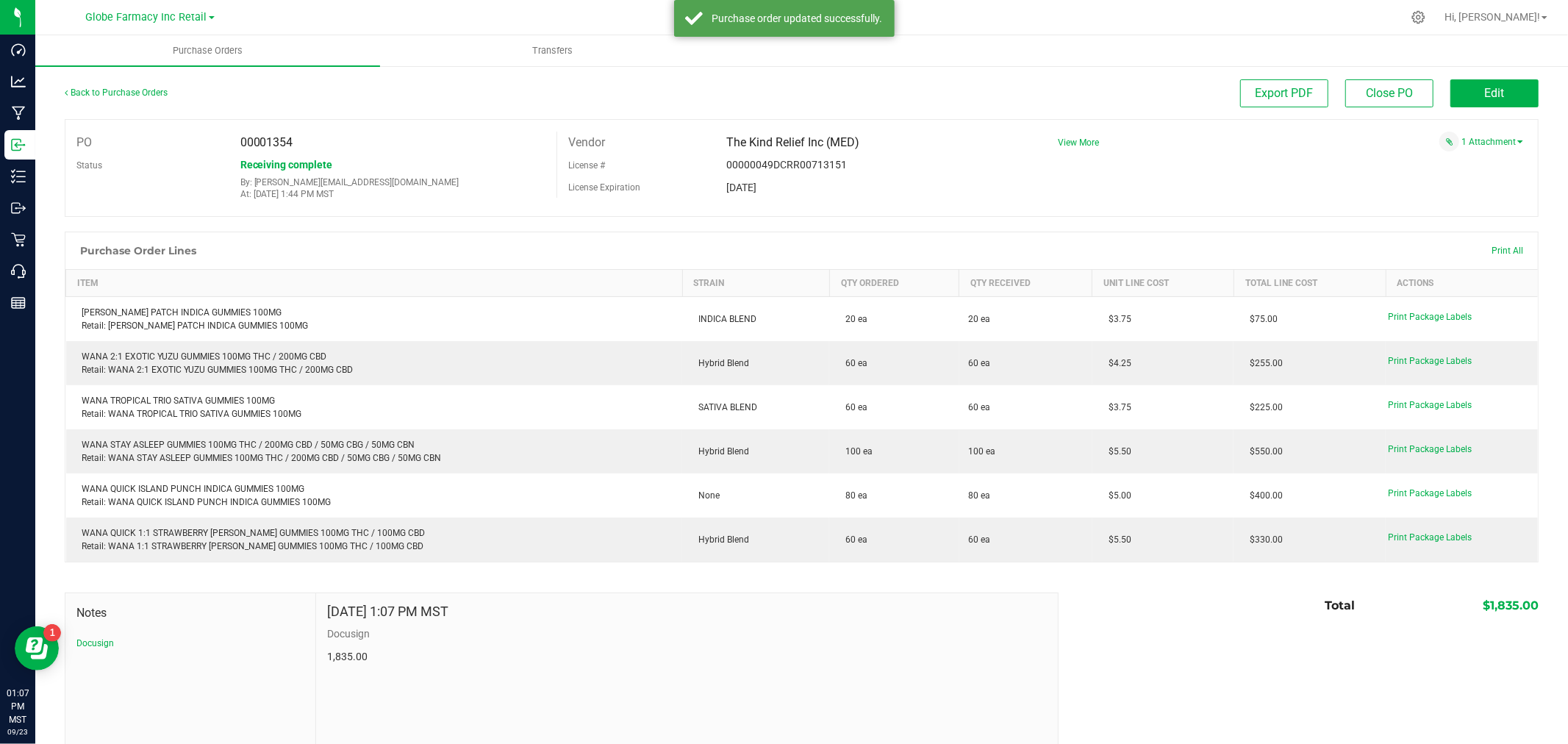
drag, startPoint x: 1082, startPoint y: 136, endPoint x: 862, endPoint y: 192, distance: 227.0
click at [1082, 136] on span "View More" at bounding box center [1078, 142] width 41 height 22
click at [1076, 144] on span "View More" at bounding box center [1078, 142] width 41 height 10
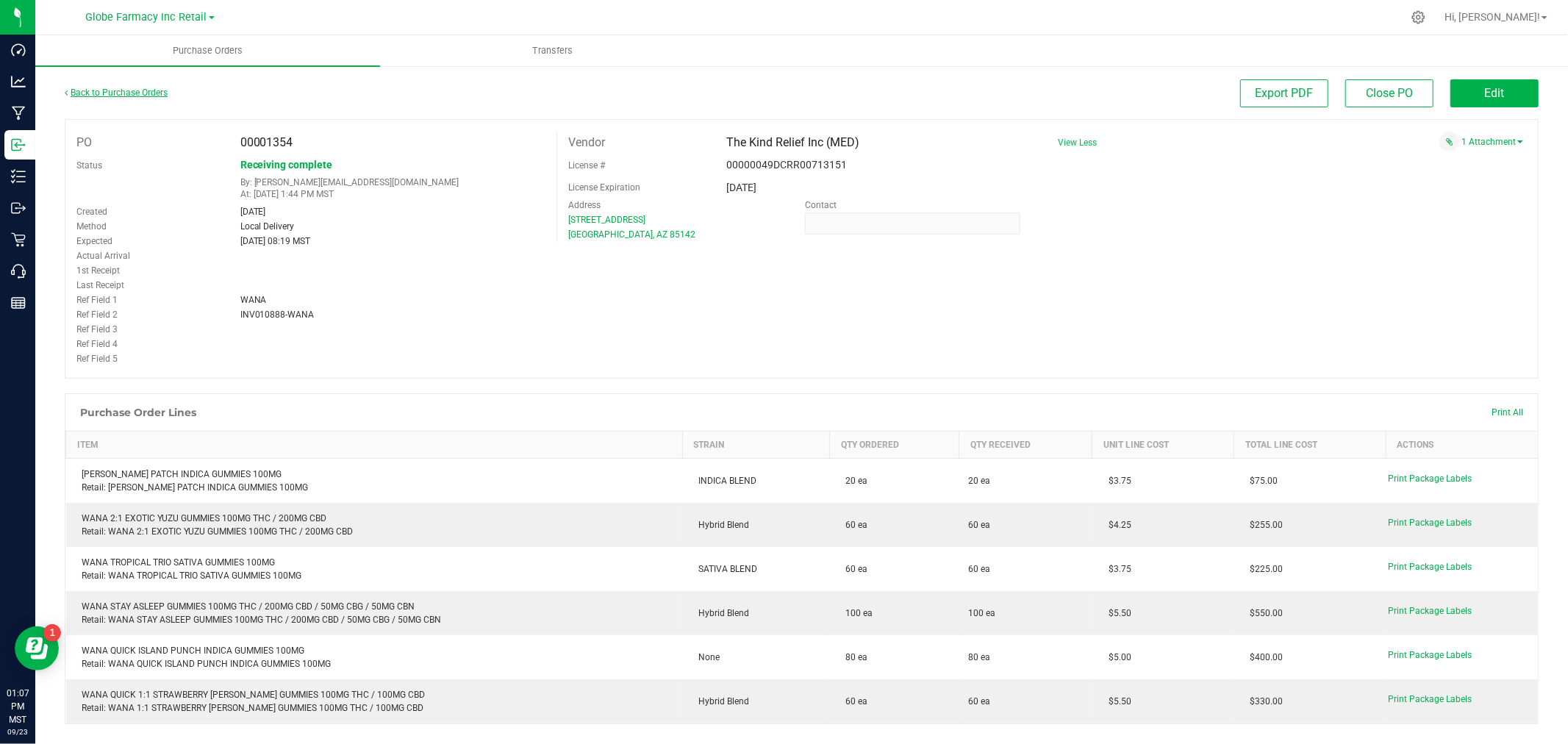
click at [119, 88] on link "Back to Purchase Orders" at bounding box center [116, 93] width 103 height 10
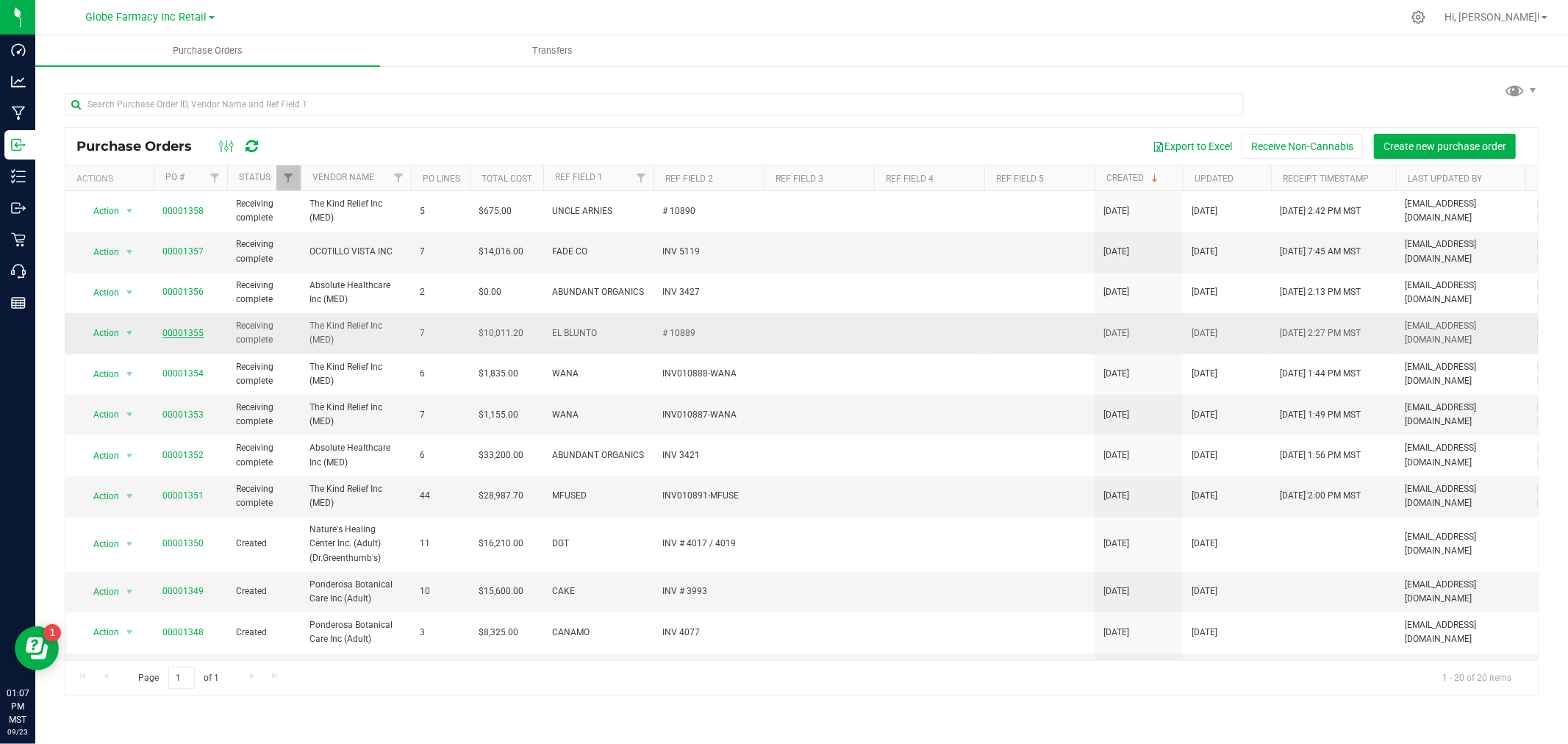
click at [186, 331] on link "00001355" at bounding box center [182, 333] width 41 height 10
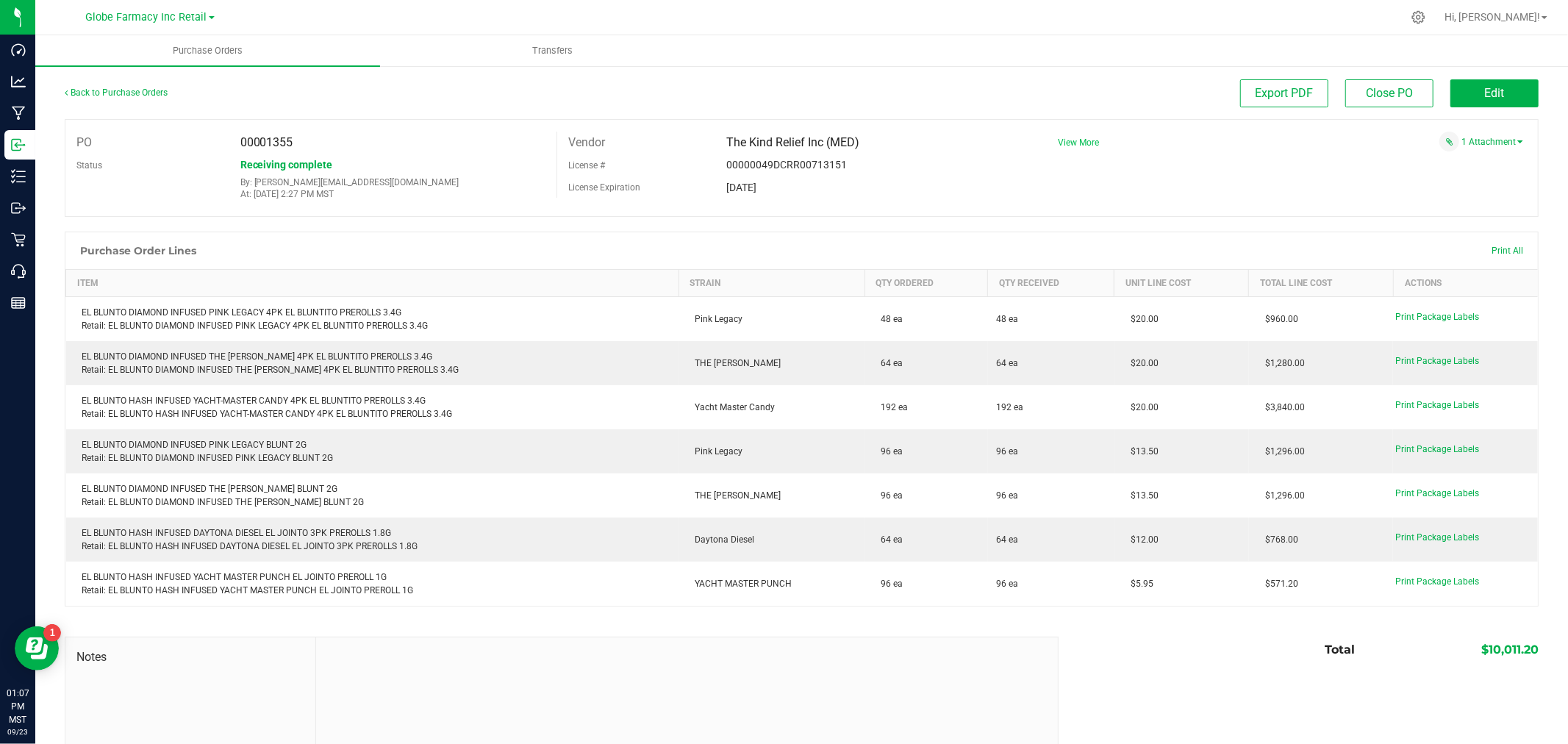
click at [1072, 139] on span "View More" at bounding box center [1078, 142] width 41 height 10
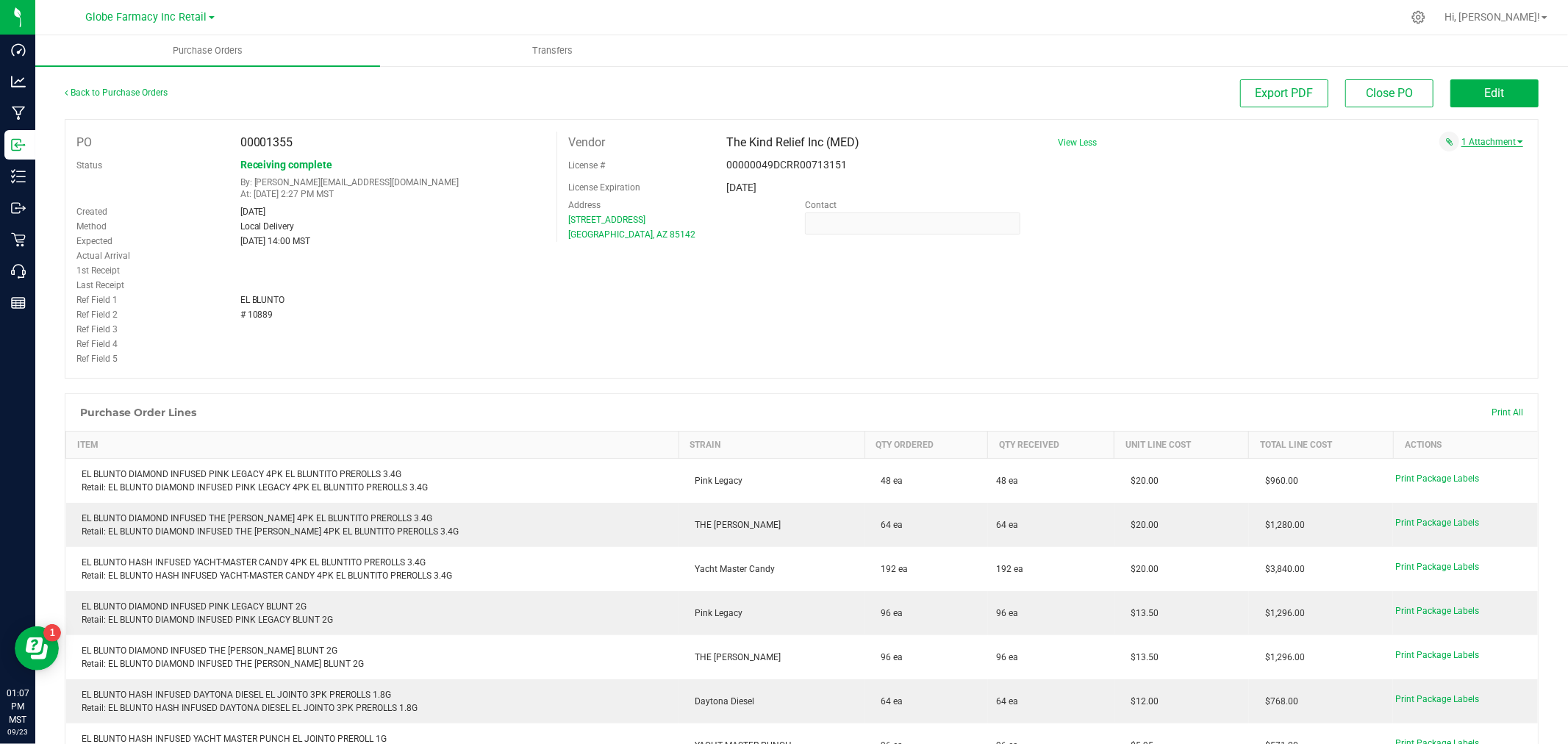
click at [1479, 142] on link "1 Attachment" at bounding box center [1493, 141] width 62 height 10
click at [1408, 163] on span "EL BLUNTO # 10889 09222025.pdf" at bounding box center [1435, 160] width 124 height 10
click at [1494, 90] on button "Edit" at bounding box center [1495, 93] width 88 height 28
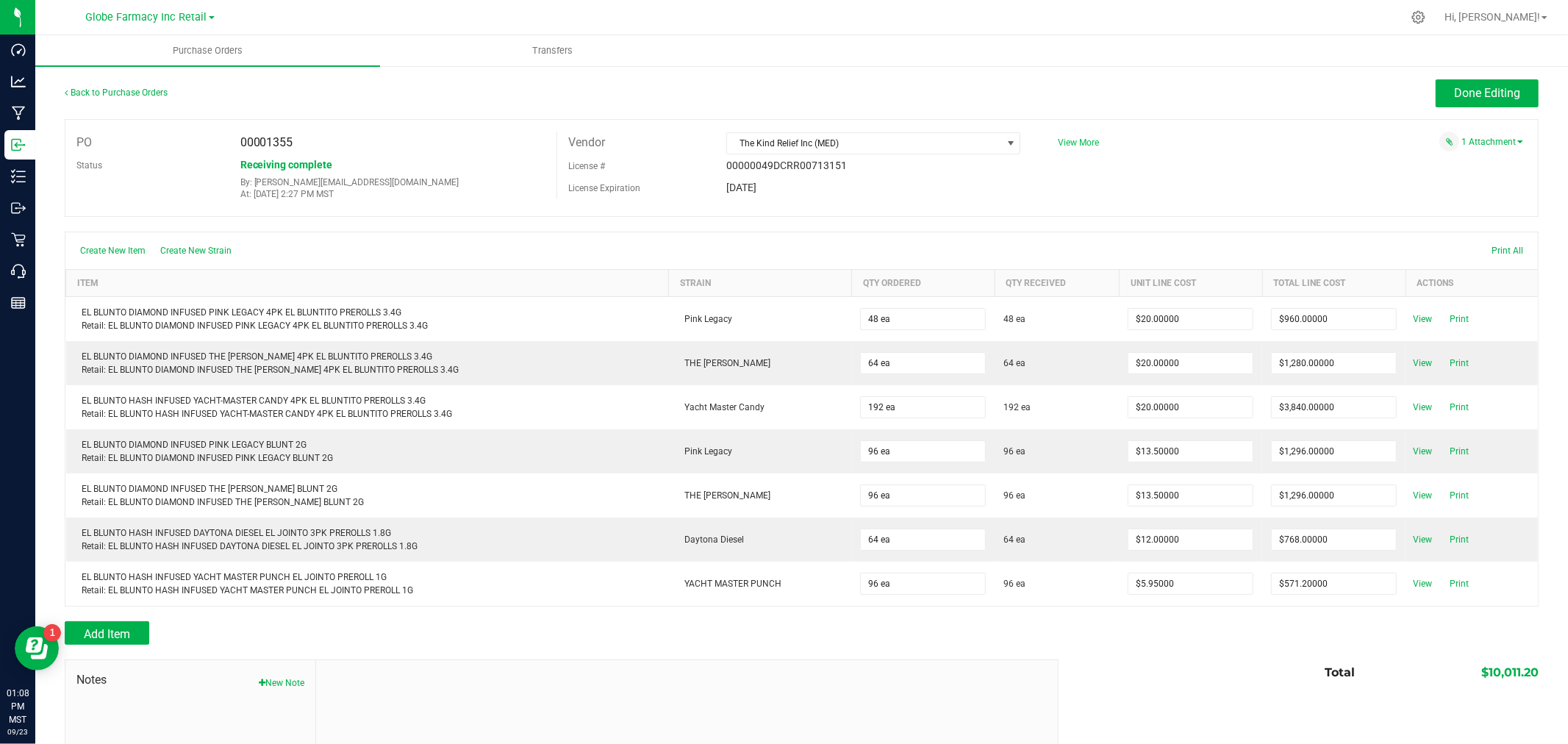
click at [1076, 148] on span "View More" at bounding box center [1078, 142] width 41 height 10
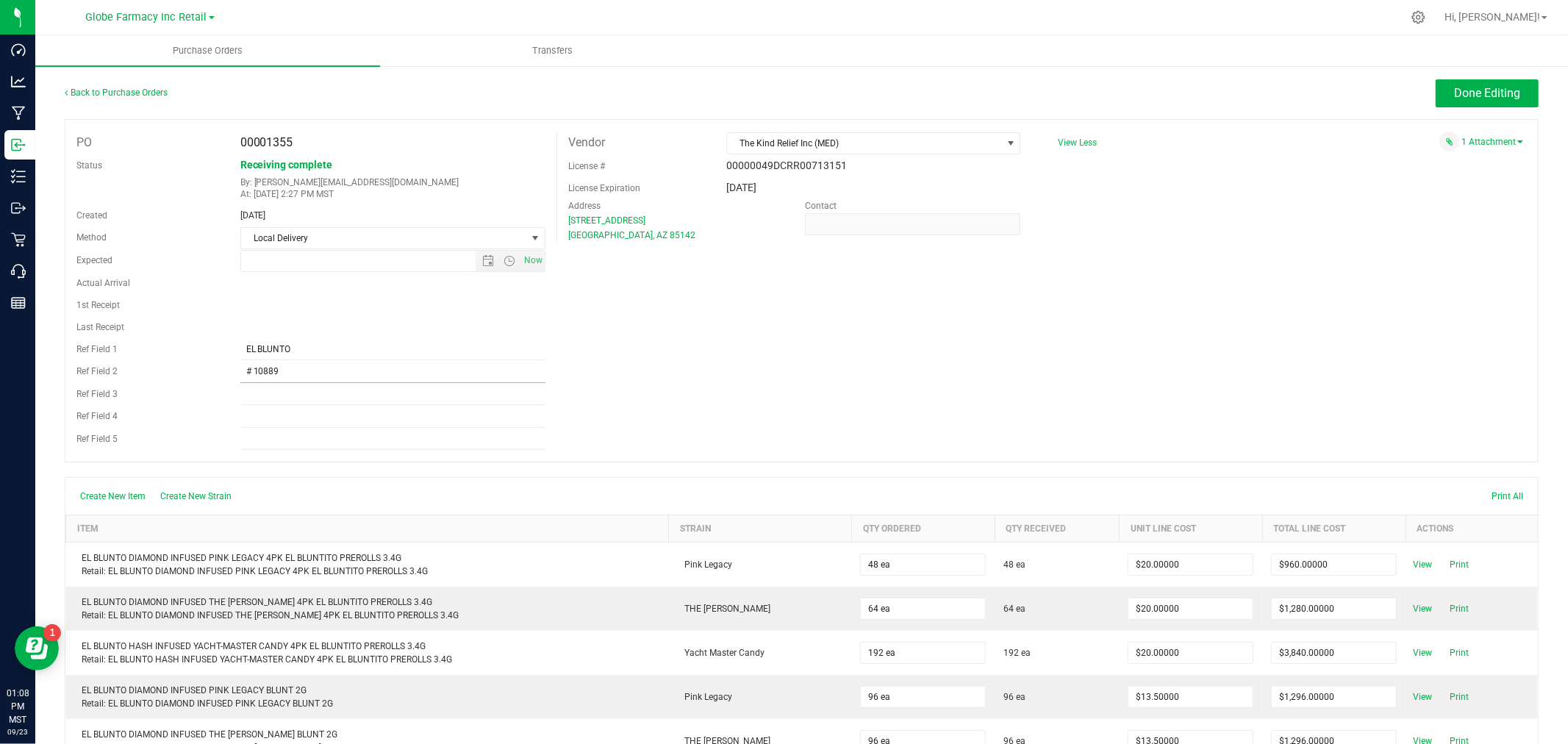
type input "[DATE] 2:00 PM"
drag, startPoint x: 294, startPoint y: 369, endPoint x: 88, endPoint y: 371, distance: 206.0
click at [88, 371] on div "Ref Field 2 # 10889" at bounding box center [311, 372] width 491 height 23
type input "INV010889-EL BL"
click at [937, 384] on div "PO 00001355 Status Receiving complete By: [EMAIL_ADDRESS][DOMAIN_NAME] At: [DAT…" at bounding box center [802, 291] width 1474 height 343
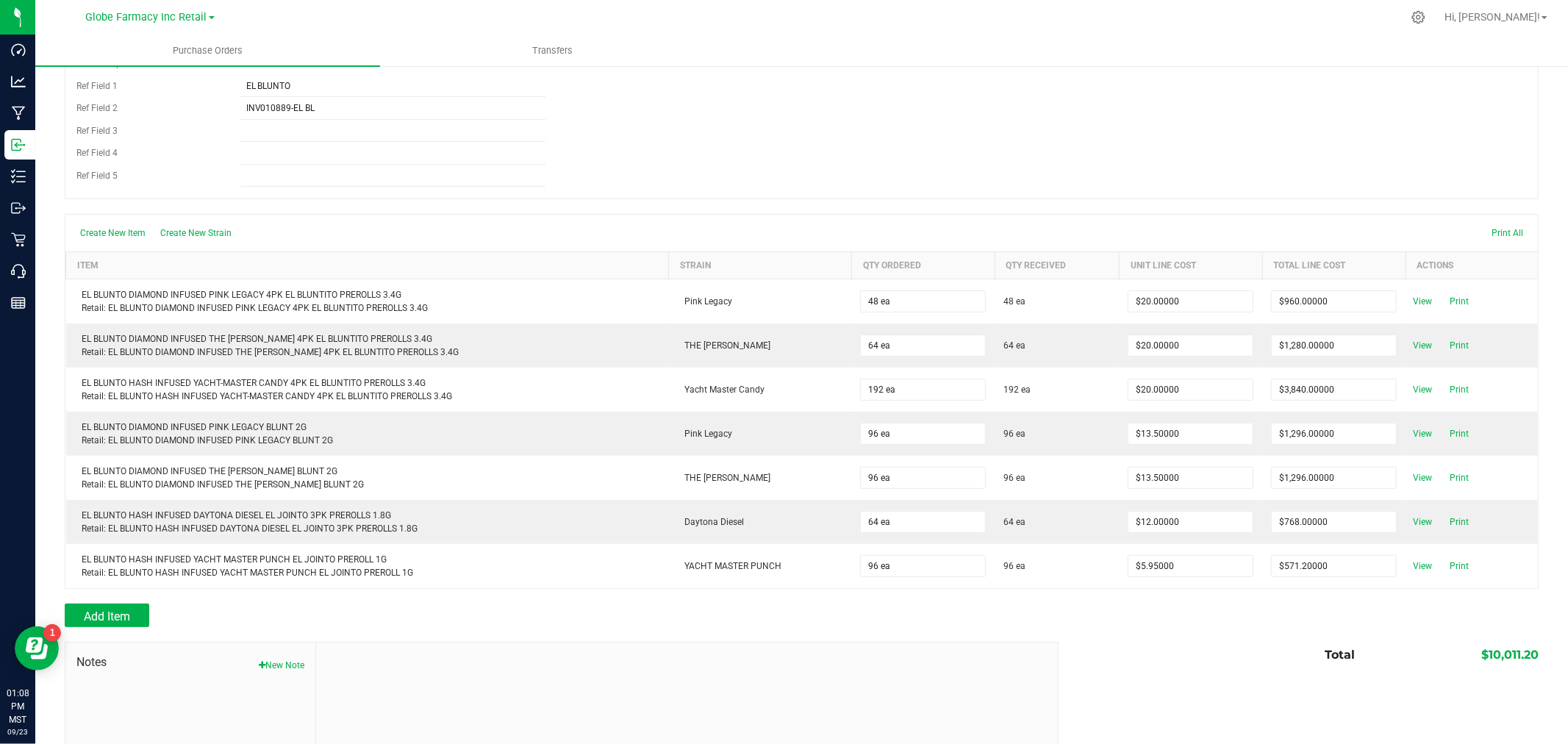
scroll to position [376, 0]
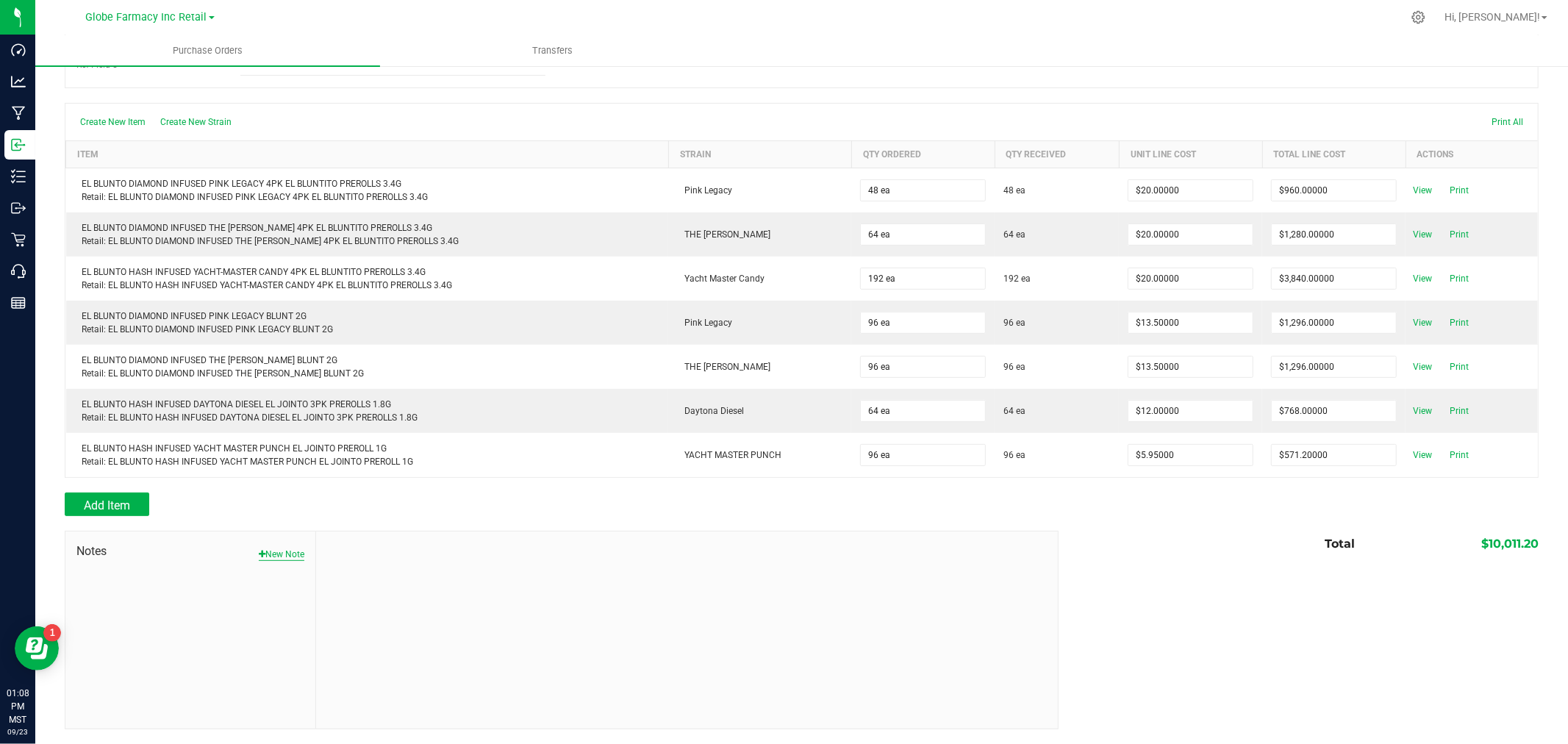
click at [283, 552] on button "New Note" at bounding box center [282, 554] width 46 height 13
click at [373, 583] on input "Note Title" at bounding box center [687, 589] width 720 height 22
type input "Docusign"
click at [408, 654] on textarea "* Note" at bounding box center [687, 653] width 720 height 59
type textarea "10,011.20"
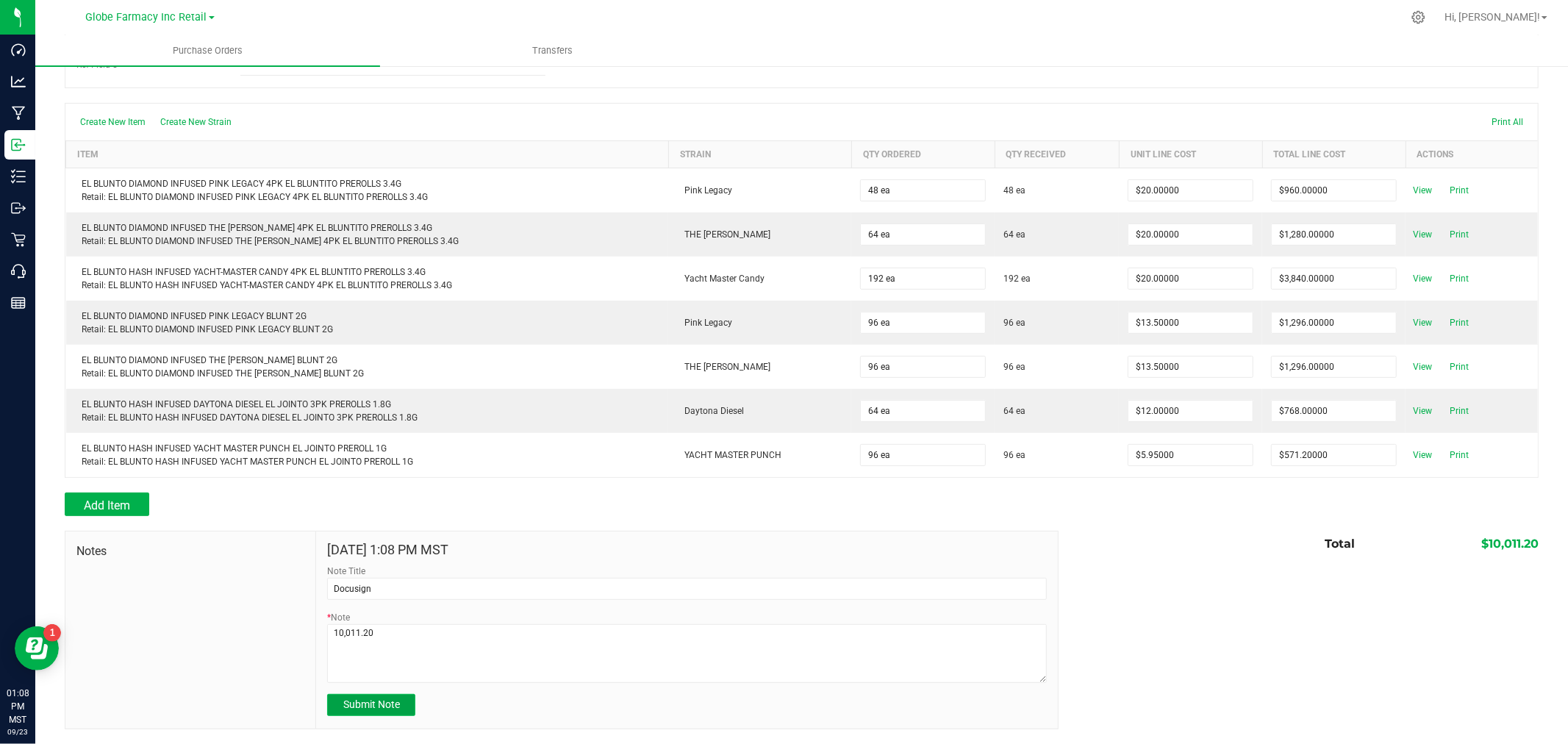
click at [359, 706] on span "Submit Note" at bounding box center [371, 704] width 56 height 11
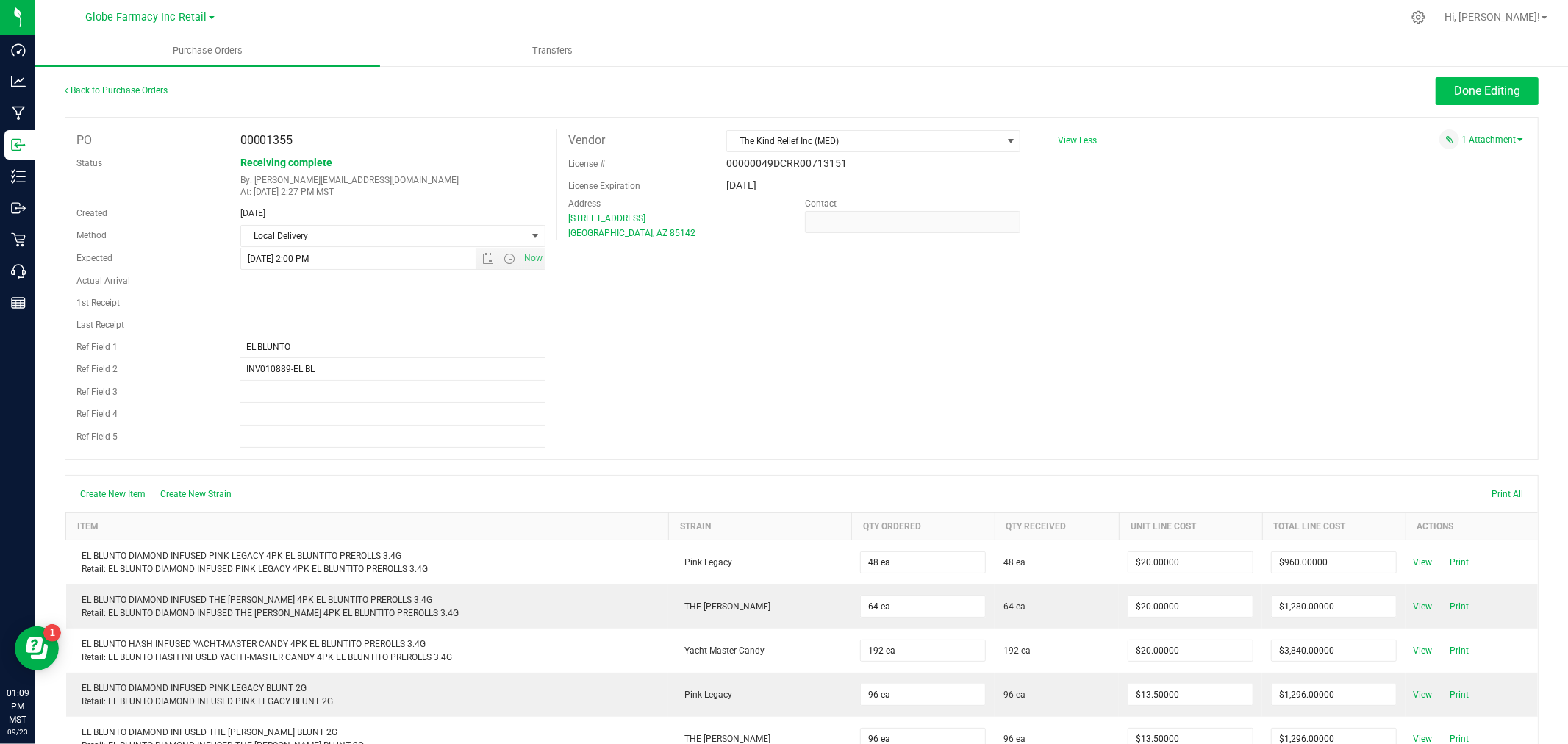
scroll to position [0, 0]
click at [1474, 98] on span "Done Editing" at bounding box center [1487, 93] width 66 height 14
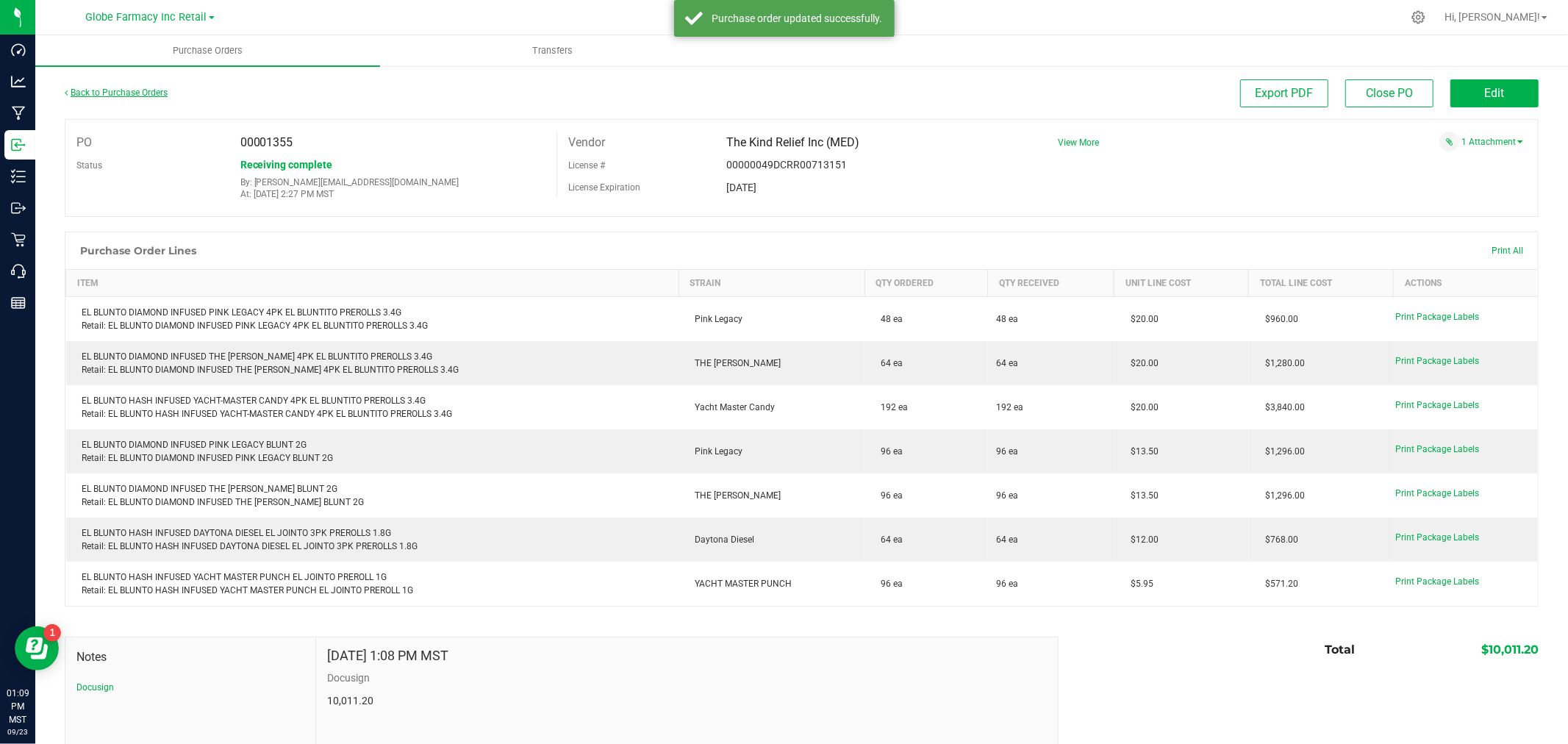
click at [148, 93] on link "Back to Purchase Orders" at bounding box center [116, 93] width 103 height 10
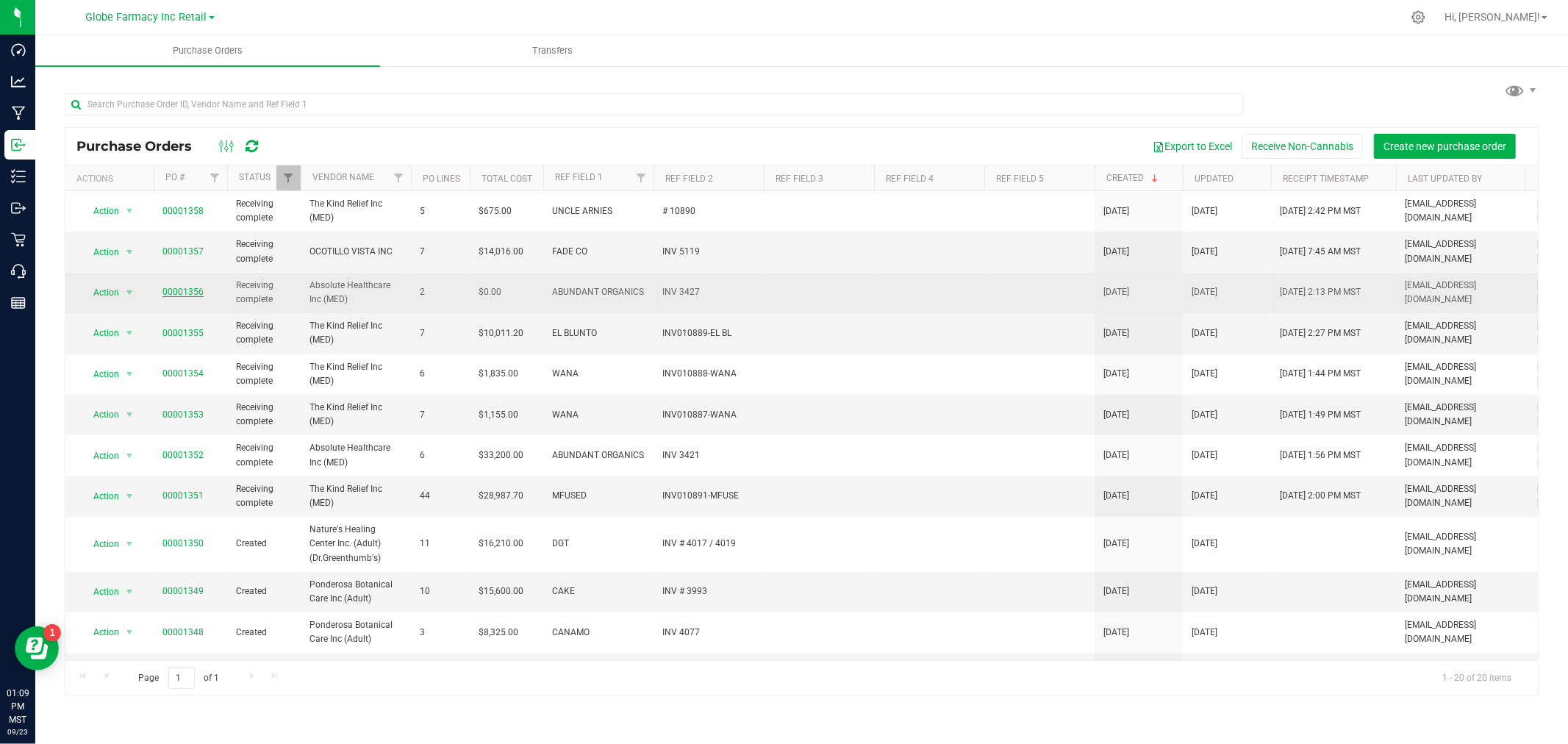
click at [190, 288] on link "00001356" at bounding box center [182, 291] width 41 height 10
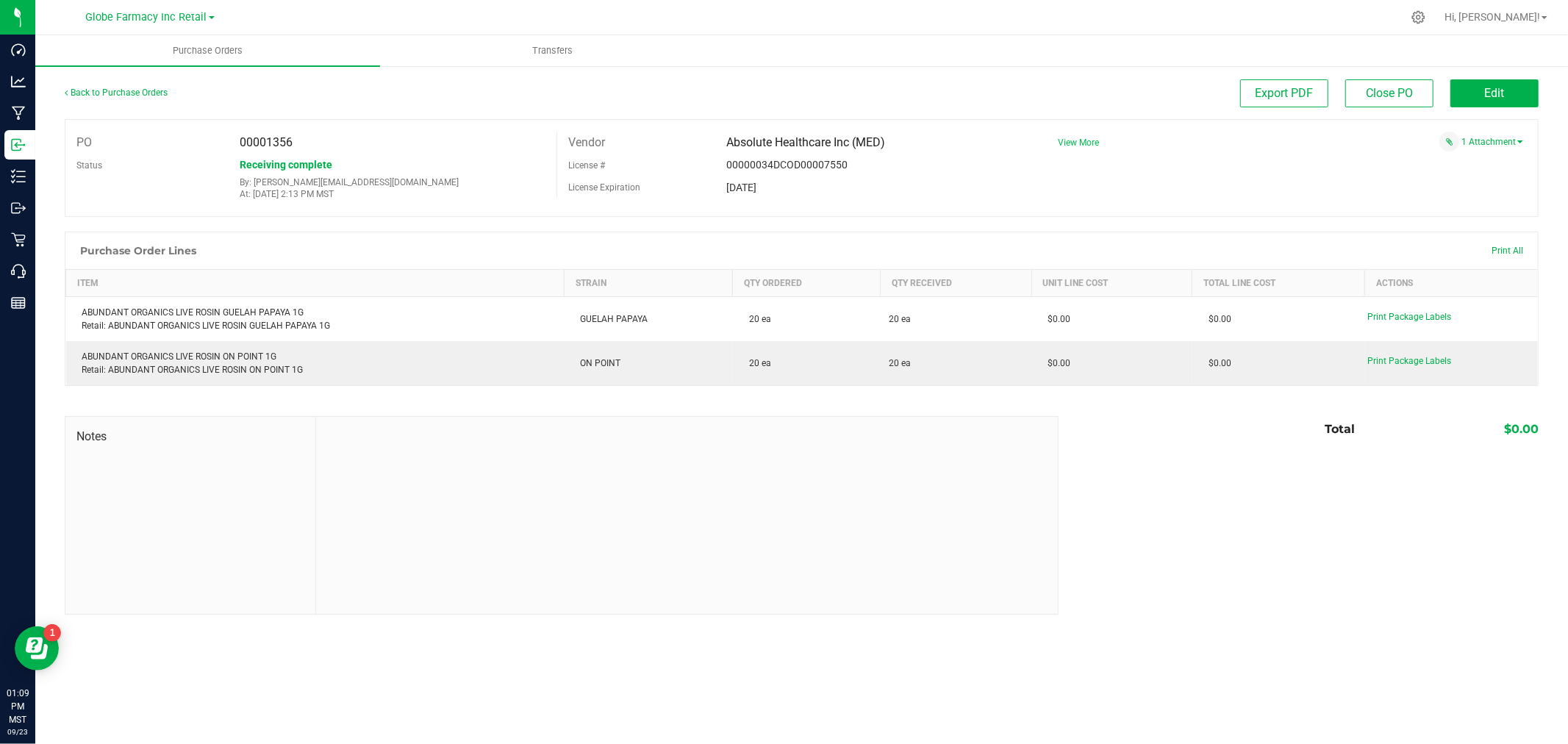
click at [1075, 138] on span "View More" at bounding box center [1078, 142] width 41 height 10
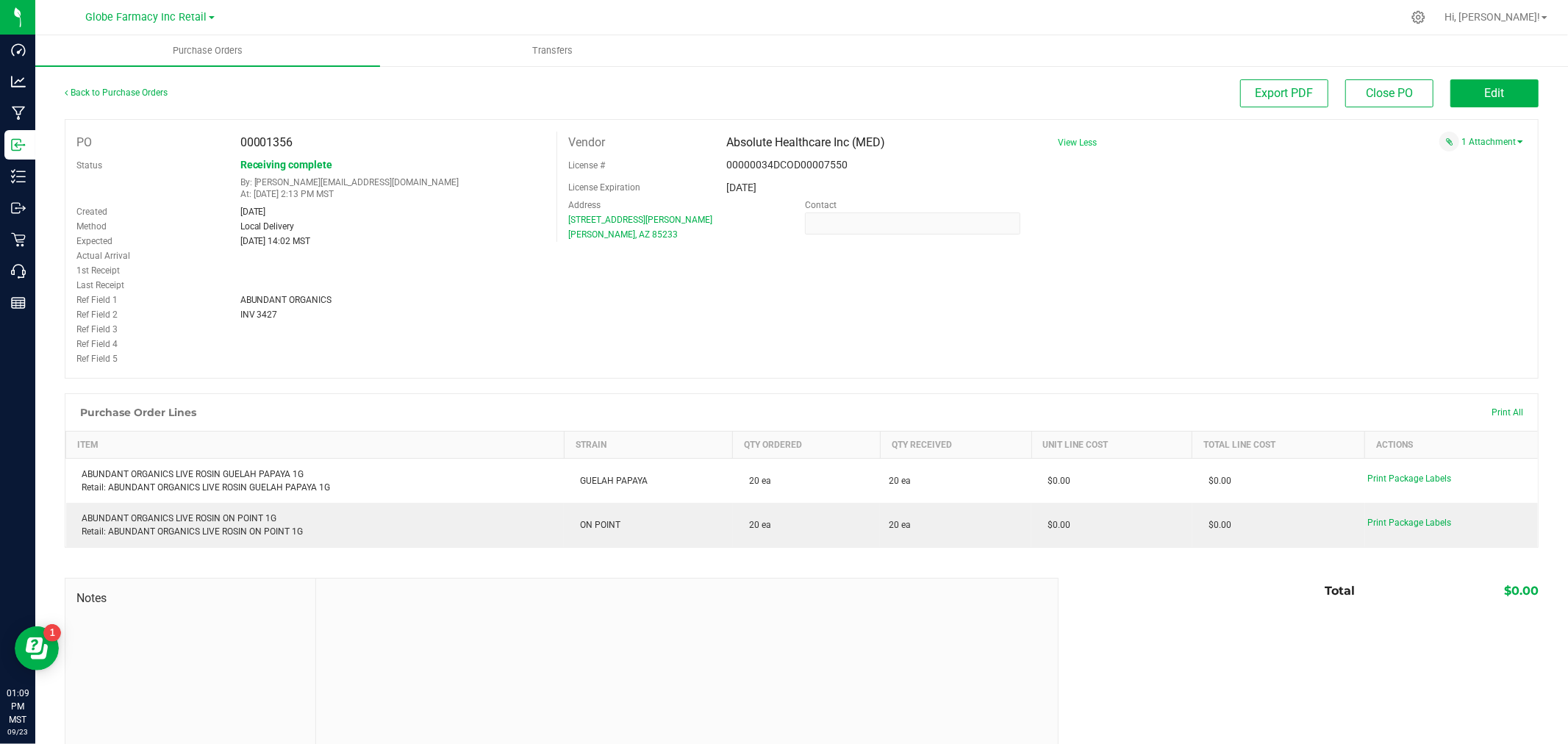
click at [1075, 138] on span "View Less" at bounding box center [1077, 142] width 39 height 10
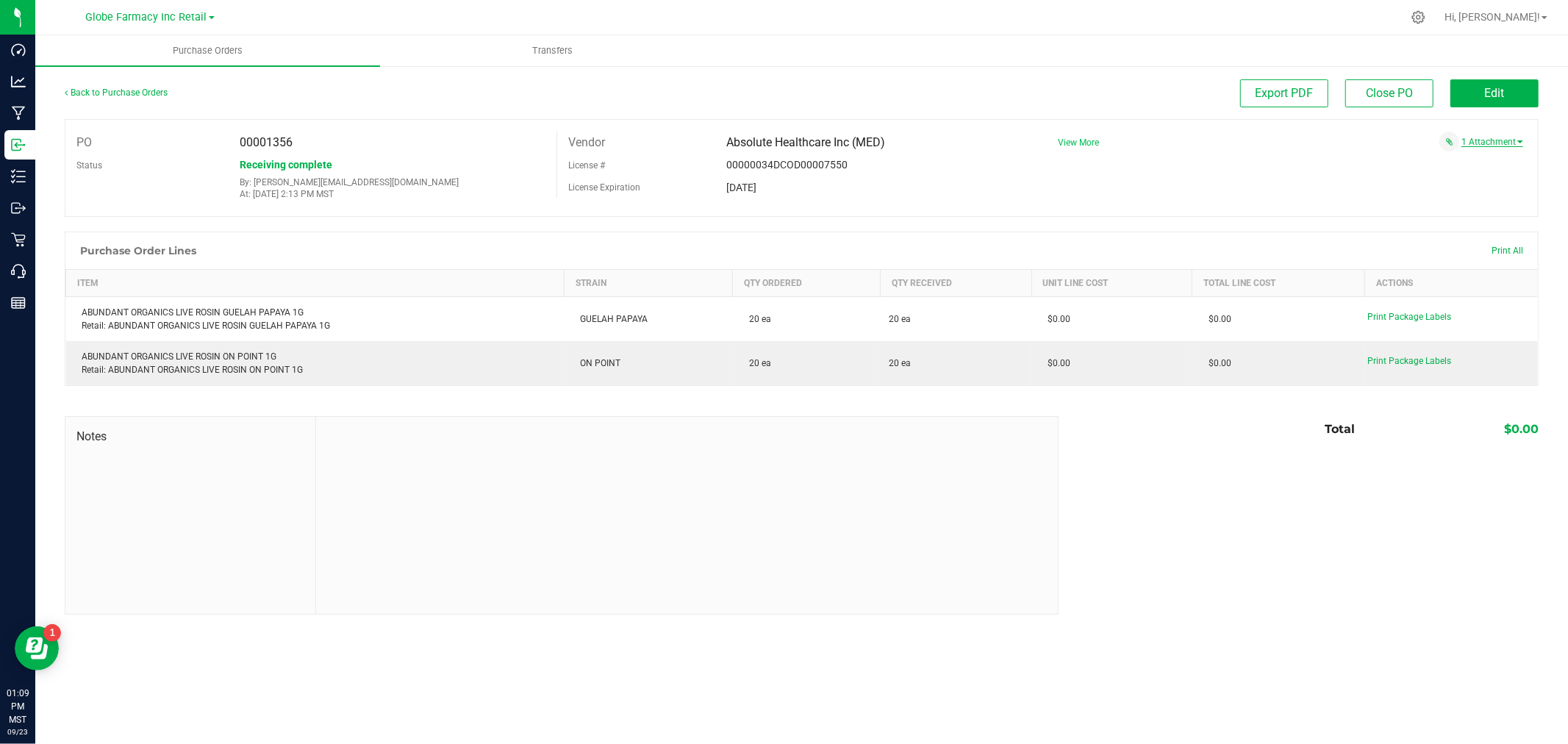
click at [1487, 144] on link "1 Attachment" at bounding box center [1493, 141] width 62 height 10
click at [1443, 156] on span "ABUNDANT ORGANICS INV 3427 [DATE].pdf" at bounding box center [1419, 160] width 157 height 10
click at [1495, 93] on span "Edit" at bounding box center [1495, 93] width 20 height 14
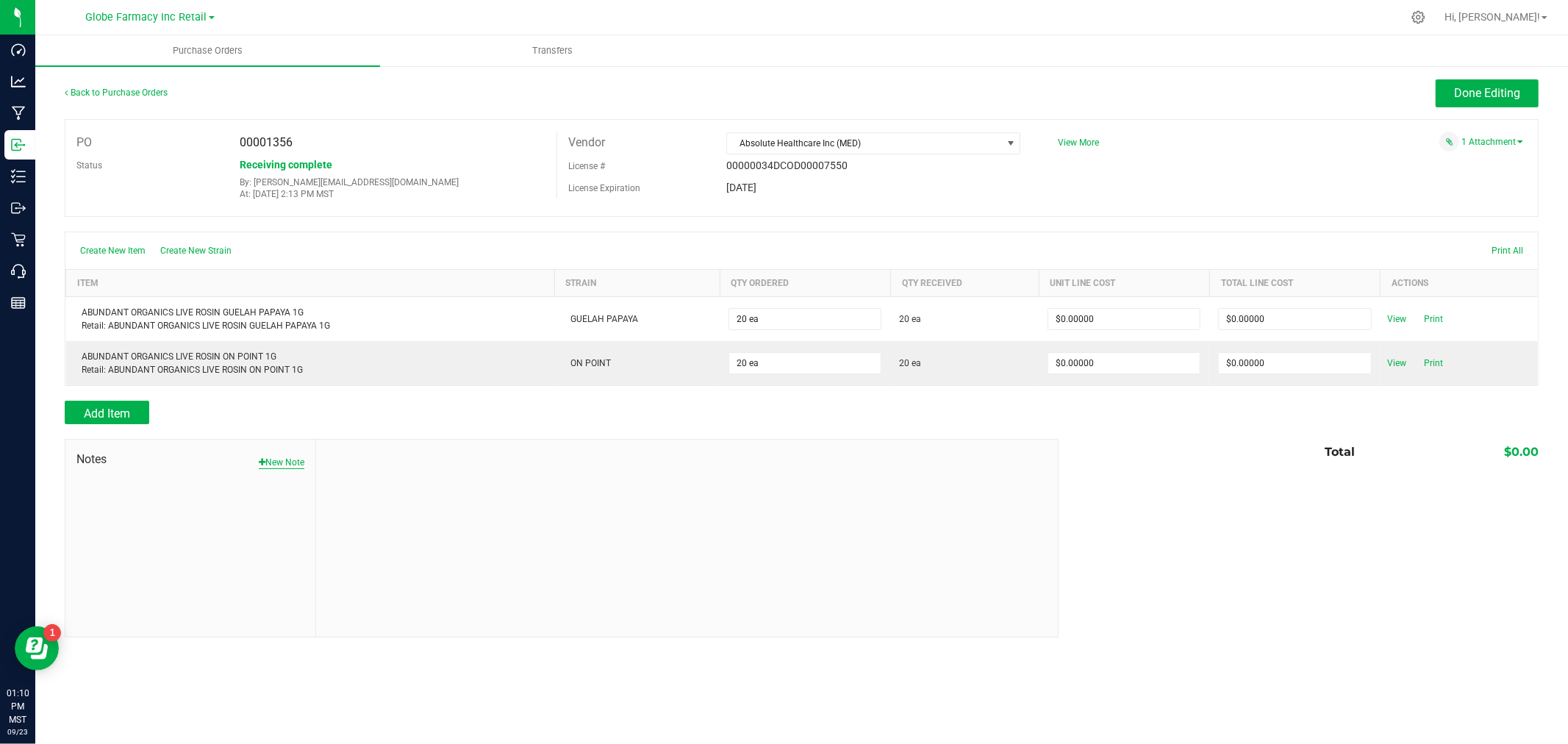
click at [292, 465] on button "New Note" at bounding box center [282, 463] width 46 height 13
click at [449, 513] on form "[DATE] 1:10 PM MST Note Title * Note Submit Note" at bounding box center [687, 537] width 720 height 174
drag, startPoint x: 451, startPoint y: 505, endPoint x: 453, endPoint y: 496, distance: 9.2
click at [451, 505] on input "Note Title" at bounding box center [687, 496] width 720 height 22
type input "Docusign"
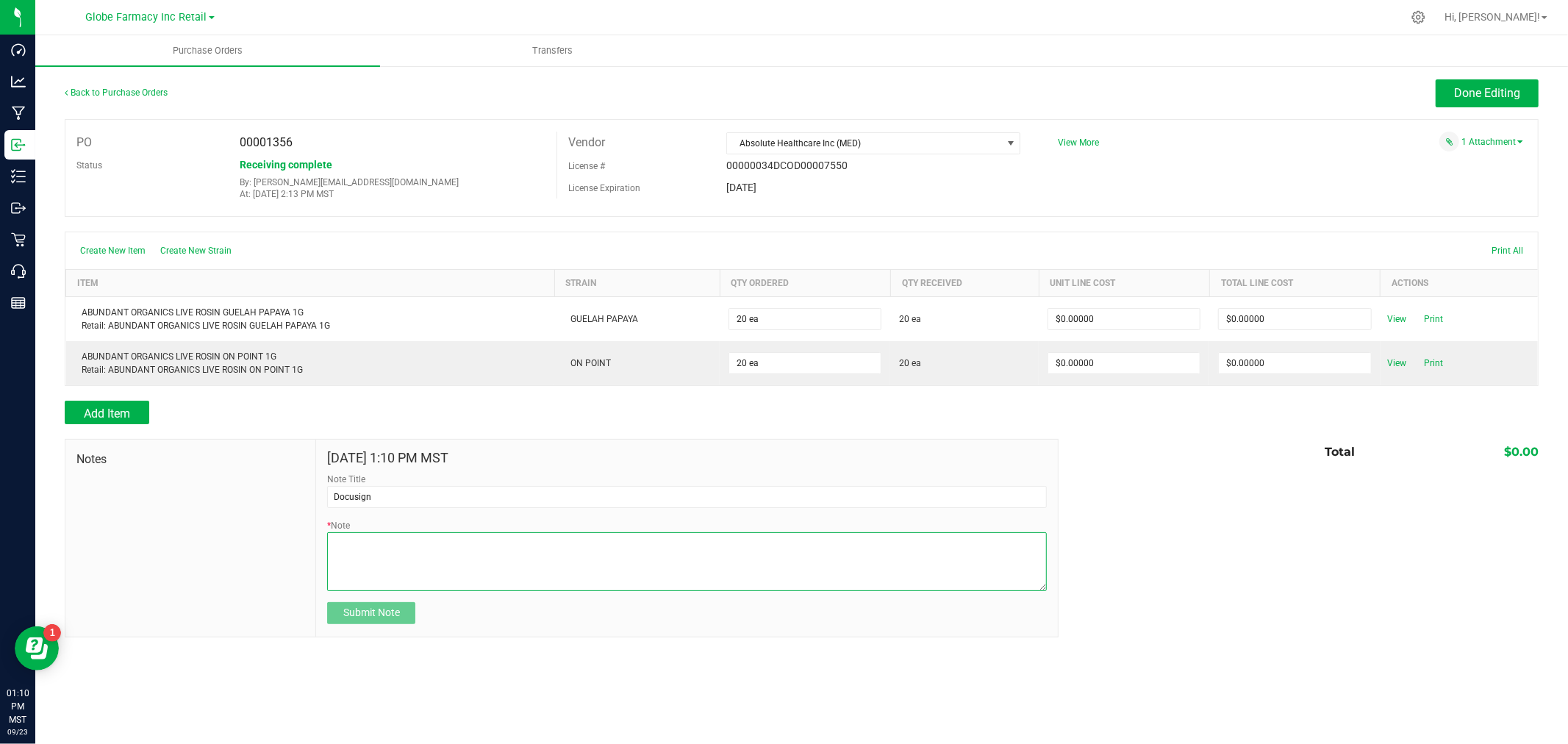
click at [431, 551] on textarea "* Note" at bounding box center [687, 562] width 720 height 59
type textarea "0.00"
click at [346, 613] on span "Submit Note" at bounding box center [371, 612] width 56 height 11
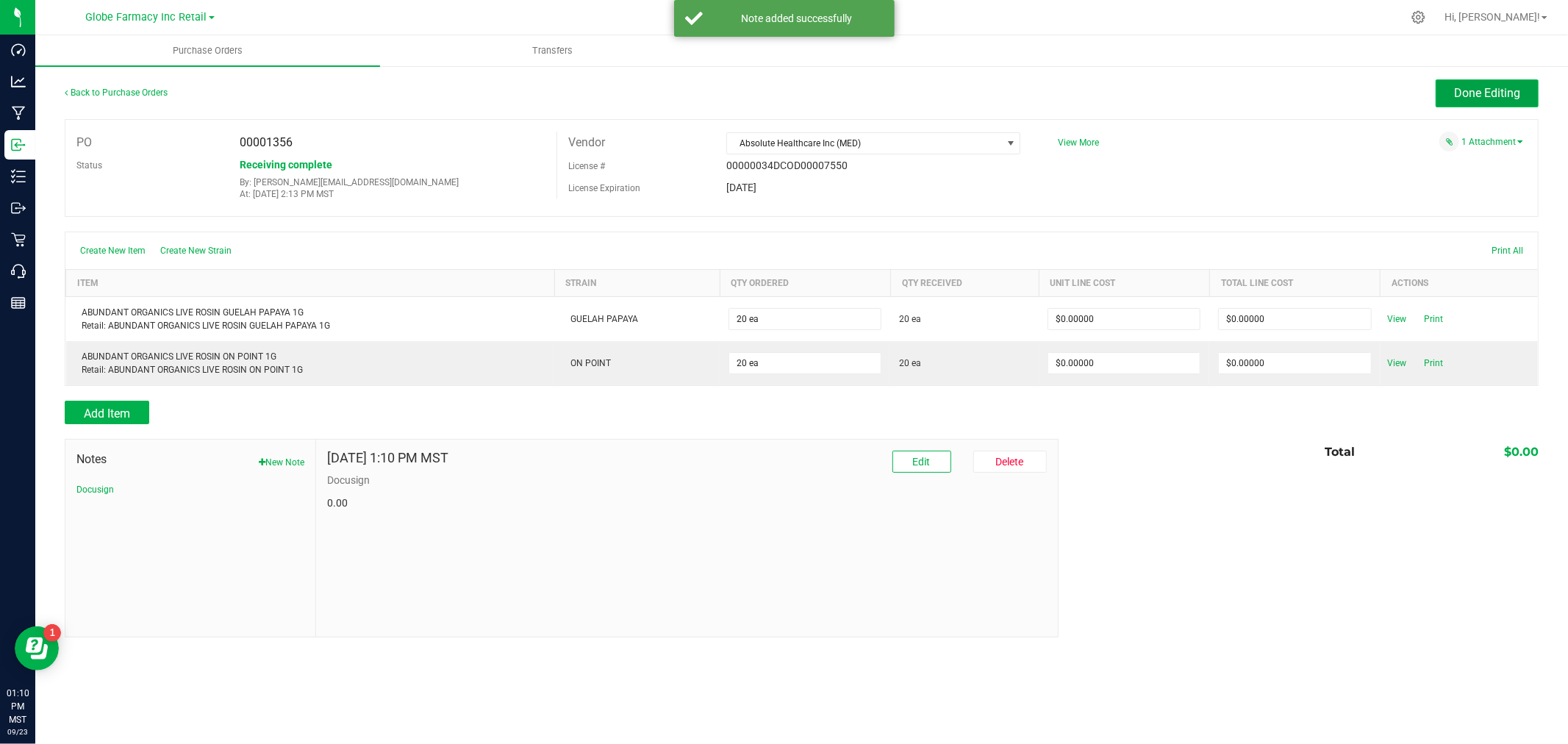
click at [1472, 96] on span "Done Editing" at bounding box center [1487, 93] width 66 height 14
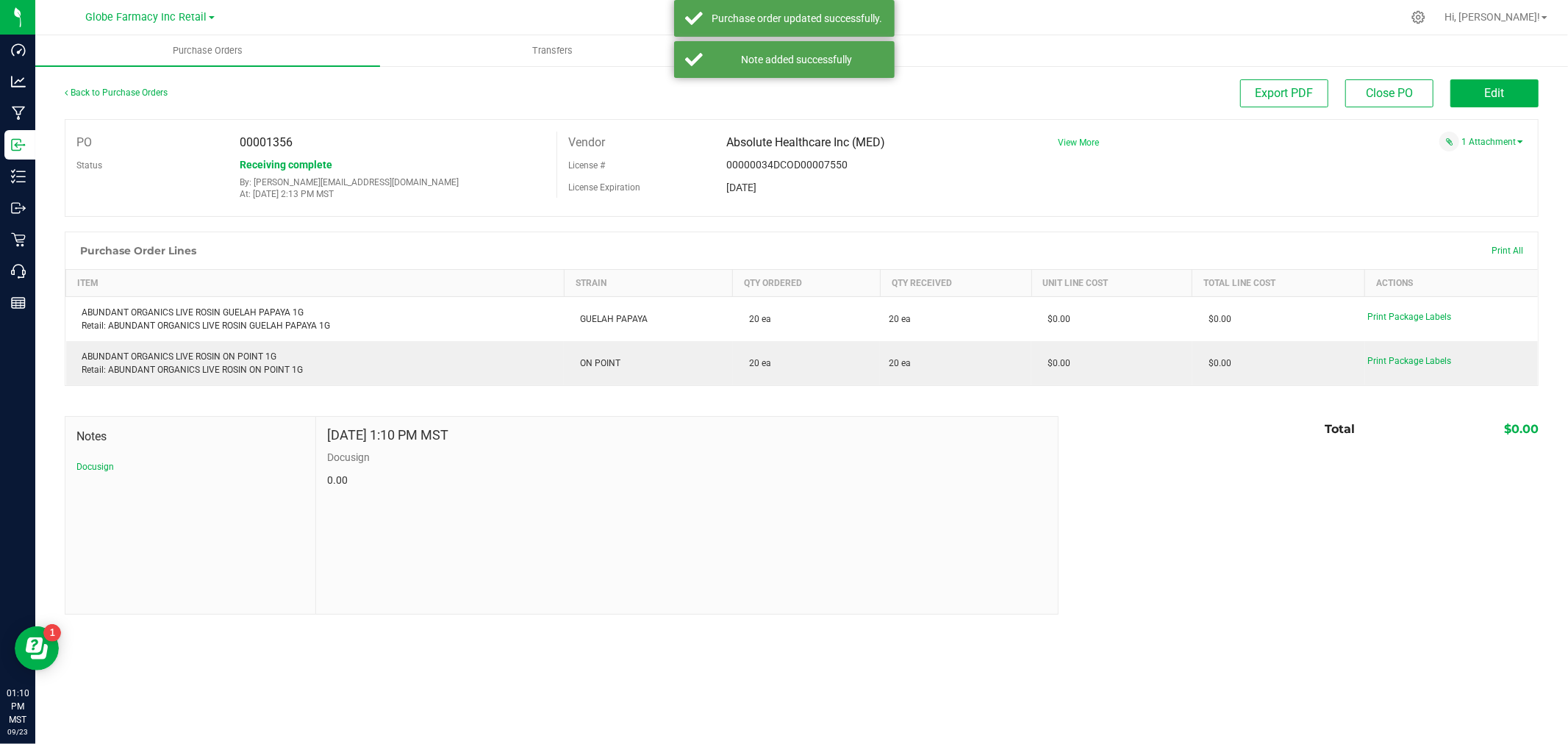
click at [1069, 141] on span "View More" at bounding box center [1078, 142] width 41 height 10
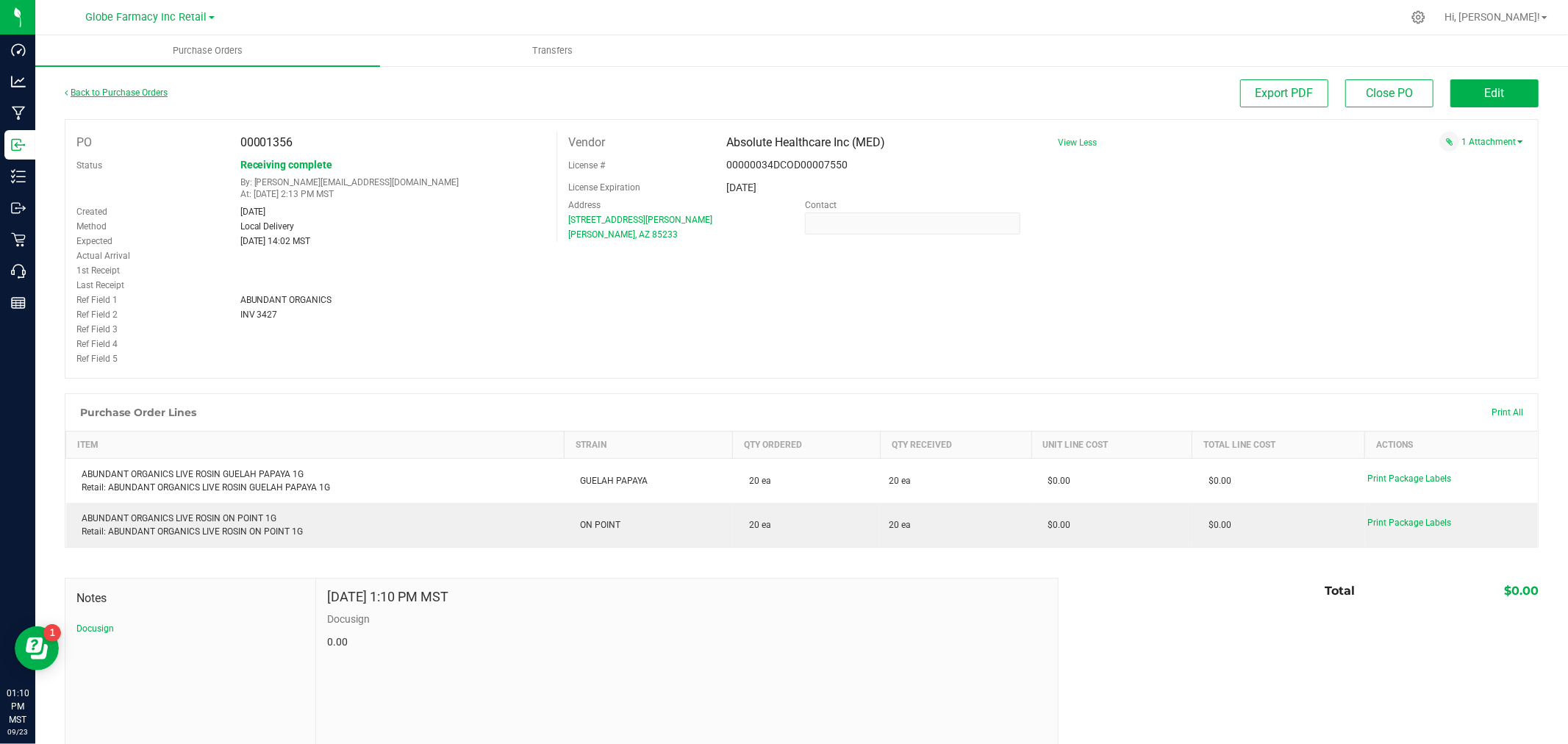
click at [136, 94] on link "Back to Purchase Orders" at bounding box center [116, 93] width 103 height 10
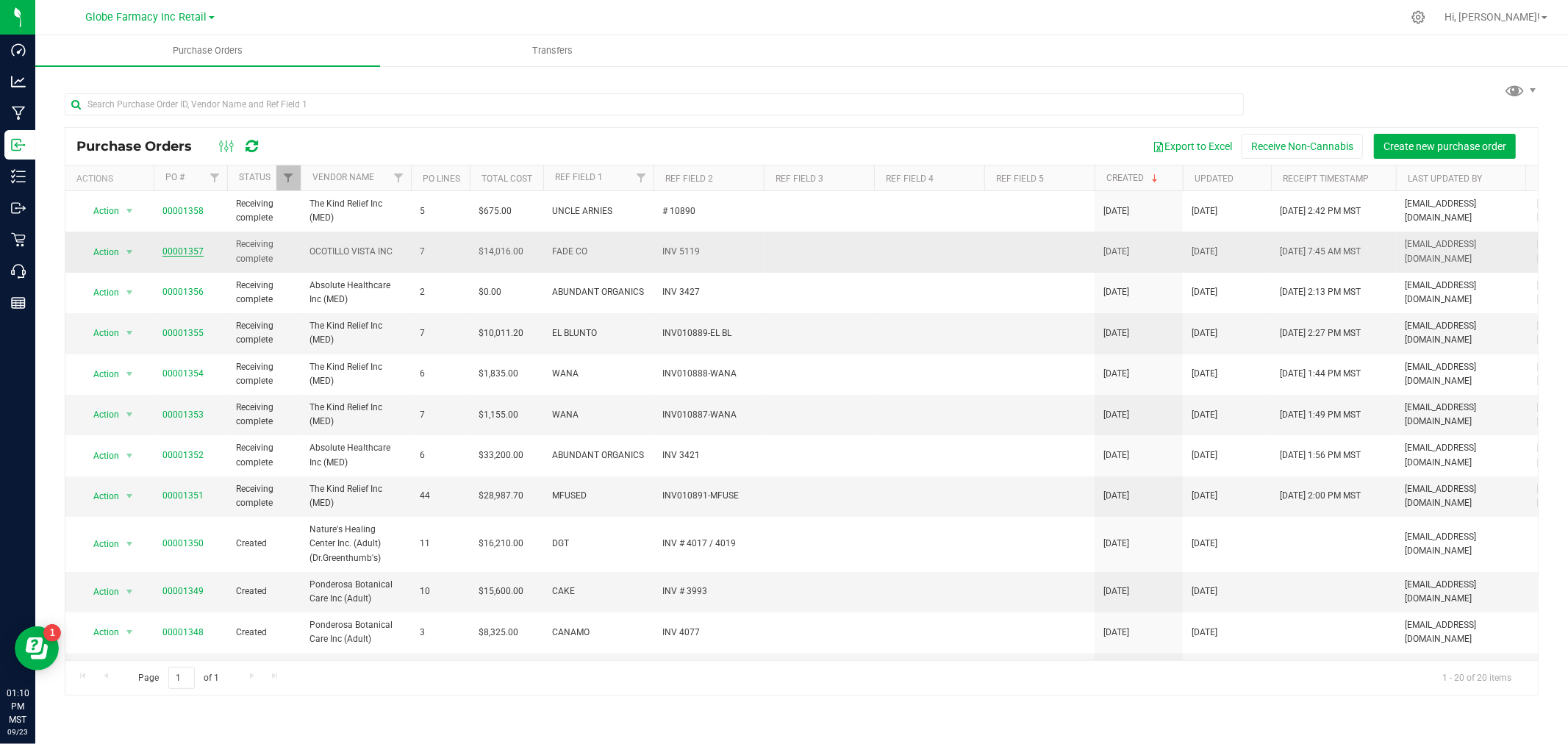
click at [178, 251] on link "00001357" at bounding box center [182, 251] width 41 height 10
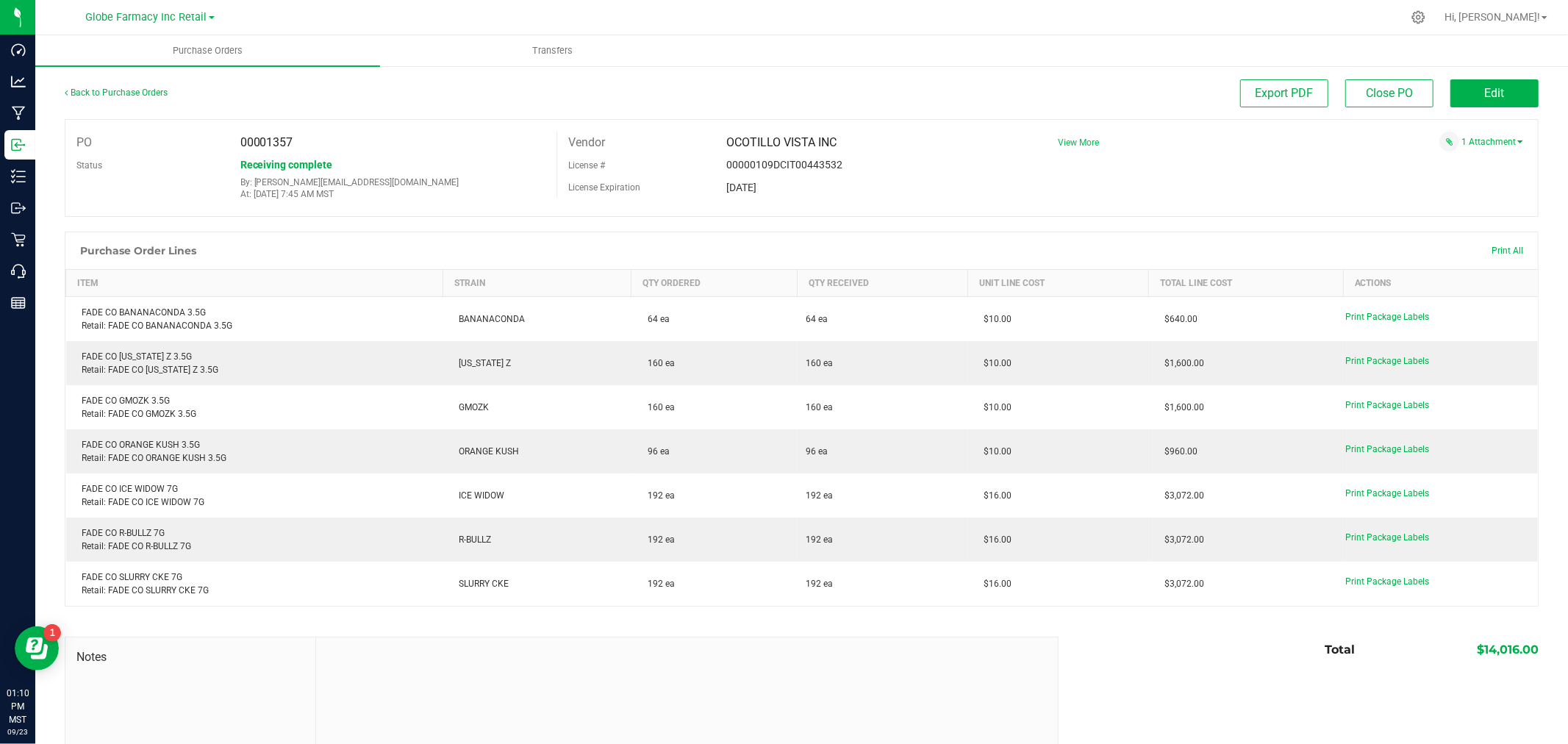
click at [1077, 142] on span "View More" at bounding box center [1078, 142] width 41 height 10
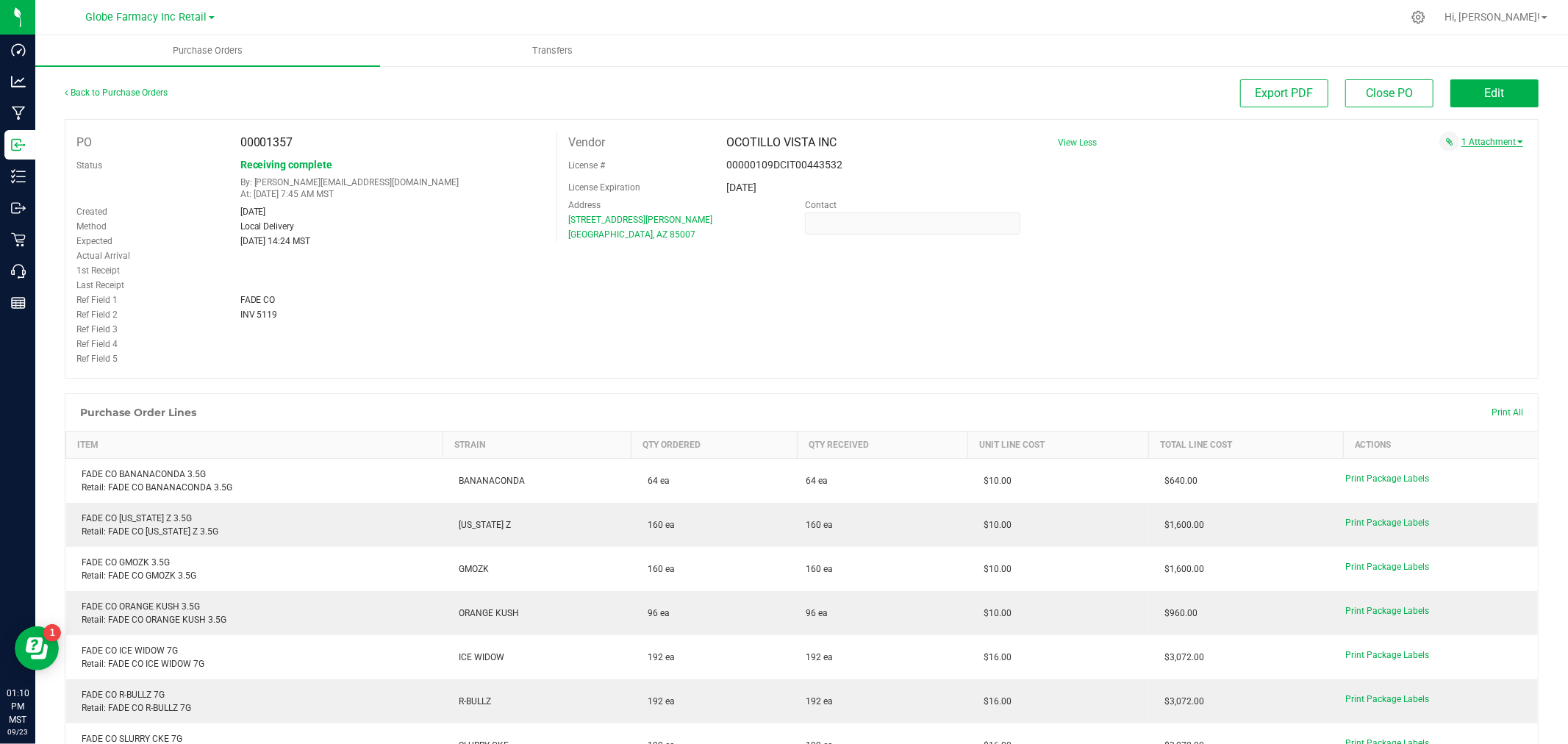
click at [1495, 146] on link "1 Attachment" at bounding box center [1493, 141] width 62 height 10
click at [1439, 157] on span "FADE CO INV 5119 [DATE].pdf" at bounding box center [1445, 160] width 105 height 10
click at [1467, 87] on button "Edit" at bounding box center [1495, 93] width 88 height 28
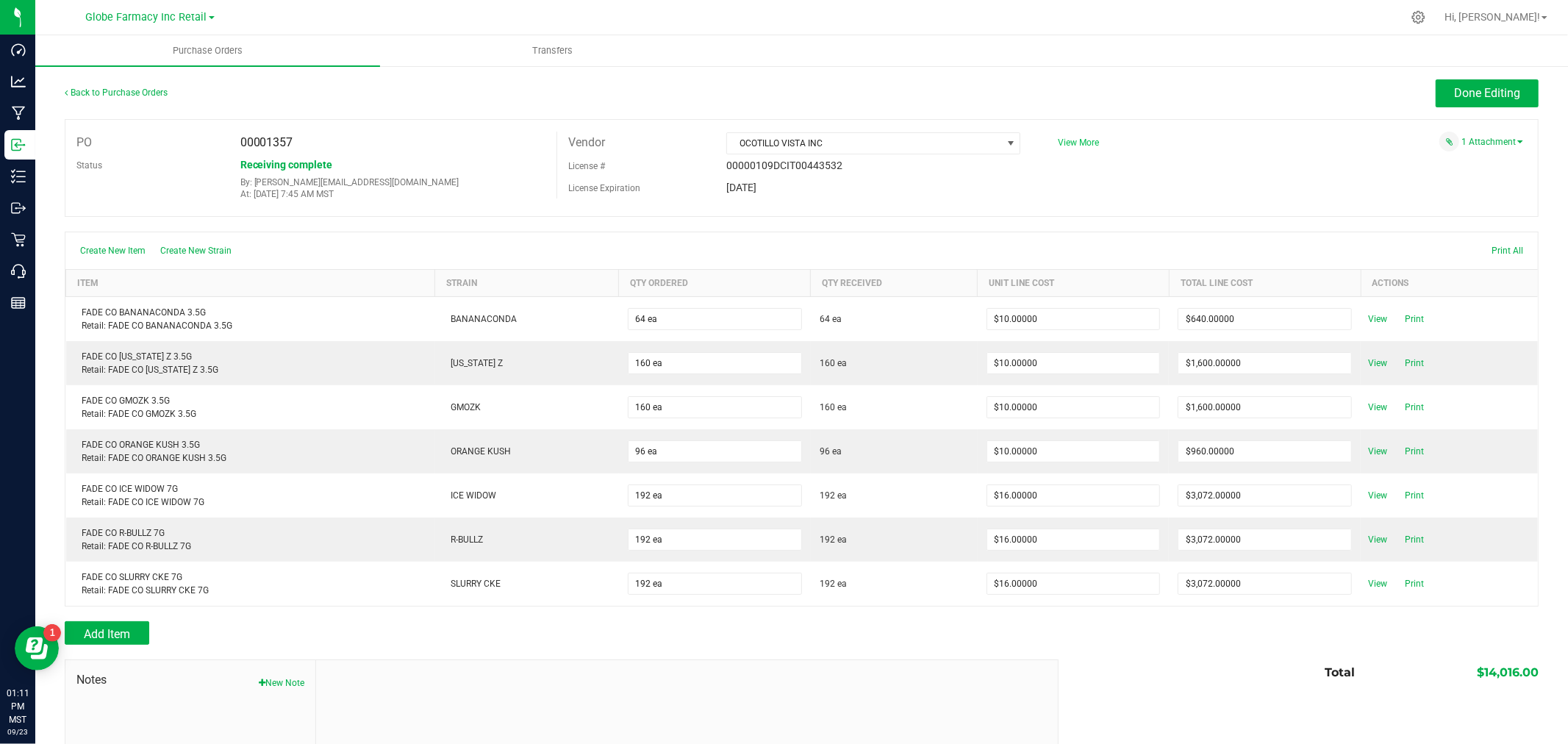
click at [1075, 140] on span "View More" at bounding box center [1078, 142] width 41 height 10
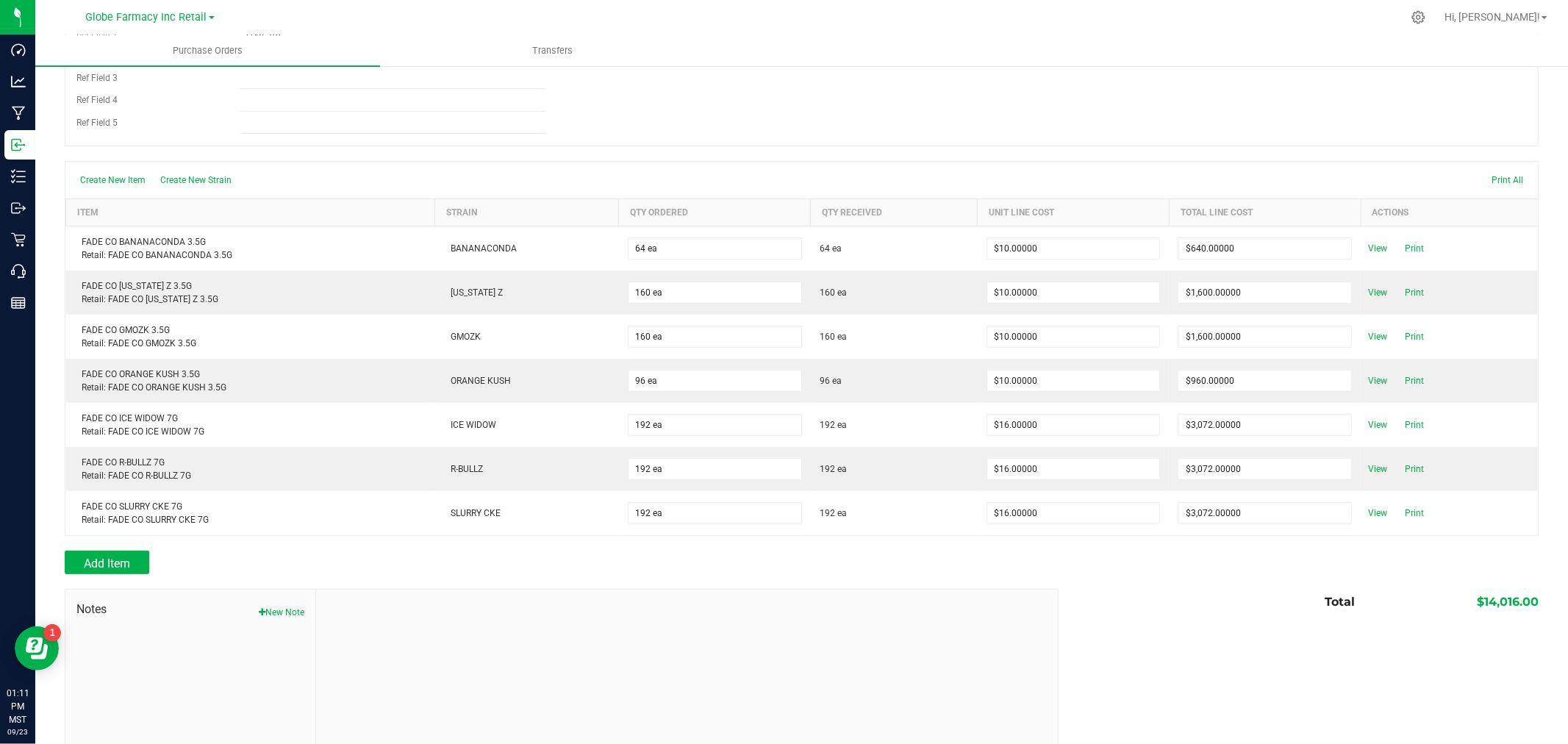
scroll to position [376, 0]
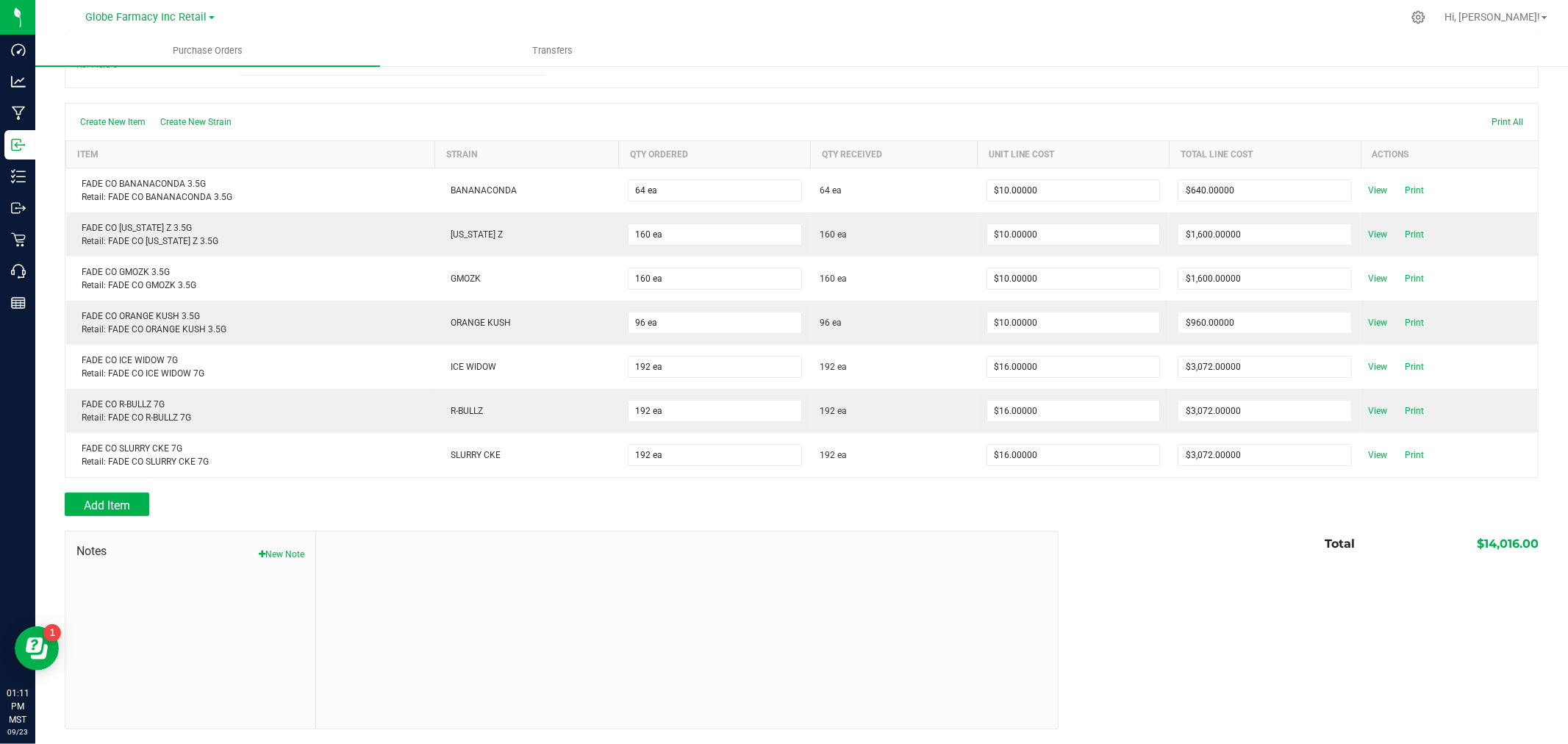
click at [293, 552] on button "New Note" at bounding box center [282, 554] width 46 height 13
click at [399, 589] on input "Note Title" at bounding box center [687, 589] width 720 height 22
type input "Docusign"
click at [436, 656] on textarea "* Note" at bounding box center [687, 653] width 720 height 59
click at [341, 635] on textarea "* Note" at bounding box center [687, 653] width 720 height 59
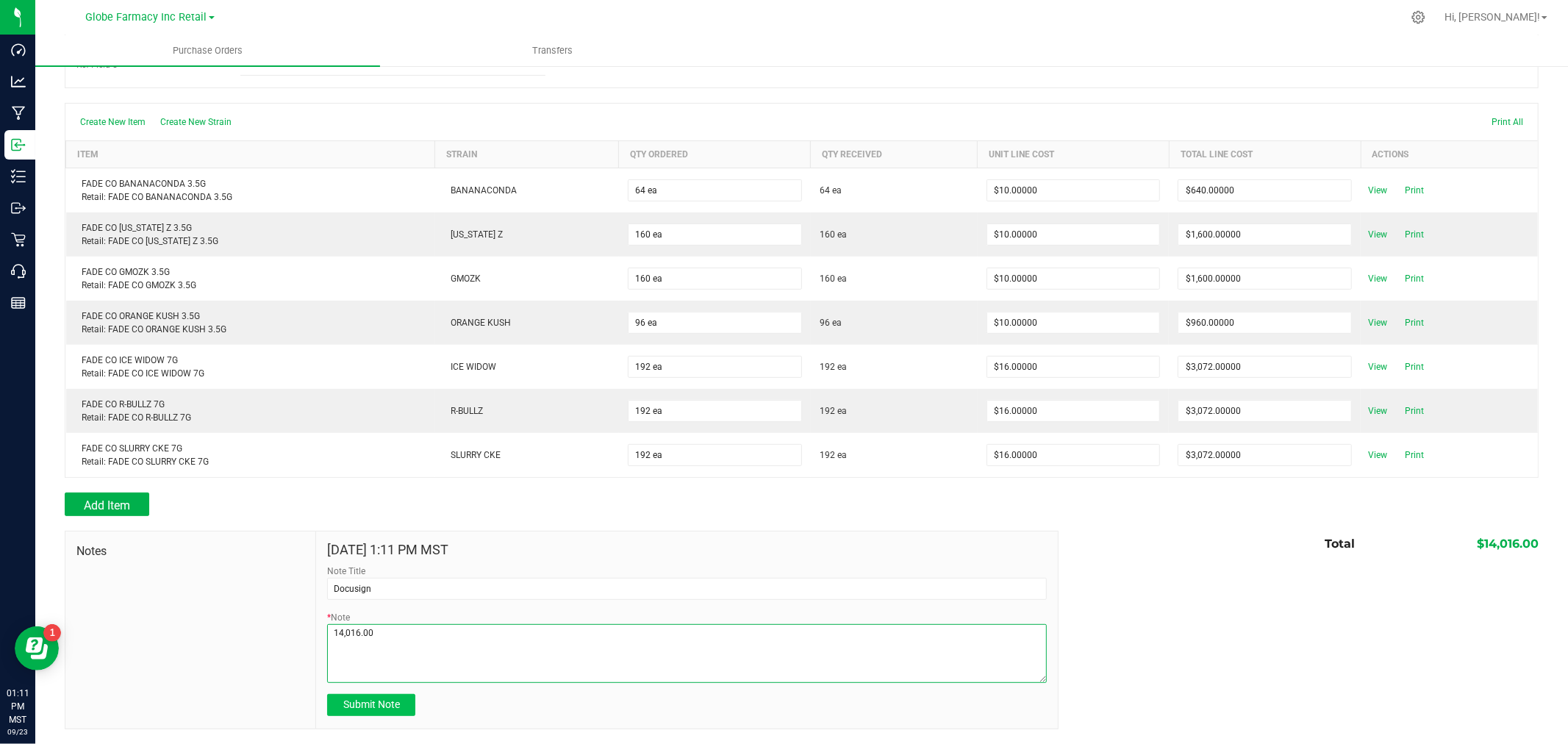
type textarea "14,016.00"
drag, startPoint x: 386, startPoint y: 706, endPoint x: 402, endPoint y: 707, distance: 16.0
click at [386, 706] on span "Submit Note" at bounding box center [371, 704] width 56 height 11
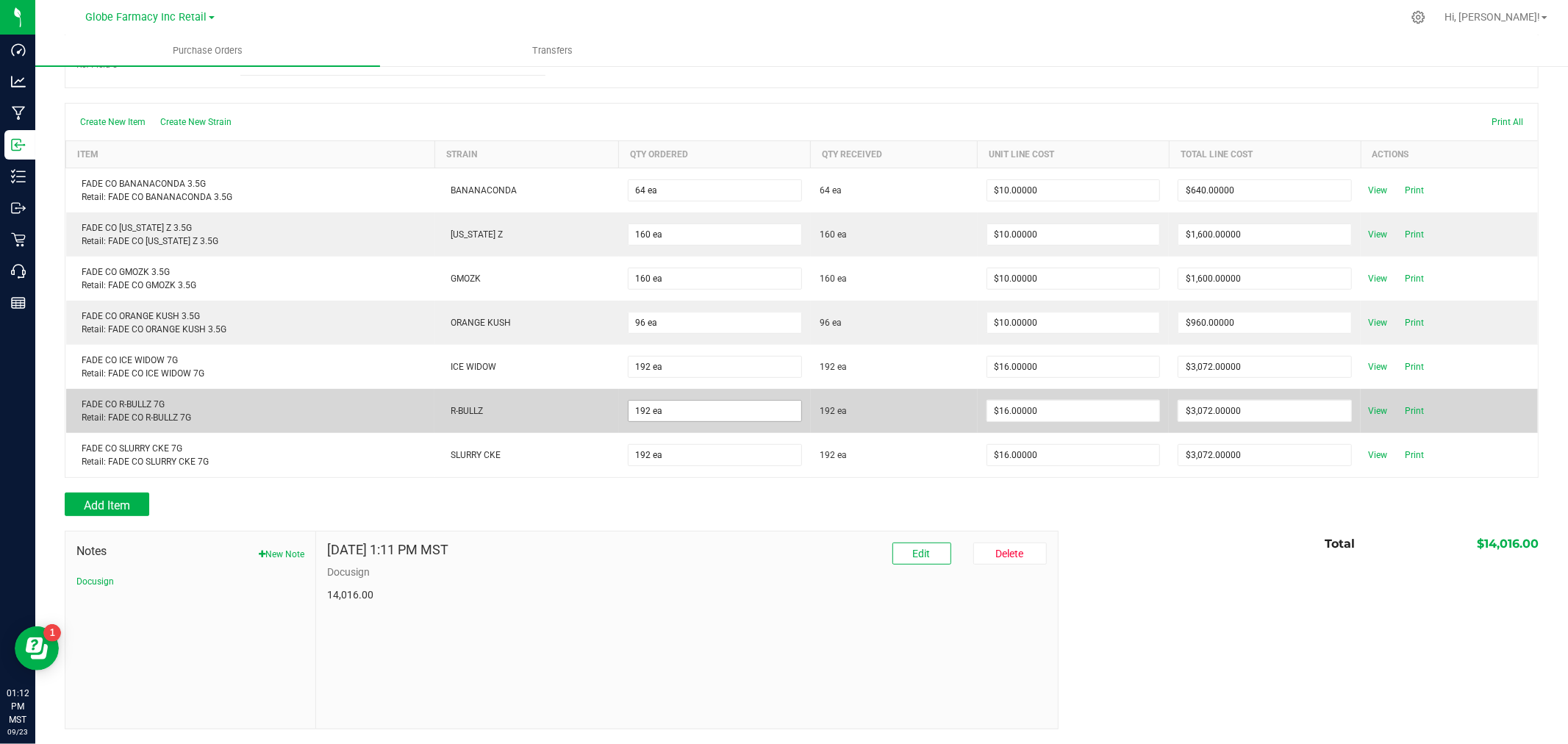
scroll to position [0, 0]
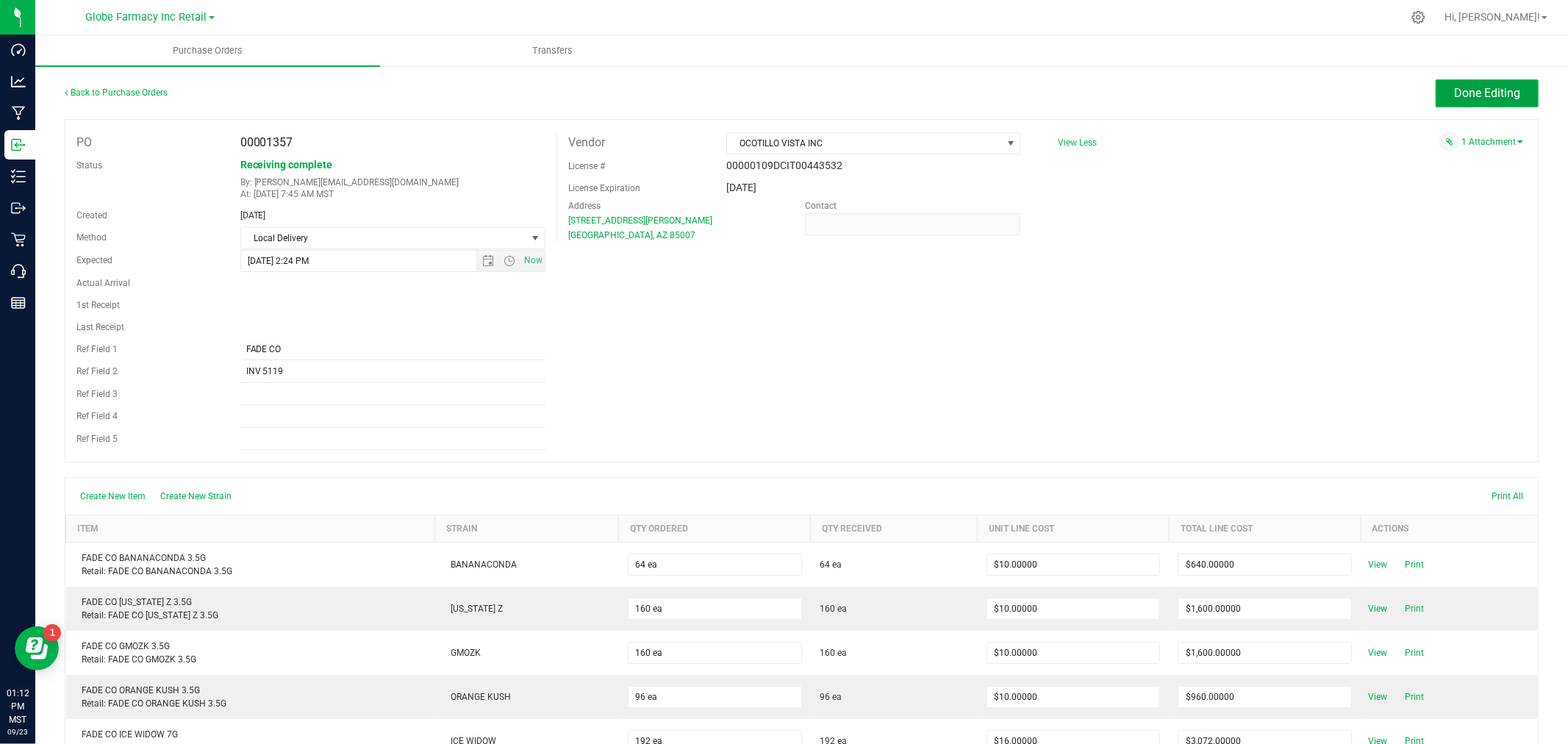
click at [1478, 92] on span "Done Editing" at bounding box center [1487, 93] width 66 height 14
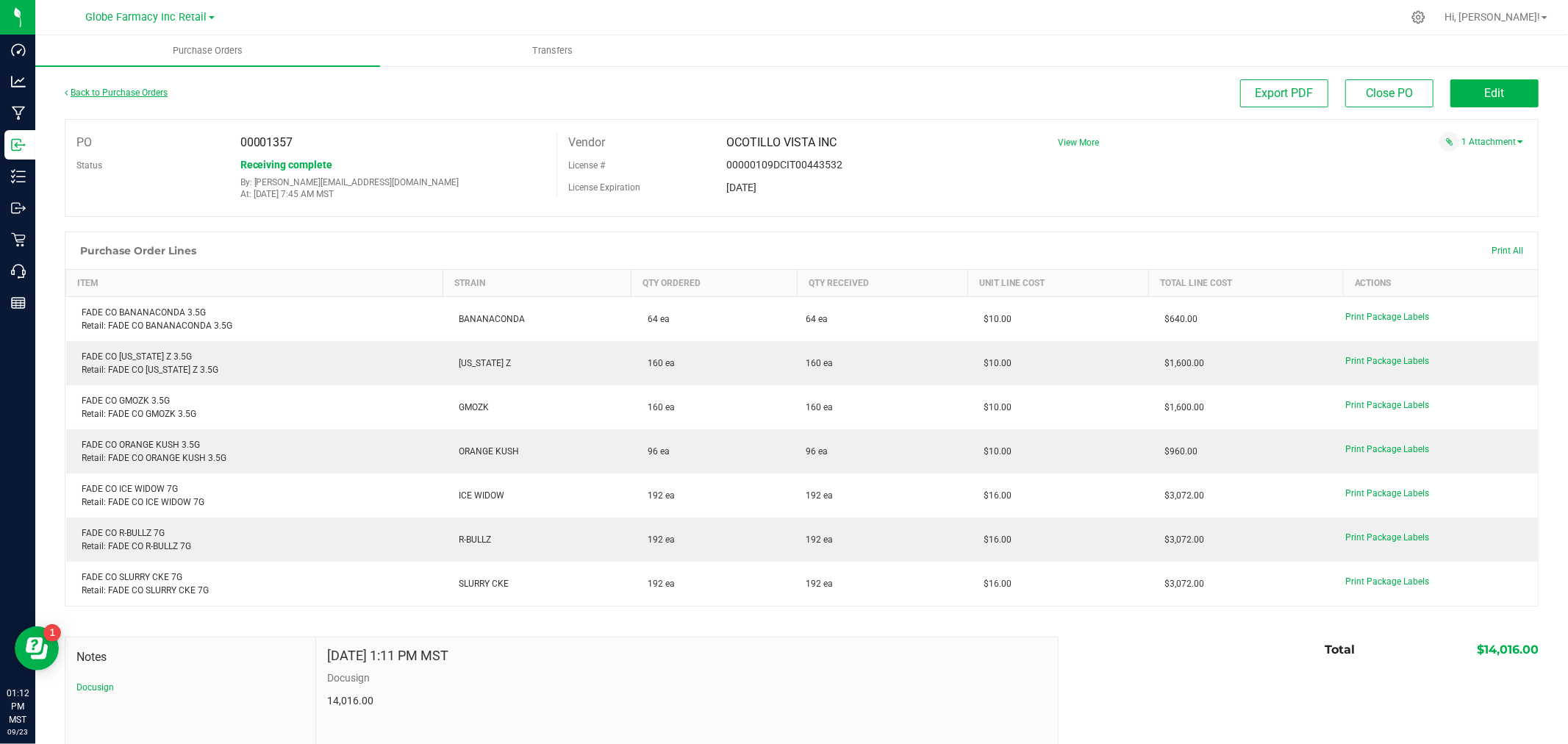
click at [123, 92] on link "Back to Purchase Orders" at bounding box center [116, 93] width 103 height 10
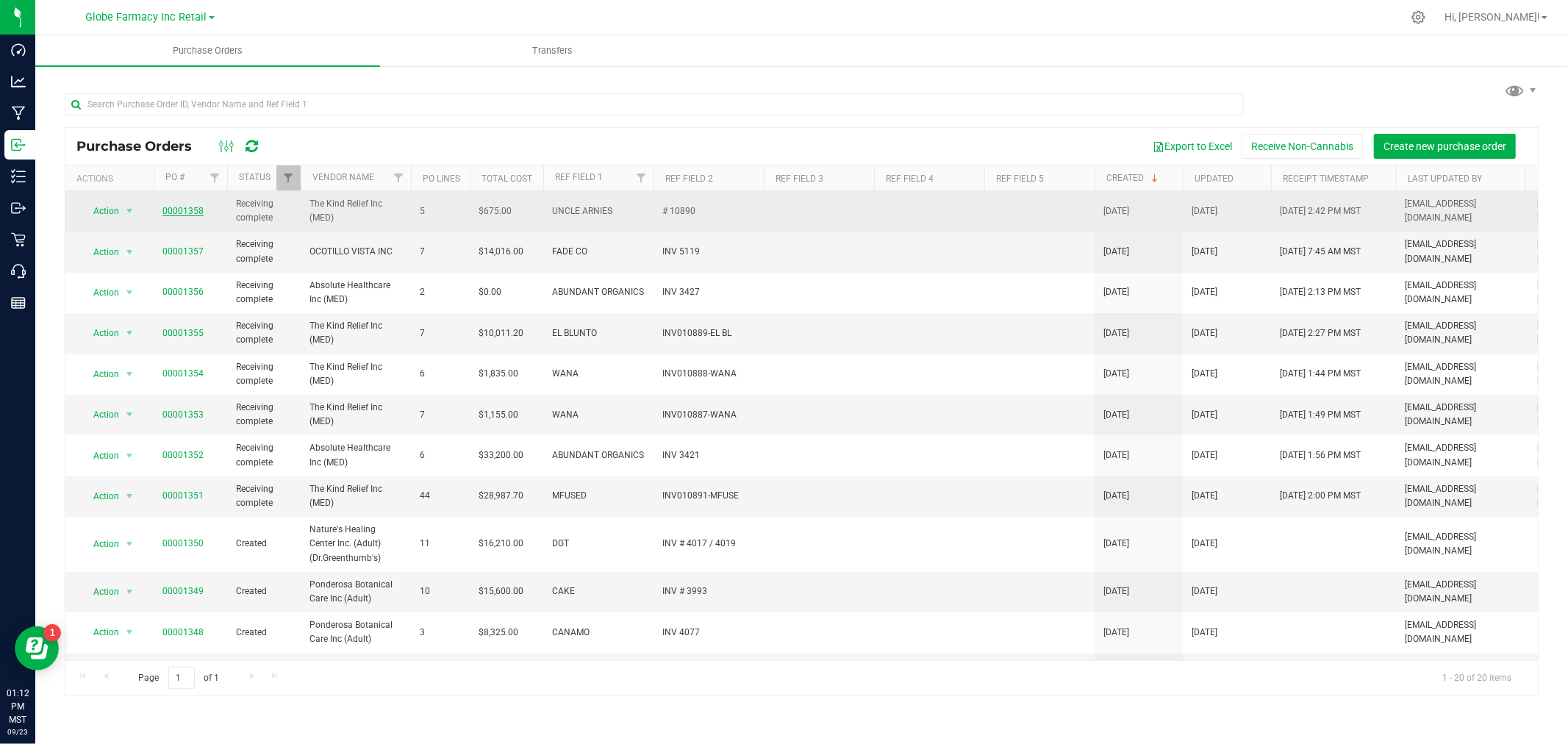
click at [182, 210] on link "00001358" at bounding box center [182, 211] width 41 height 10
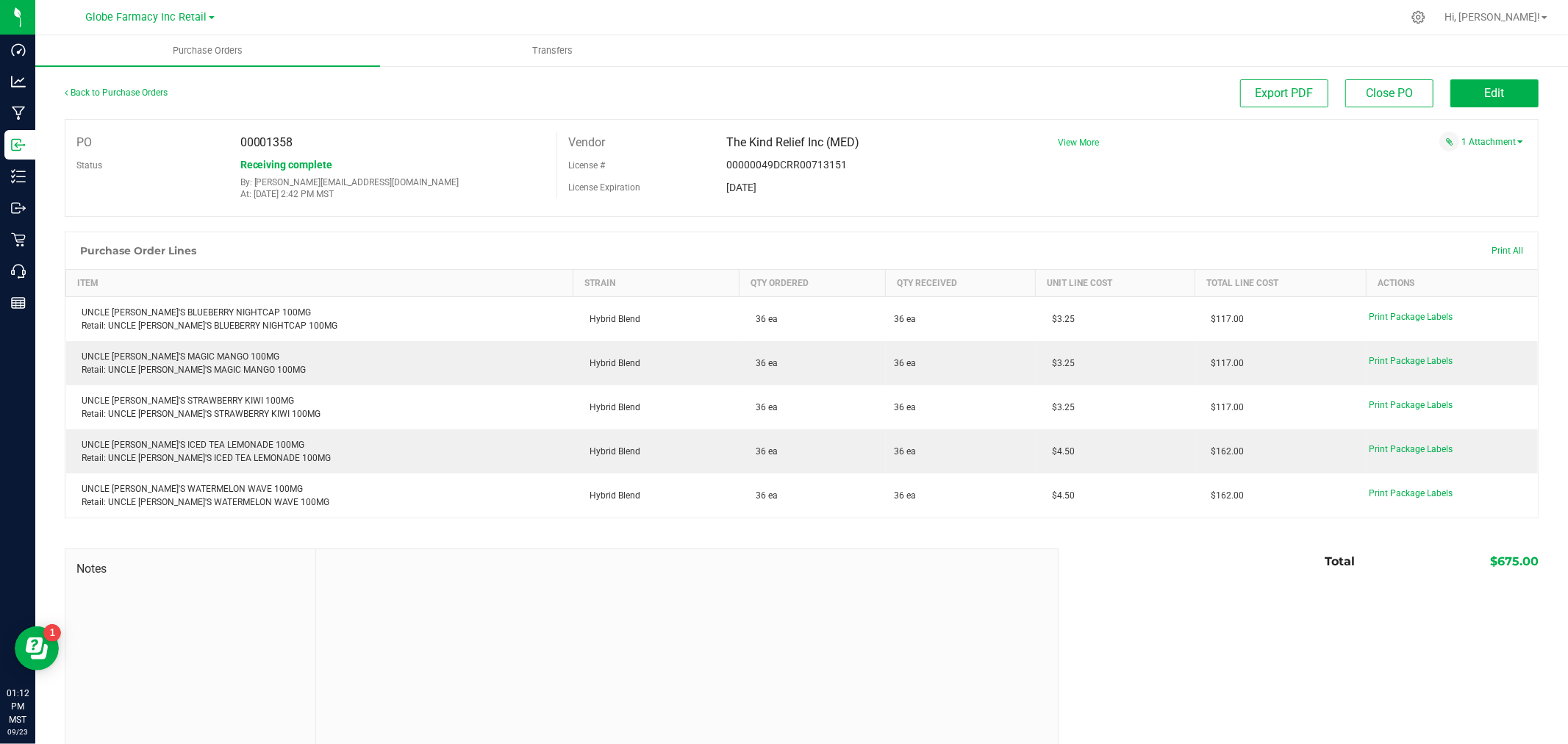
click at [1067, 143] on span "View More" at bounding box center [1078, 142] width 41 height 10
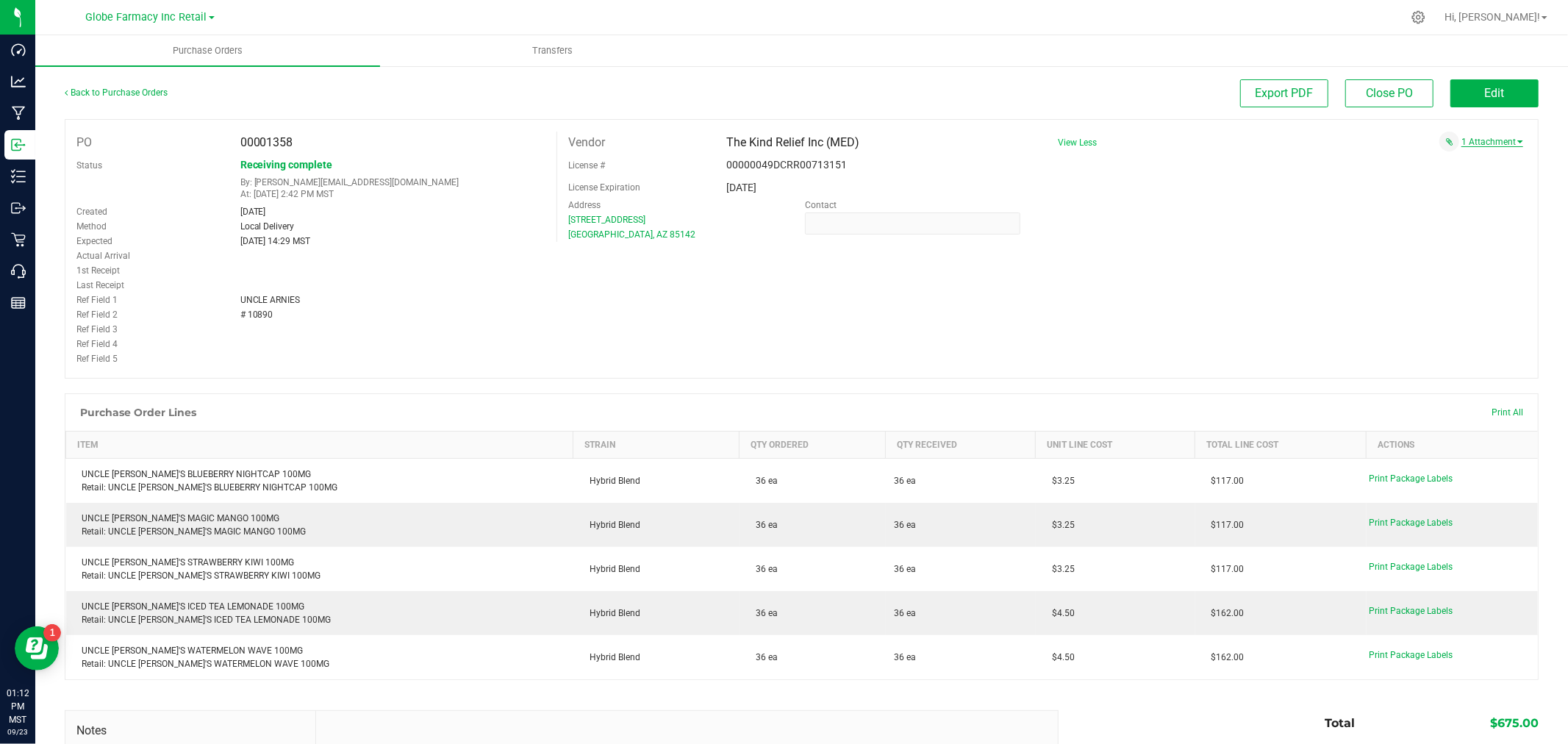
click at [1491, 143] on link "1 Attachment" at bounding box center [1493, 141] width 62 height 10
click at [1438, 162] on span "UNCLE ARNIES # 10890 09222025.pdf" at bounding box center [1429, 160] width 137 height 10
click at [1492, 92] on span "Edit" at bounding box center [1495, 93] width 20 height 14
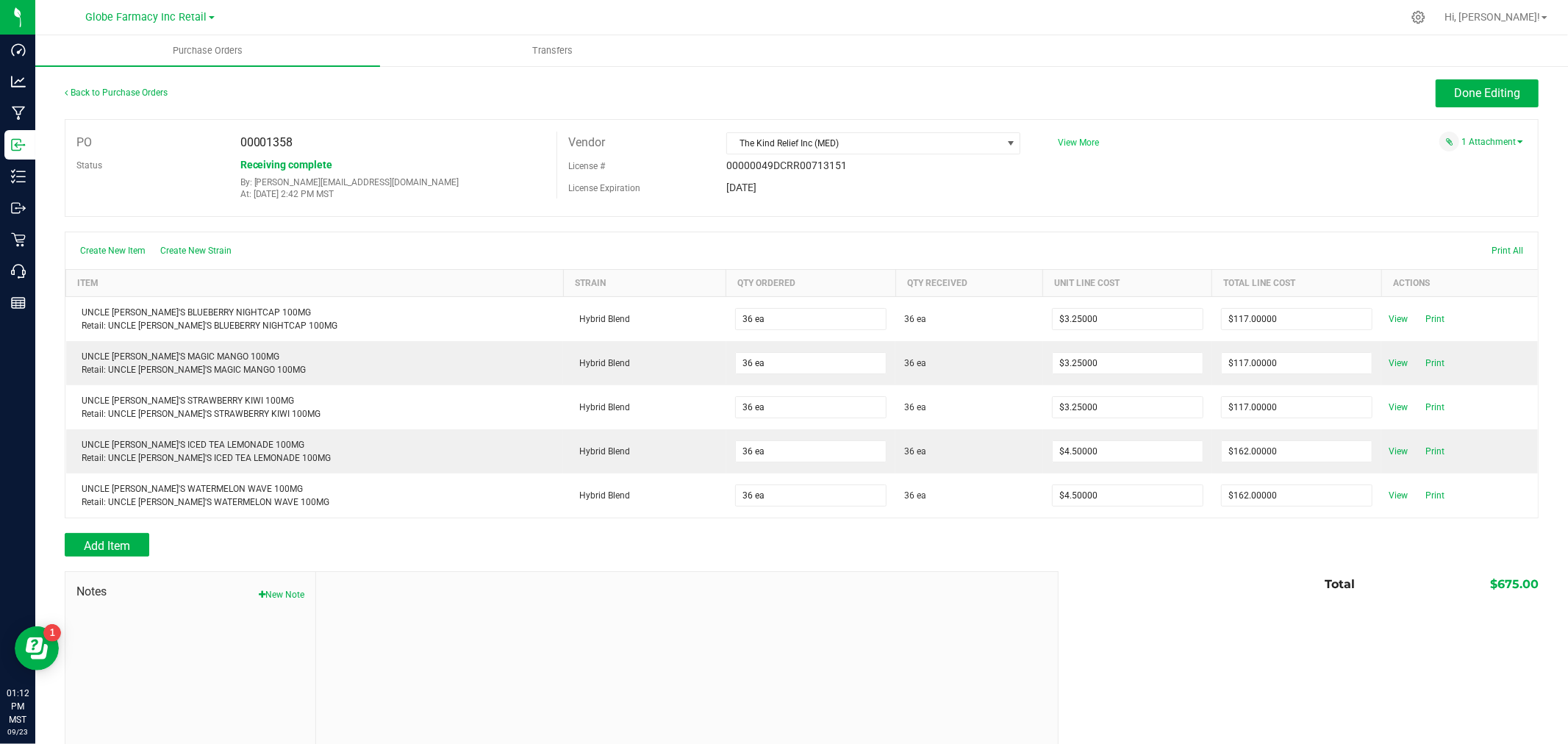
click at [1075, 140] on span "View More" at bounding box center [1078, 142] width 41 height 10
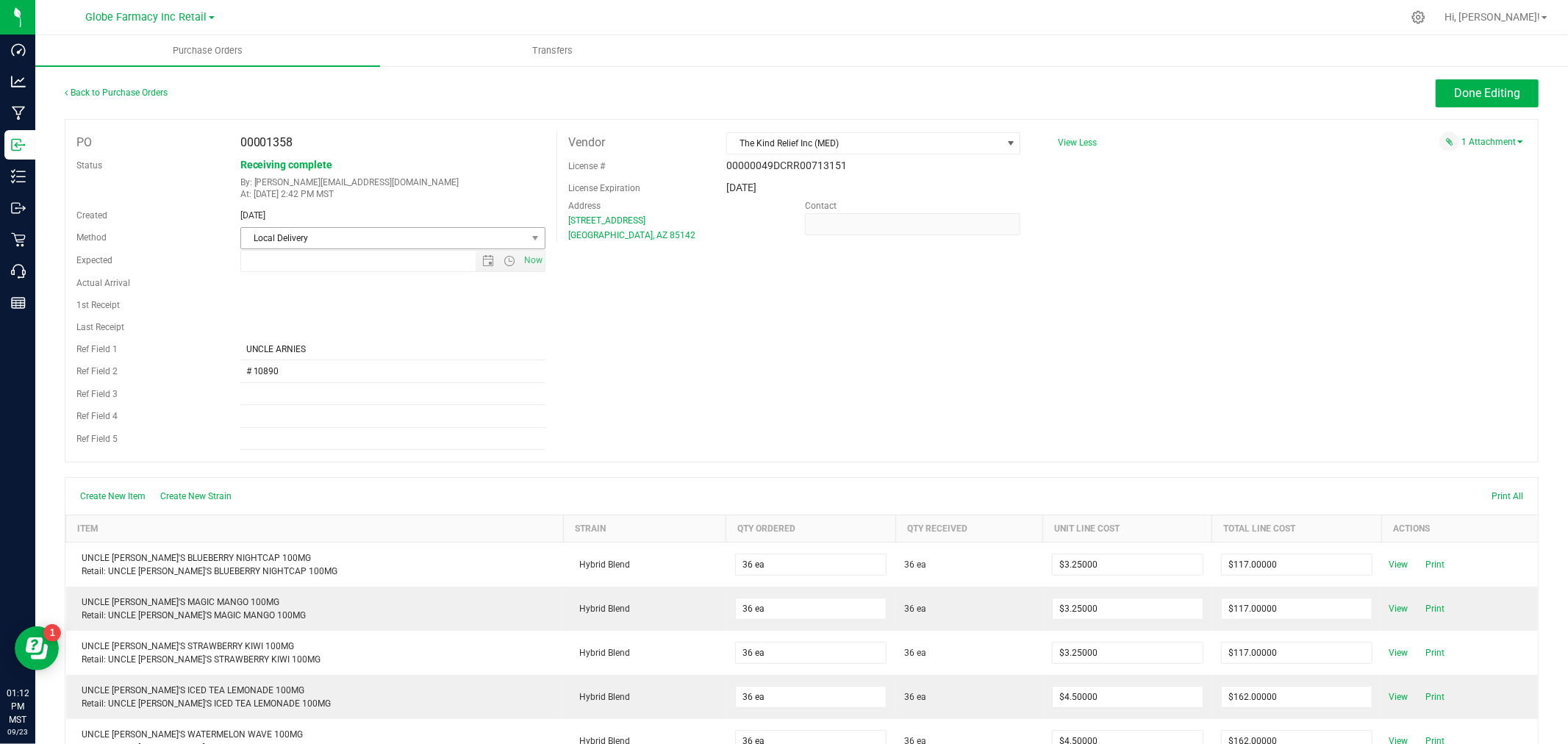
type input "[DATE] 2:29 PM"
drag, startPoint x: 284, startPoint y: 373, endPoint x: 44, endPoint y: 366, distance: 240.1
click at [44, 366] on div "Back to Purchase Orders Done Editing PO 00001358 Status Receiving complete By: …" at bounding box center [802, 548] width 1533 height 965
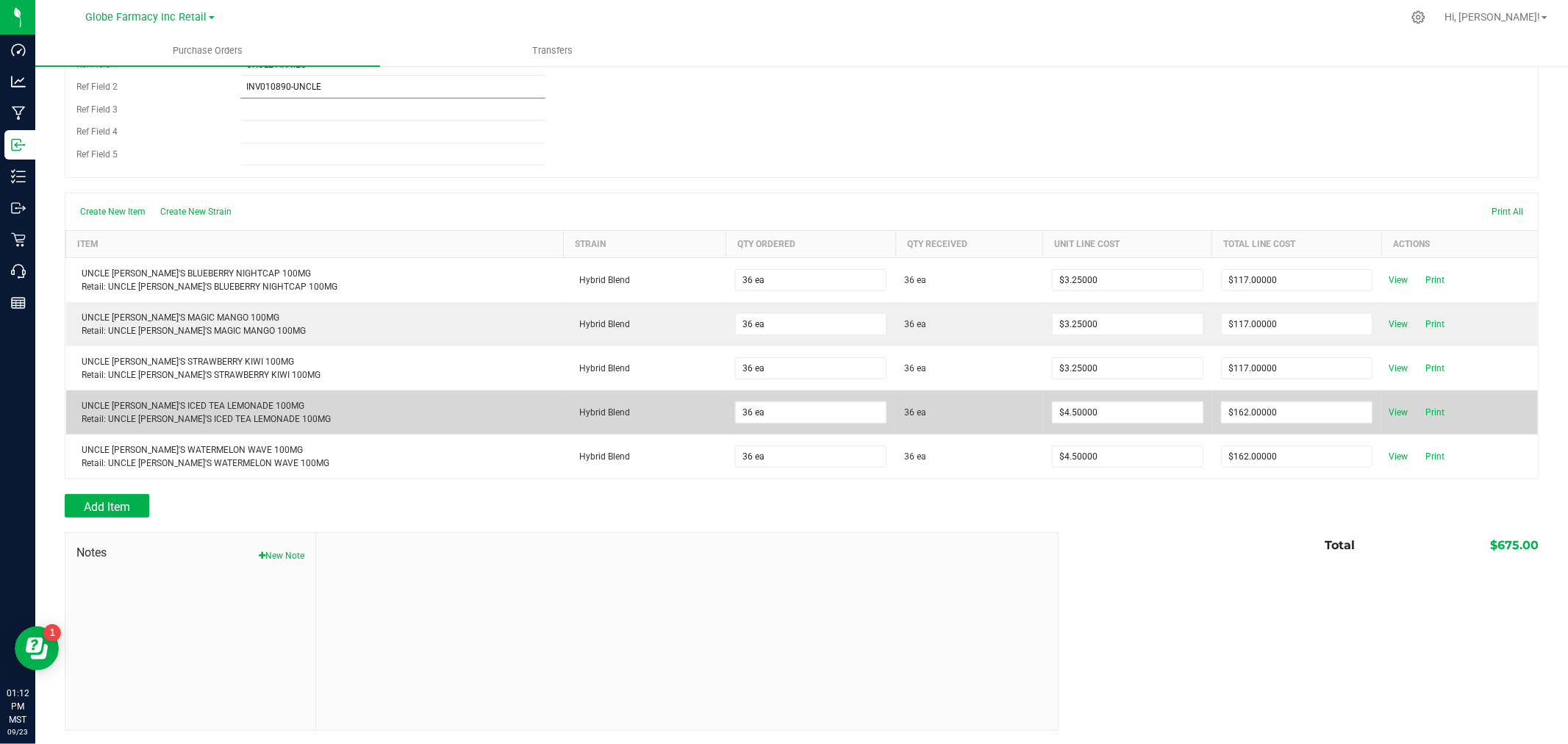
scroll to position [287, 0]
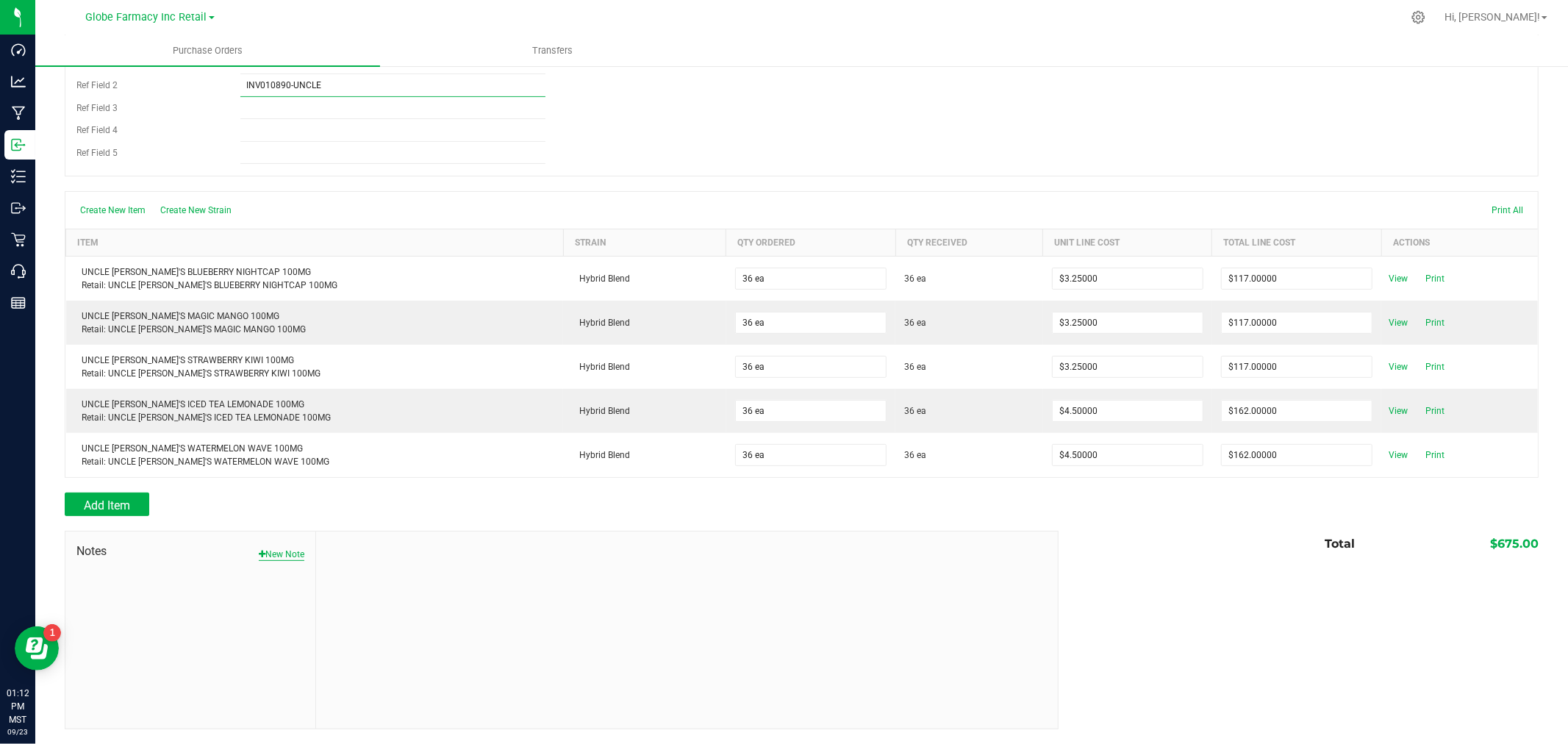
type input "INV010890-UNCLE"
click at [277, 549] on button "New Note" at bounding box center [282, 554] width 46 height 13
click at [364, 585] on input "Note Title" at bounding box center [687, 589] width 720 height 22
type input "Docusign"
click at [437, 663] on textarea "* Note" at bounding box center [687, 653] width 720 height 59
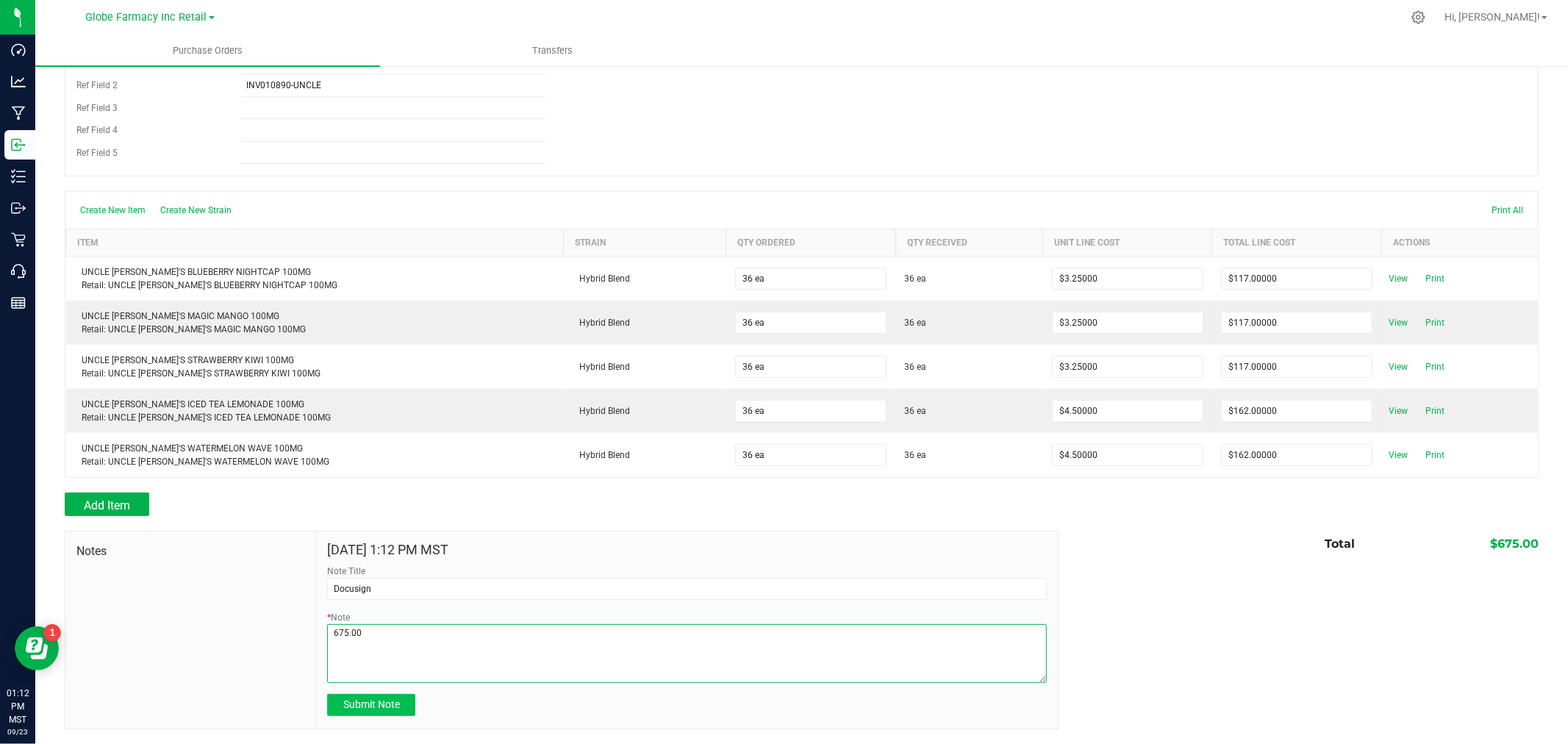
type textarea "675.00"
click at [376, 703] on span "Submit Note" at bounding box center [371, 704] width 56 height 11
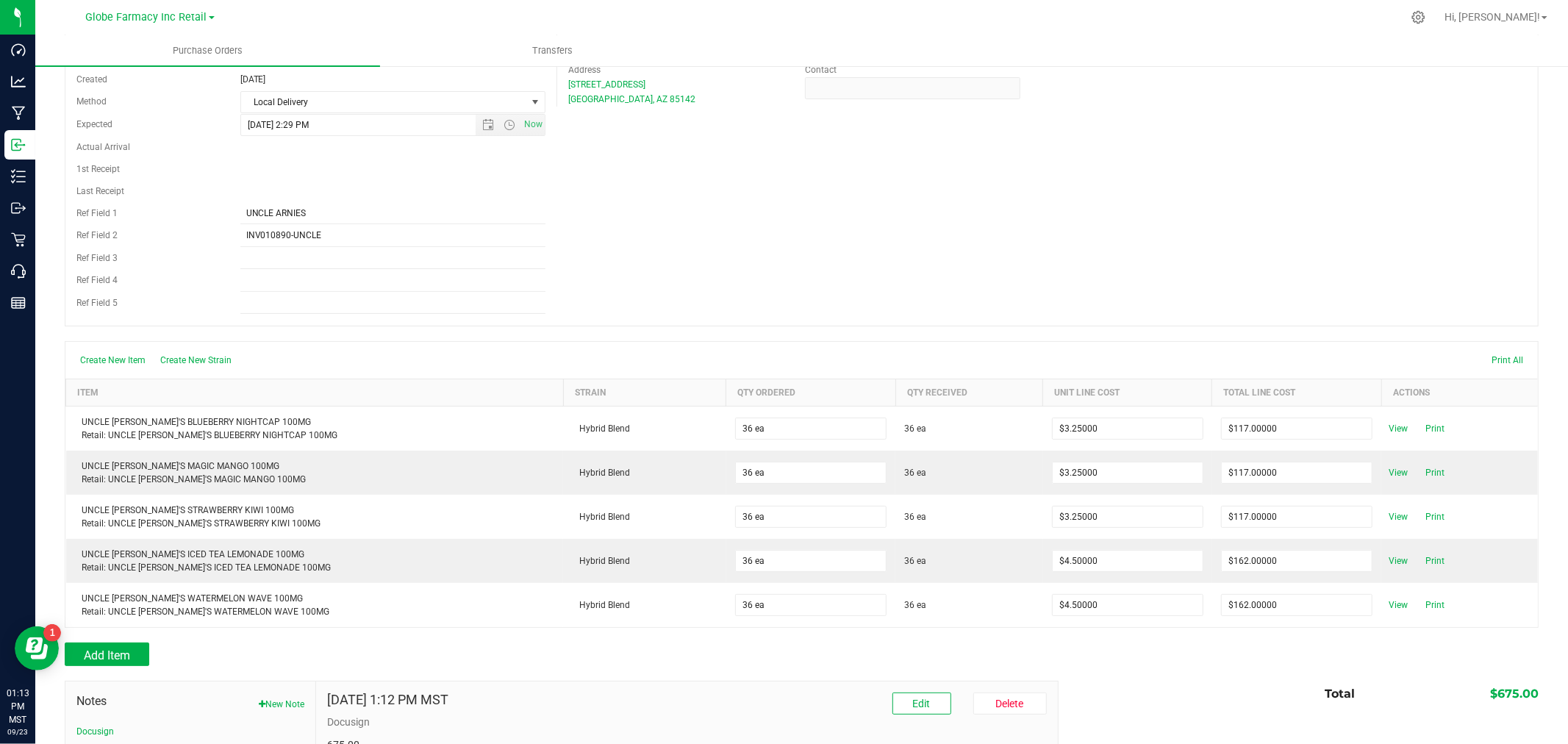
scroll to position [0, 0]
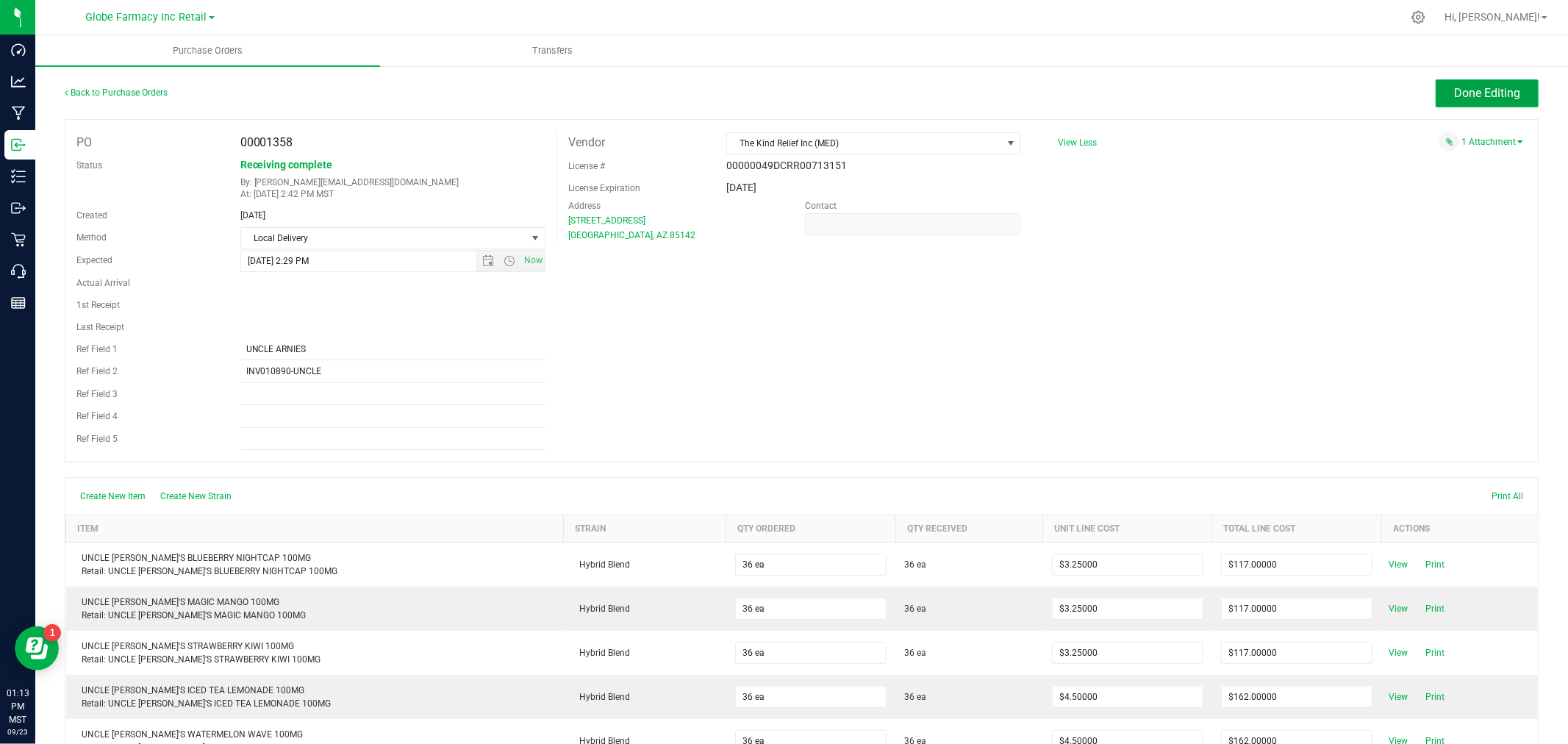
click at [1478, 92] on span "Done Editing" at bounding box center [1487, 93] width 66 height 14
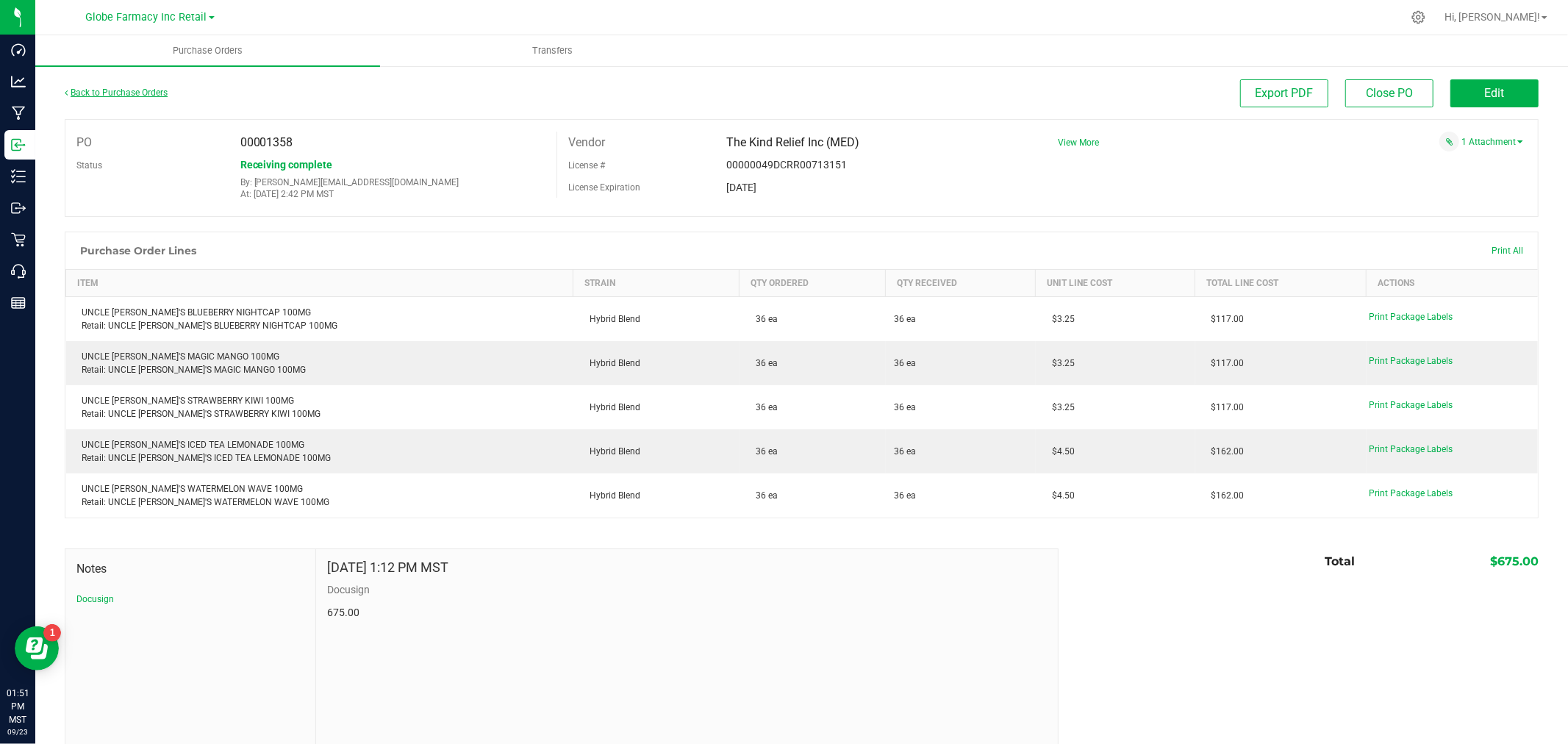
click at [149, 90] on link "Back to Purchase Orders" at bounding box center [116, 93] width 103 height 10
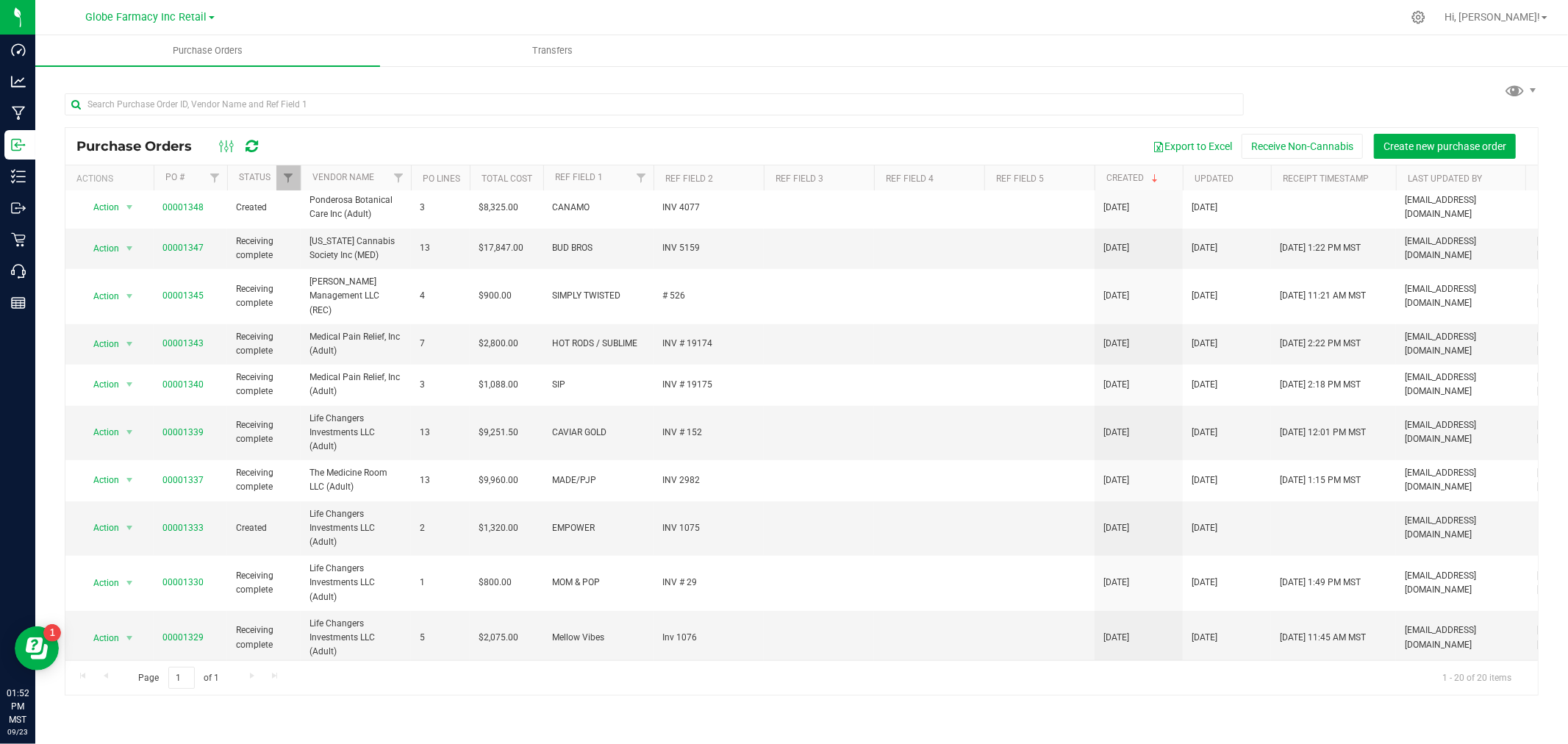
scroll to position [428, 0]
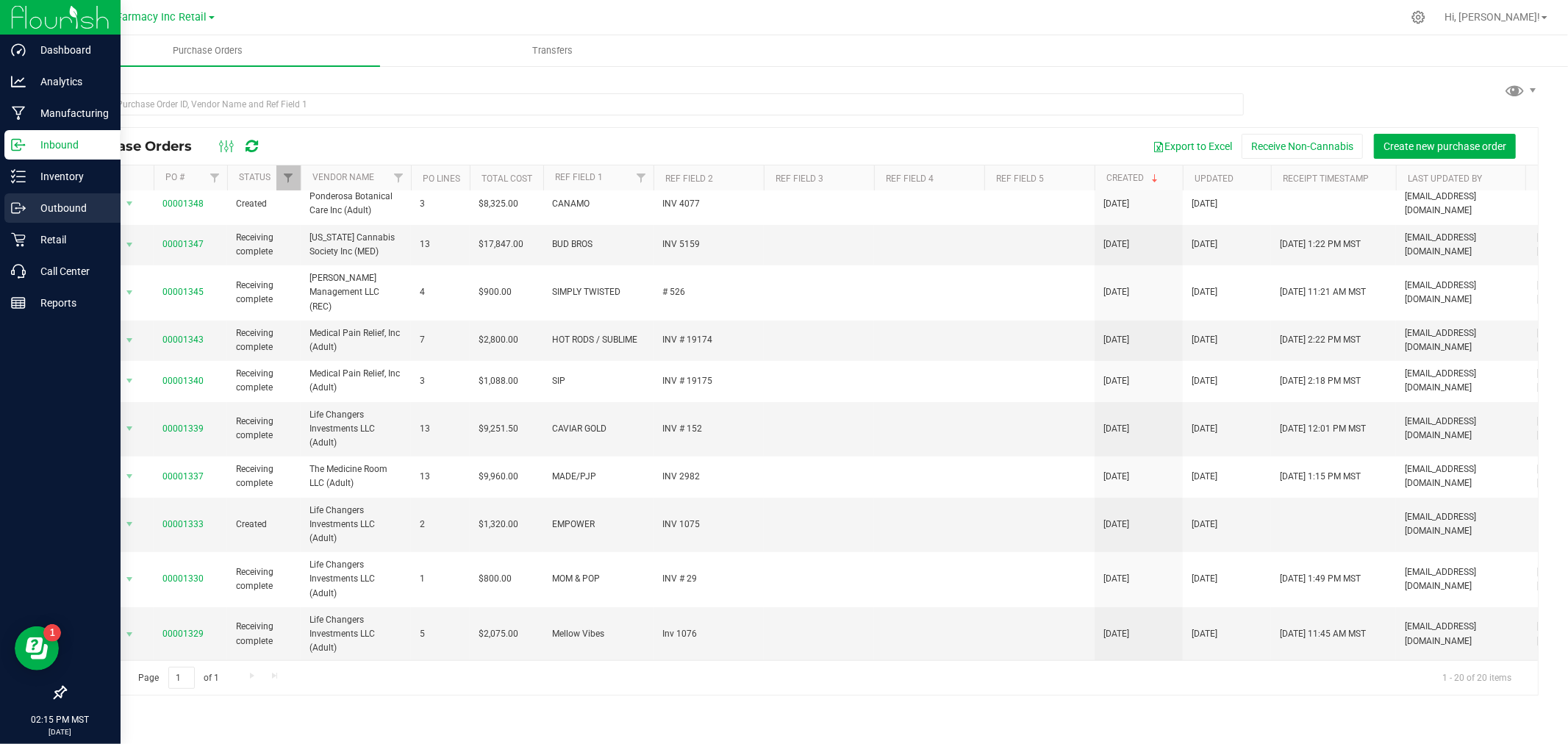
click at [47, 208] on p "Outbound" at bounding box center [70, 208] width 88 height 17
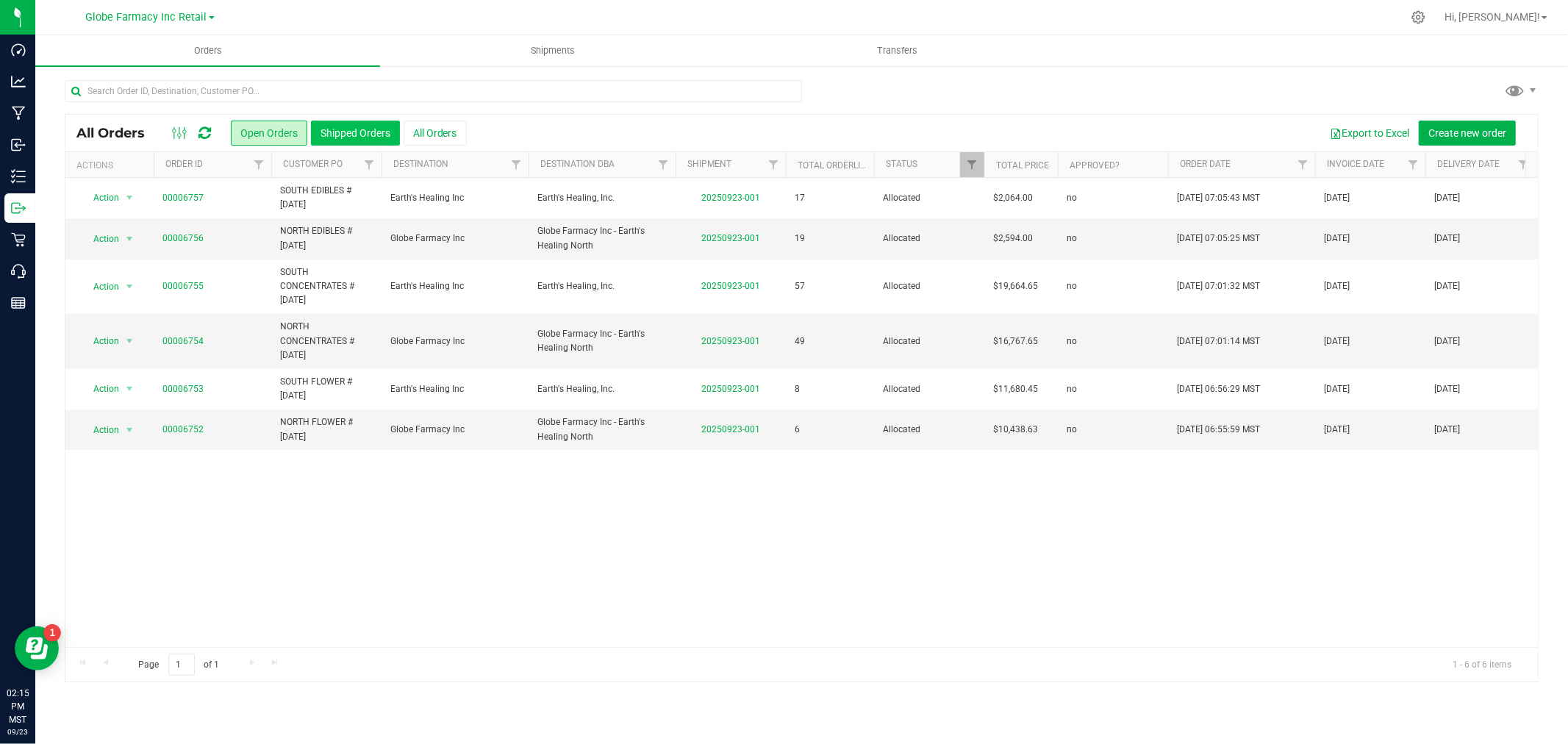
click at [357, 138] on button "Shipped Orders" at bounding box center [355, 133] width 89 height 25
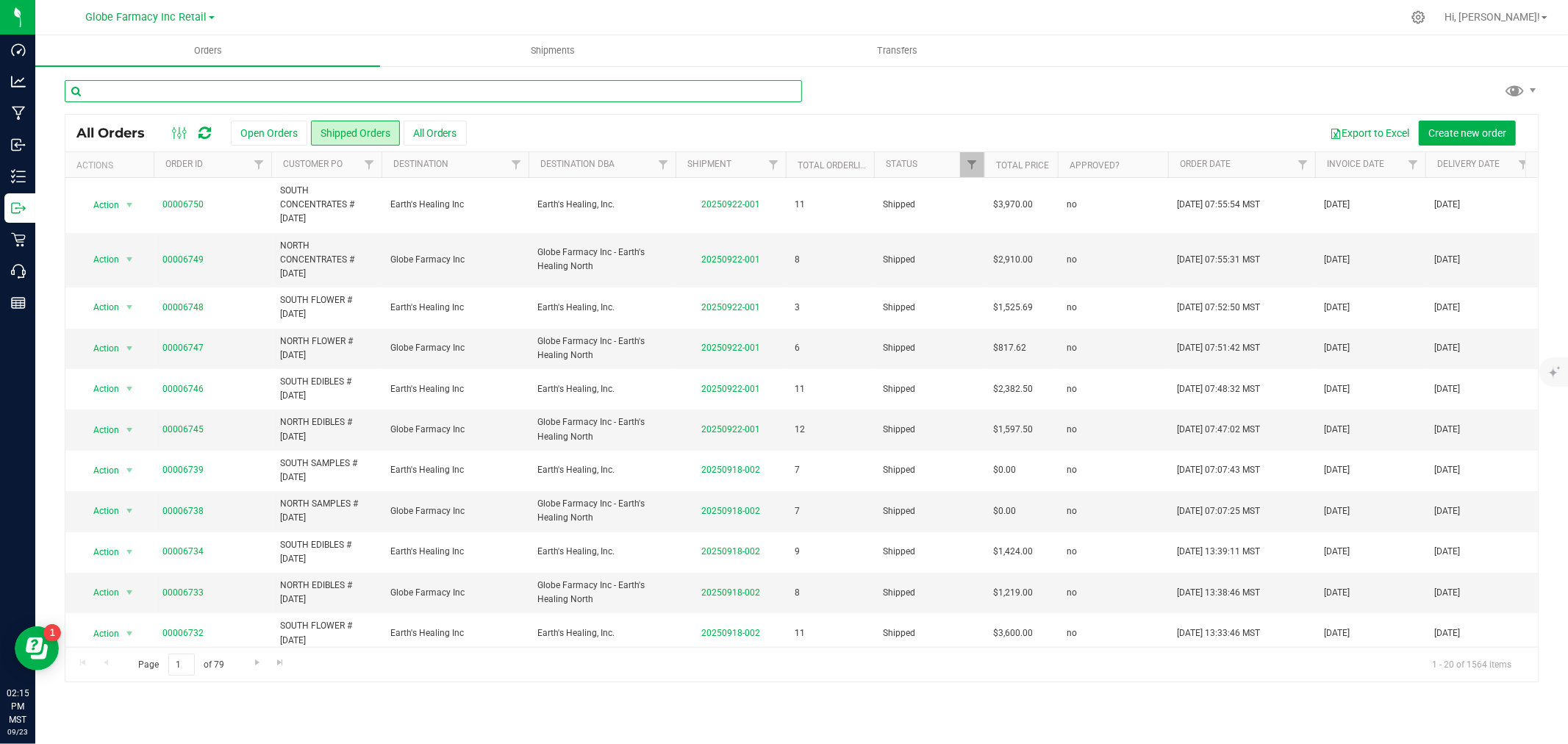
click at [282, 88] on input "text" at bounding box center [433, 91] width 738 height 22
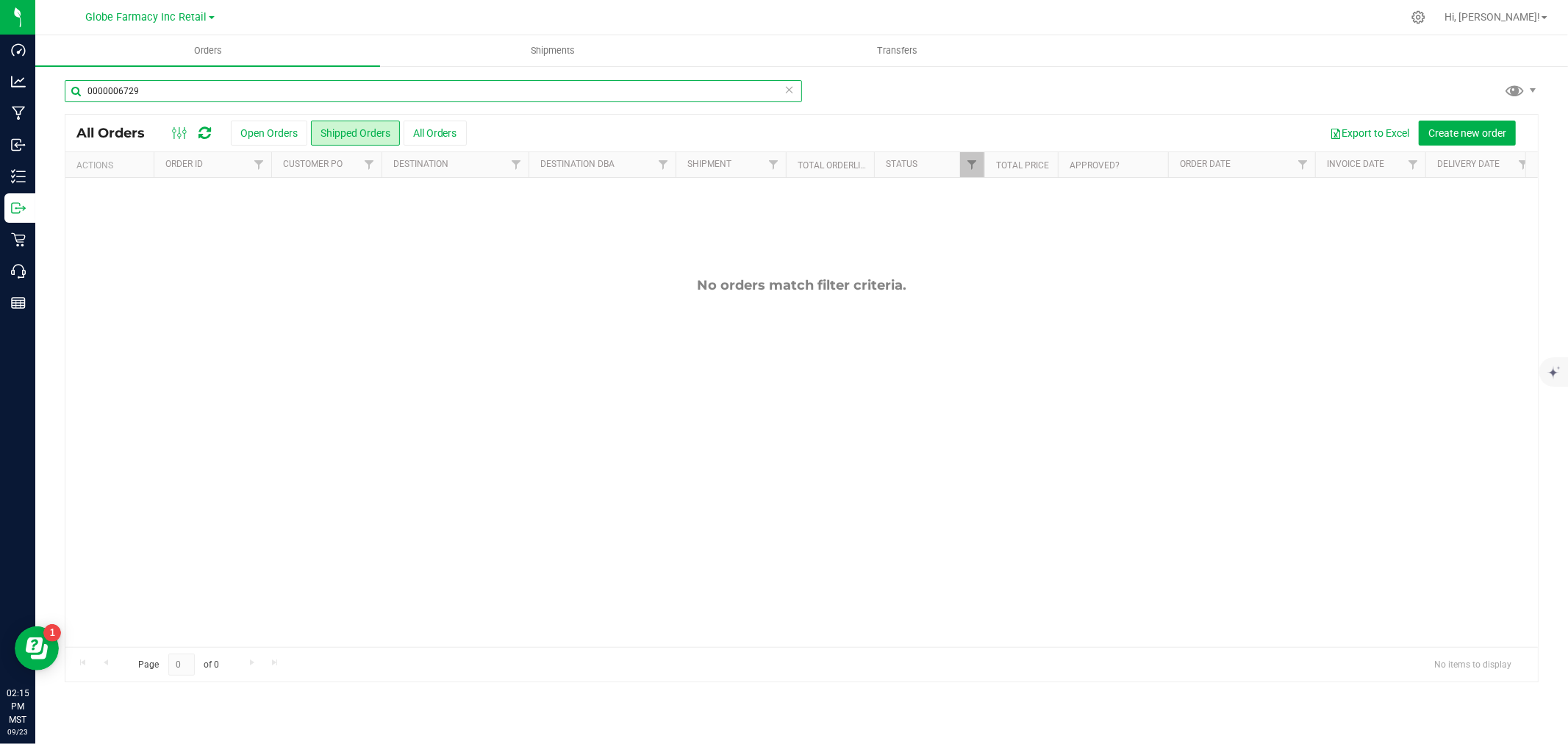
click at [199, 97] on input "0000006729" at bounding box center [433, 91] width 738 height 22
click at [181, 90] on input "00006729" at bounding box center [433, 91] width 738 height 22
click at [194, 91] on input "00006731" at bounding box center [433, 91] width 738 height 22
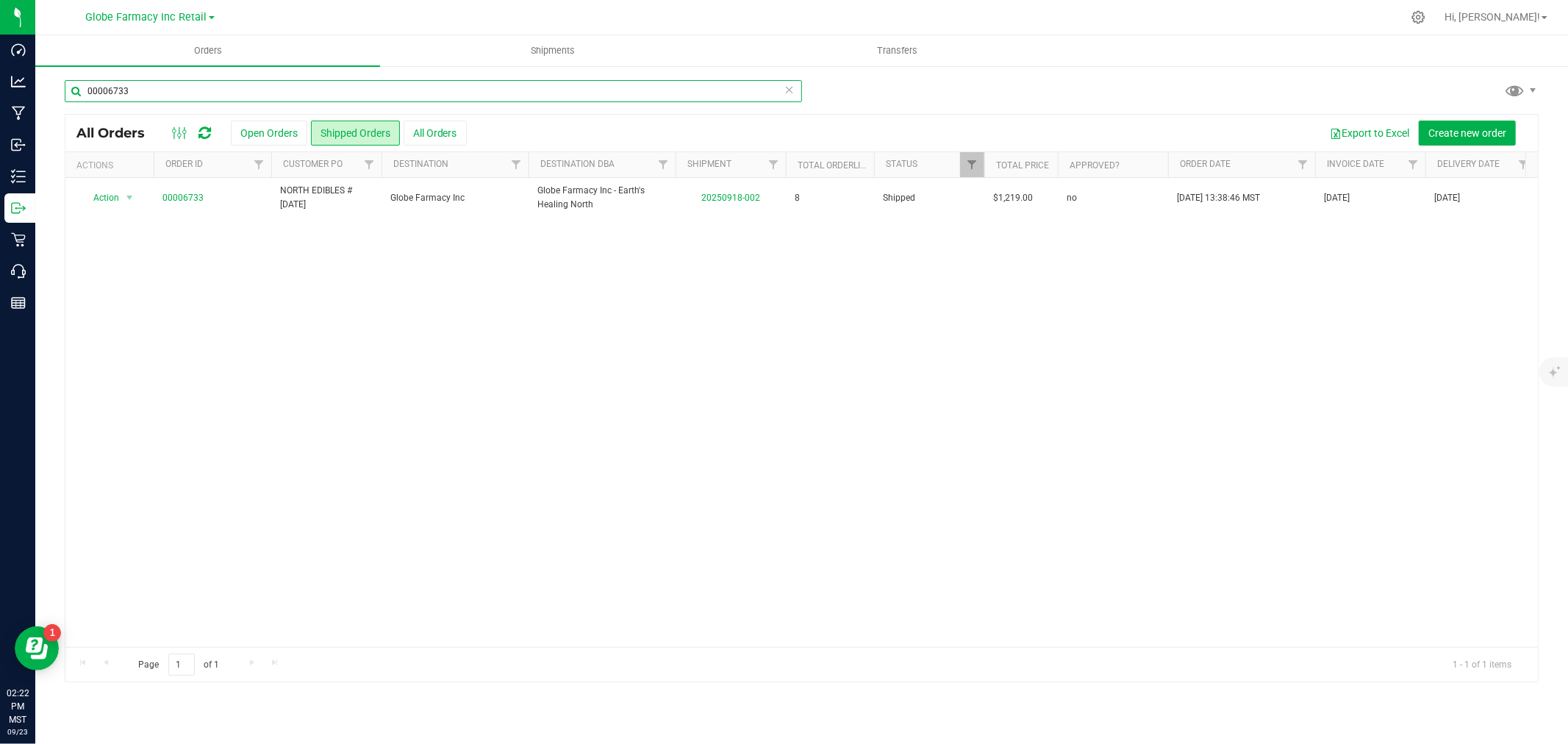
click at [187, 83] on input "00006733" at bounding box center [433, 91] width 738 height 22
drag, startPoint x: 152, startPoint y: 77, endPoint x: 151, endPoint y: 86, distance: 9.1
click at [152, 78] on div "00006741 All Orders Open Orders Shipped Orders All Orders Export to Excel Creat…" at bounding box center [802, 381] width 1533 height 632
click at [150, 91] on input "00006741" at bounding box center [433, 91] width 738 height 22
click at [156, 88] on input "00006749" at bounding box center [433, 91] width 738 height 22
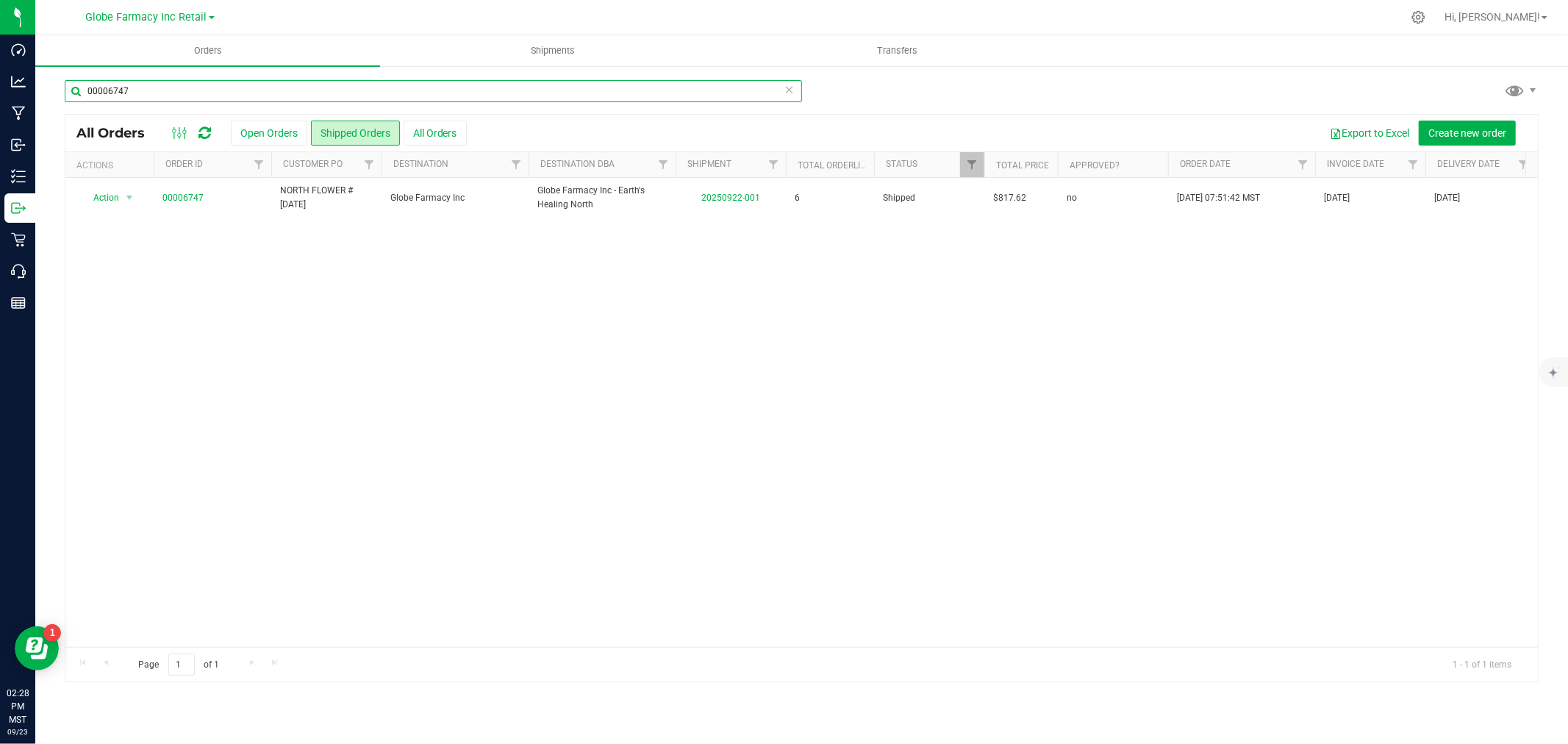
click at [149, 85] on input "00006747" at bounding box center [433, 91] width 738 height 22
click at [556, 411] on div "Action Action Clone order Mark as fully paid Order audit log Print COAs (single…" at bounding box center [802, 412] width 1473 height 469
click at [533, 343] on div "Action Action Clone order Mark as fully paid Order audit log Print COAs (single…" at bounding box center [802, 412] width 1473 height 469
click at [178, 89] on input "00006745" at bounding box center [433, 91] width 738 height 22
click at [238, 85] on input "00006719" at bounding box center [433, 91] width 738 height 22
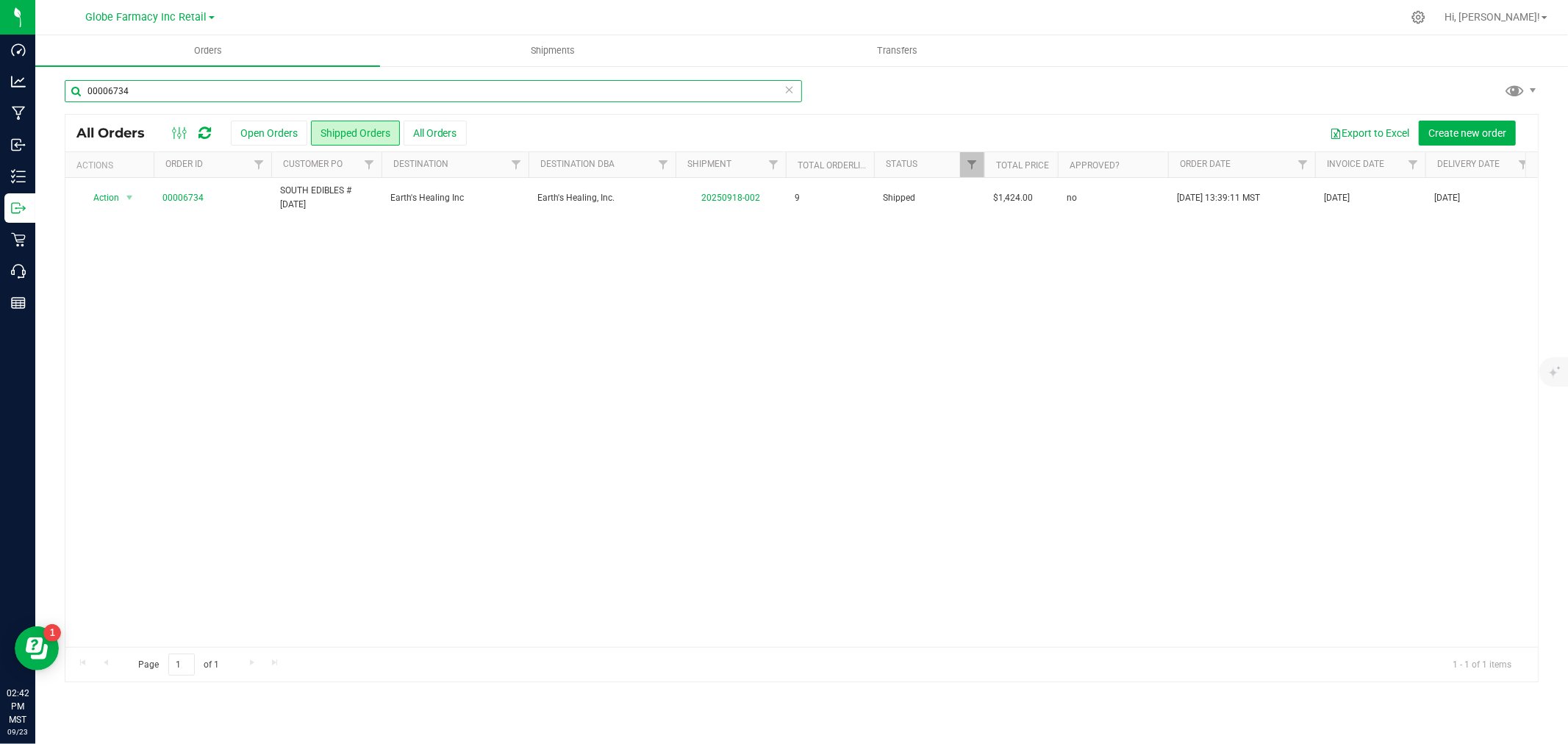
click at [181, 96] on input "00006734" at bounding box center [433, 91] width 738 height 22
click at [145, 84] on input "00006732" at bounding box center [433, 91] width 738 height 22
type input "00006730"
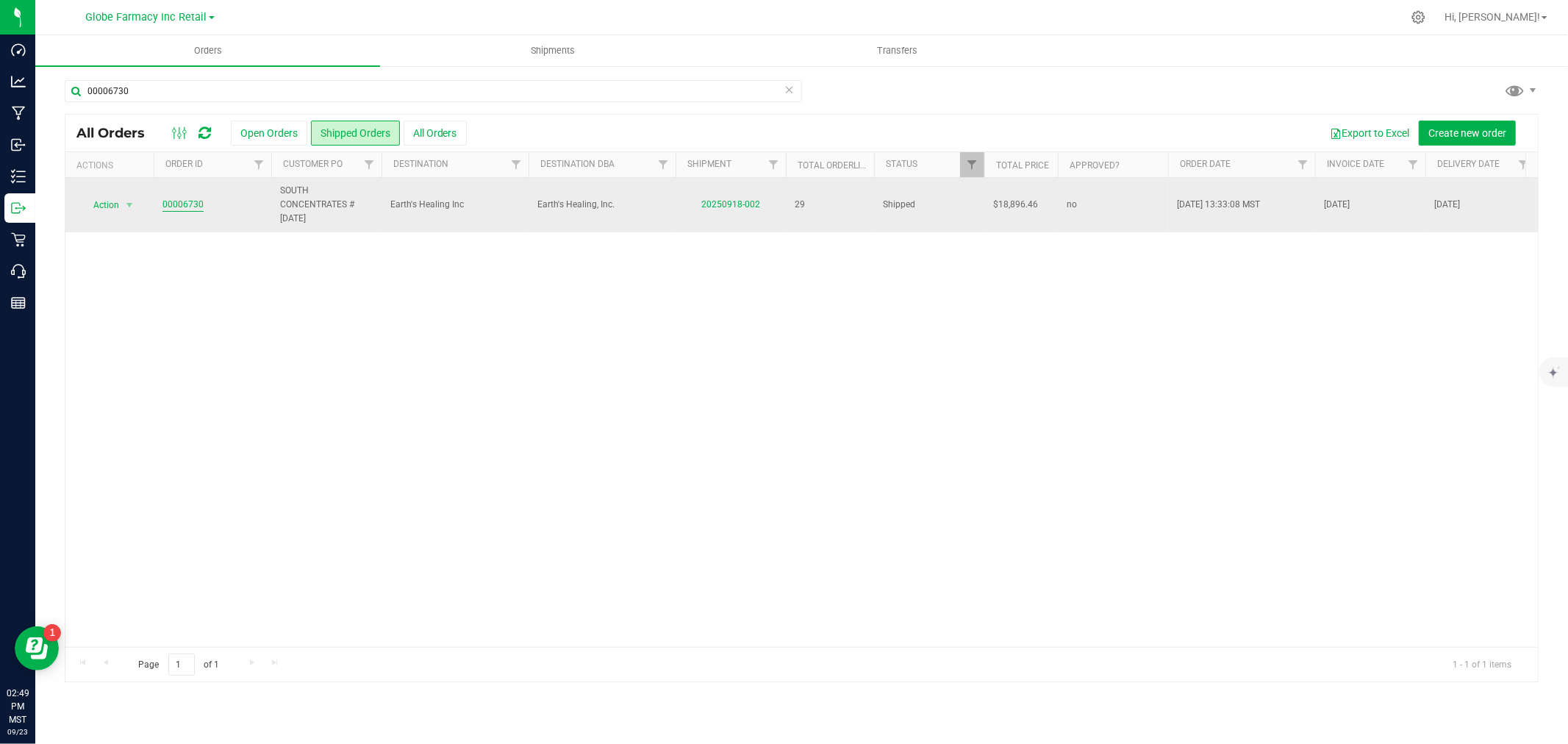
click at [192, 204] on link "00006730" at bounding box center [182, 204] width 41 height 14
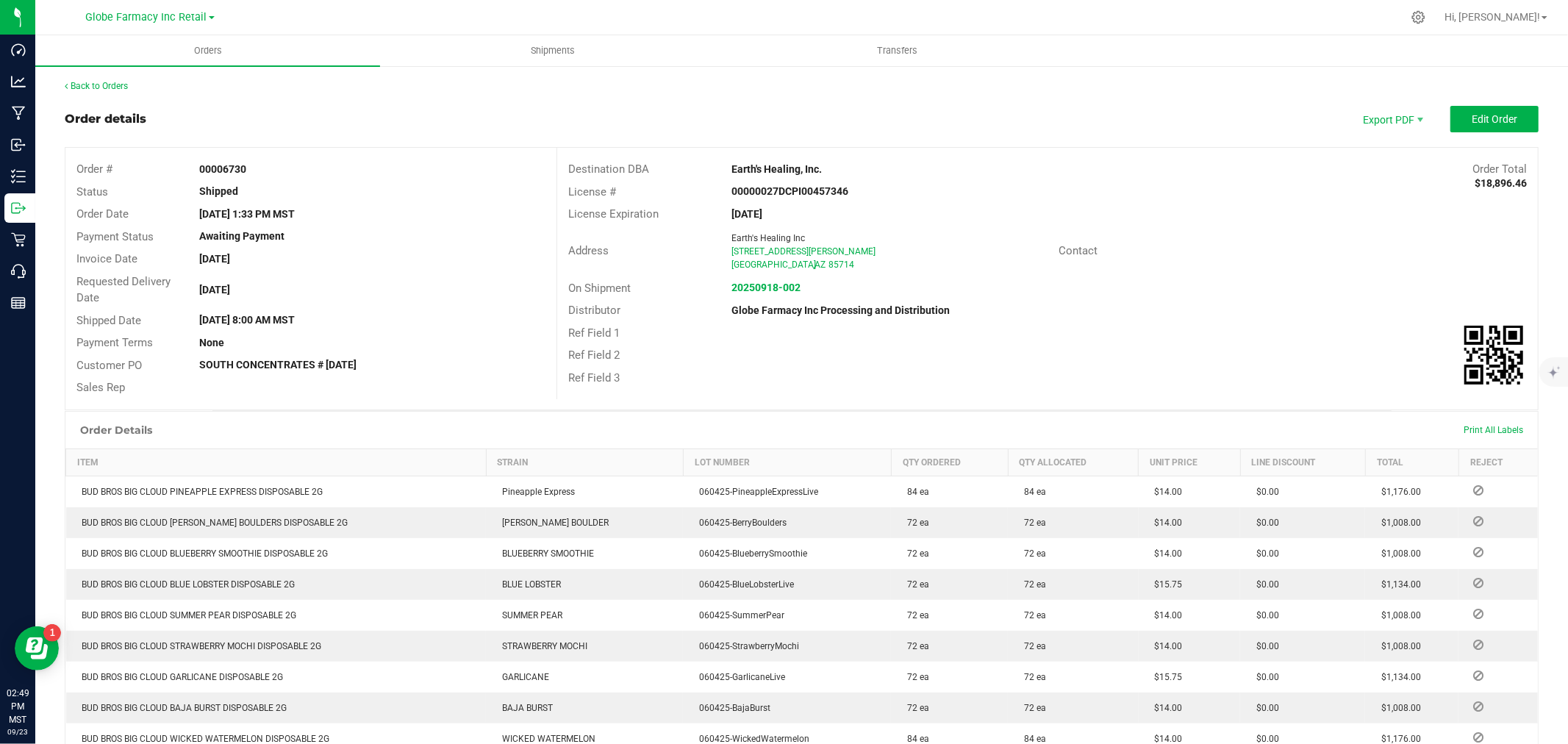
click at [93, 89] on link "Back to Orders" at bounding box center [96, 86] width 63 height 10
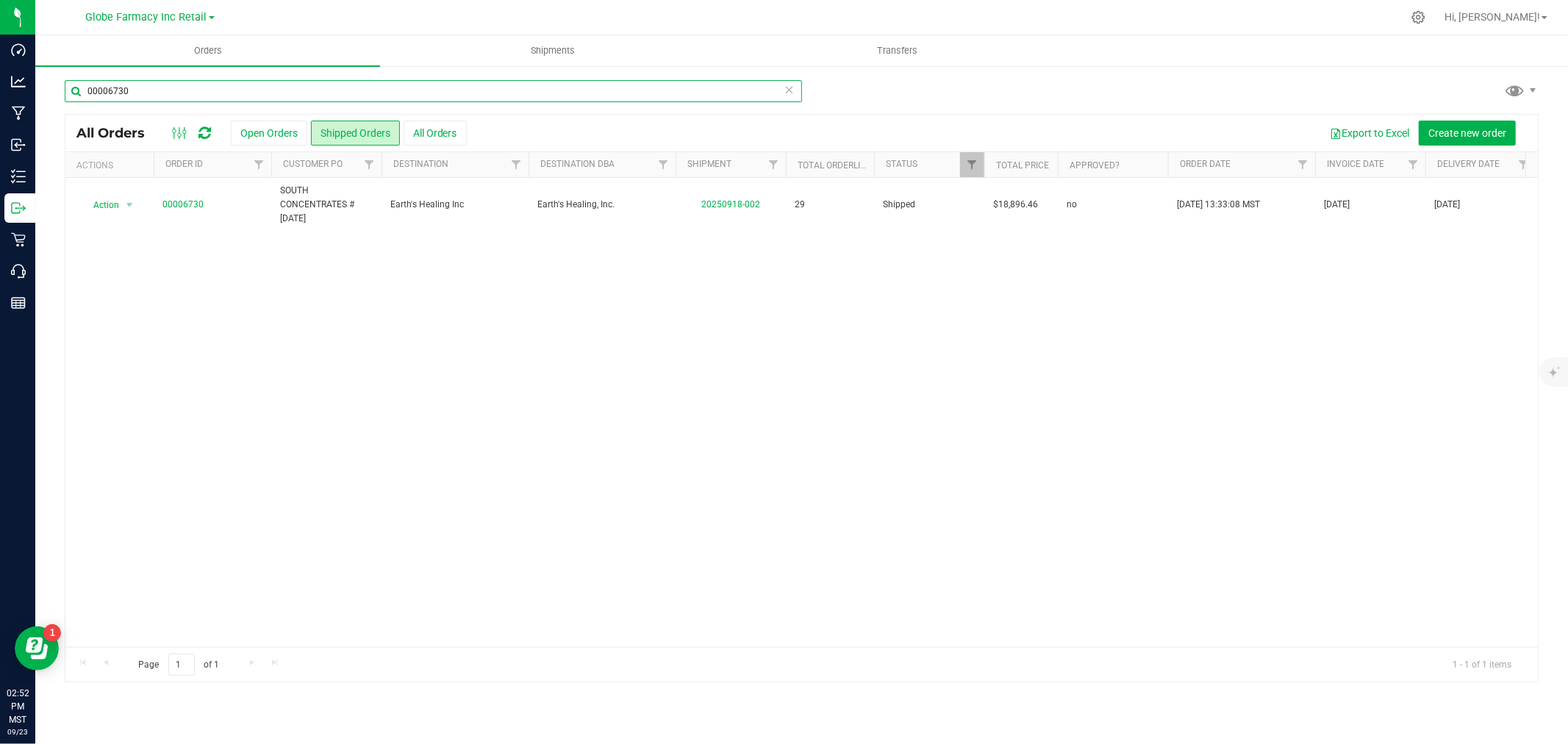
click at [172, 85] on input "00006730" at bounding box center [433, 91] width 738 height 22
click at [185, 85] on input "00006750" at bounding box center [433, 91] width 738 height 22
click at [146, 93] on input "00006748" at bounding box center [433, 91] width 738 height 22
click at [239, 99] on input "00006746" at bounding box center [433, 91] width 738 height 22
type input "00006757"
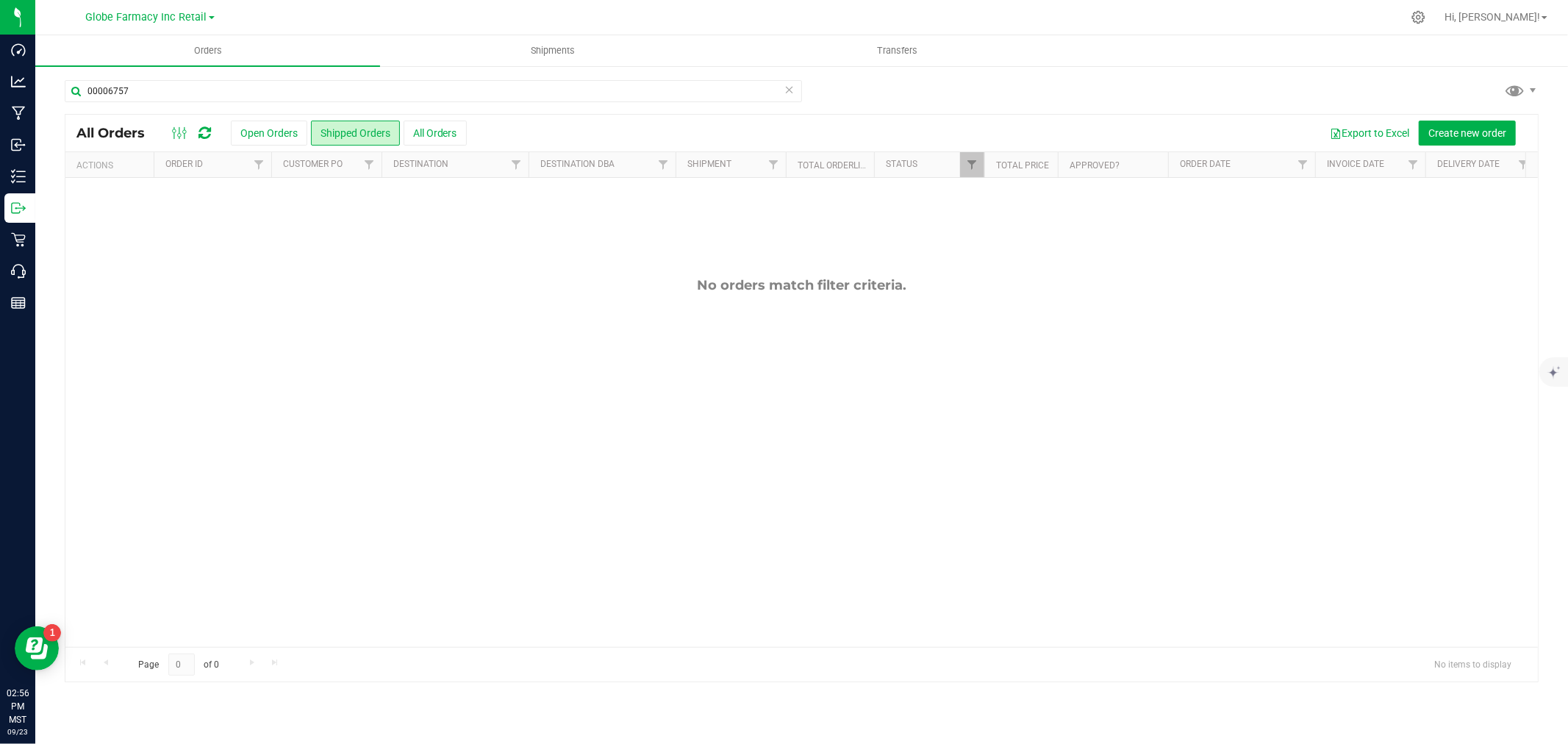
click at [202, 101] on div "00006757" at bounding box center [433, 96] width 738 height 33
click at [241, 130] on button "Open Orders" at bounding box center [269, 133] width 76 height 25
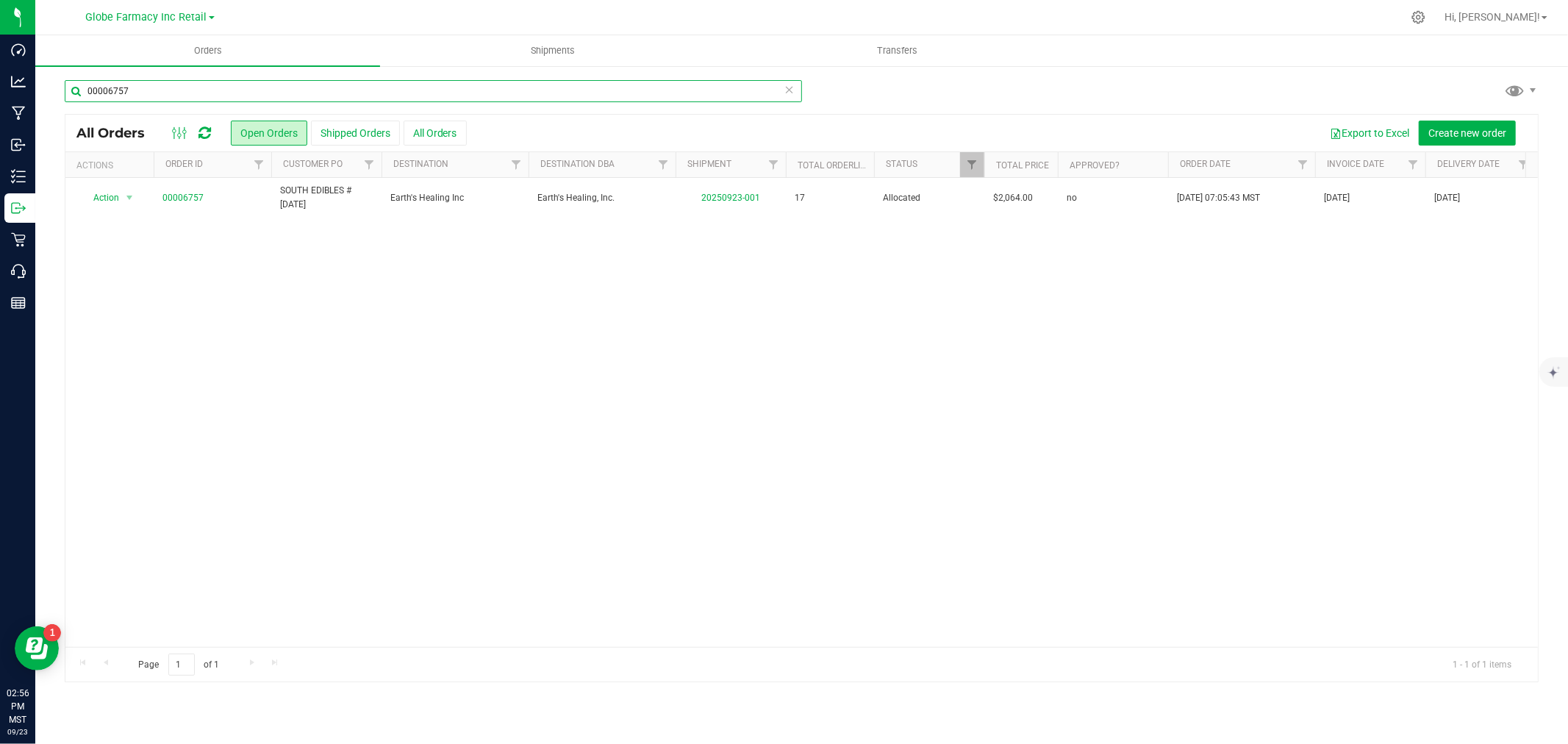
click at [170, 89] on input "00006757" at bounding box center [433, 91] width 738 height 22
type input "00006753"
click at [383, 338] on div "Action Action Cancel order Clone order Edit order Mark as fully paid Order audi…" at bounding box center [802, 412] width 1473 height 469
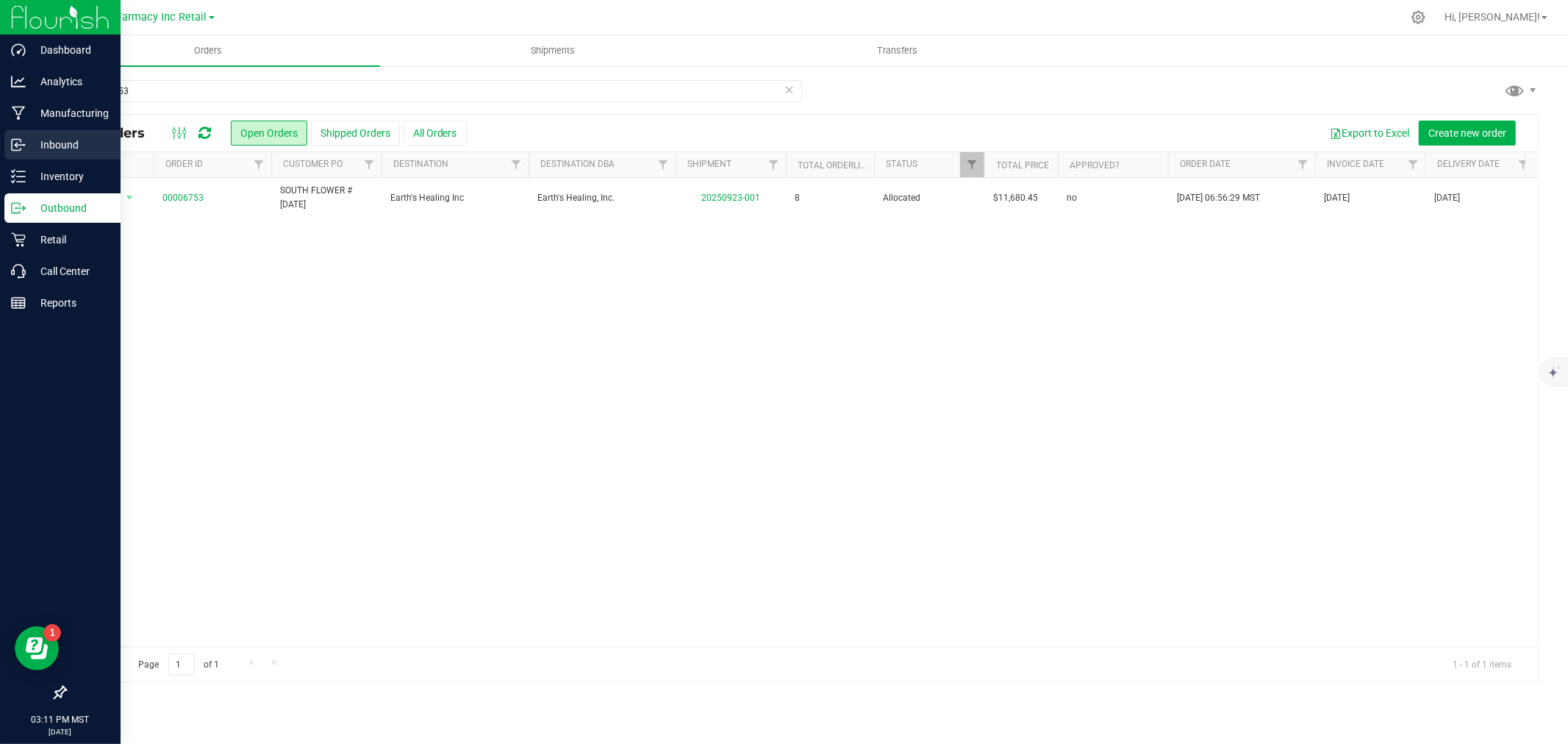
click at [42, 140] on p "Inbound" at bounding box center [70, 145] width 88 height 17
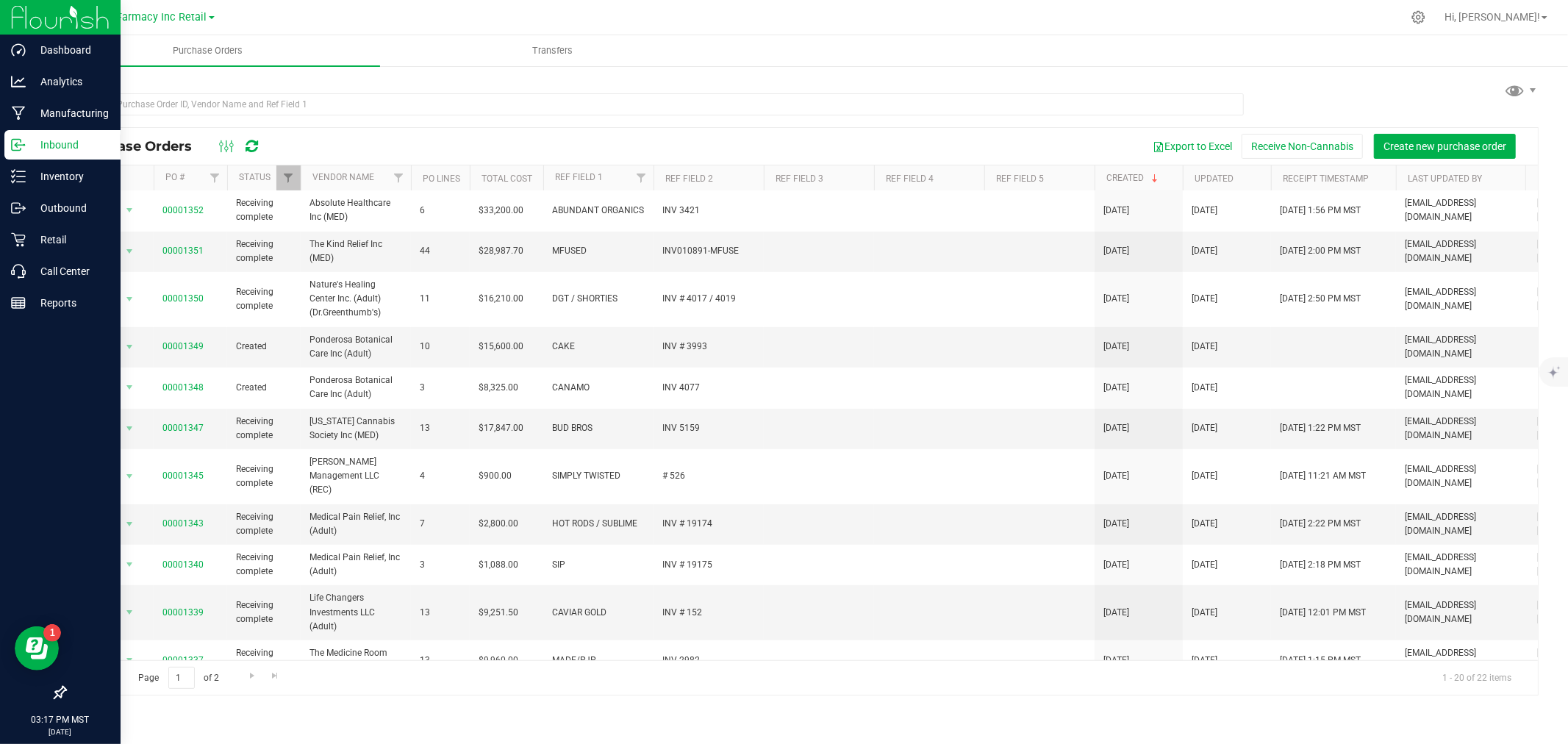
scroll to position [401, 0]
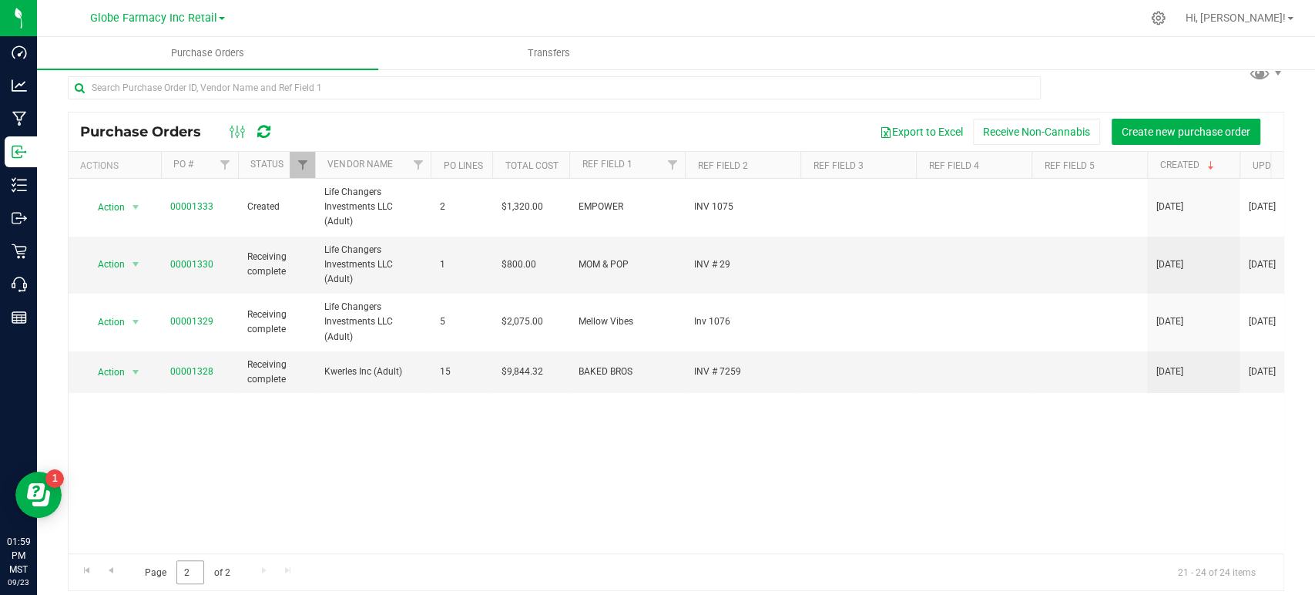
scroll to position [32, 0]
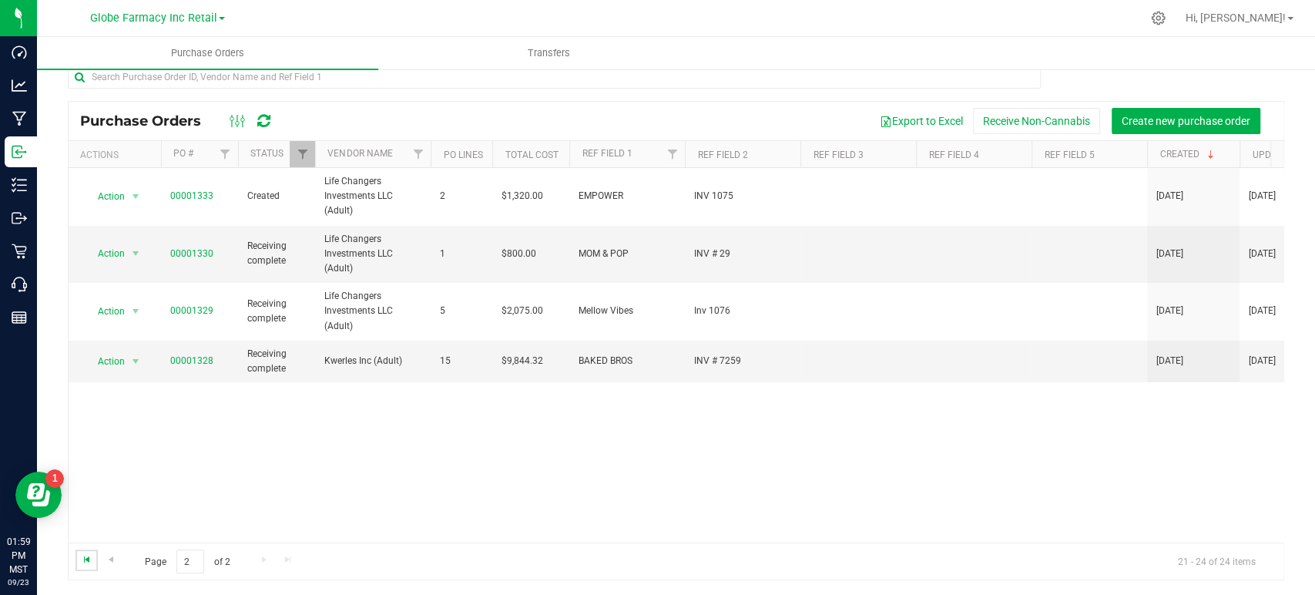
click at [92, 560] on span "Go to the first page" at bounding box center [87, 559] width 12 height 12
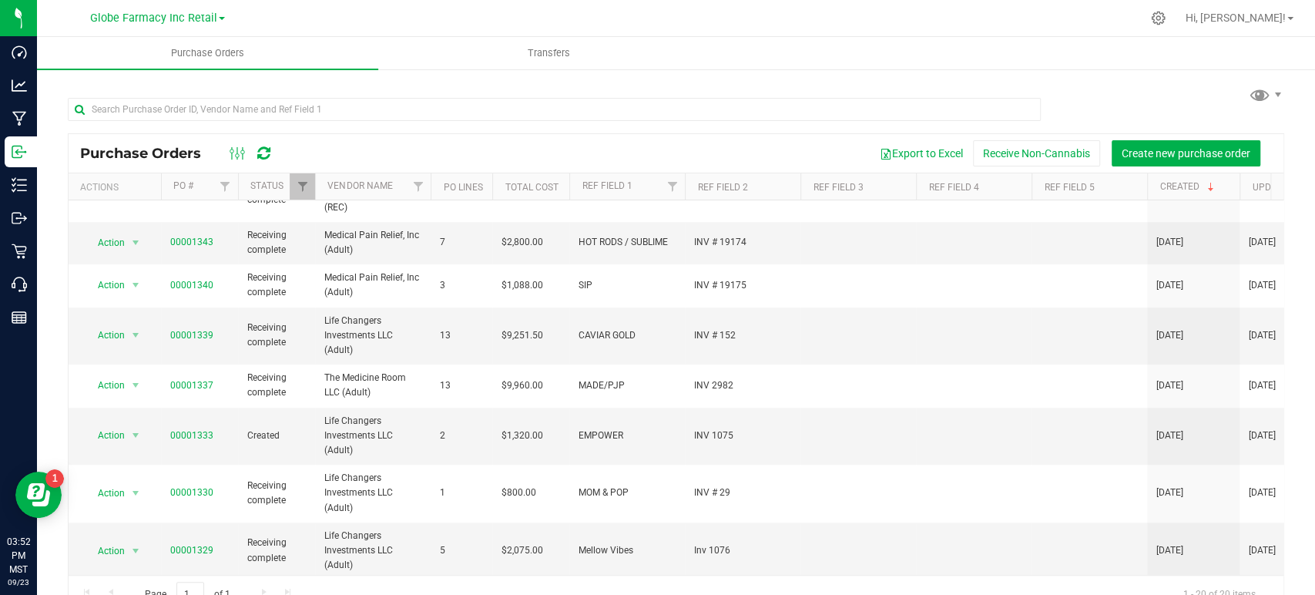
scroll to position [563, 0]
